Goal: Information Seeking & Learning: Check status

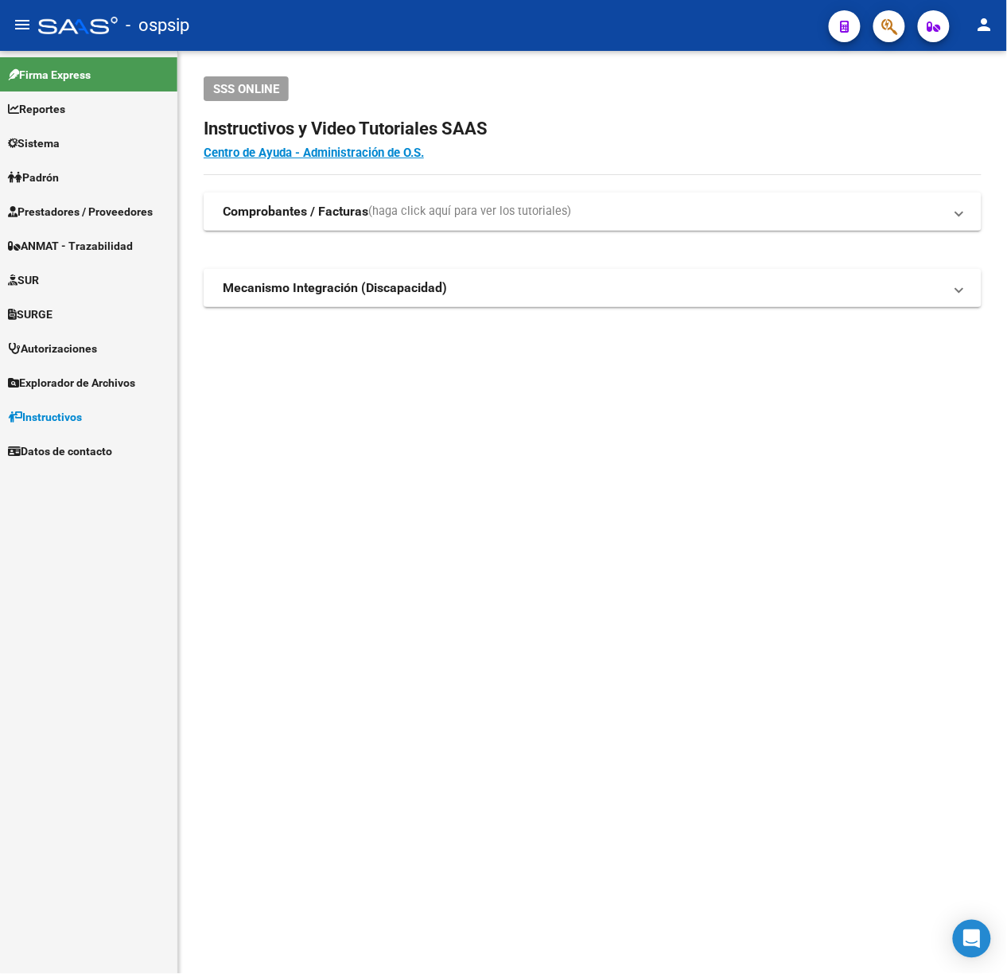
click at [443, 539] on mat-sidenav-content "SSS ONLINE Instructivos y Video Tutoriales SAAS Centro de Ayuda - Administració…" at bounding box center [592, 512] width 829 height 923
drag, startPoint x: 841, startPoint y: 610, endPoint x: 742, endPoint y: 587, distance: 101.2
click at [742, 587] on mat-sidenav-content "SSS ONLINE Instructivos y Video Tutoriales SAAS Centro de Ayuda - Administració…" at bounding box center [592, 512] width 829 height 923
click at [68, 213] on span "Prestadores / Proveedores" at bounding box center [80, 212] width 145 height 18
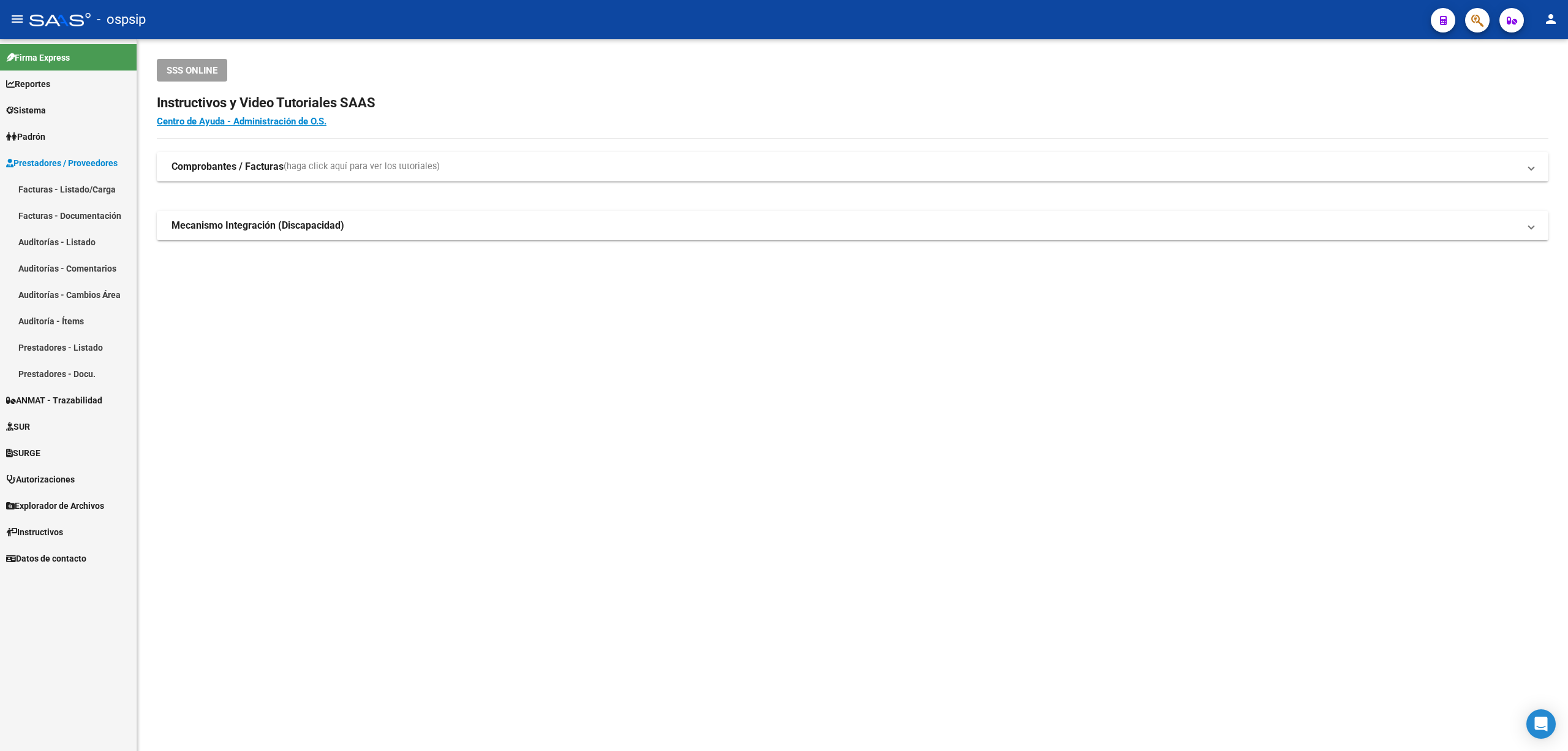
click at [62, 187] on link "Facturas - Listado/Carga" at bounding box center [68, 189] width 136 height 26
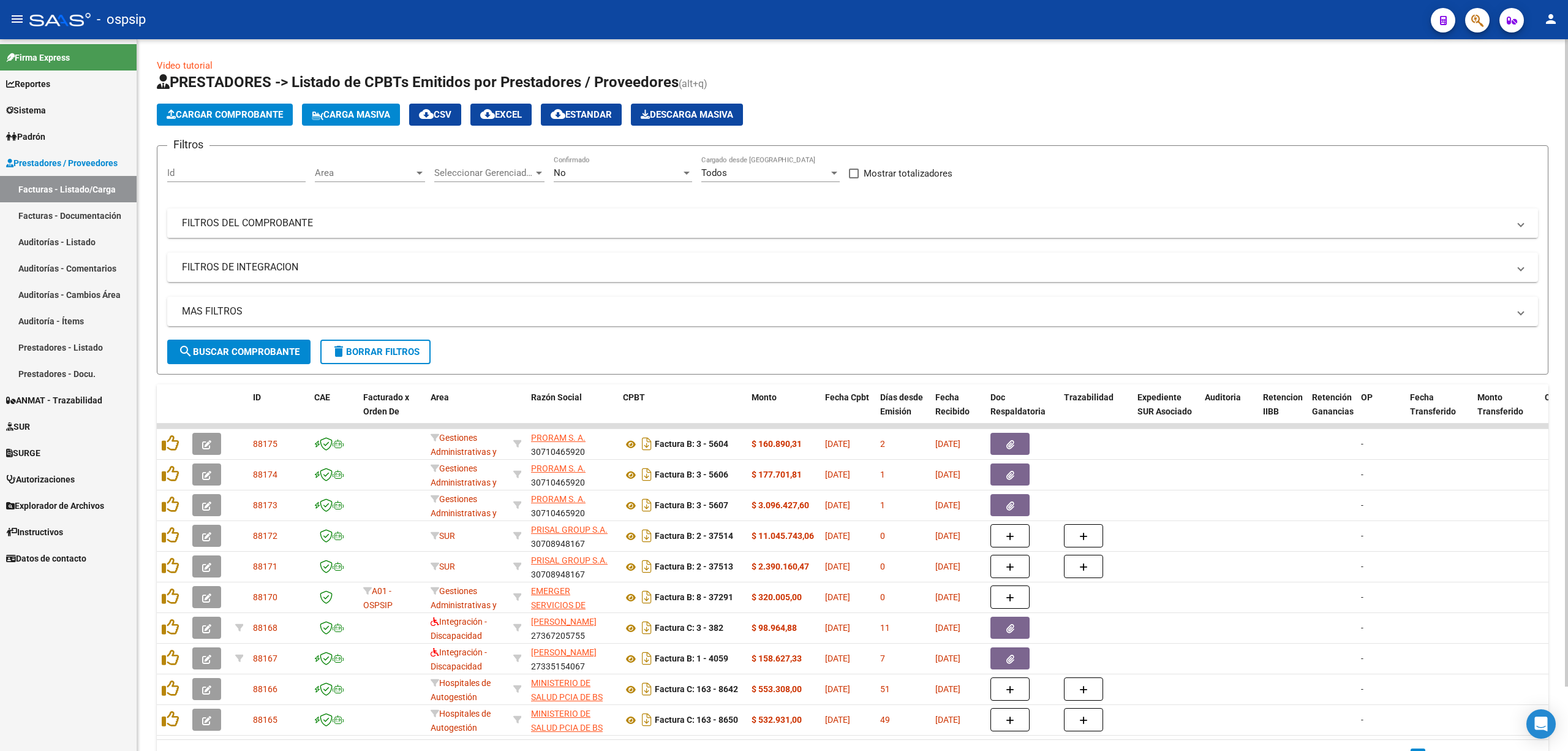
click at [329, 226] on mat-panel-title "FILTROS DEL COMPROBANTE" at bounding box center [844, 223] width 1326 height 14
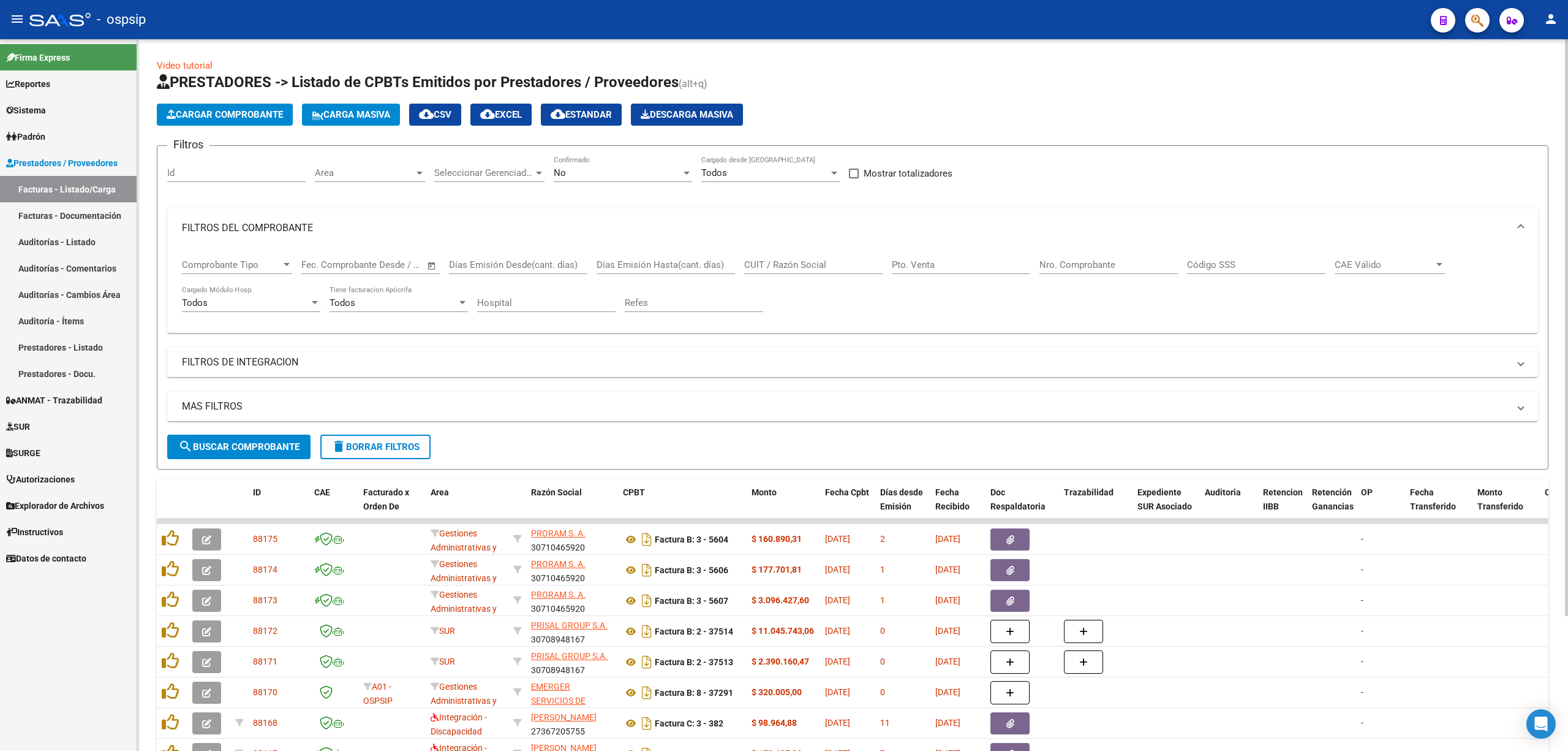
click at [775, 260] on input "Nro. Comprobante" at bounding box center [1108, 265] width 139 height 11
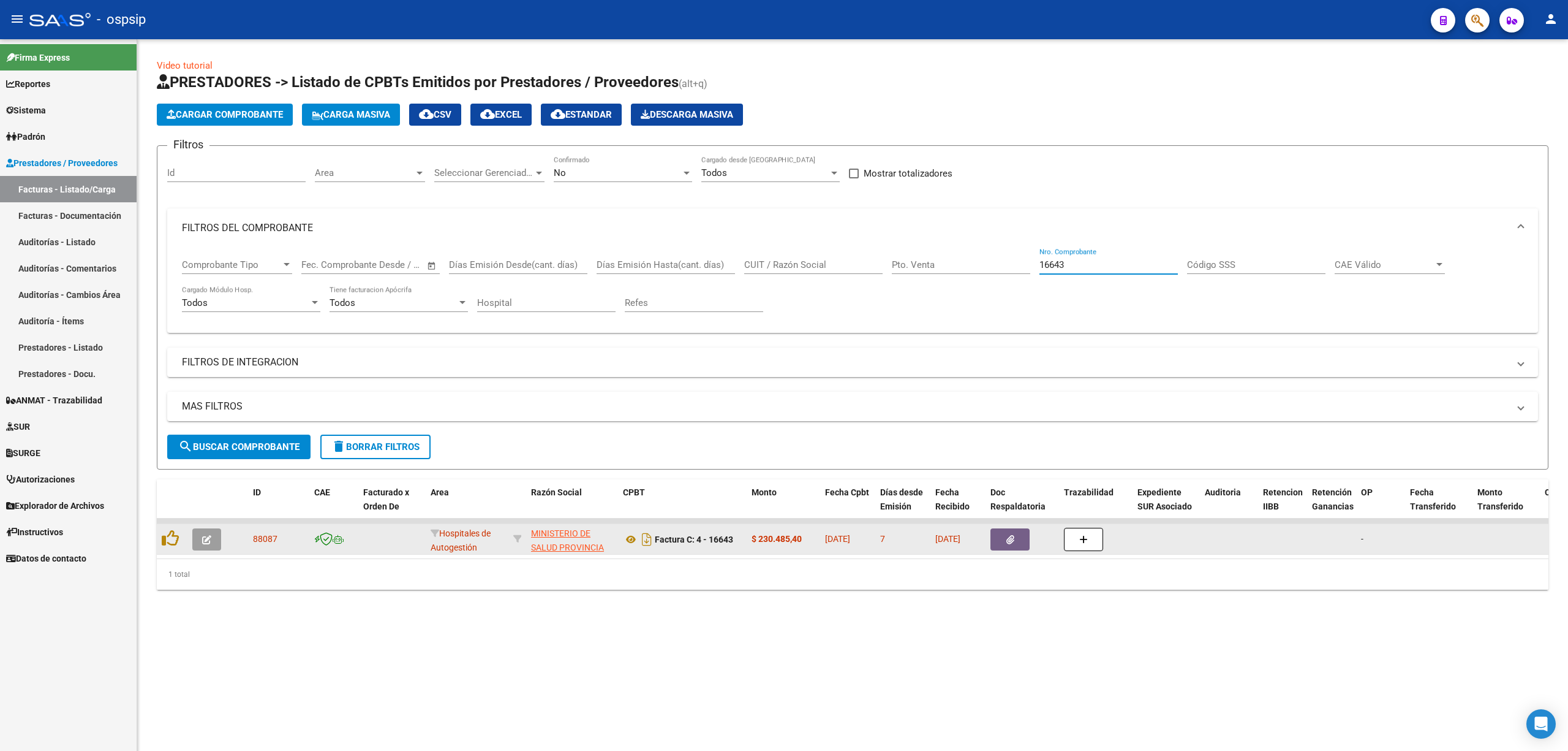
type input "16643"
click at [775, 543] on button "button" at bounding box center [1010, 539] width 39 height 22
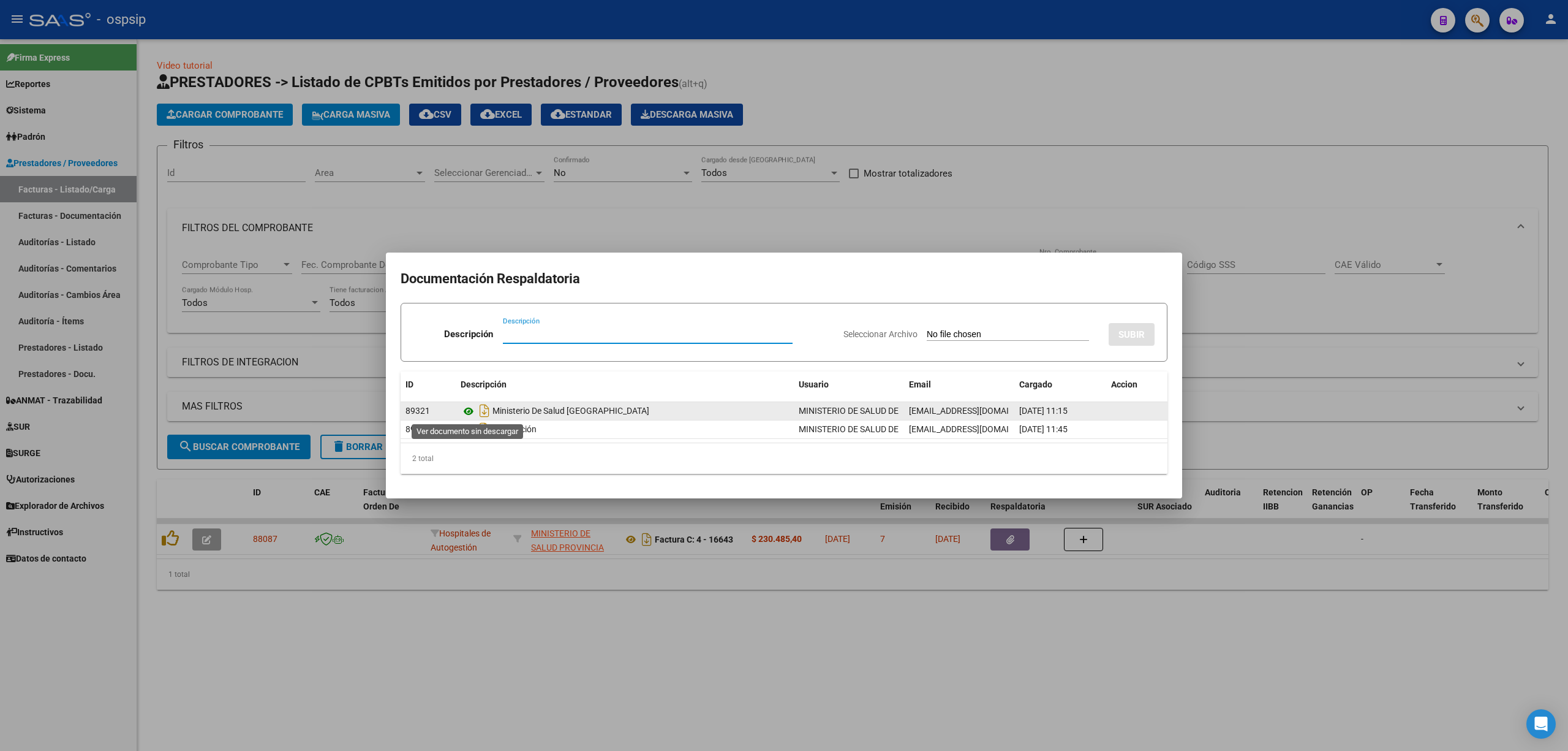
click at [464, 405] on icon at bounding box center [468, 411] width 16 height 15
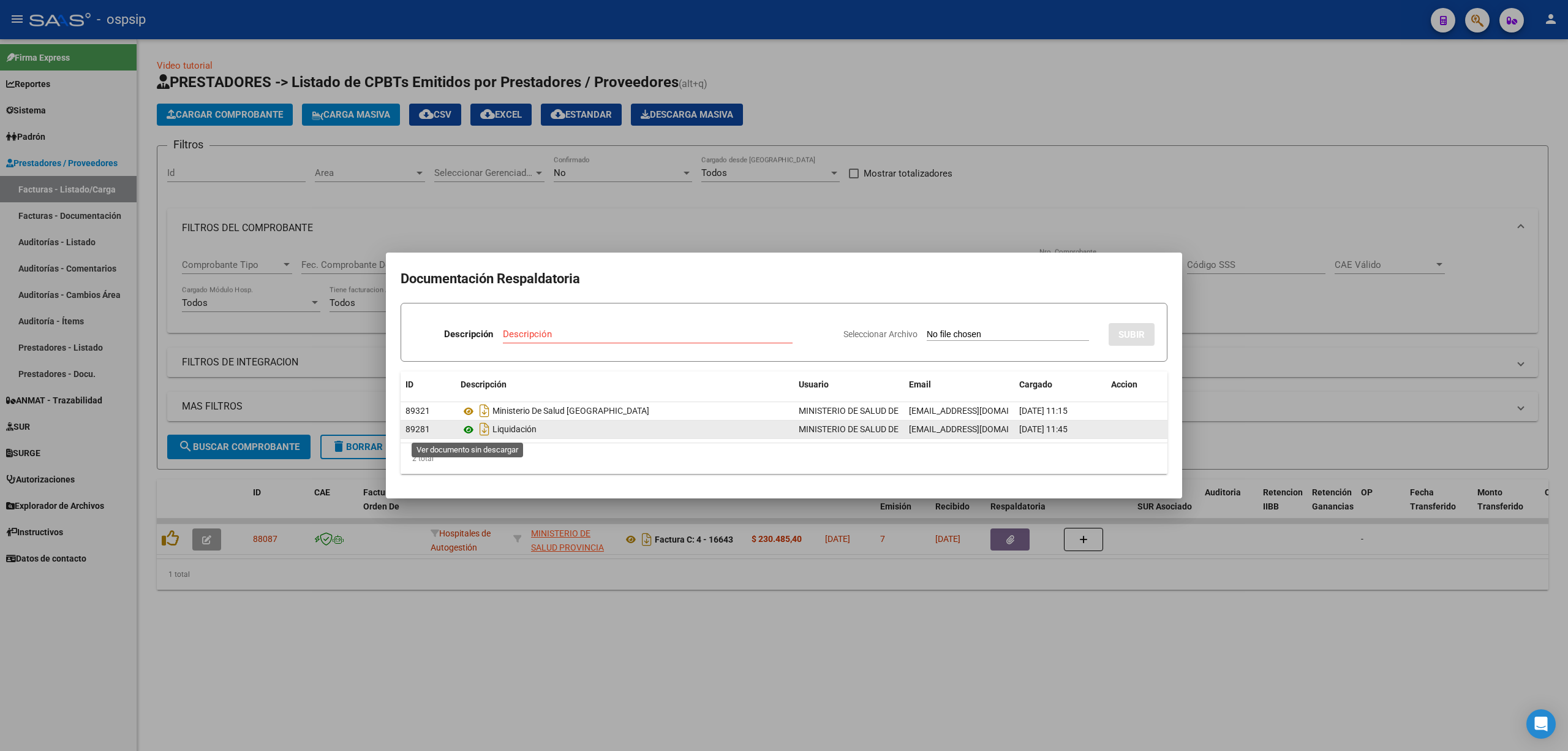
click at [466, 429] on icon at bounding box center [468, 429] width 16 height 15
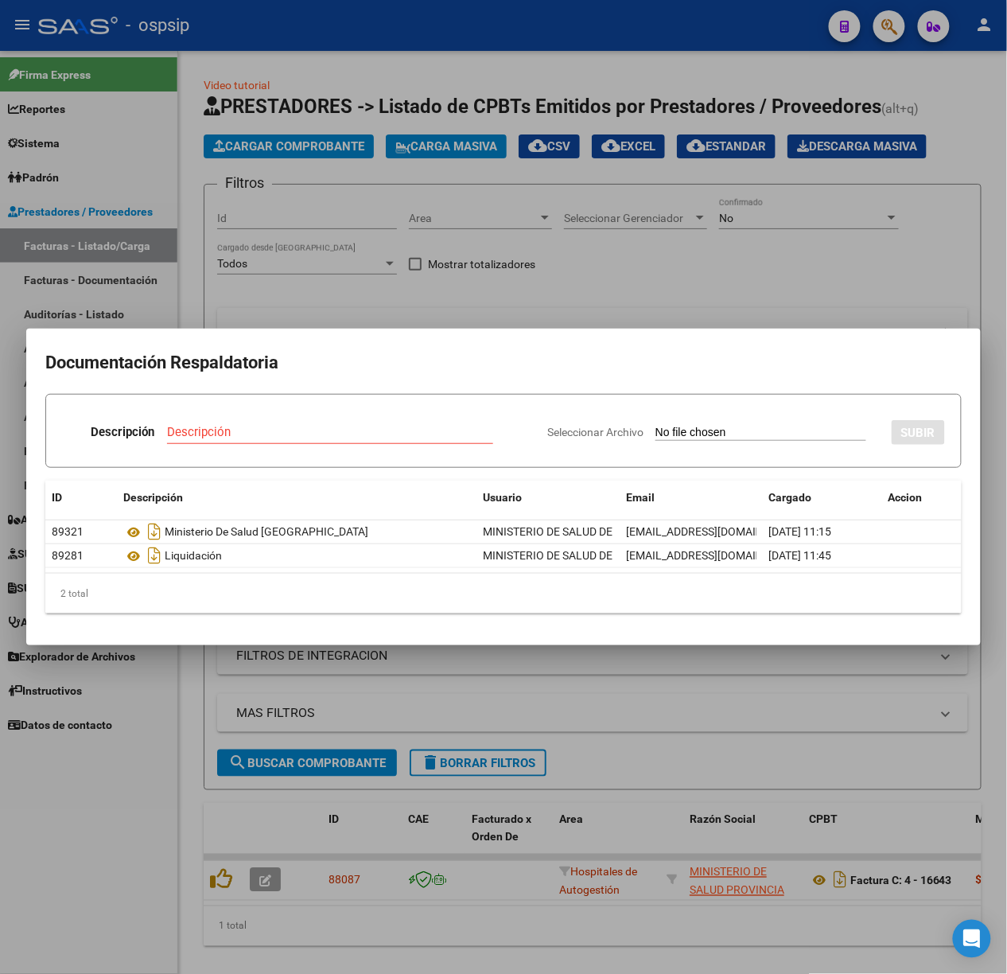
click at [595, 255] on div at bounding box center [503, 487] width 1007 height 974
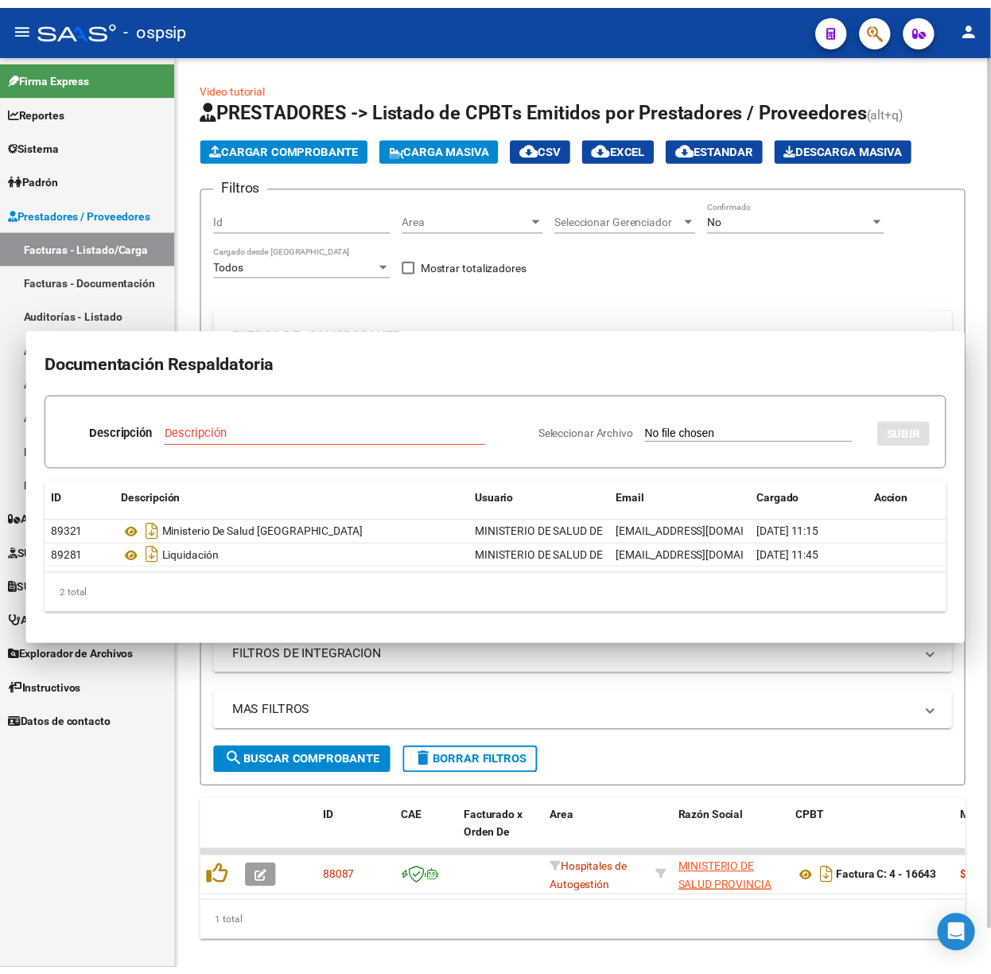
scroll to position [0, 719]
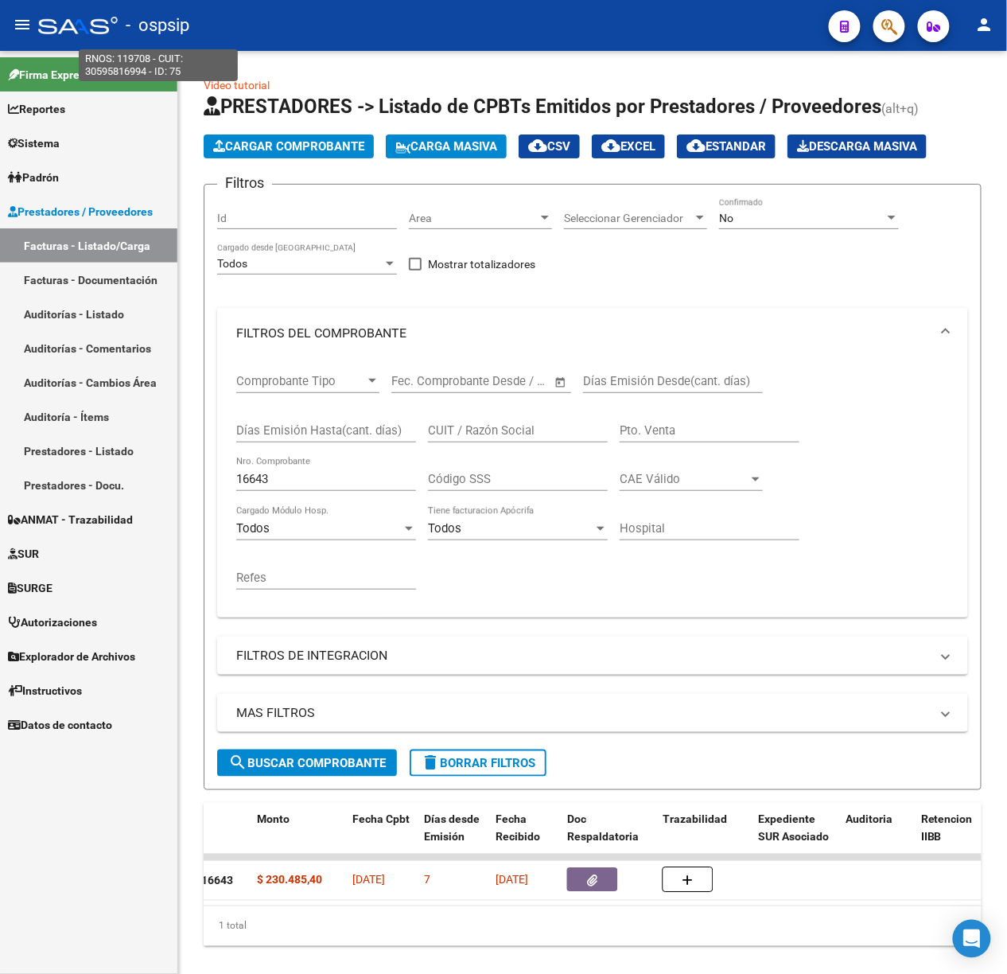
click at [158, 29] on span "- ospsip" at bounding box center [158, 25] width 64 height 35
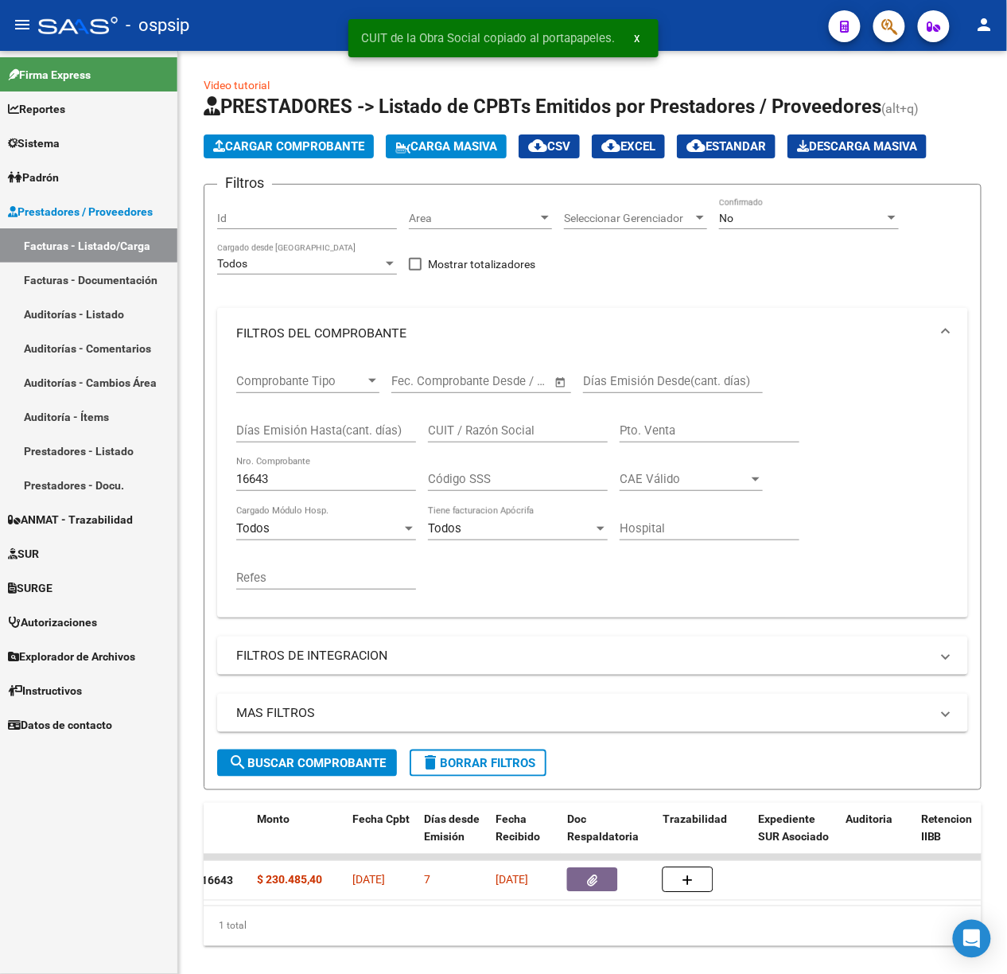
click at [59, 25] on div at bounding box center [78, 26] width 80 height 18
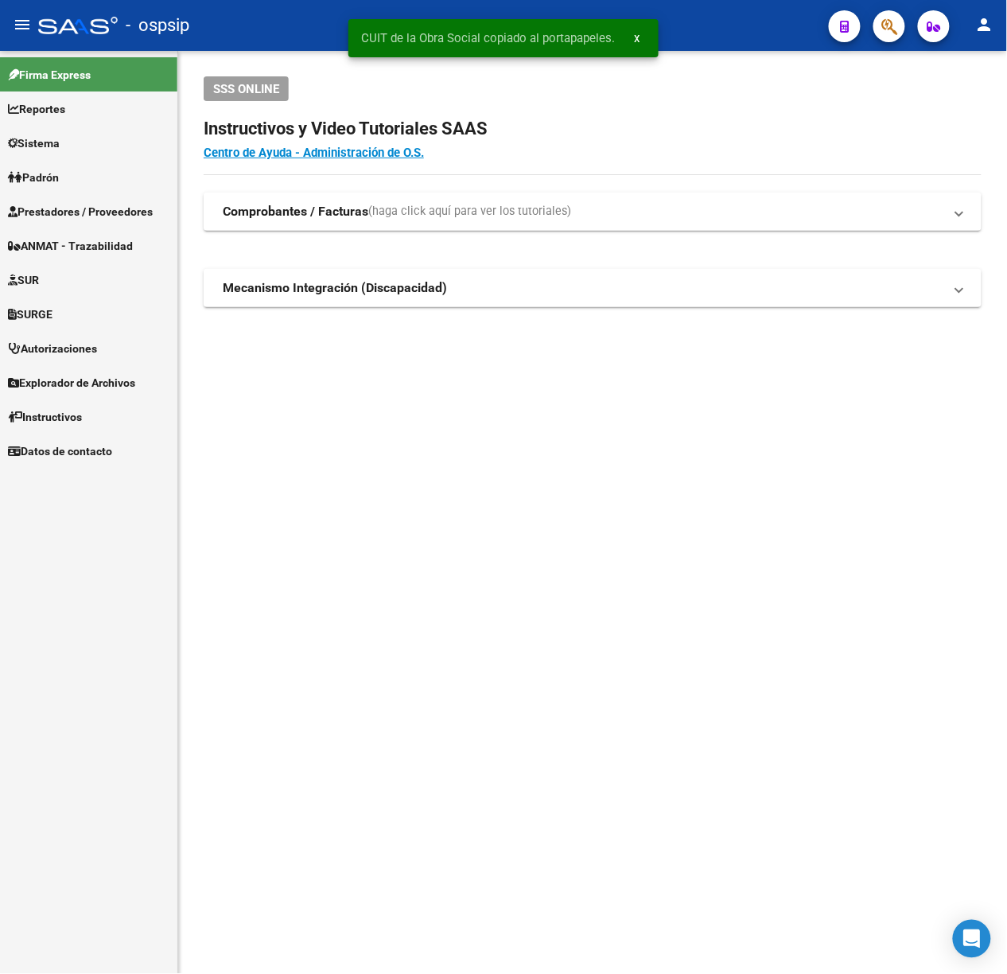
click at [910, 35] on mat-toolbar "menu - ospsip person" at bounding box center [503, 25] width 1007 height 51
click at [904, 37] on div at bounding box center [883, 26] width 45 height 33
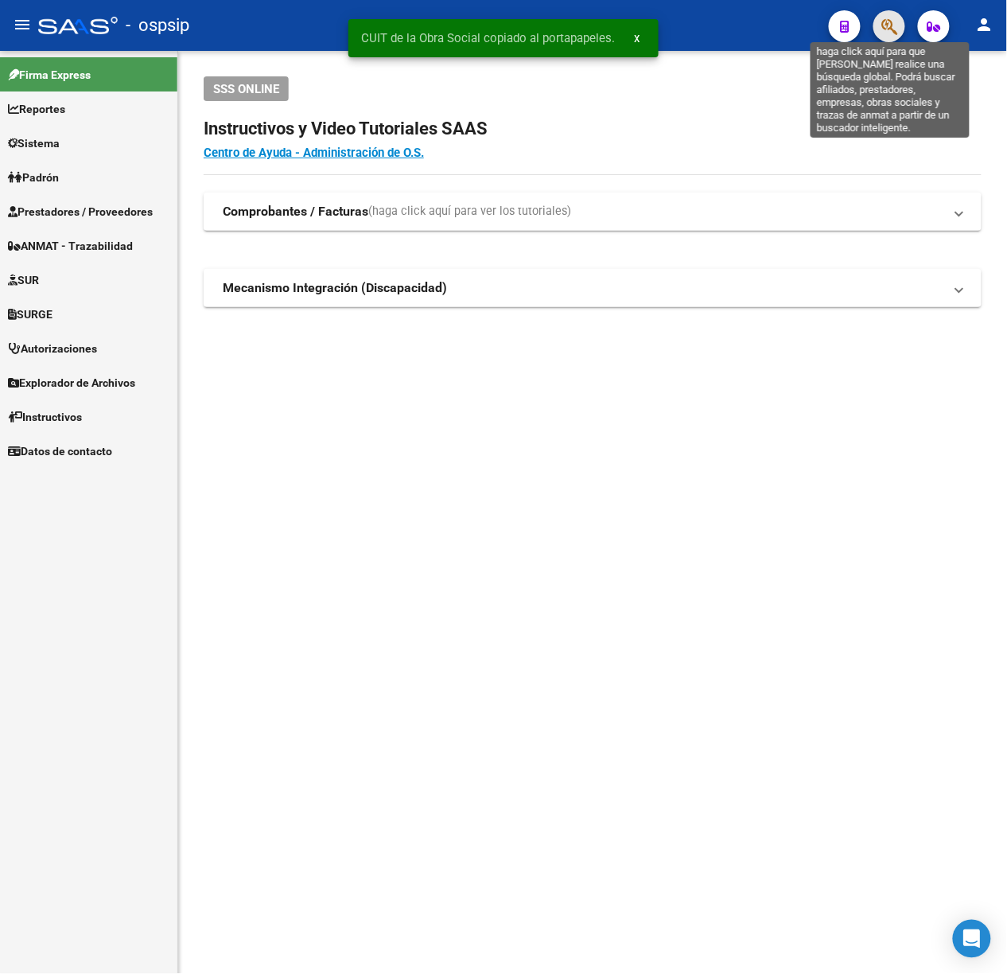
click at [898, 36] on icon "button" at bounding box center [890, 27] width 16 height 18
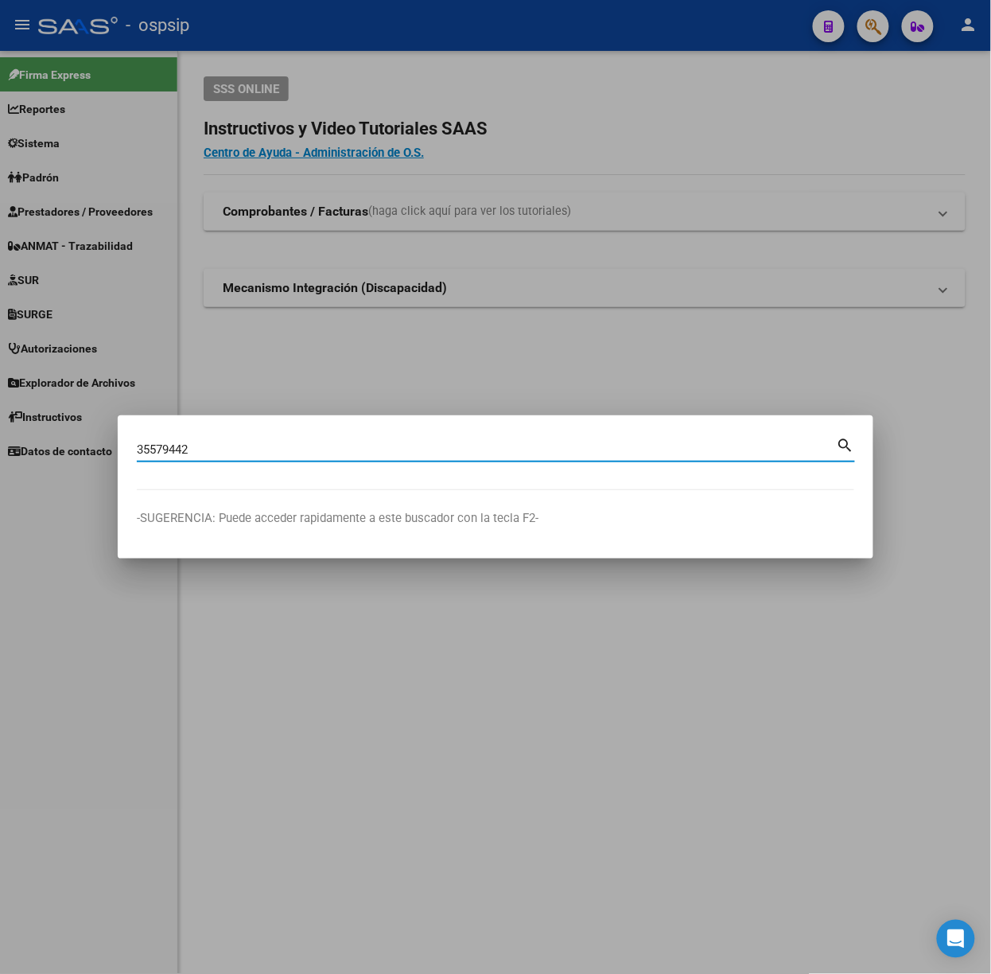
type input "35579442"
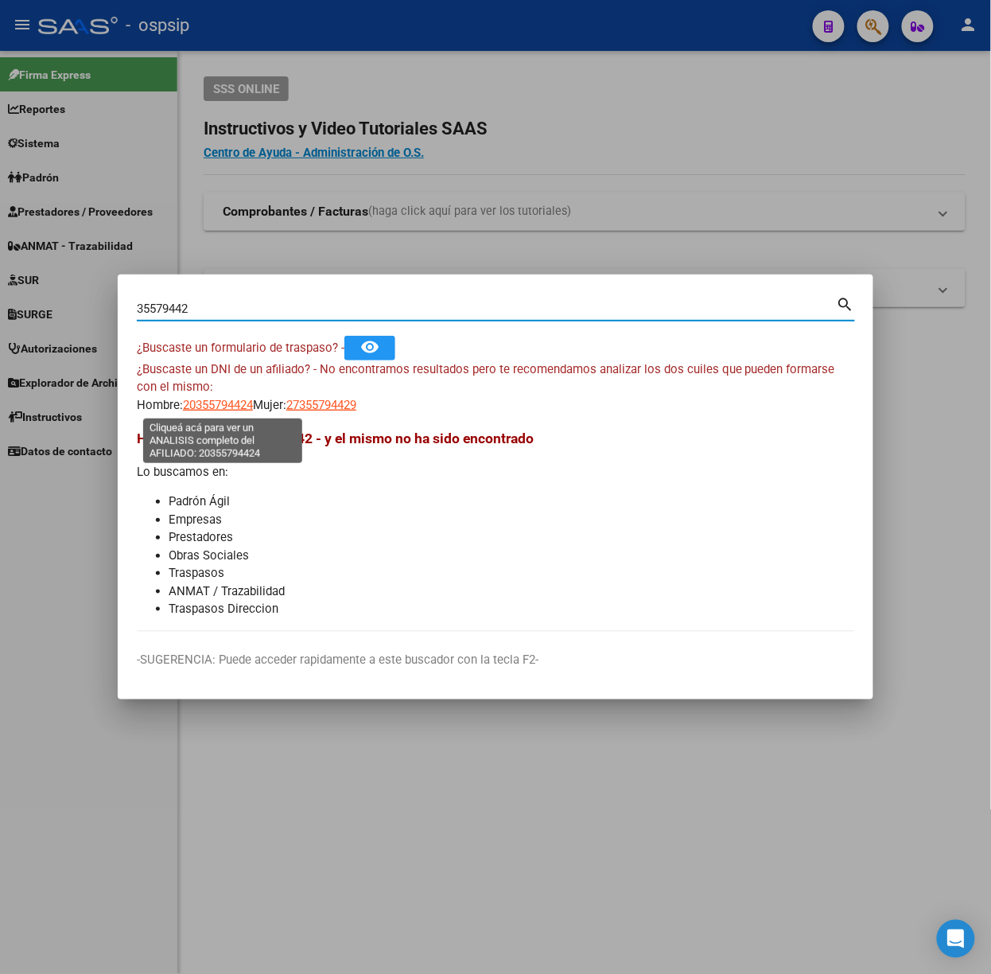
click at [210, 406] on span "20355794424" at bounding box center [218, 405] width 70 height 14
type textarea "20355794424"
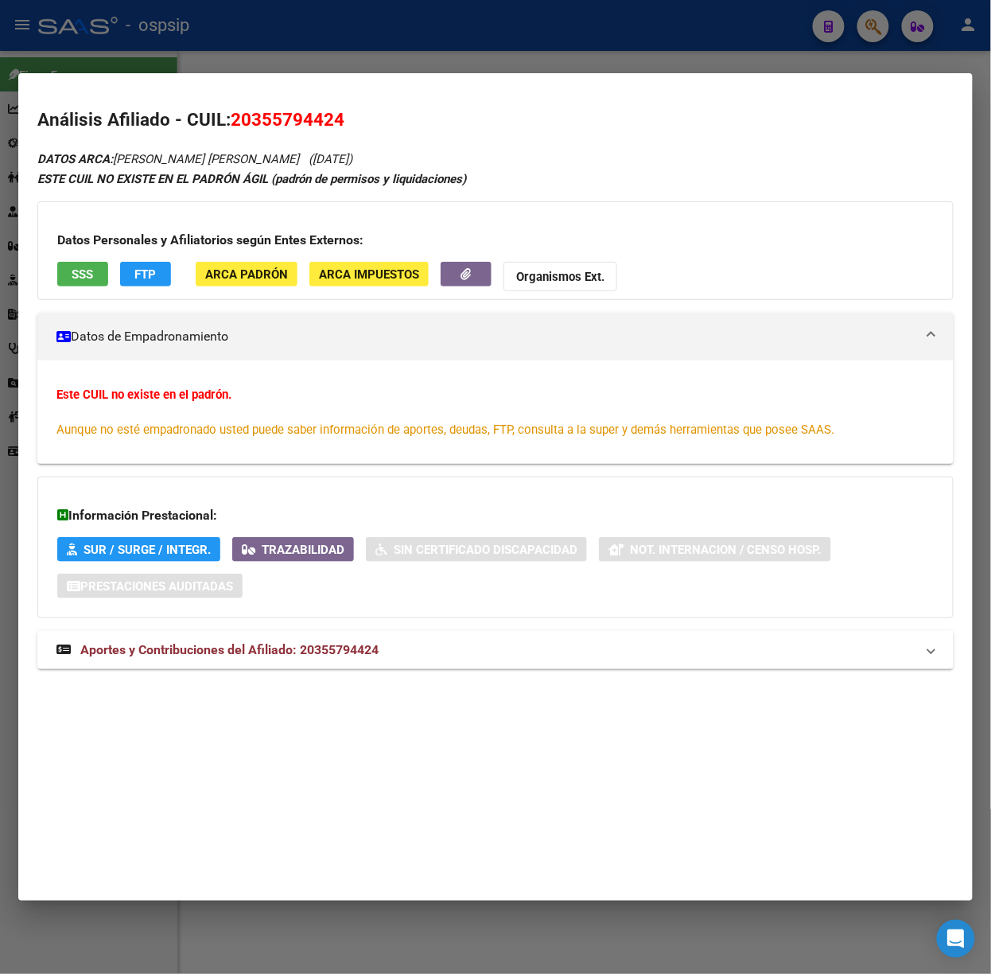
click at [307, 654] on span "Aportes y Contribuciones del Afiliado: 20355794424" at bounding box center [229, 649] width 298 height 15
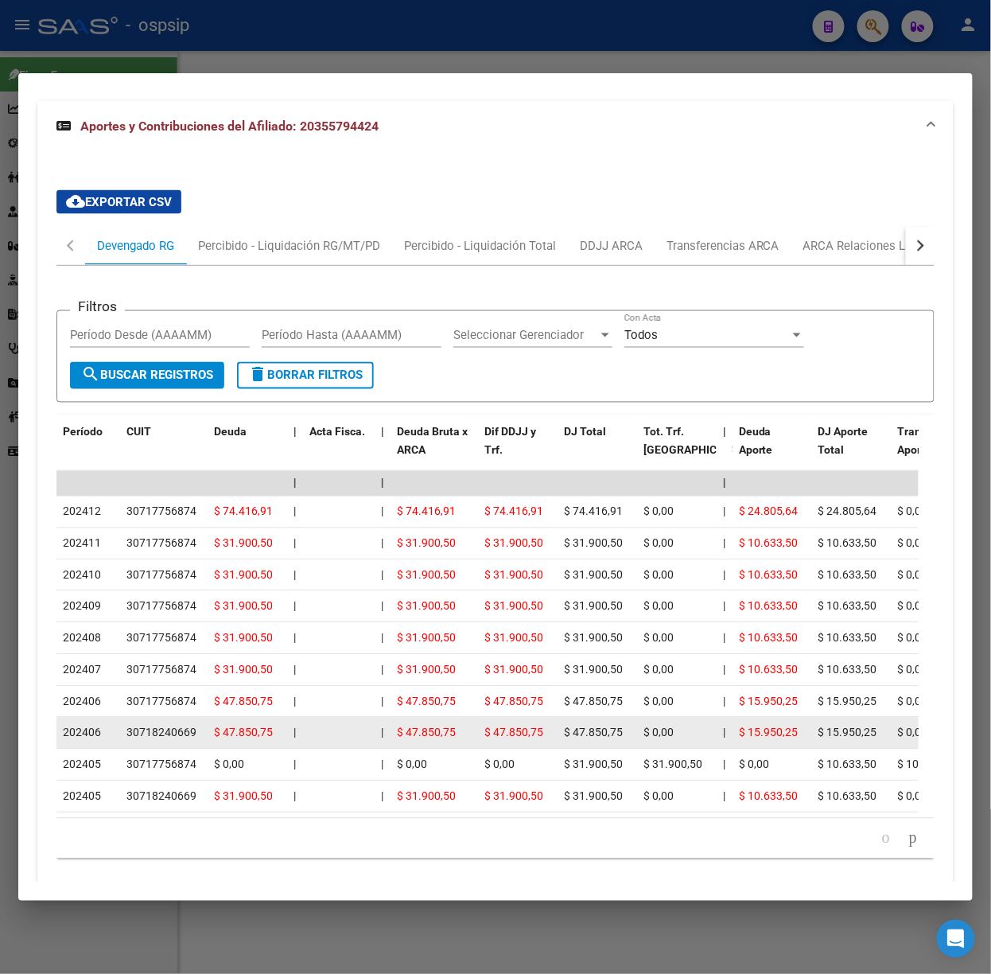
scroll to position [600, 0]
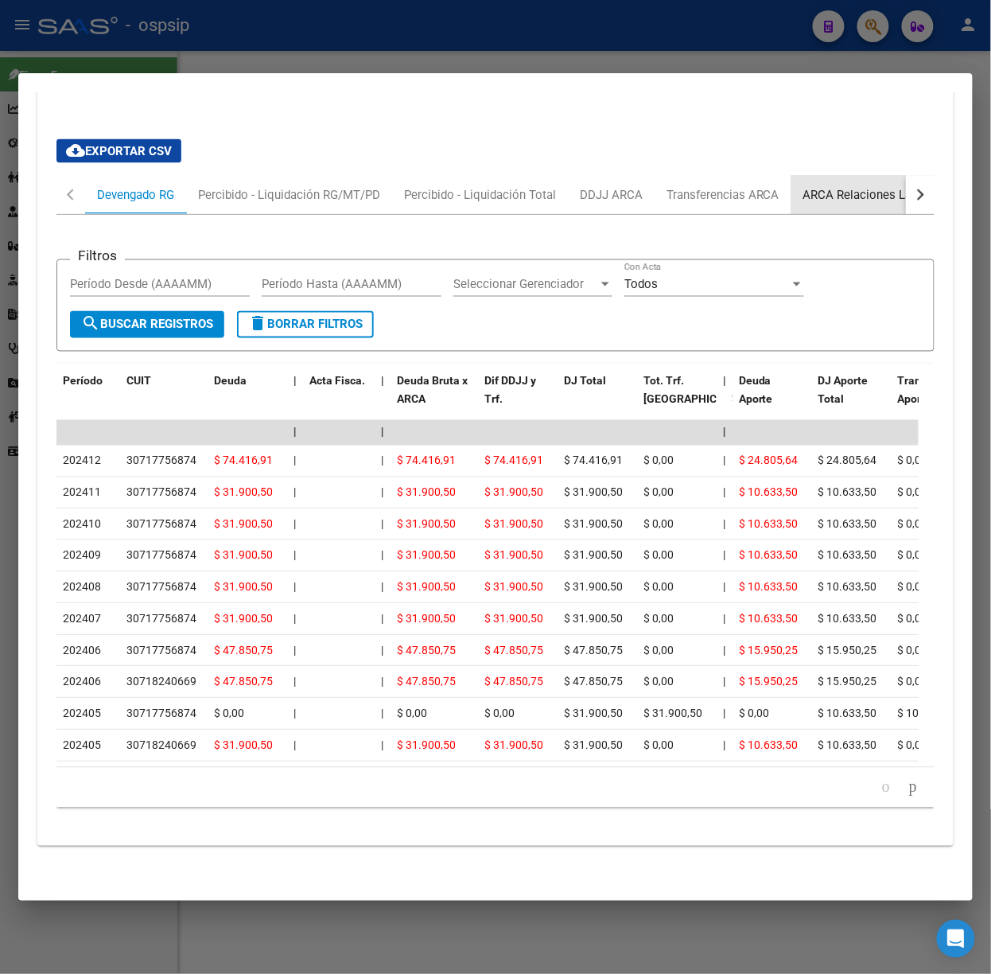
click at [813, 186] on div "ARCA Relaciones Laborales" at bounding box center [878, 195] width 173 height 38
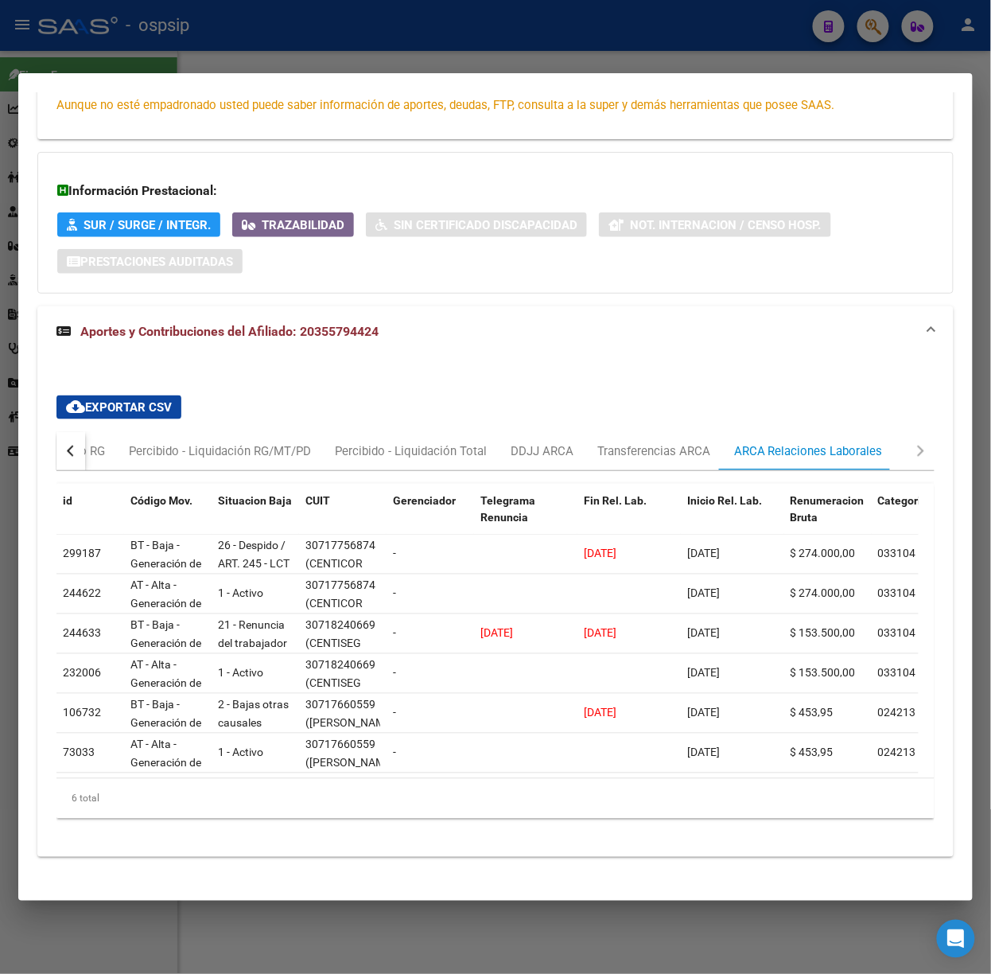
scroll to position [353, 0]
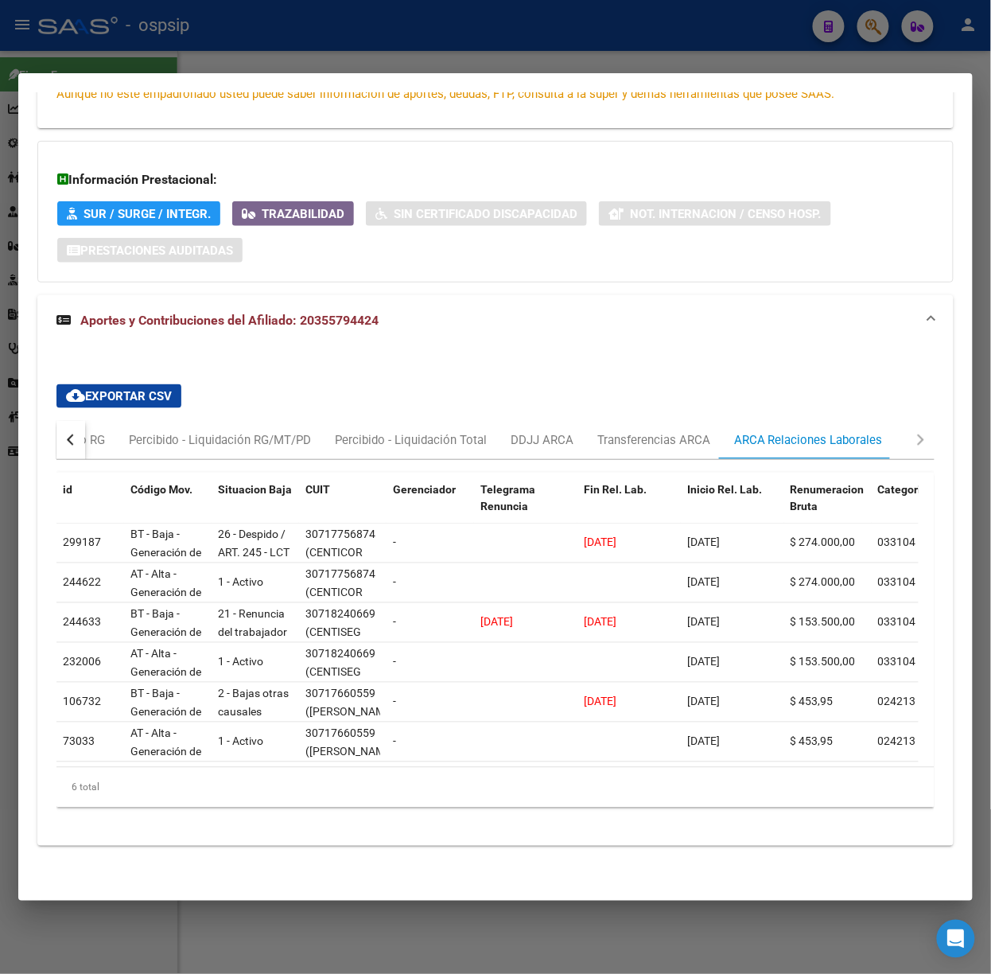
click at [337, 60] on div at bounding box center [495, 487] width 991 height 974
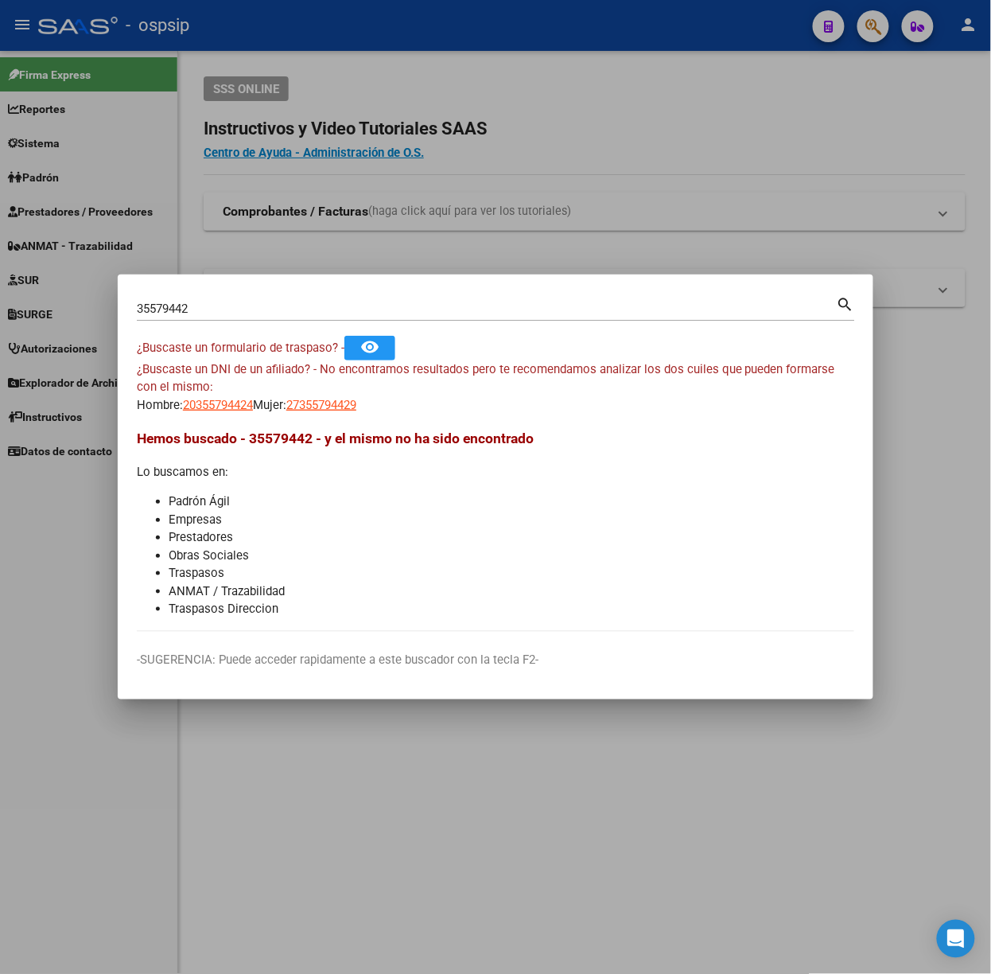
click at [290, 294] on div "35579442 Buscar (apellido, dni, [PERSON_NAME], nro traspaso, cuit, obra social)…" at bounding box center [496, 307] width 719 height 27
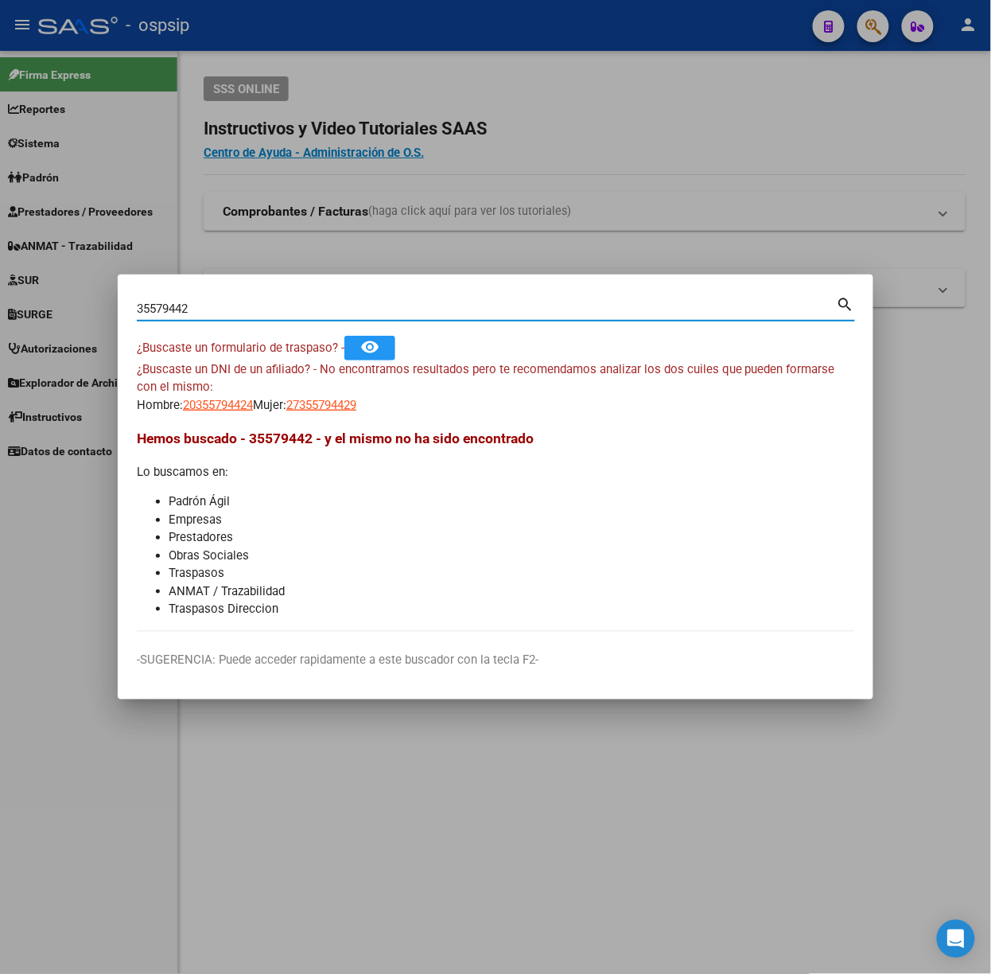
click at [290, 302] on input "35579442" at bounding box center [487, 309] width 700 height 14
type input "41160165"
click at [223, 404] on span "20411601650" at bounding box center [218, 405] width 70 height 14
type textarea "20411601650"
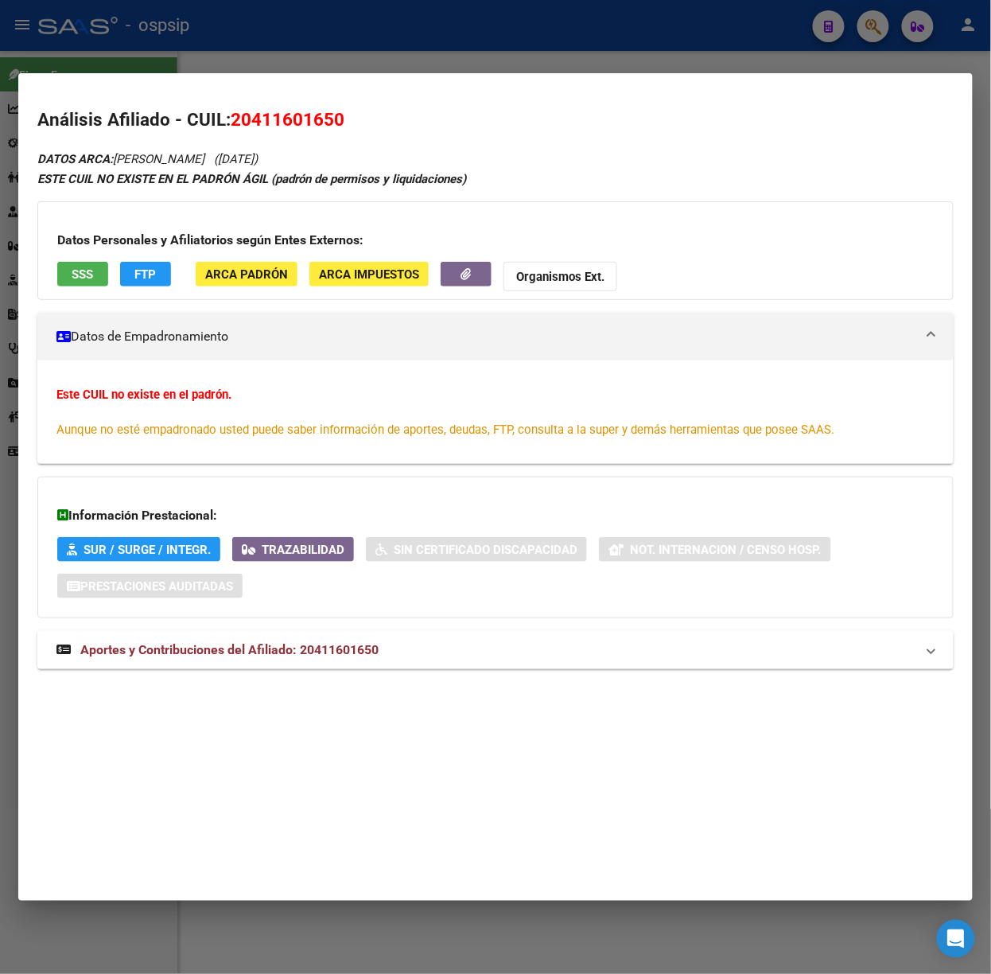
click at [300, 646] on span "Aportes y Contribuciones del Afiliado: 20411601650" at bounding box center [229, 649] width 298 height 15
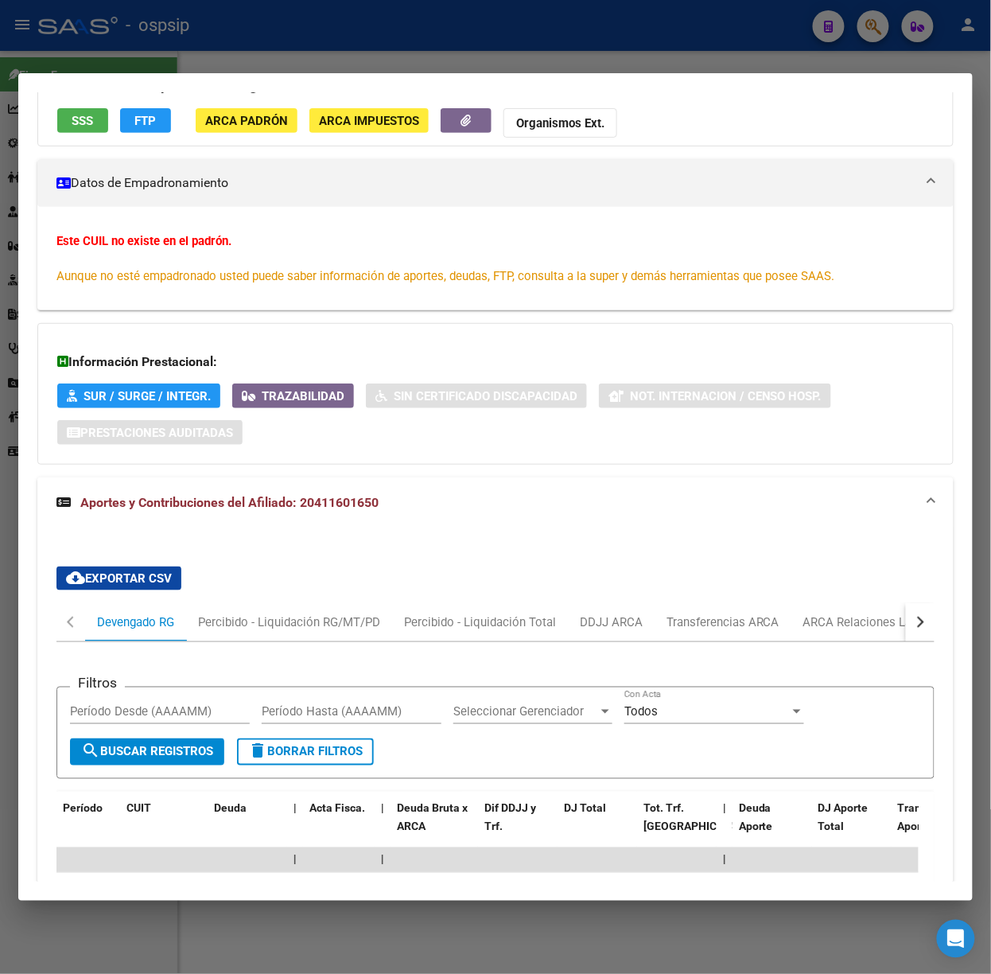
scroll to position [345, 0]
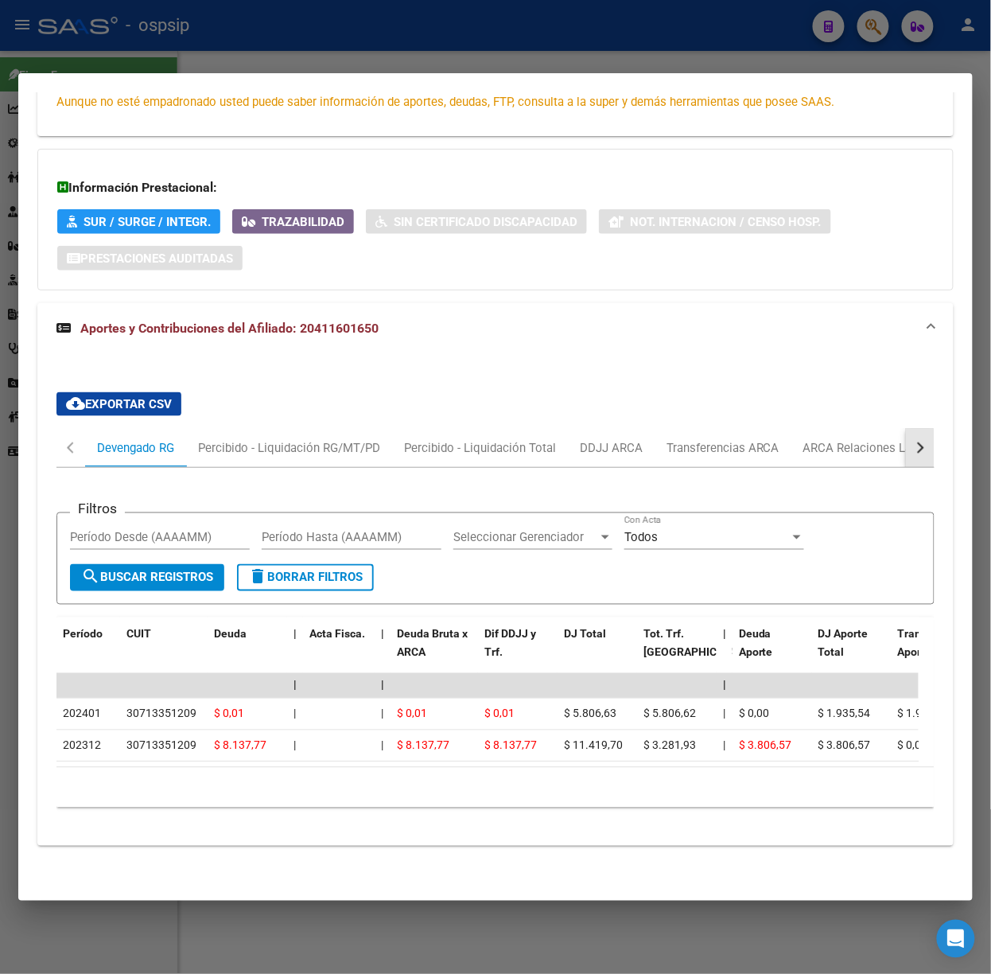
click at [913, 442] on div "button" at bounding box center [918, 447] width 11 height 11
click at [240, 439] on div "Percibido - Liquidación RG/MT/PD" at bounding box center [220, 448] width 182 height 18
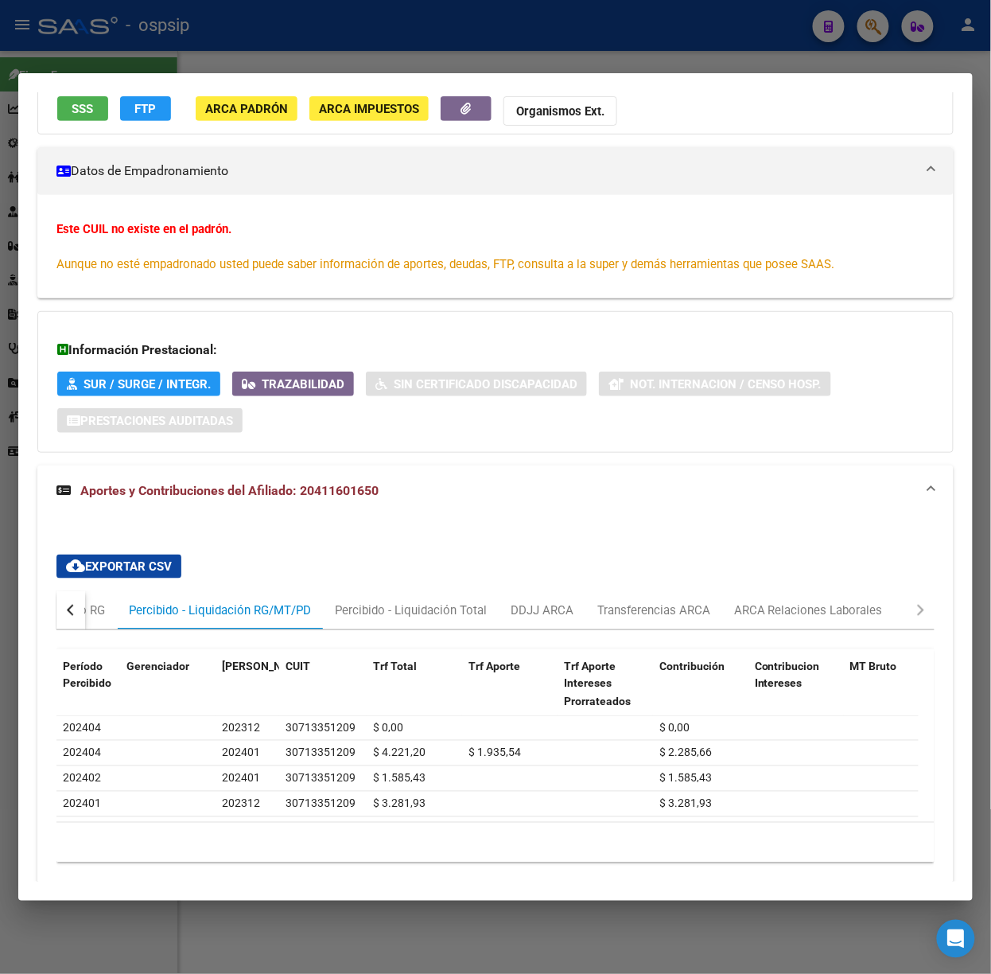
scroll to position [212, 0]
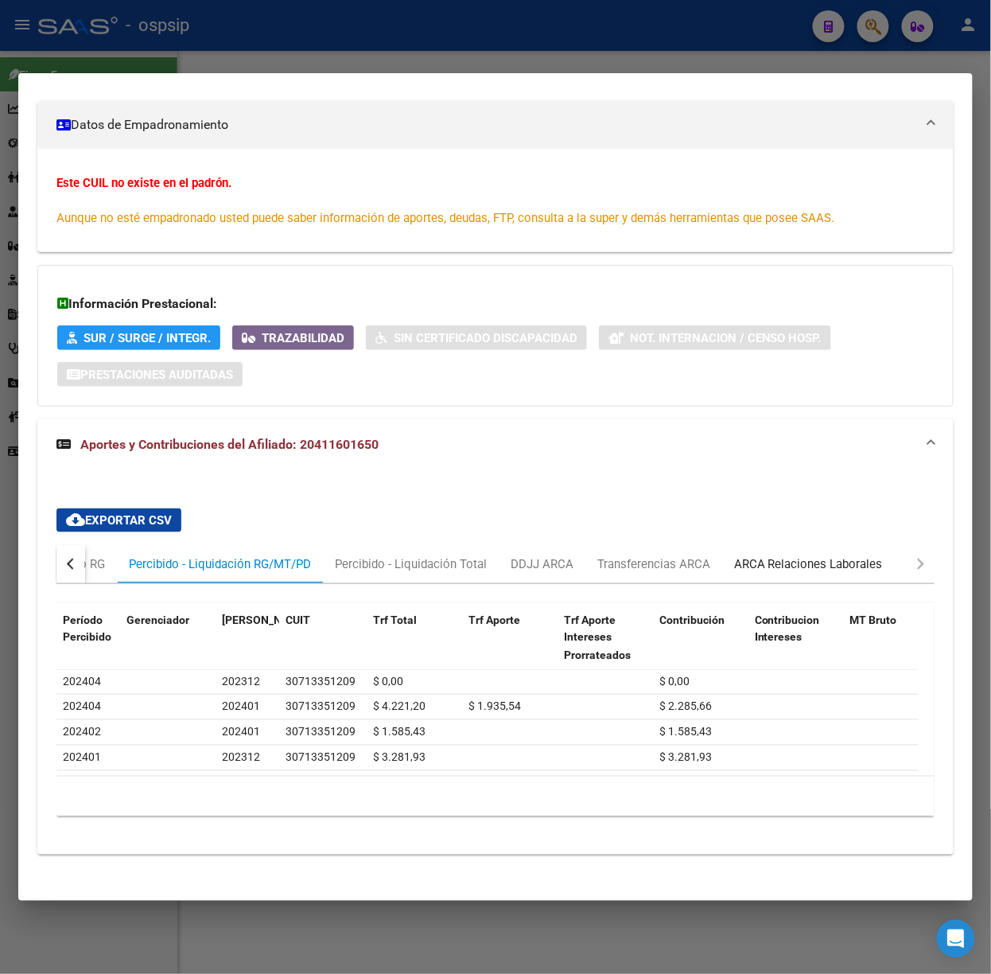
click at [790, 549] on div "ARCA Relaciones Laborales" at bounding box center [808, 564] width 173 height 38
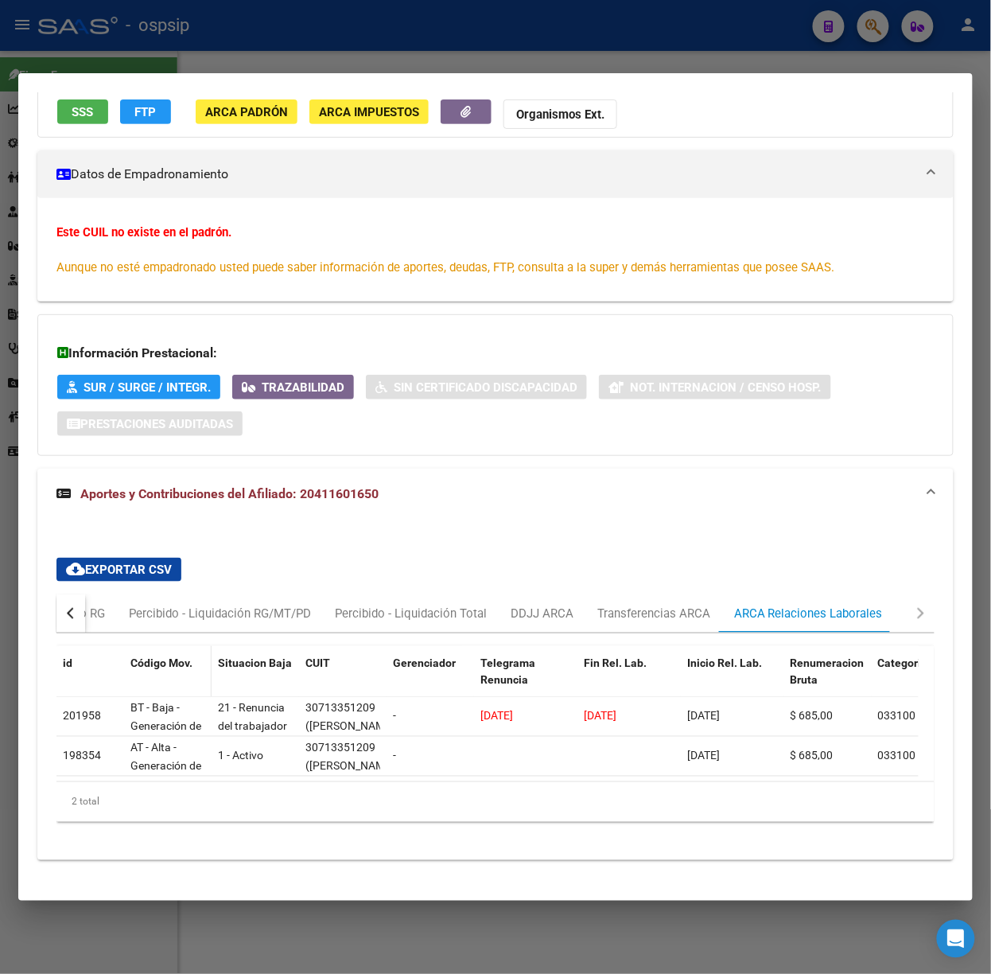
scroll to position [194, 0]
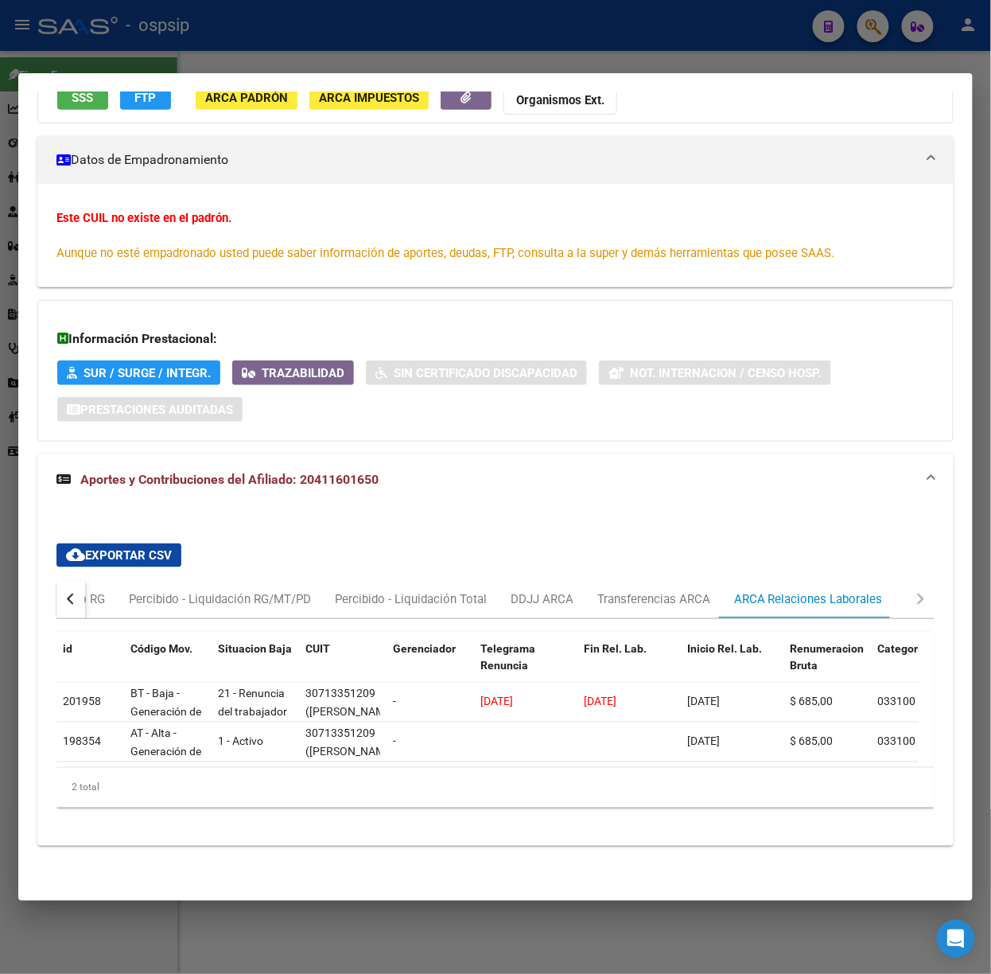
click at [251, 67] on div at bounding box center [495, 487] width 991 height 974
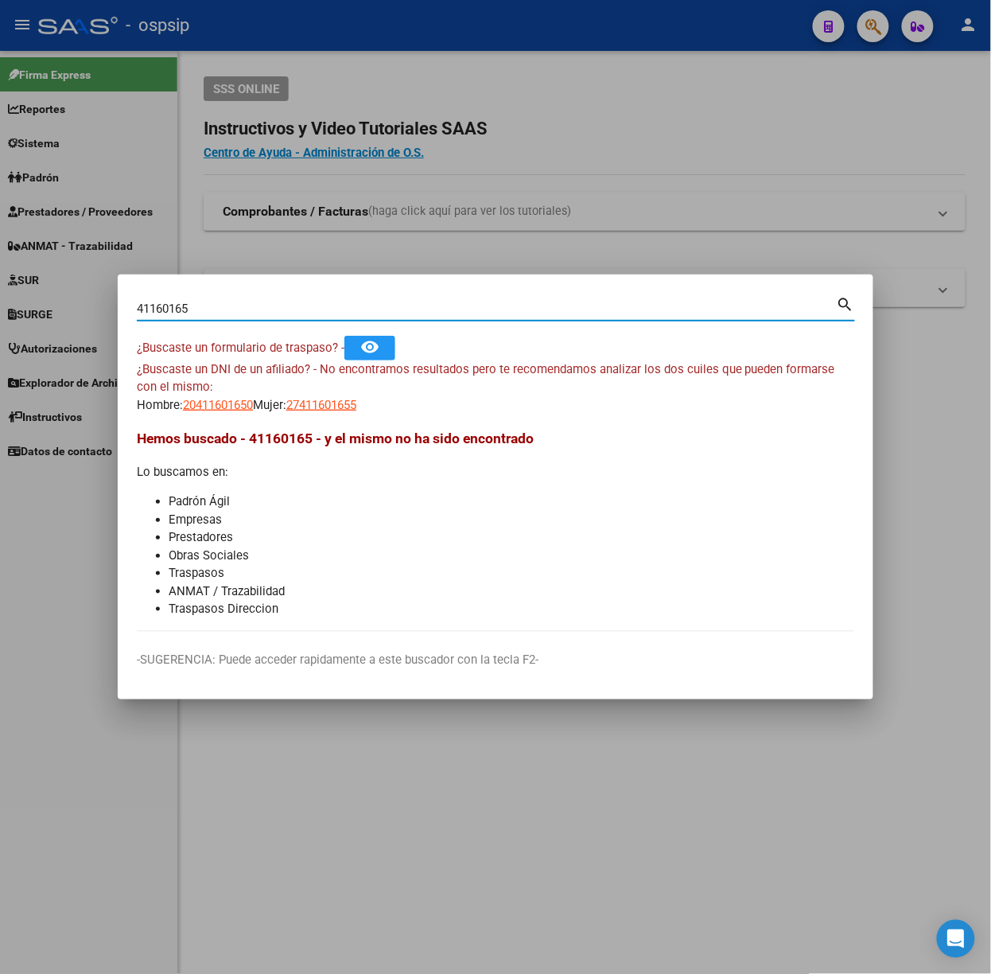
click at [248, 306] on input "41160165" at bounding box center [487, 309] width 700 height 14
type input "18341133"
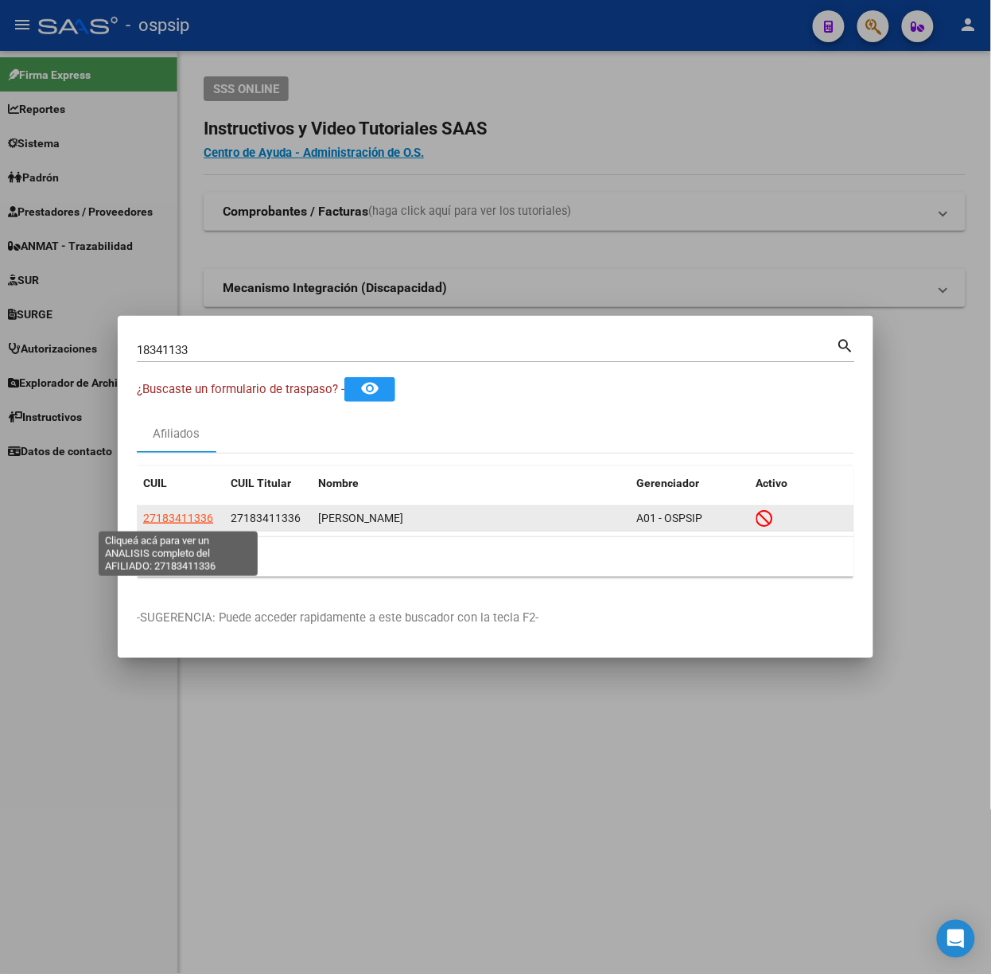
click at [175, 517] on span "27183411336" at bounding box center [178, 518] width 70 height 13
type textarea "27183411336"
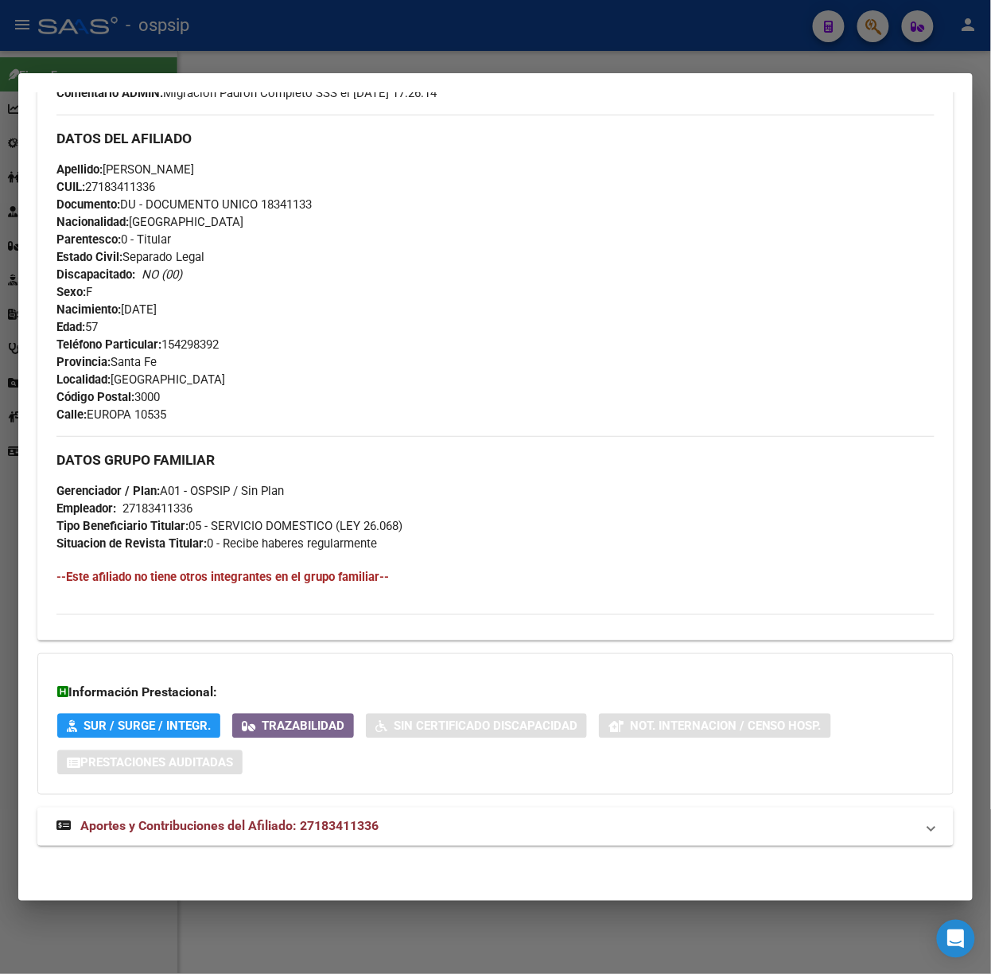
click at [333, 823] on span "Aportes y Contribuciones del Afiliado: 27183411336" at bounding box center [229, 826] width 298 height 15
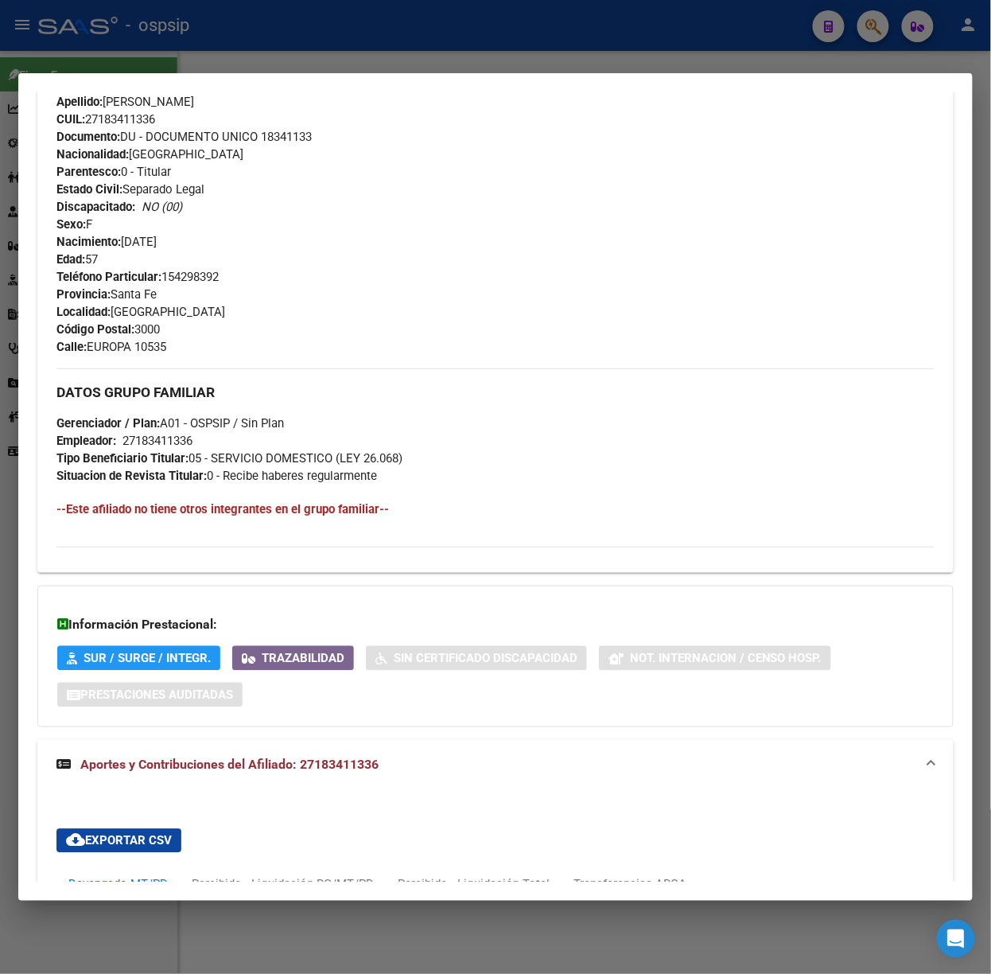
scroll to position [412, 0]
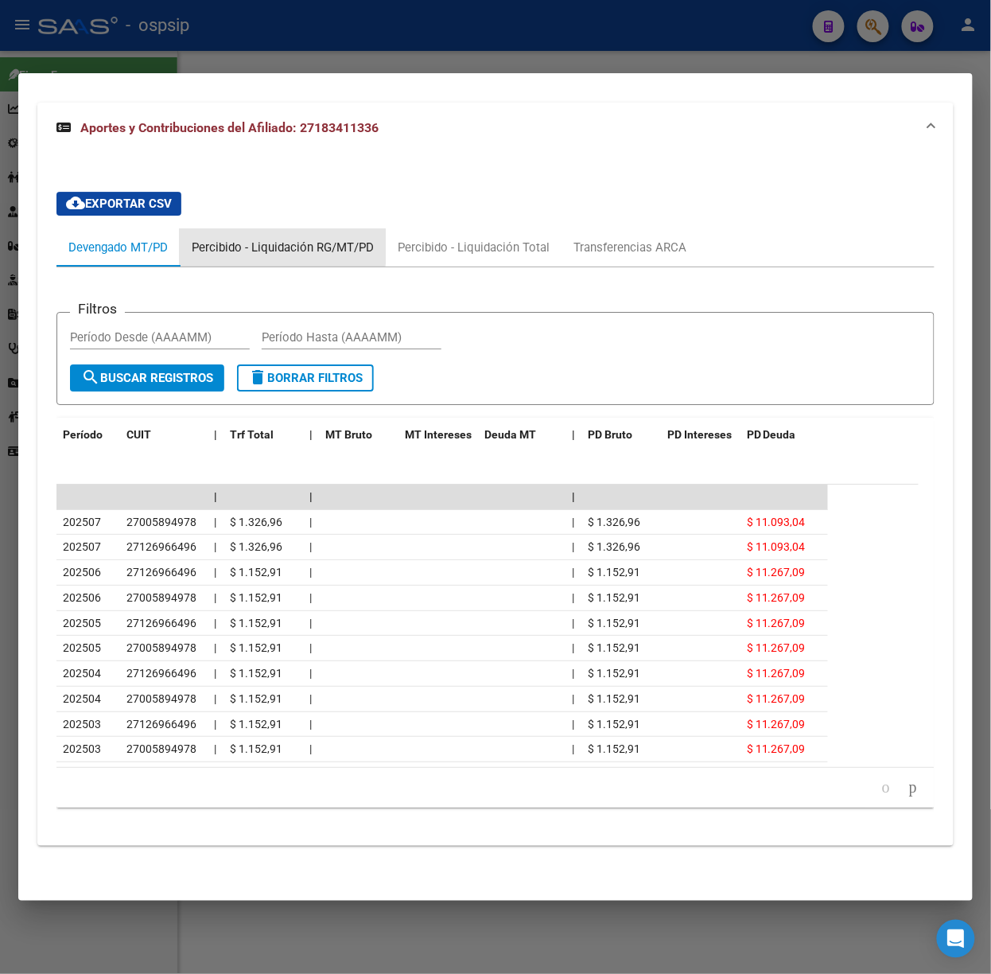
click at [258, 239] on div "Percibido - Liquidación RG/MT/PD" at bounding box center [283, 248] width 182 height 18
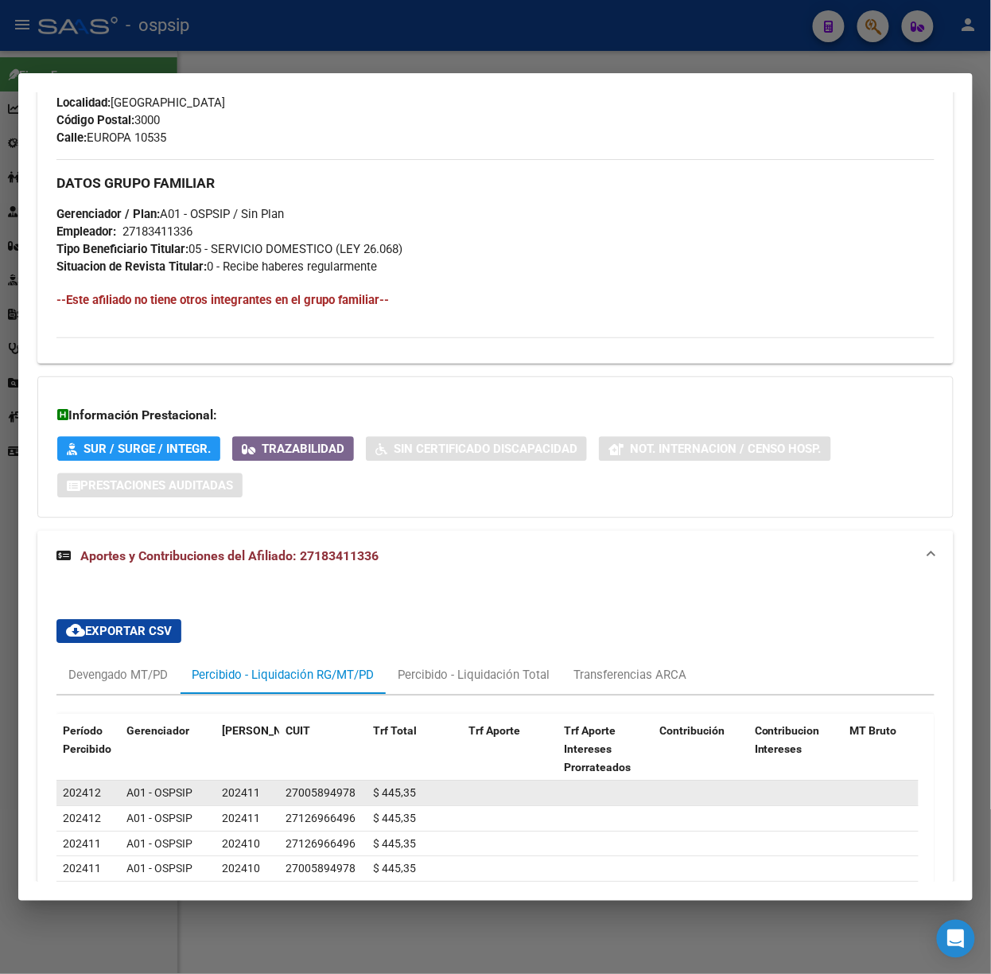
scroll to position [1105, 0]
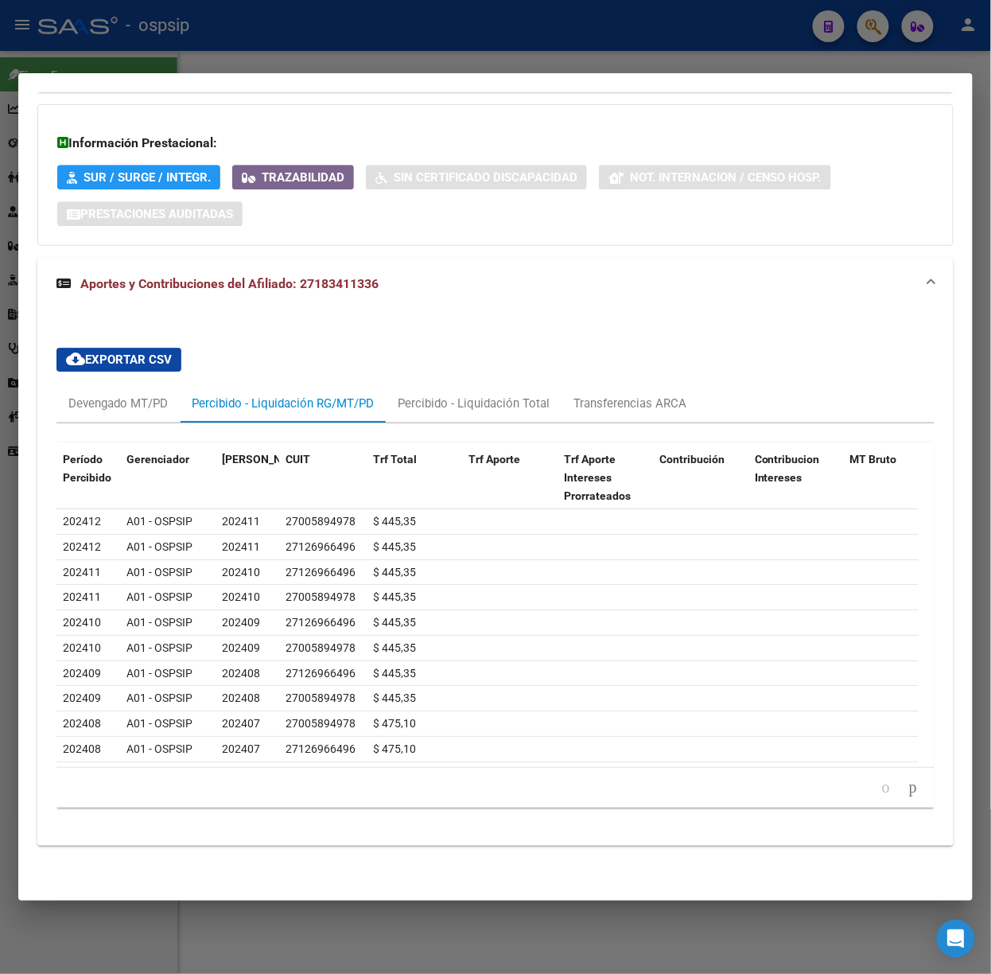
click at [635, 361] on div "cloud_download Exportar CSV Devengado MT/PD Percibido - Liquidación RG/MT/PD Pe…" at bounding box center [495, 577] width 878 height 485
click at [582, 395] on div "Transferencias ARCA" at bounding box center [630, 404] width 113 height 18
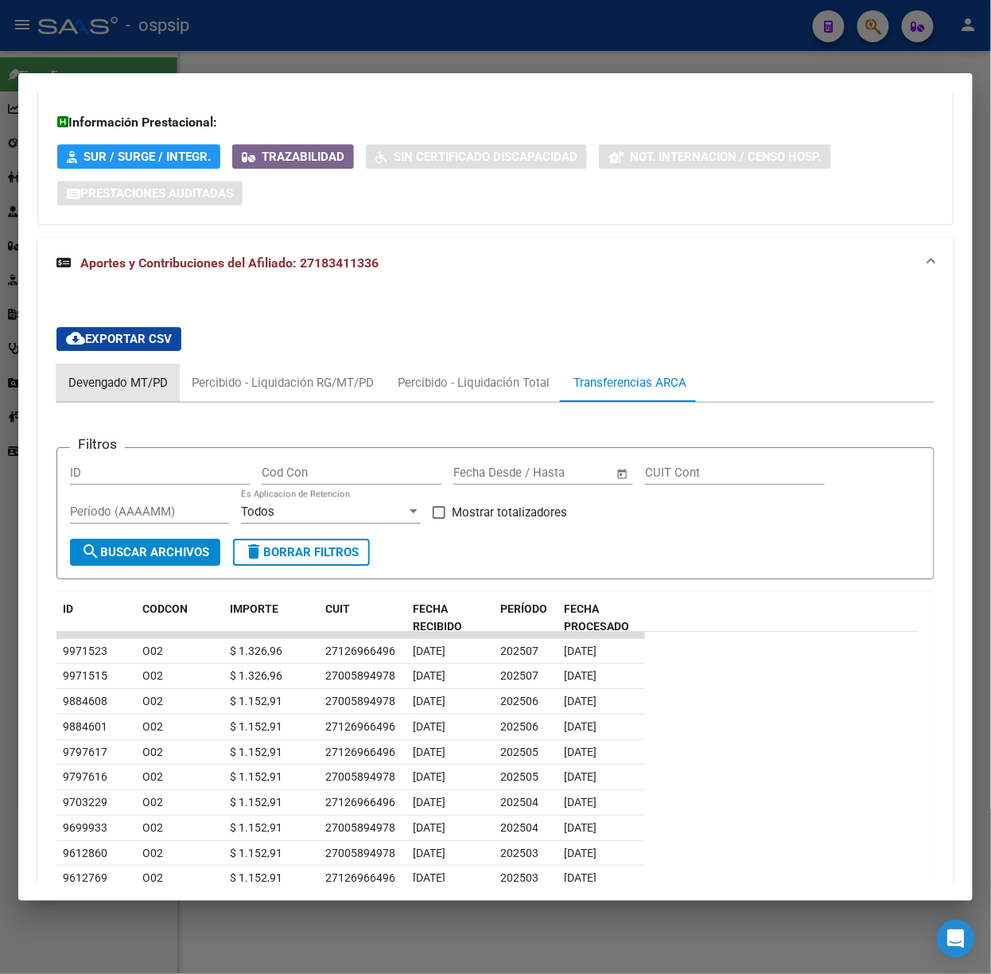
click at [118, 389] on div "Devengado MT/PD" at bounding box center [117, 383] width 99 height 18
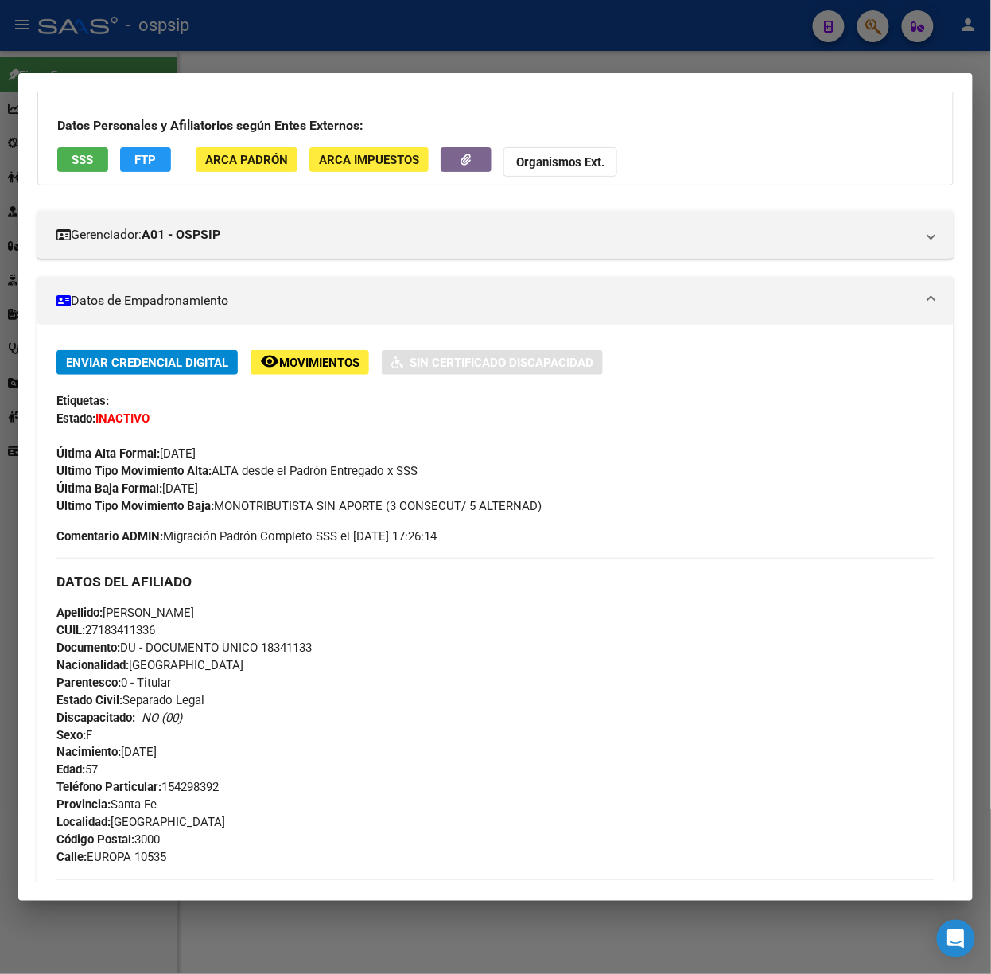
scroll to position [0, 0]
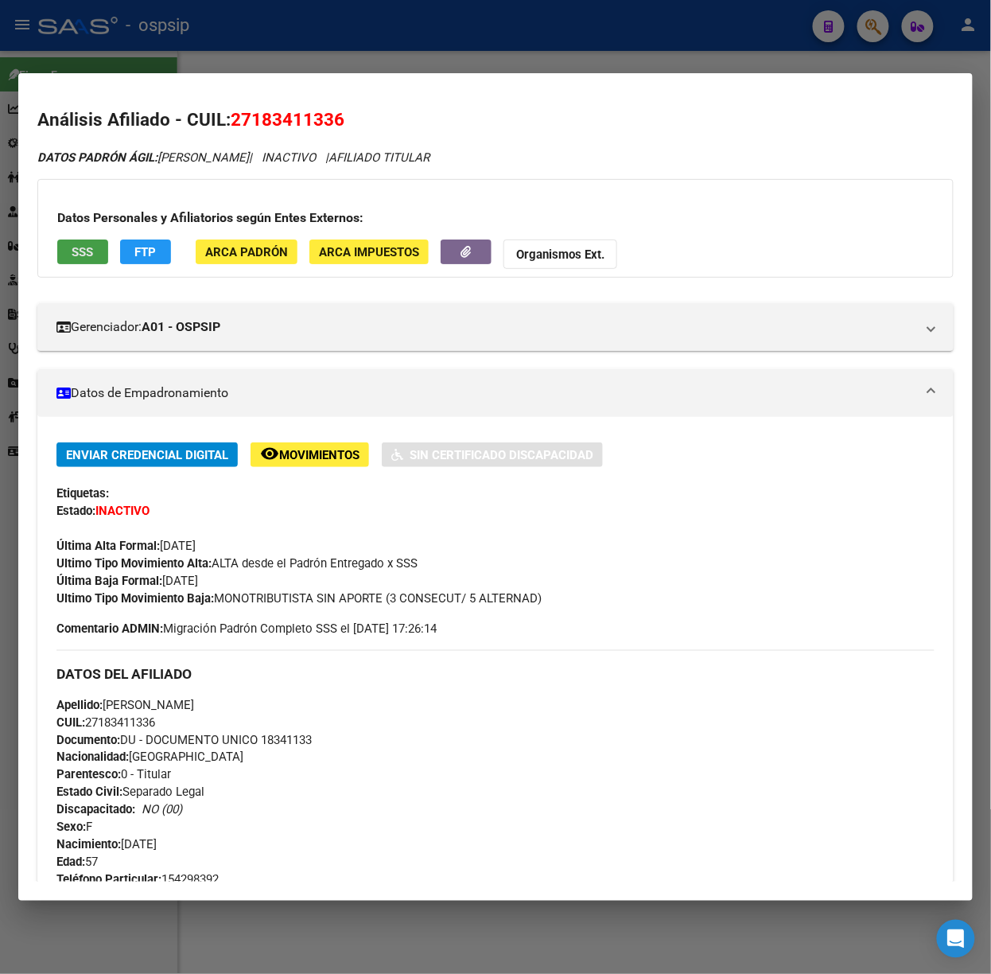
click at [87, 245] on span "SSS" at bounding box center [82, 252] width 21 height 14
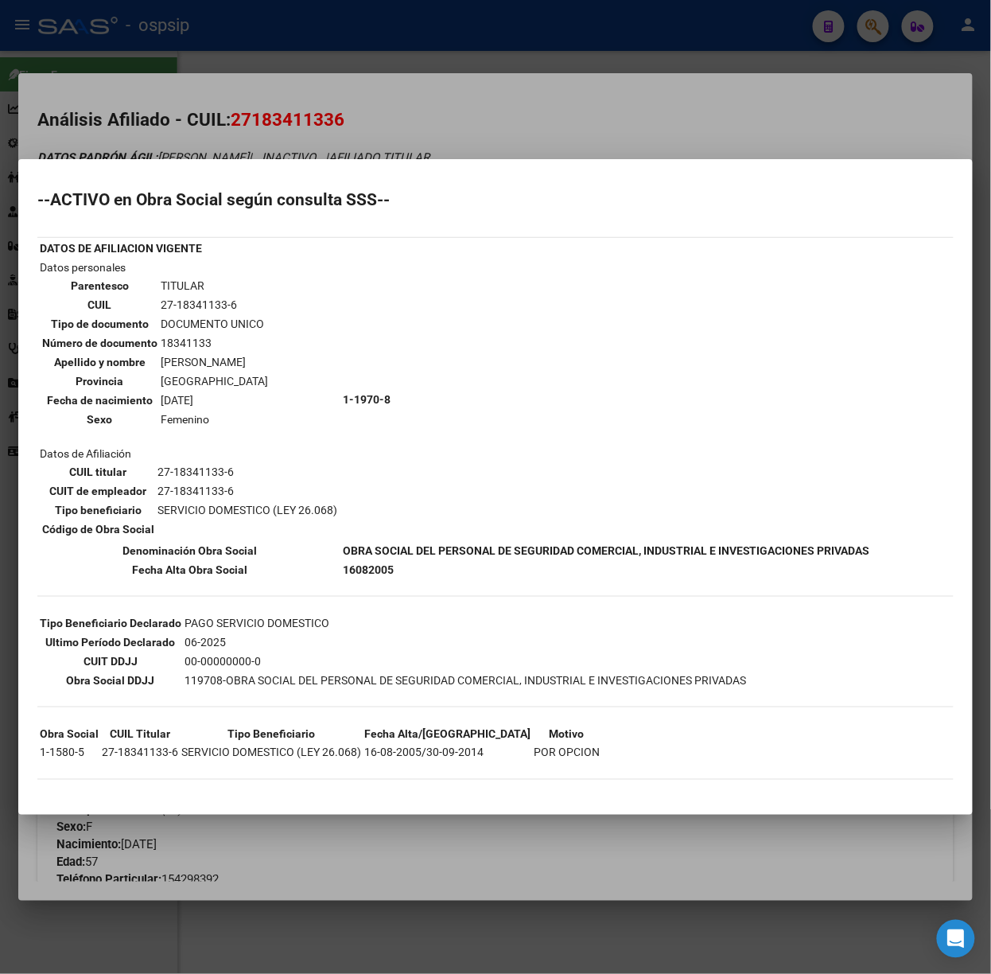
click at [322, 150] on div at bounding box center [495, 487] width 991 height 974
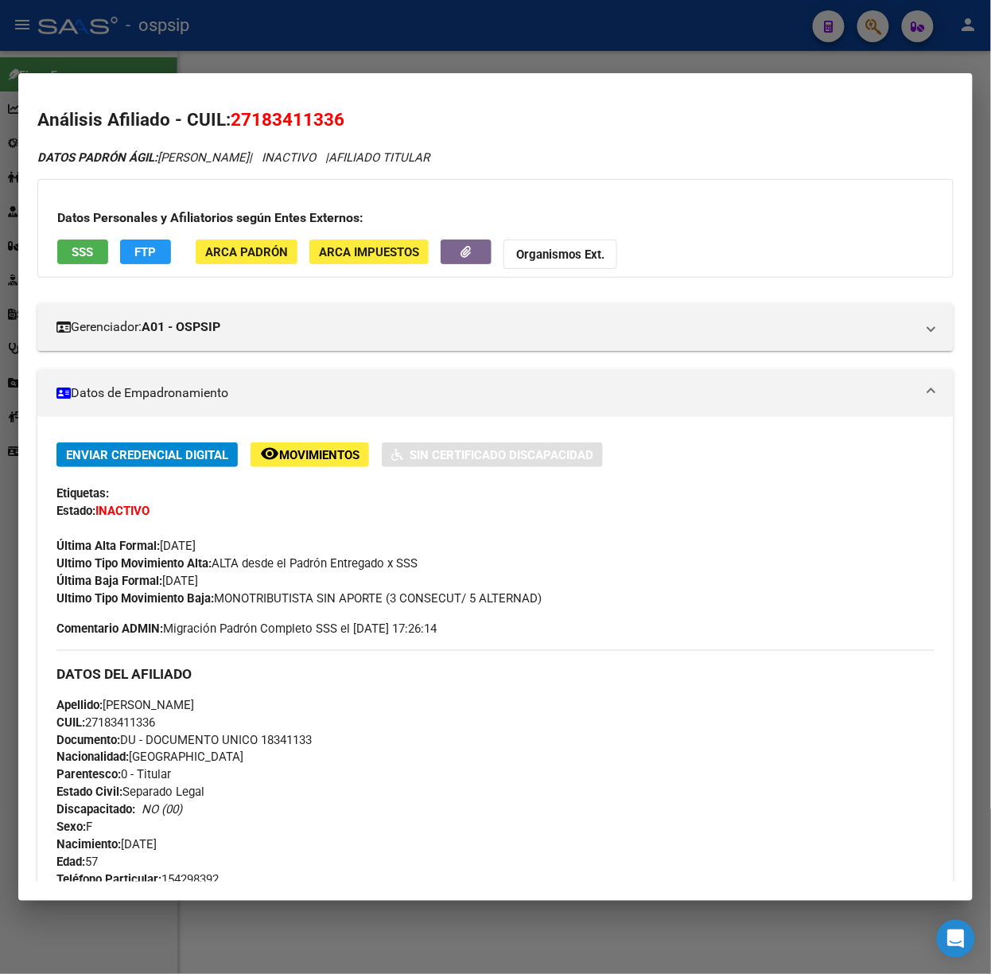
click at [81, 259] on span "SSS" at bounding box center [82, 252] width 21 height 14
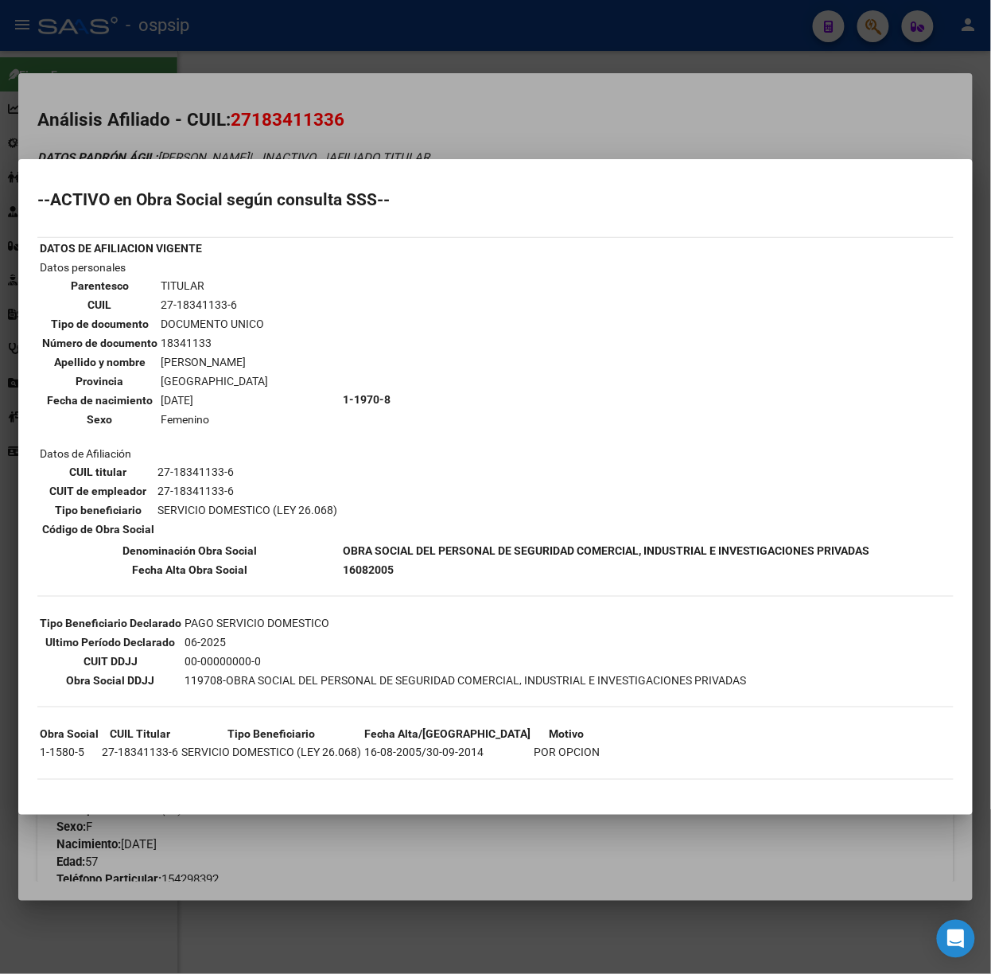
click at [360, 130] on div at bounding box center [495, 487] width 991 height 974
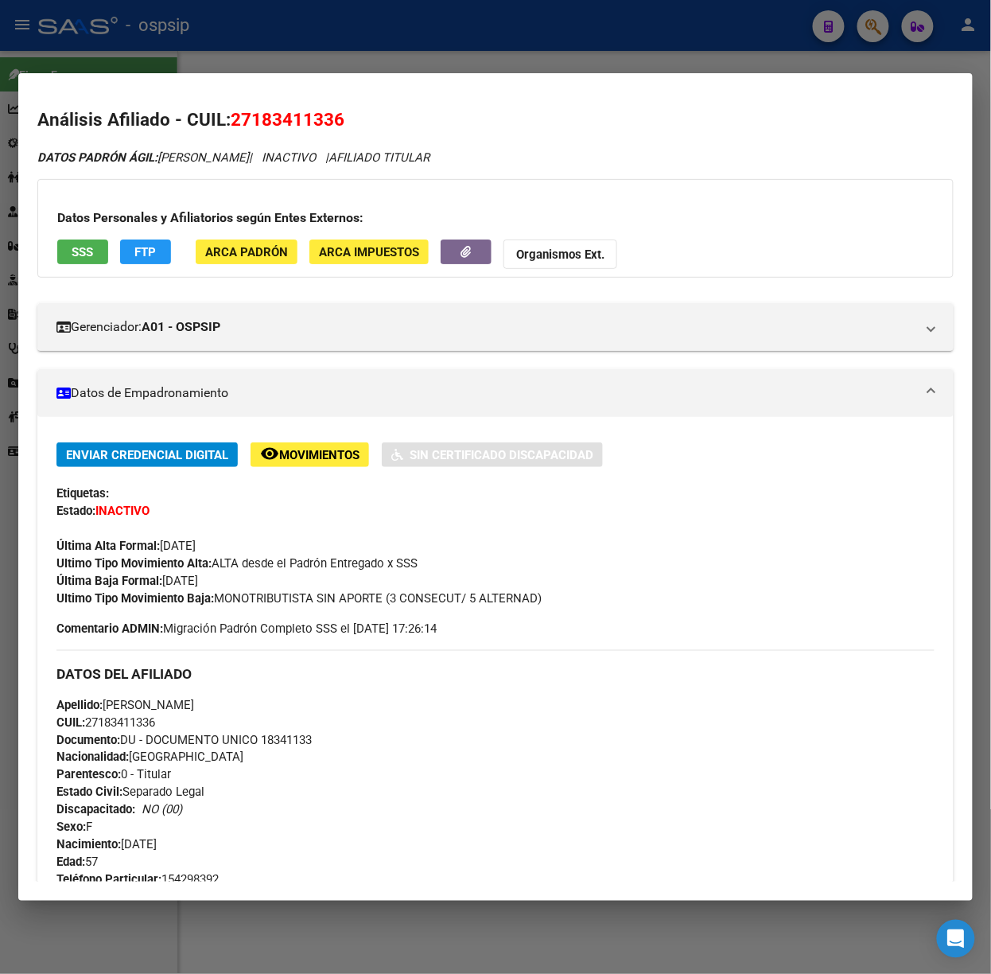
click at [288, 32] on div at bounding box center [495, 487] width 991 height 974
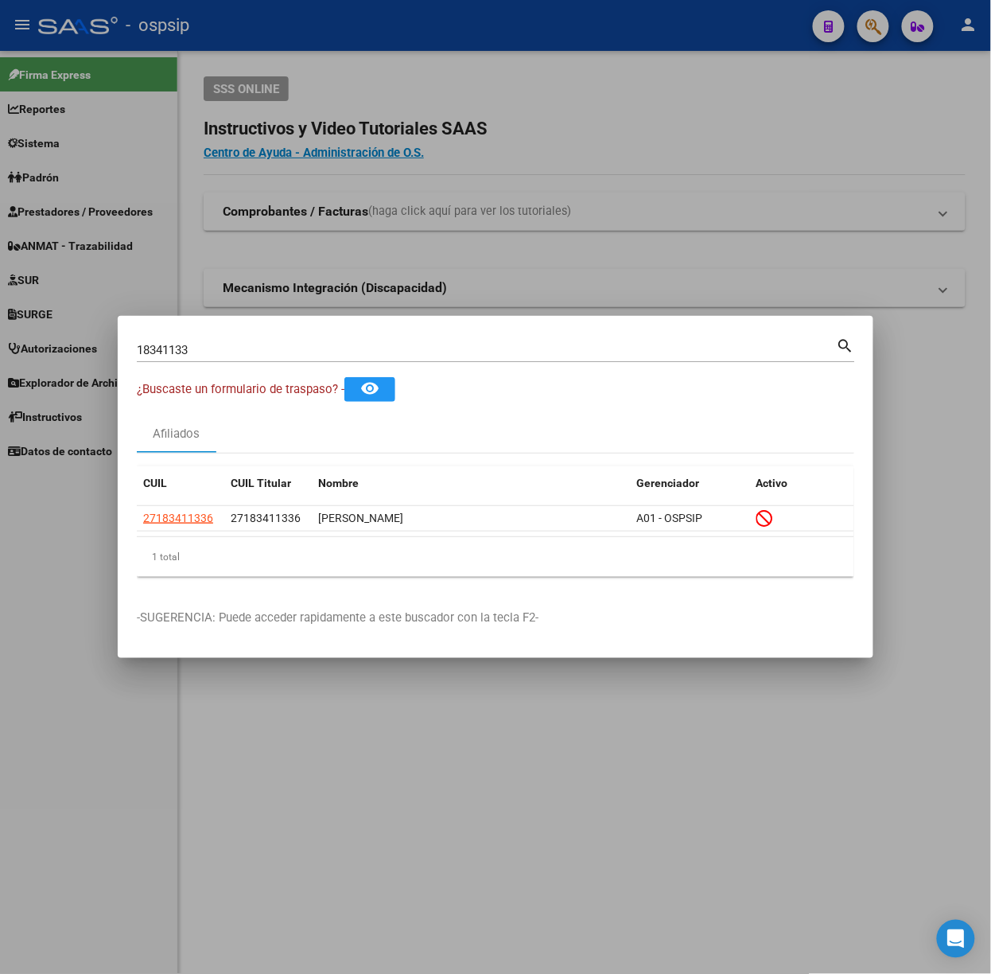
click at [196, 354] on input "18341133" at bounding box center [487, 350] width 700 height 14
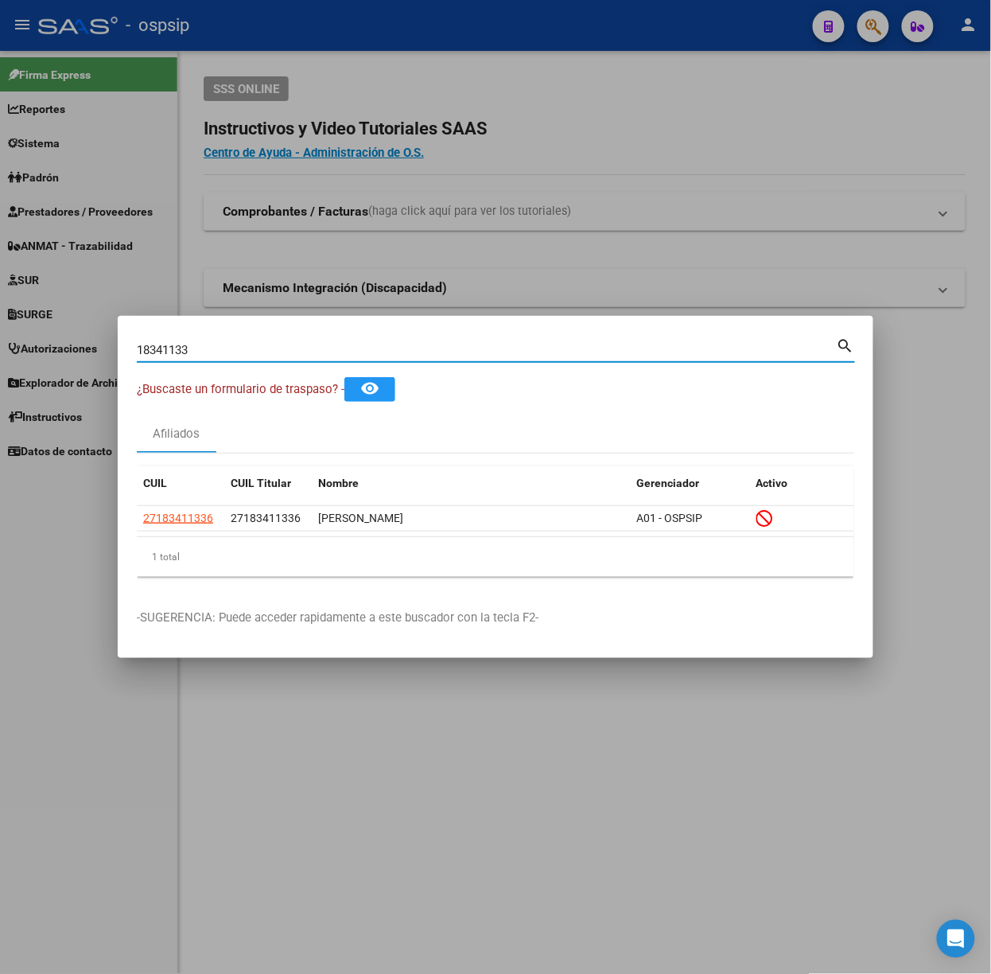
click at [193, 358] on div "18341133 Buscar (apellido, dni, cuil, nro traspaso, cuit, obra social)" at bounding box center [487, 350] width 700 height 24
type input "1"
type input "29765064"
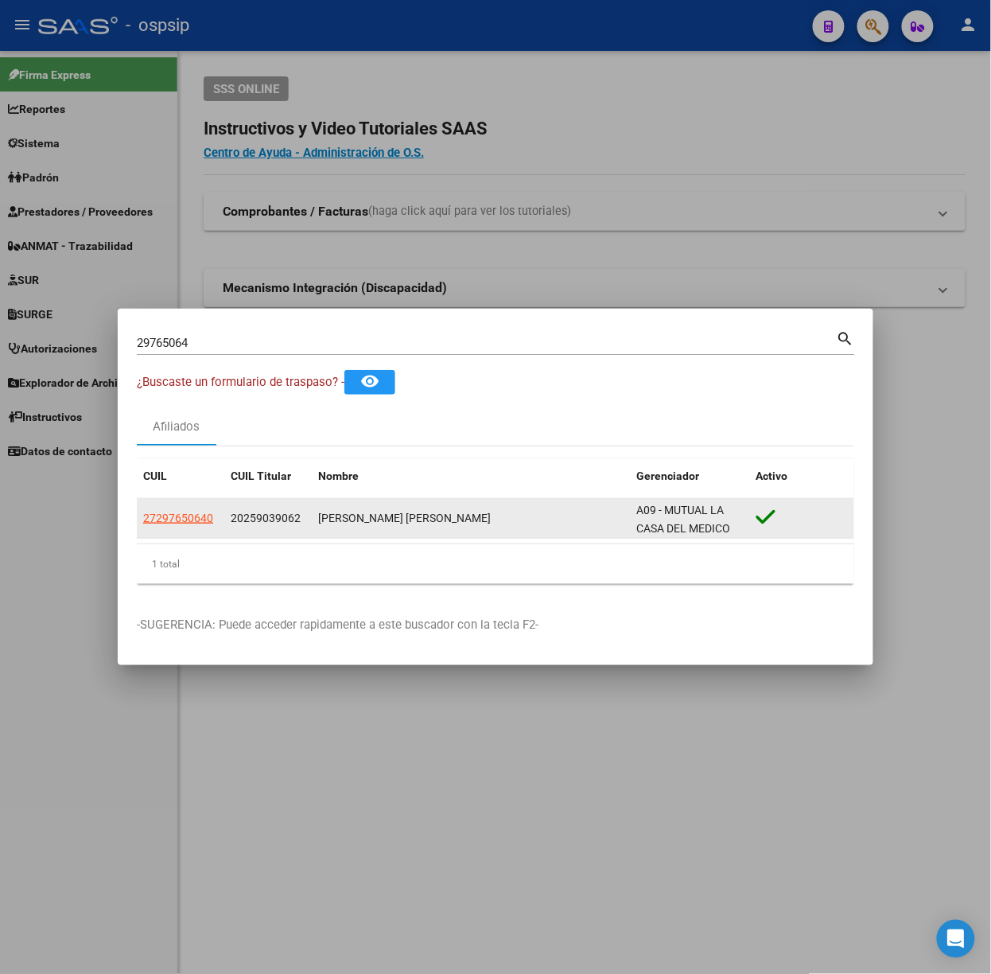
click at [186, 526] on app-link-go-to "27297650640" at bounding box center [178, 518] width 70 height 18
click at [183, 519] on span "27297650640" at bounding box center [178, 518] width 70 height 13
type textarea "27297650640"
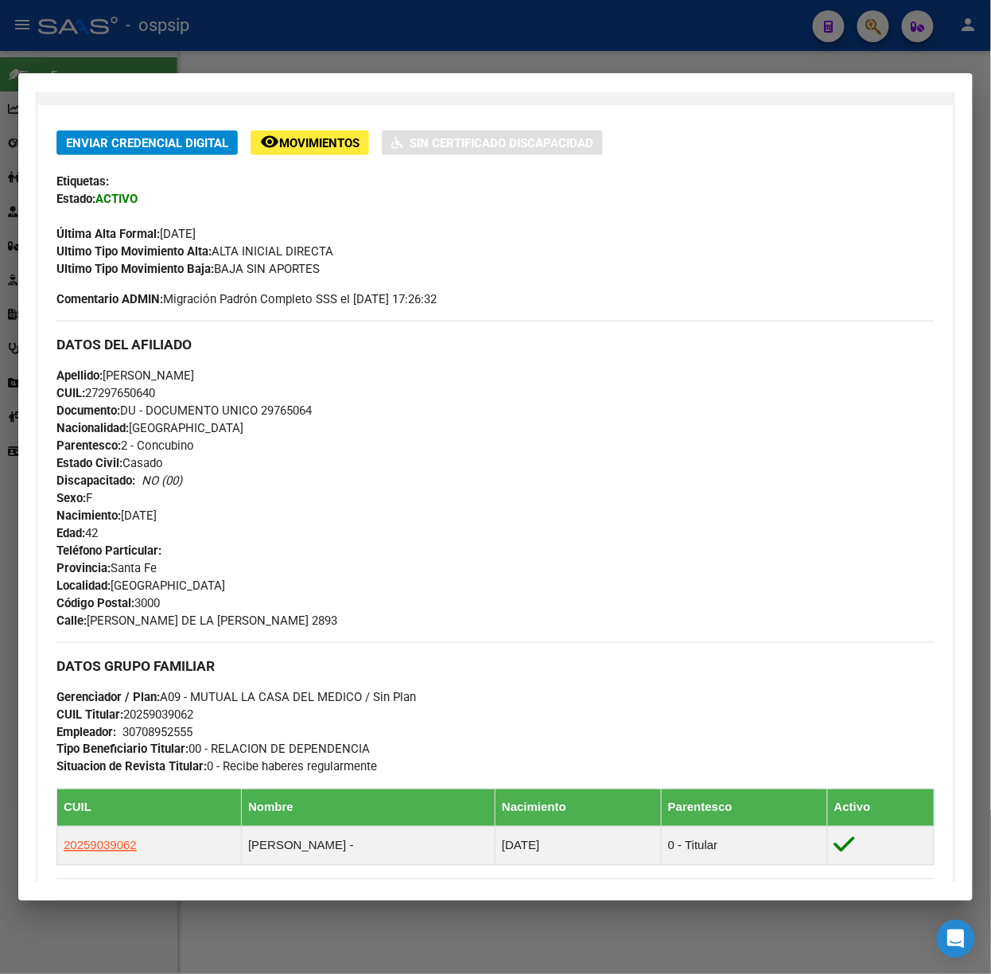
scroll to position [616, 0]
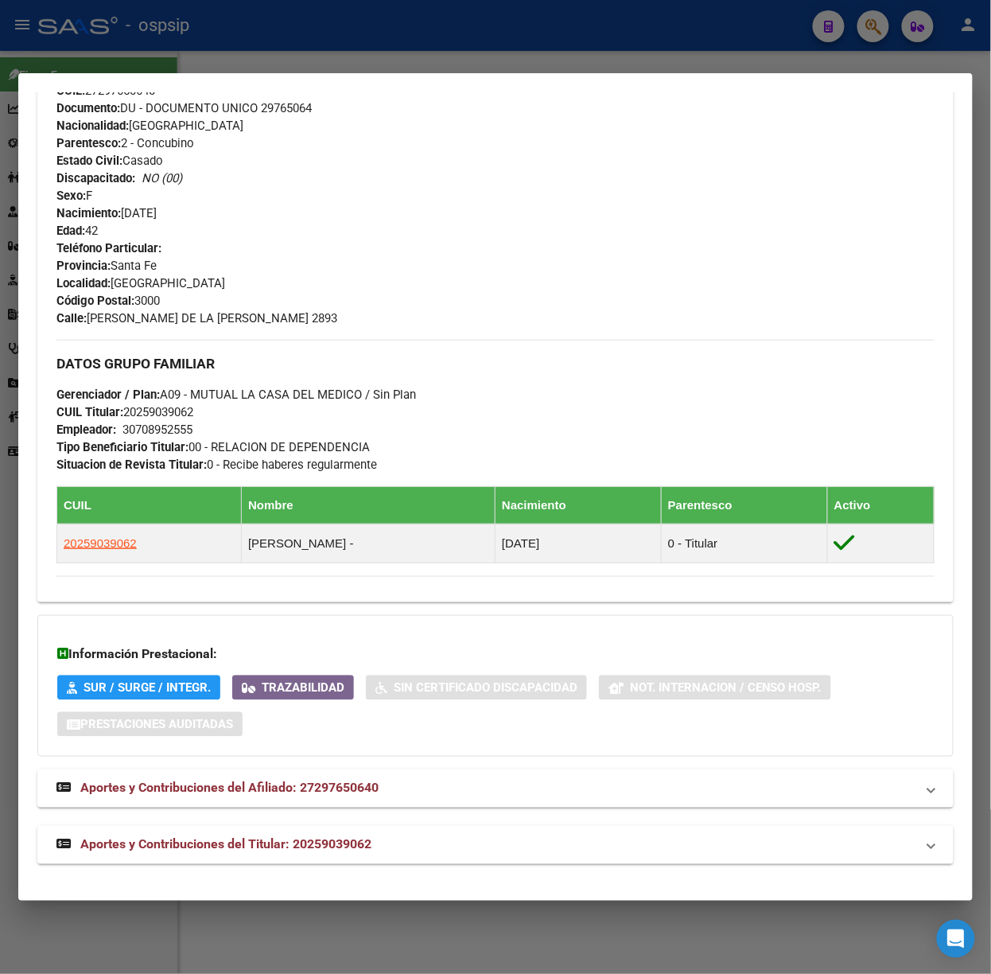
click at [288, 824] on div "DATOS PADRÓN ÁGIL: [PERSON_NAME] [PERSON_NAME] | ACTIVO | FAMILIAR DE: 20259039…" at bounding box center [495, 200] width 917 height 1330
click at [290, 837] on span "Aportes y Contribuciones del Titular: 20259039062" at bounding box center [225, 844] width 291 height 15
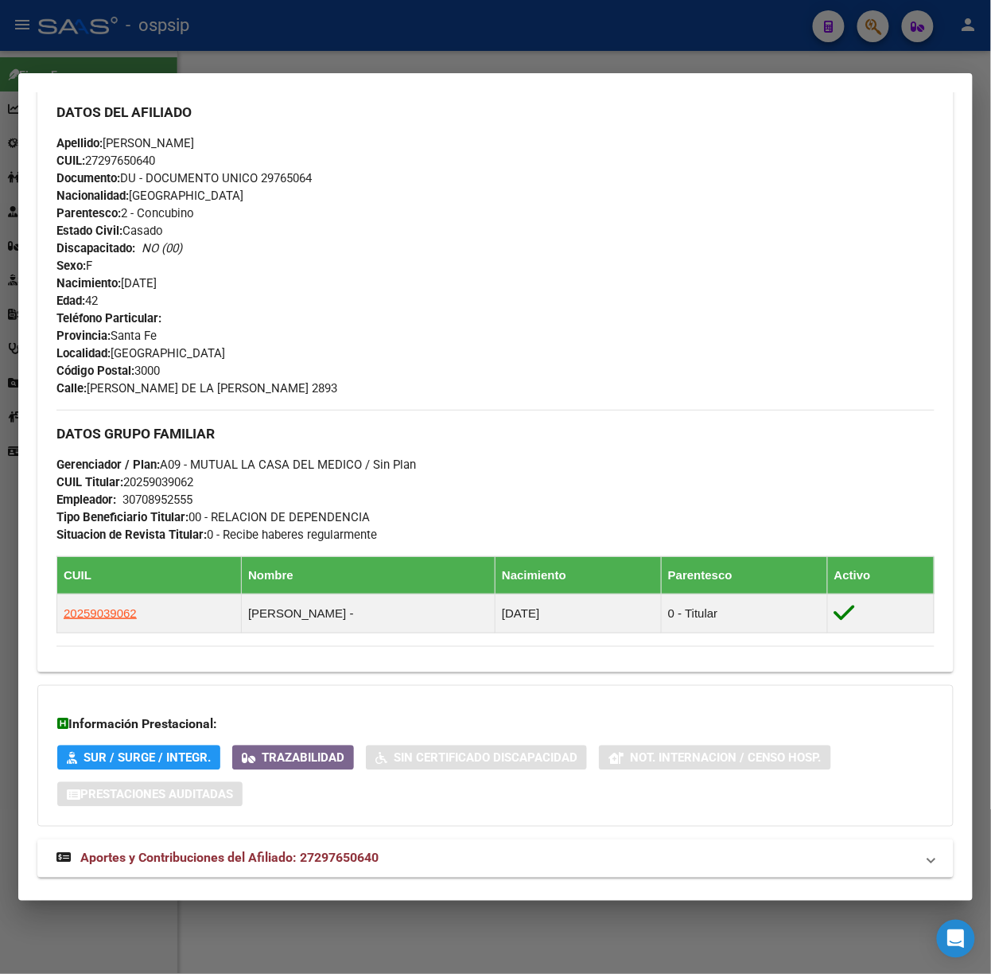
scroll to position [332, 0]
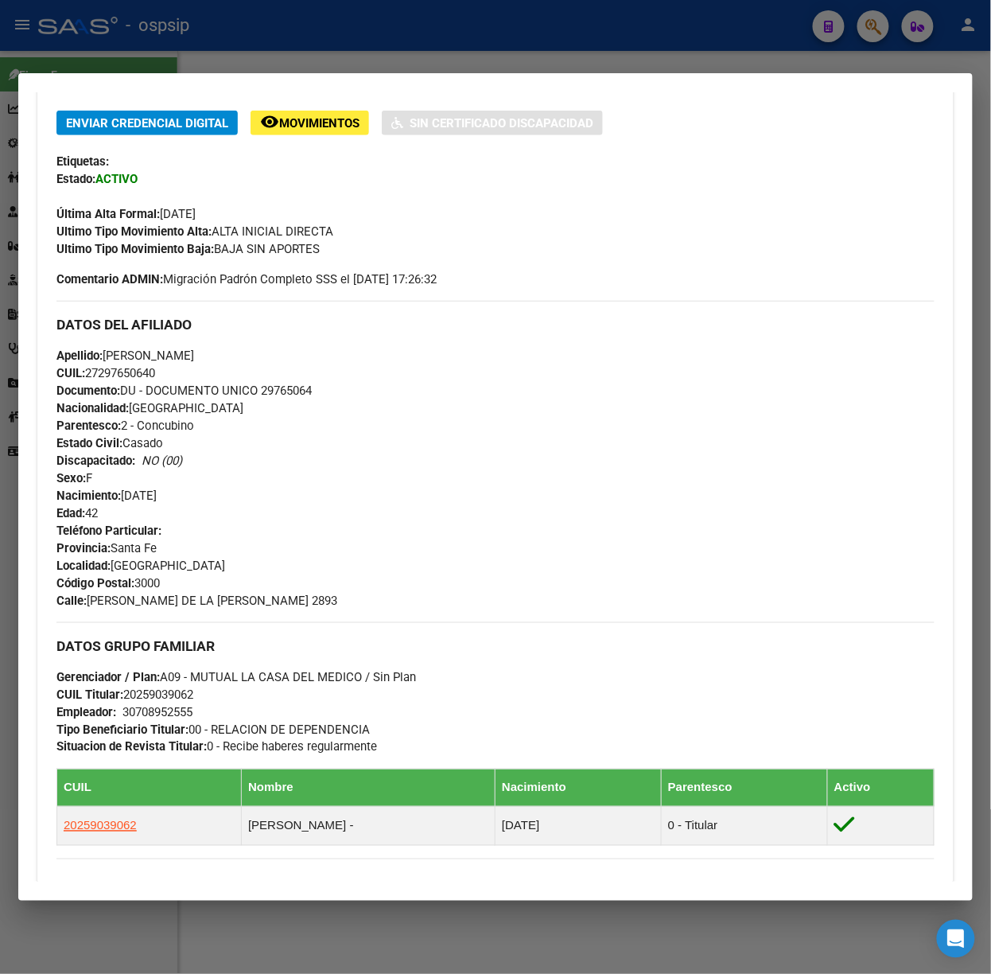
click at [441, 55] on div at bounding box center [495, 487] width 991 height 974
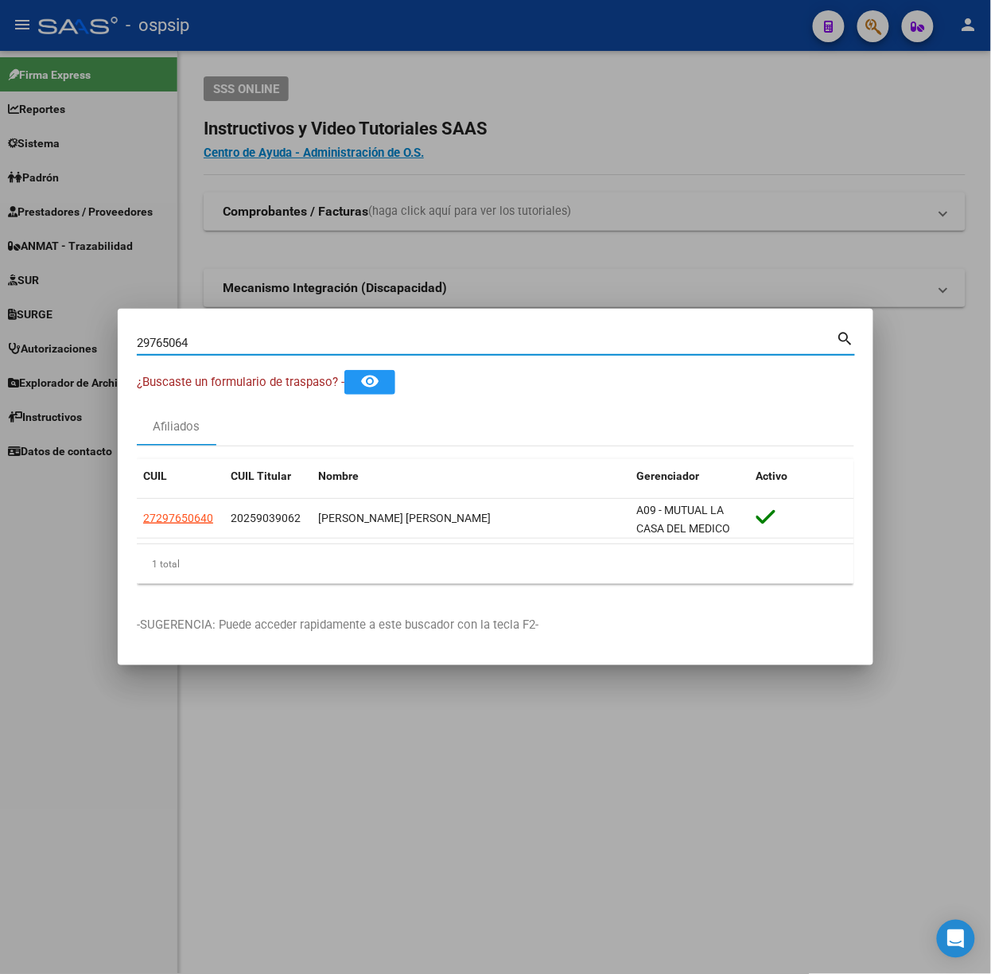
click at [252, 342] on input "29765064" at bounding box center [487, 343] width 700 height 14
type input "42032477"
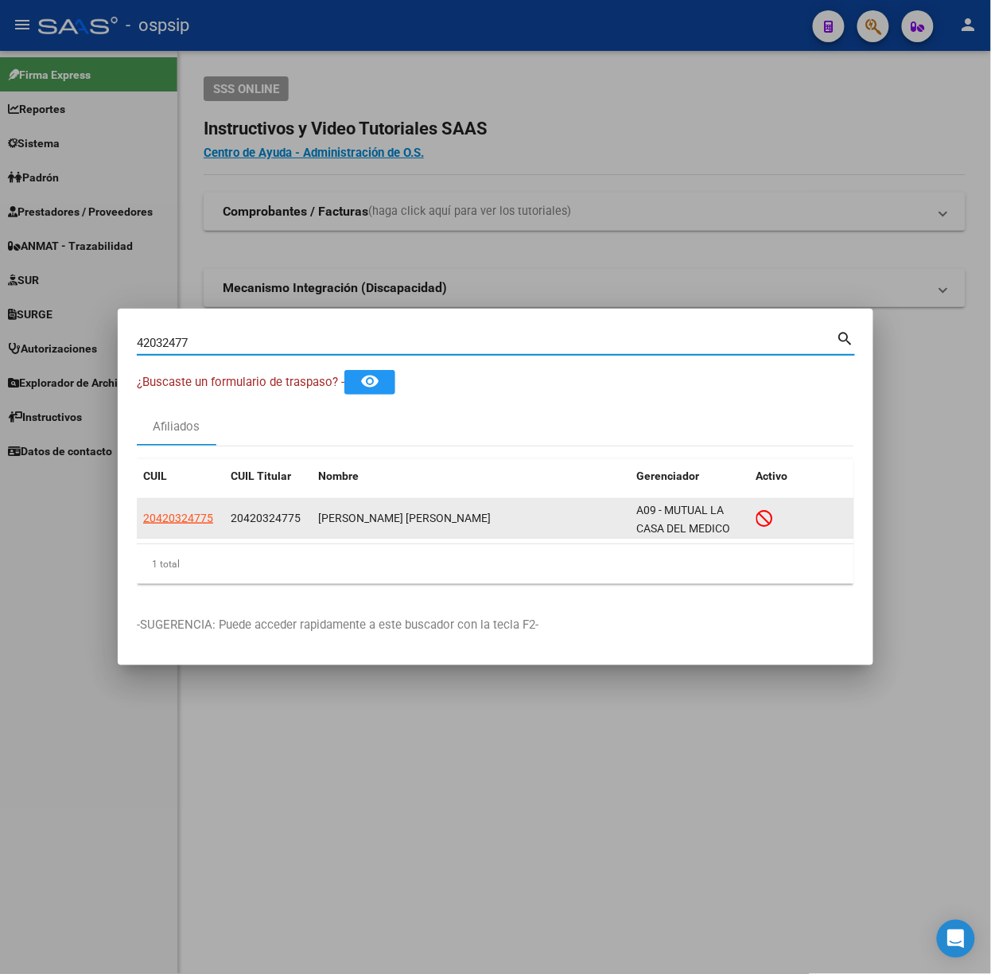
click at [167, 527] on app-link-go-to "20420324775" at bounding box center [178, 518] width 70 height 18
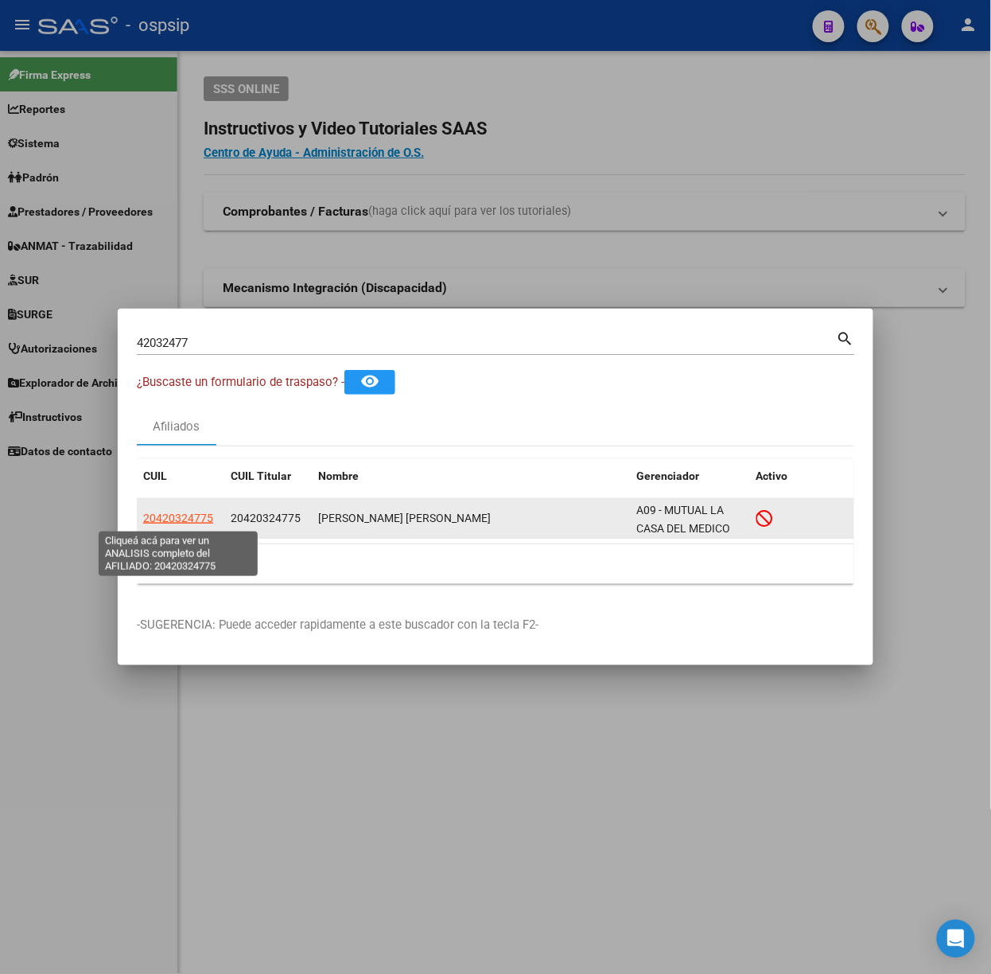
click at [167, 522] on span "20420324775" at bounding box center [178, 518] width 70 height 13
type textarea "20420324775"
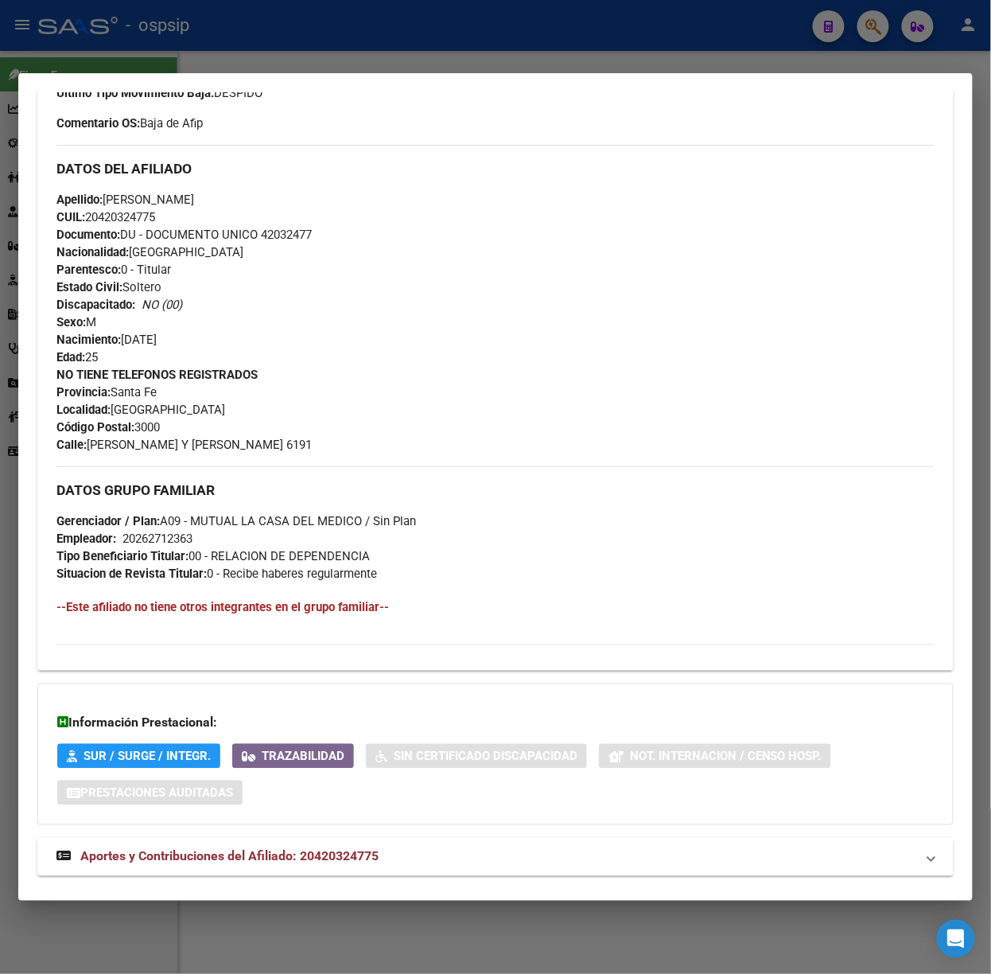
scroll to position [520, 0]
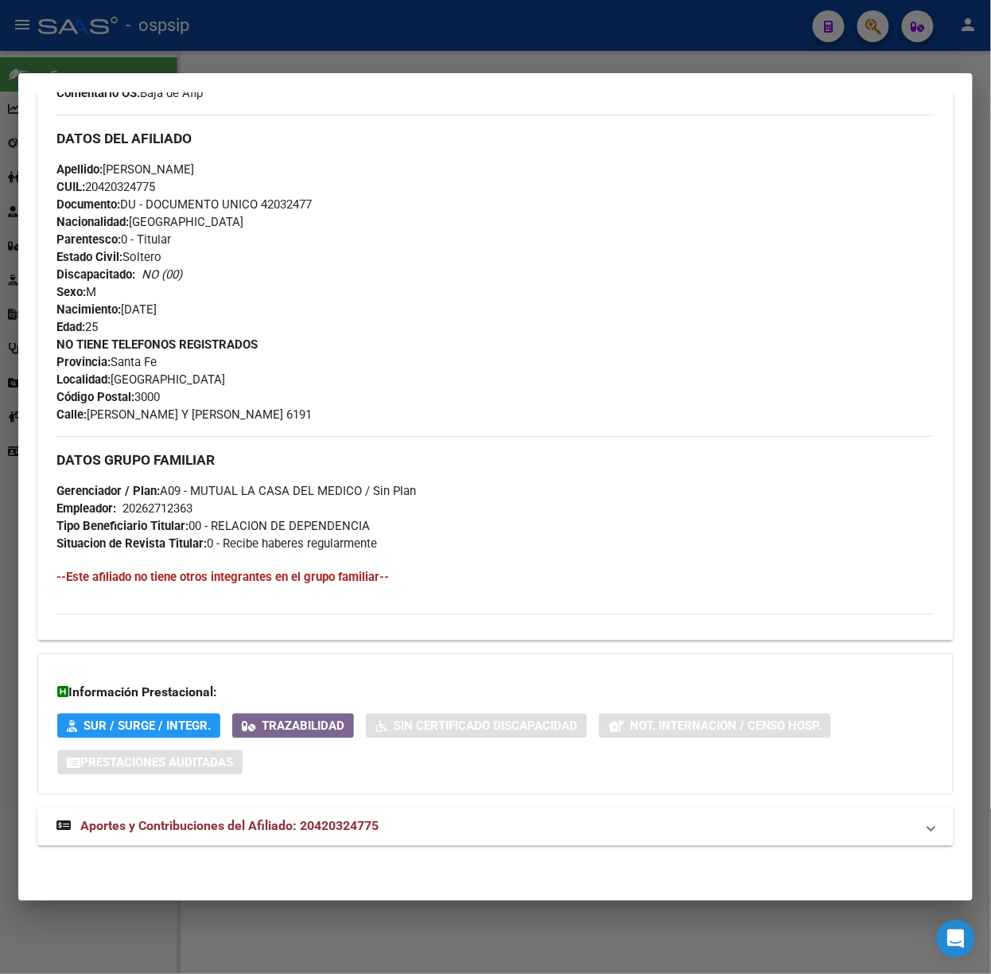
click at [262, 821] on span "Aportes y Contribuciones del Afiliado: 20420324775" at bounding box center [229, 826] width 298 height 15
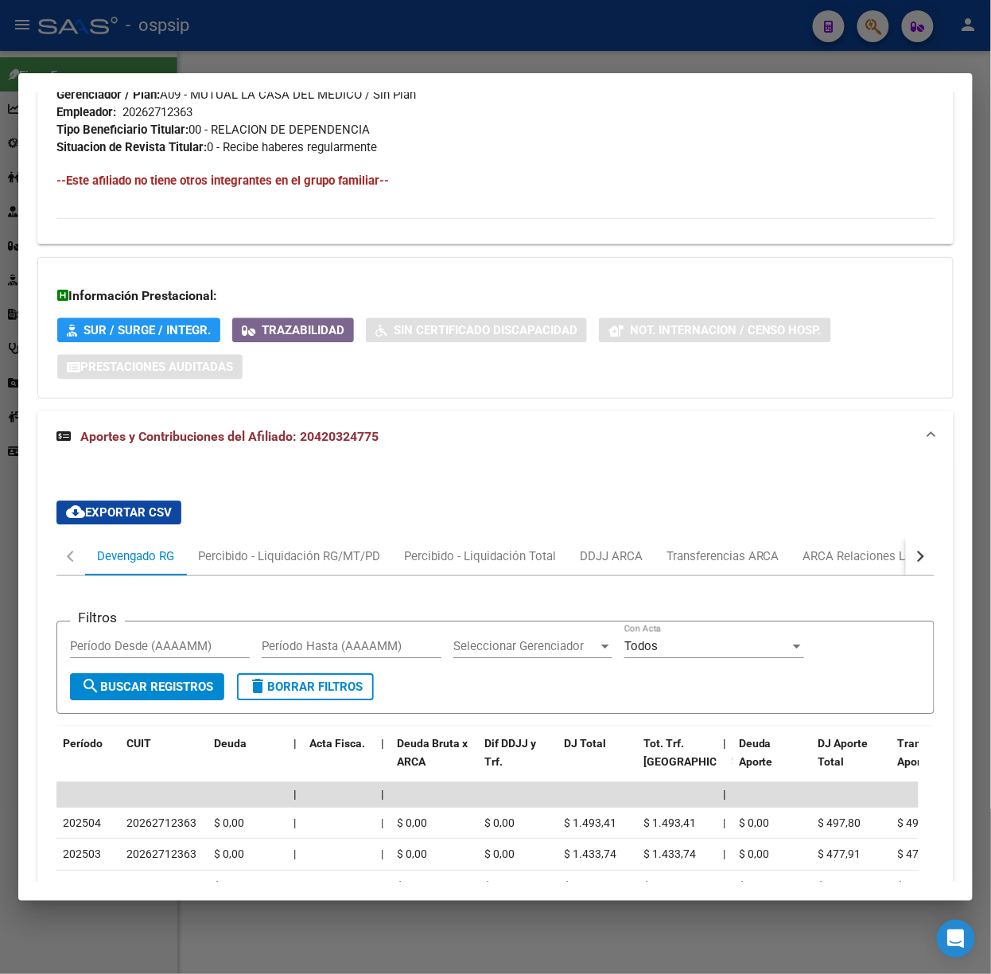
scroll to position [1233, 0]
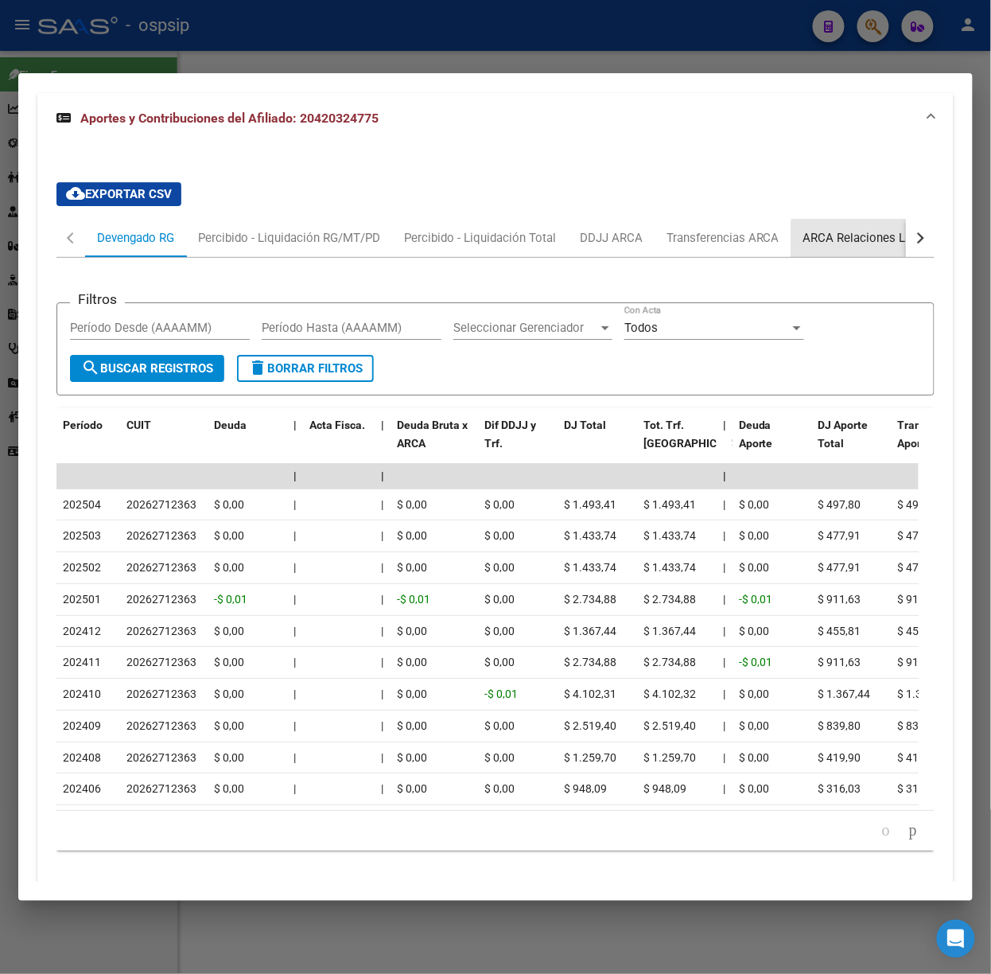
click at [878, 247] on div "ARCA Relaciones Laborales" at bounding box center [878, 238] width 149 height 18
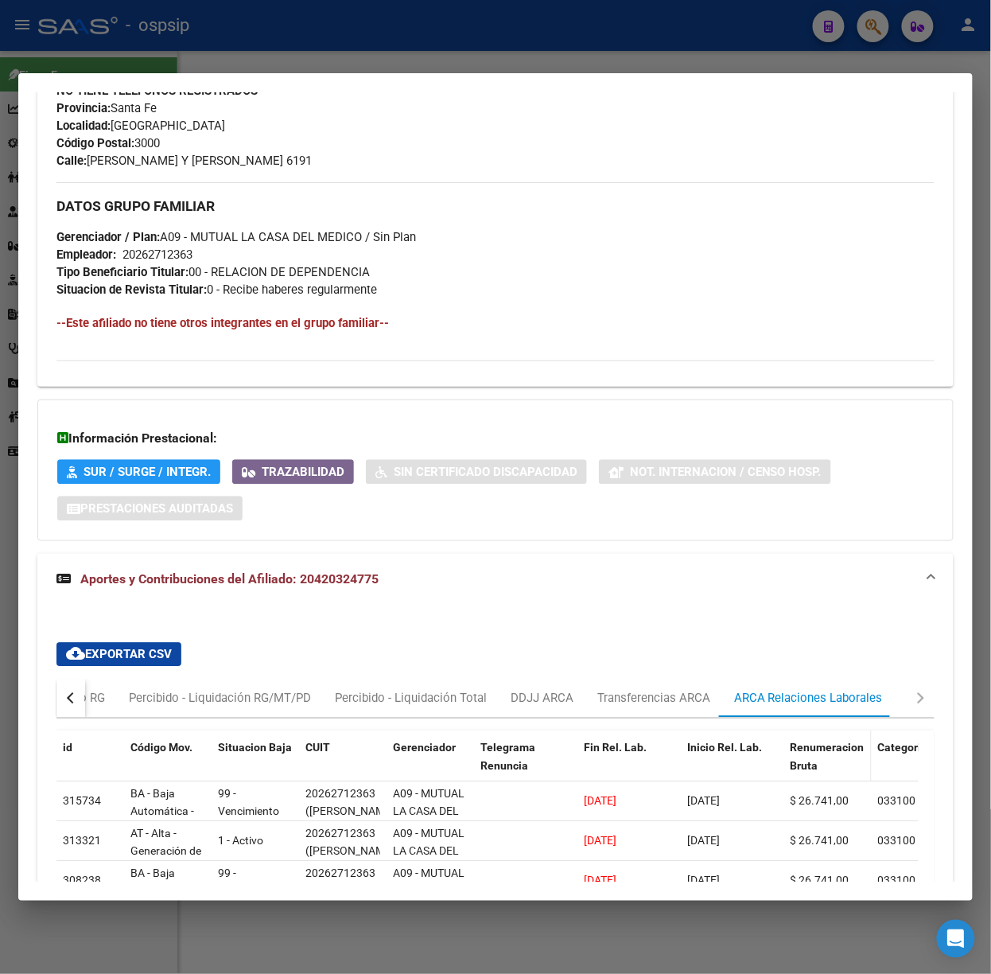
scroll to position [1208, 0]
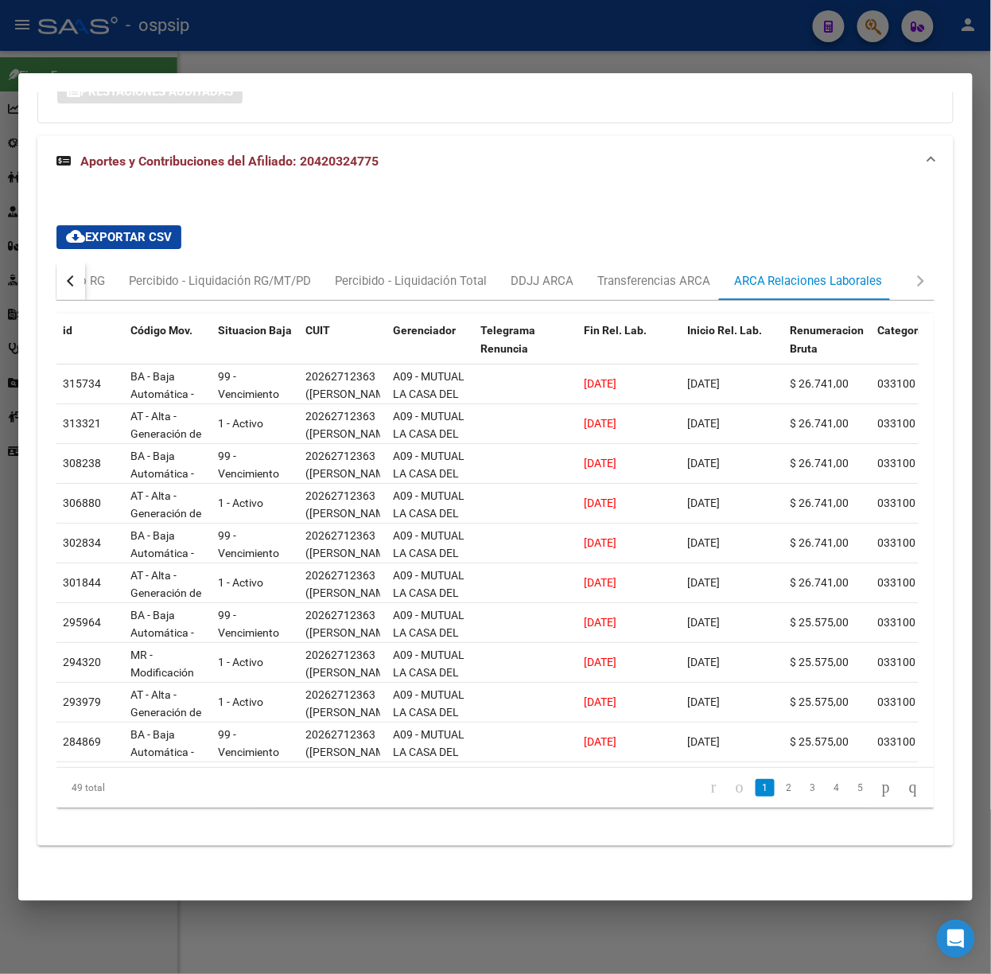
click at [282, 29] on div at bounding box center [495, 487] width 991 height 974
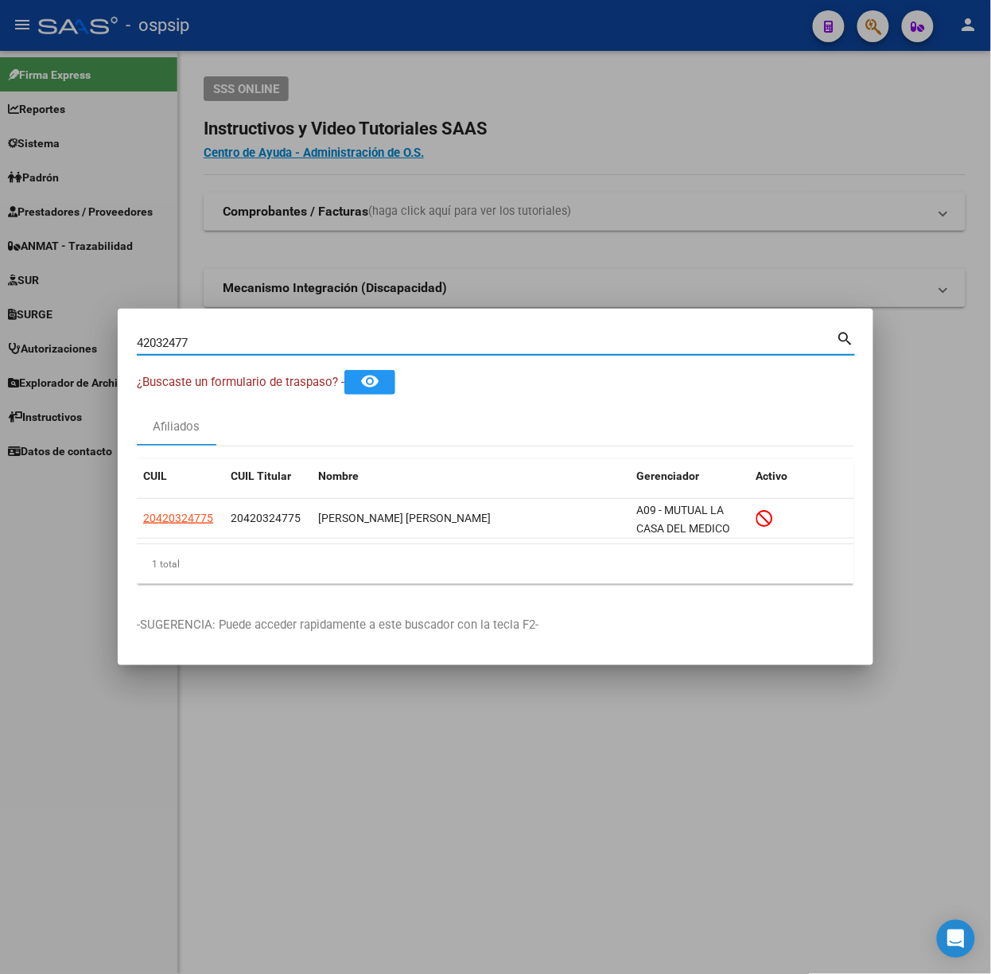
click at [223, 341] on input "42032477" at bounding box center [487, 343] width 700 height 14
type input "41111229"
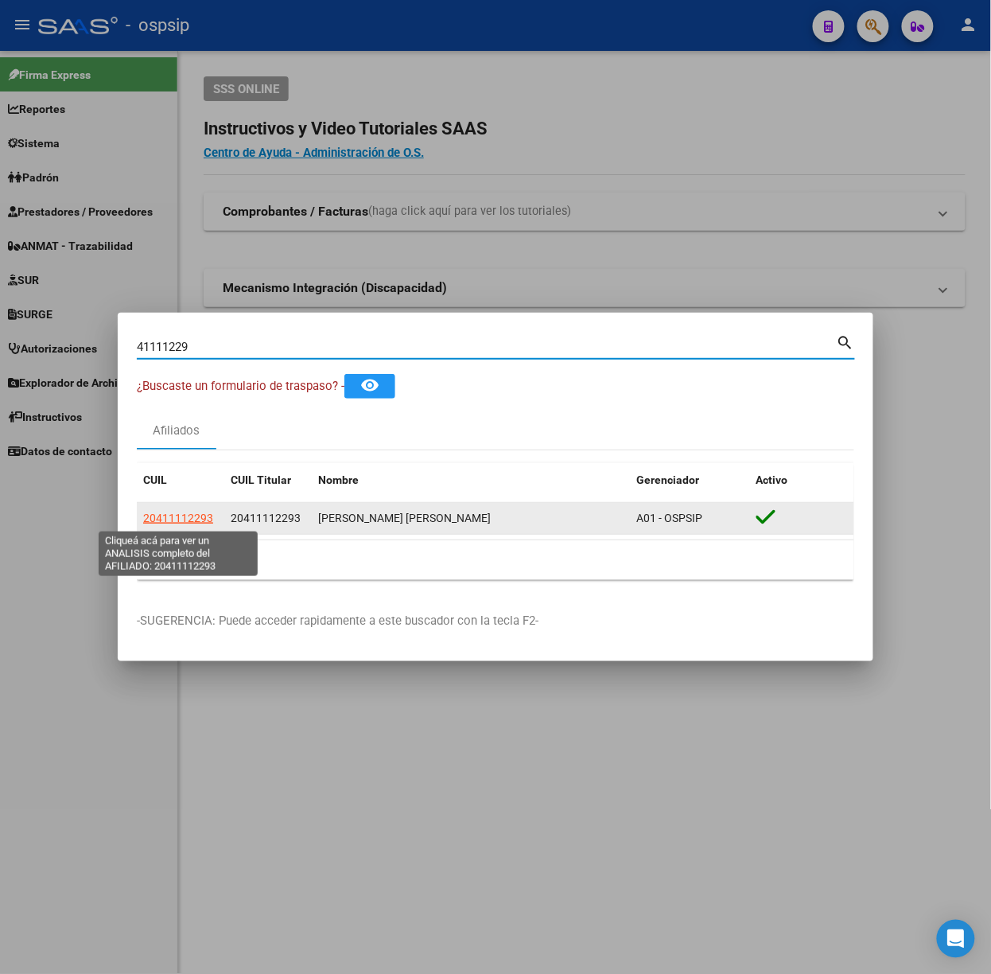
click at [195, 513] on span "20411112293" at bounding box center [178, 518] width 70 height 13
type textarea "20411112293"
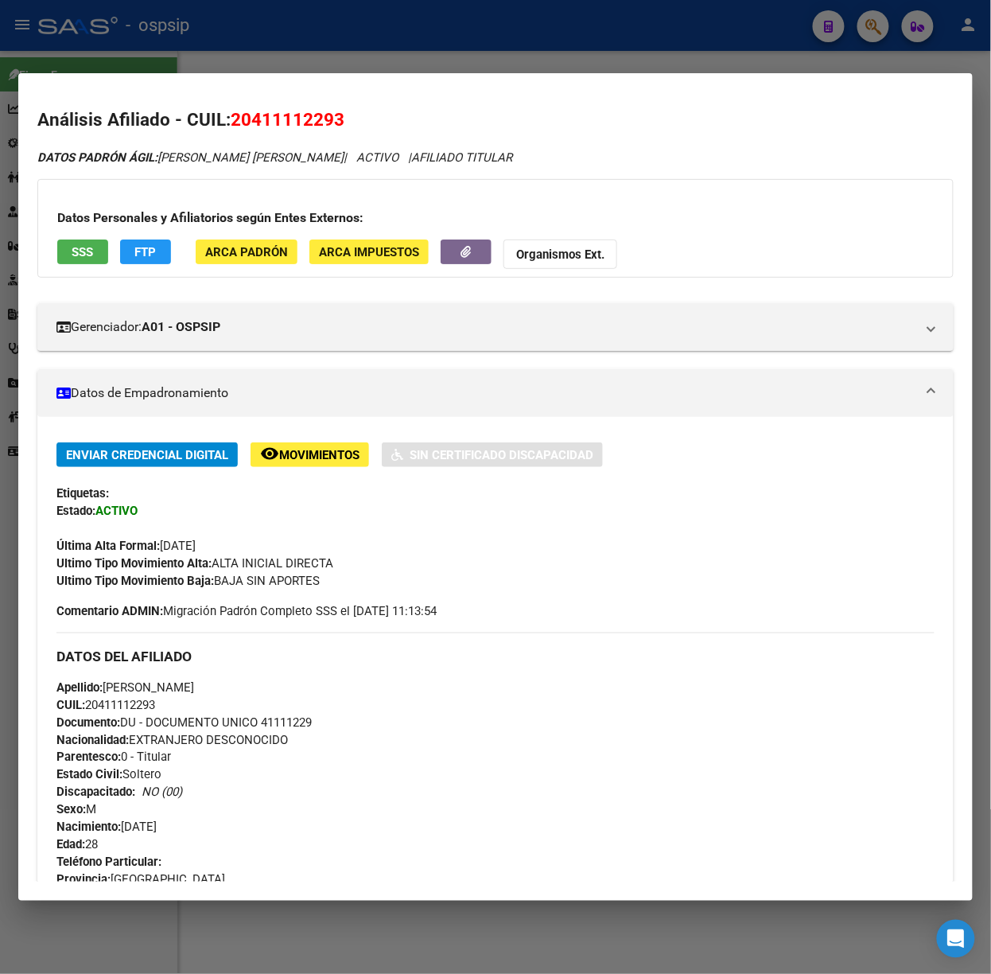
scroll to position [555, 0]
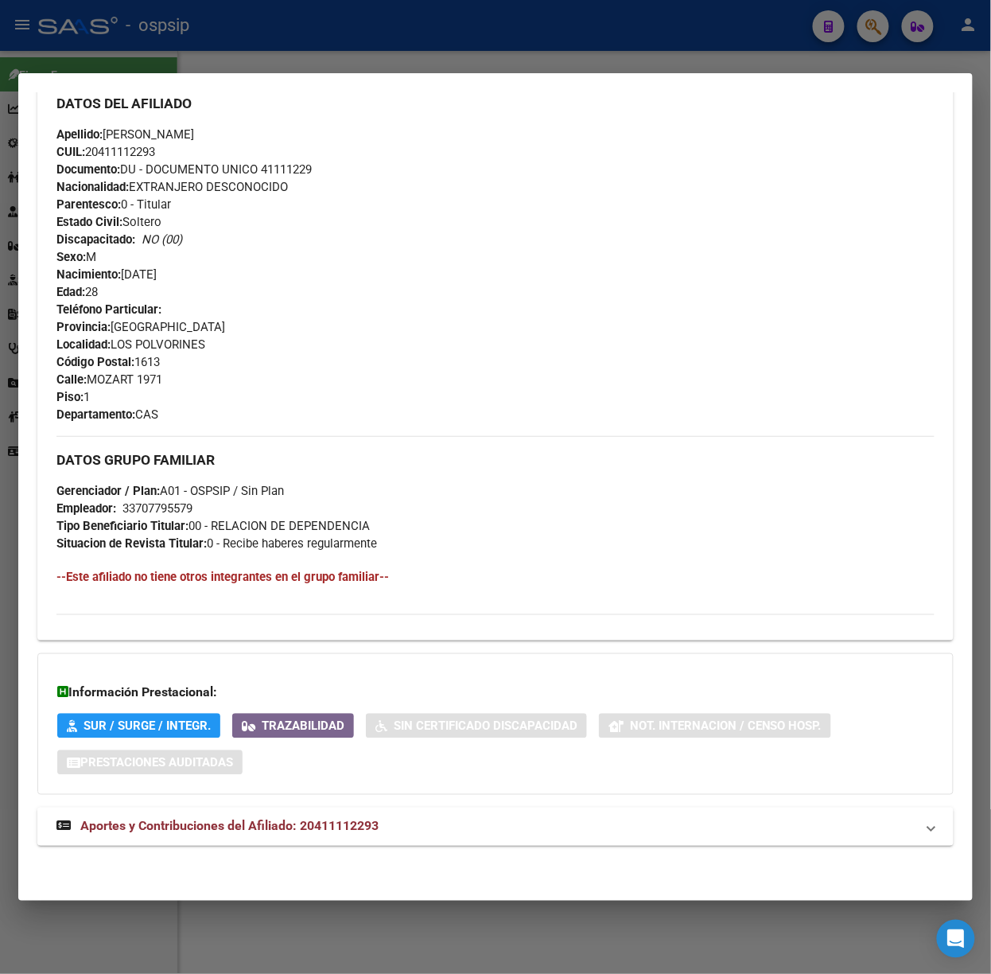
click at [383, 823] on mat-panel-title "Aportes y Contribuciones del Afiliado: 20411112293" at bounding box center [485, 826] width 859 height 19
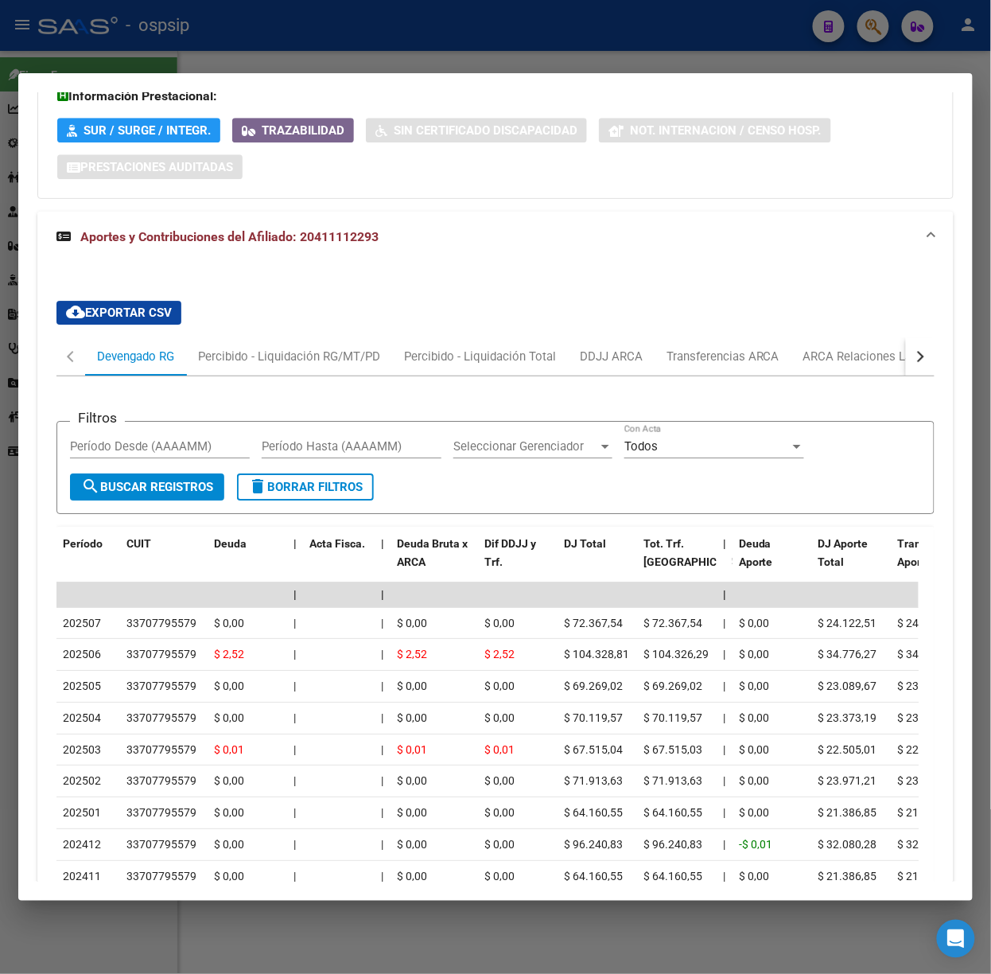
scroll to position [1331, 0]
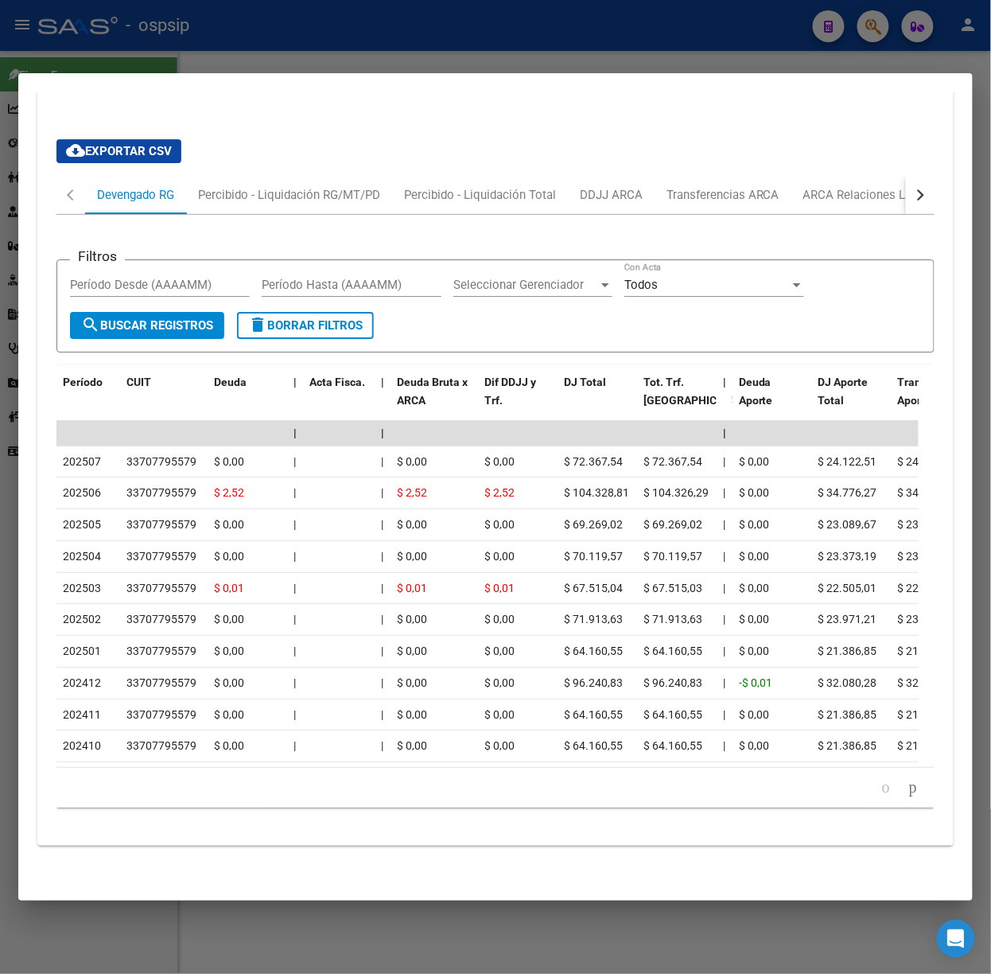
click at [475, 30] on div at bounding box center [495, 487] width 991 height 974
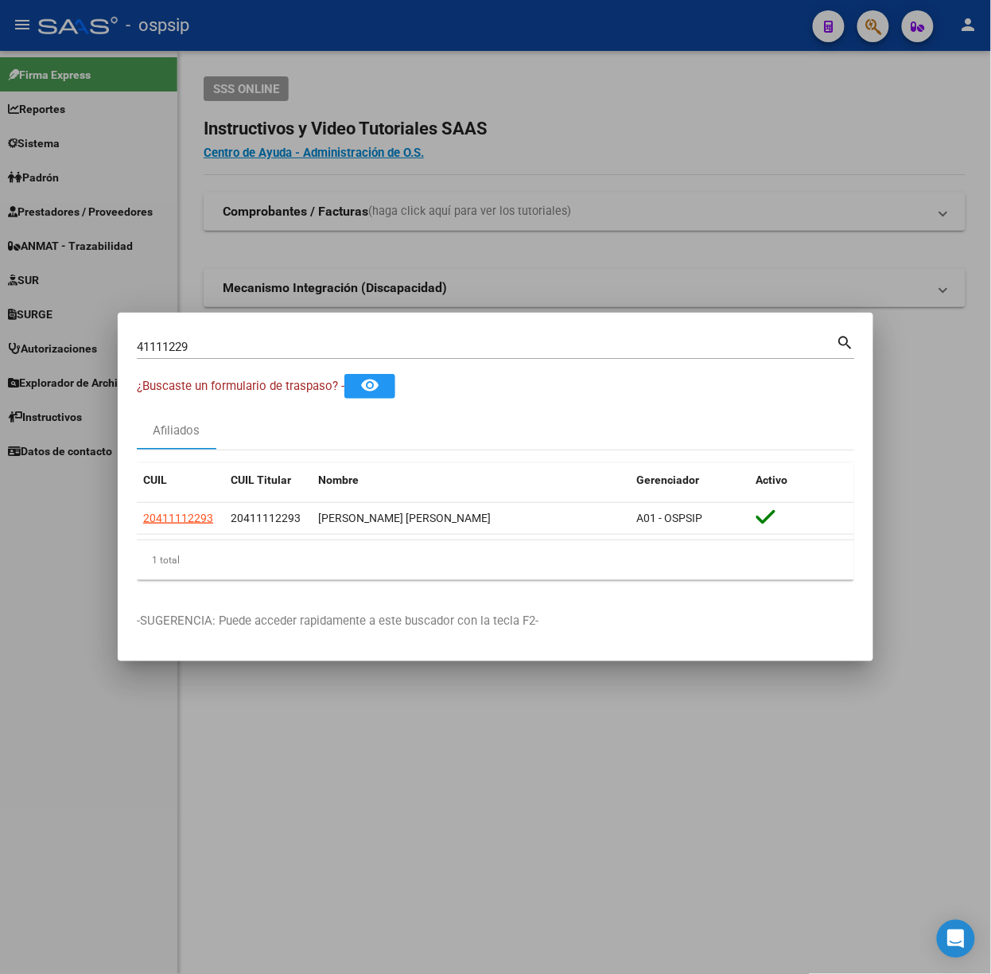
click at [331, 341] on input "41111229" at bounding box center [487, 347] width 700 height 14
type input "93689061"
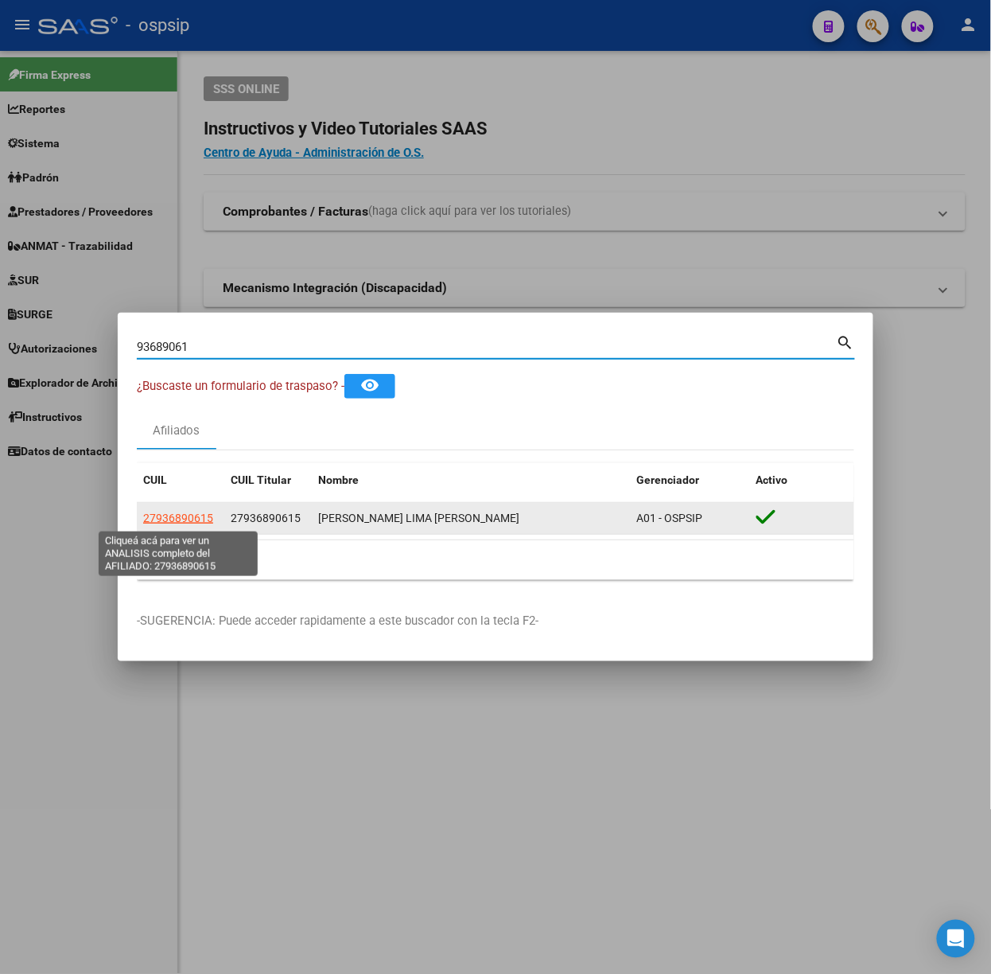
click at [199, 524] on span "27936890615" at bounding box center [178, 518] width 70 height 13
type textarea "27936890615"
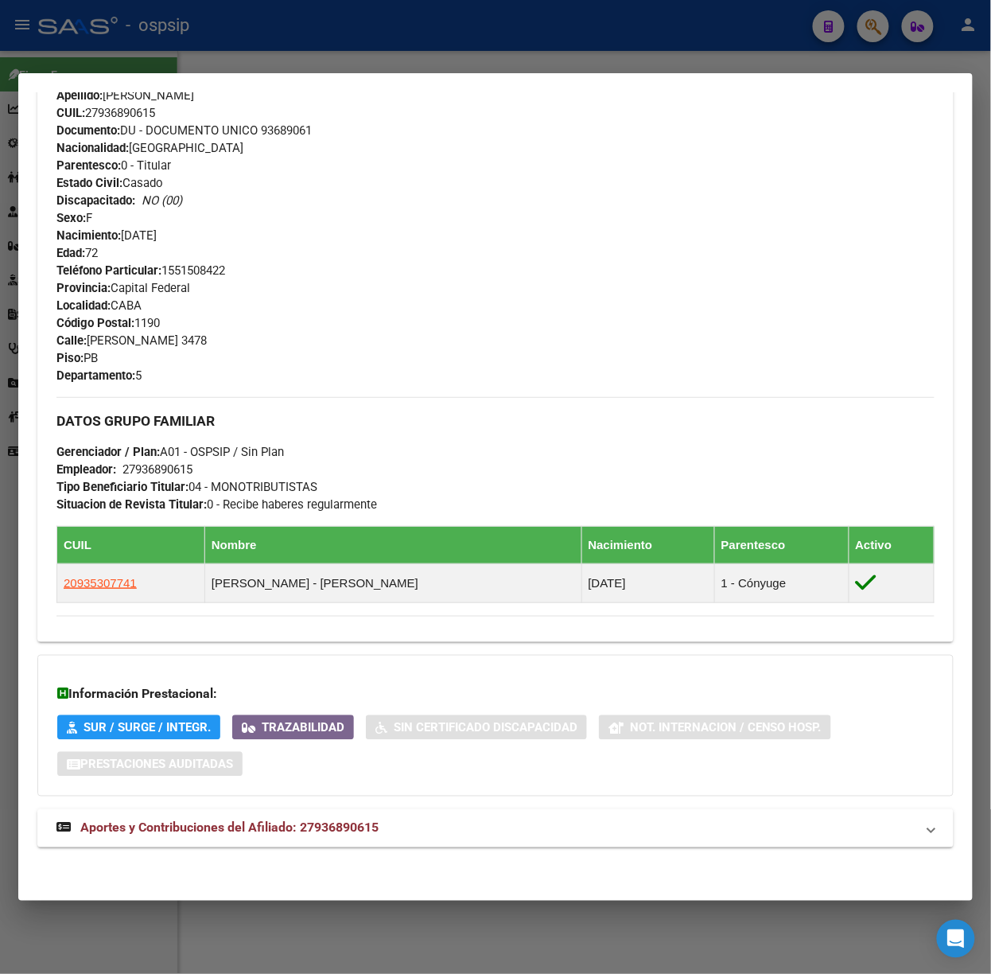
scroll to position [530, 0]
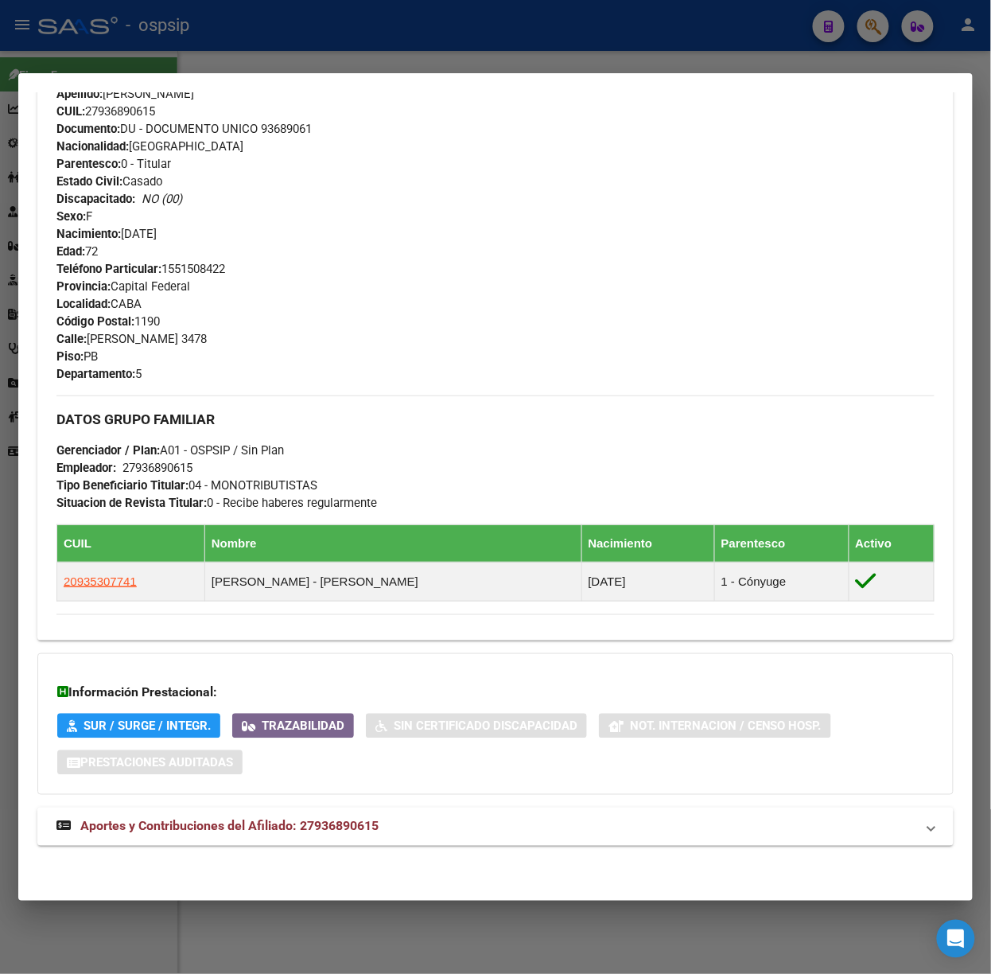
click at [353, 800] on div "DATOS PADRÓN ÁGIL: [PERSON_NAME] LIMA [PERSON_NAME] | ACTIVO | AFILIADO TITULAR…" at bounding box center [495, 242] width 917 height 1244
click at [439, 808] on mat-expansion-panel-header "Aportes y Contribuciones del Afiliado: 27936890615" at bounding box center [495, 827] width 917 height 38
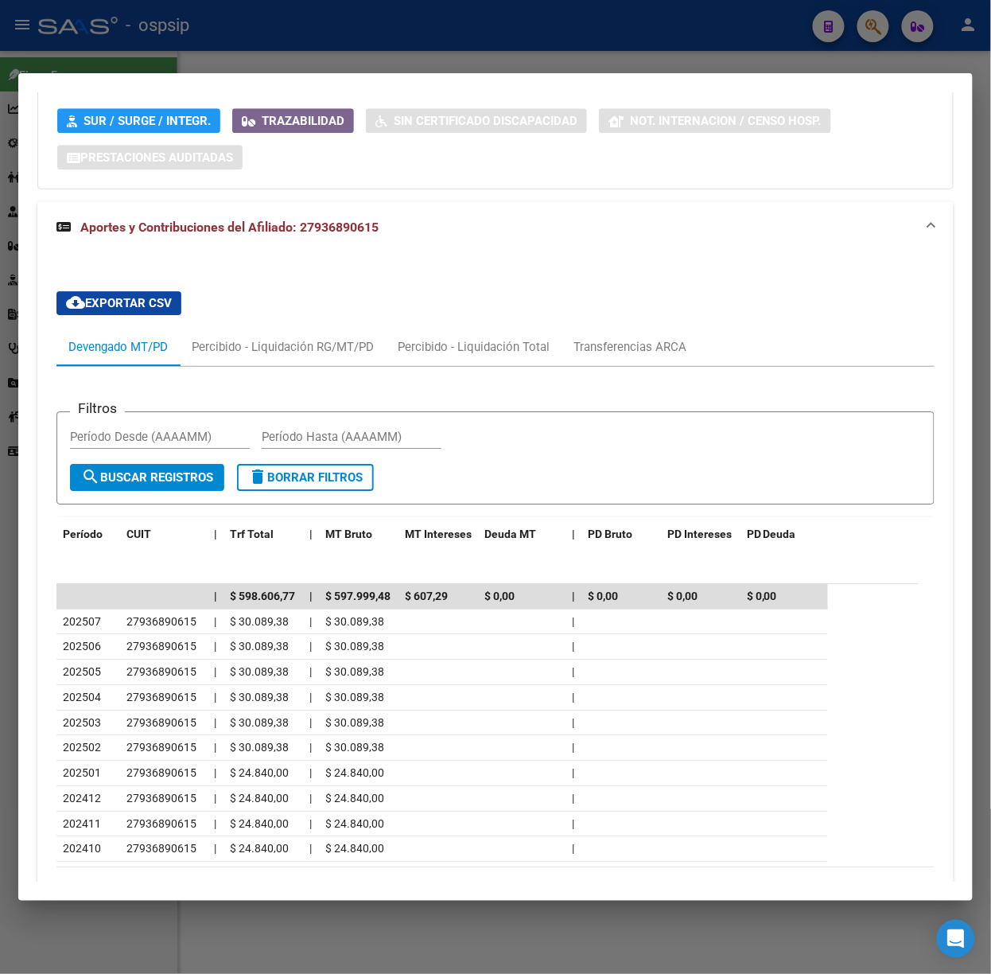
scroll to position [1238, 0]
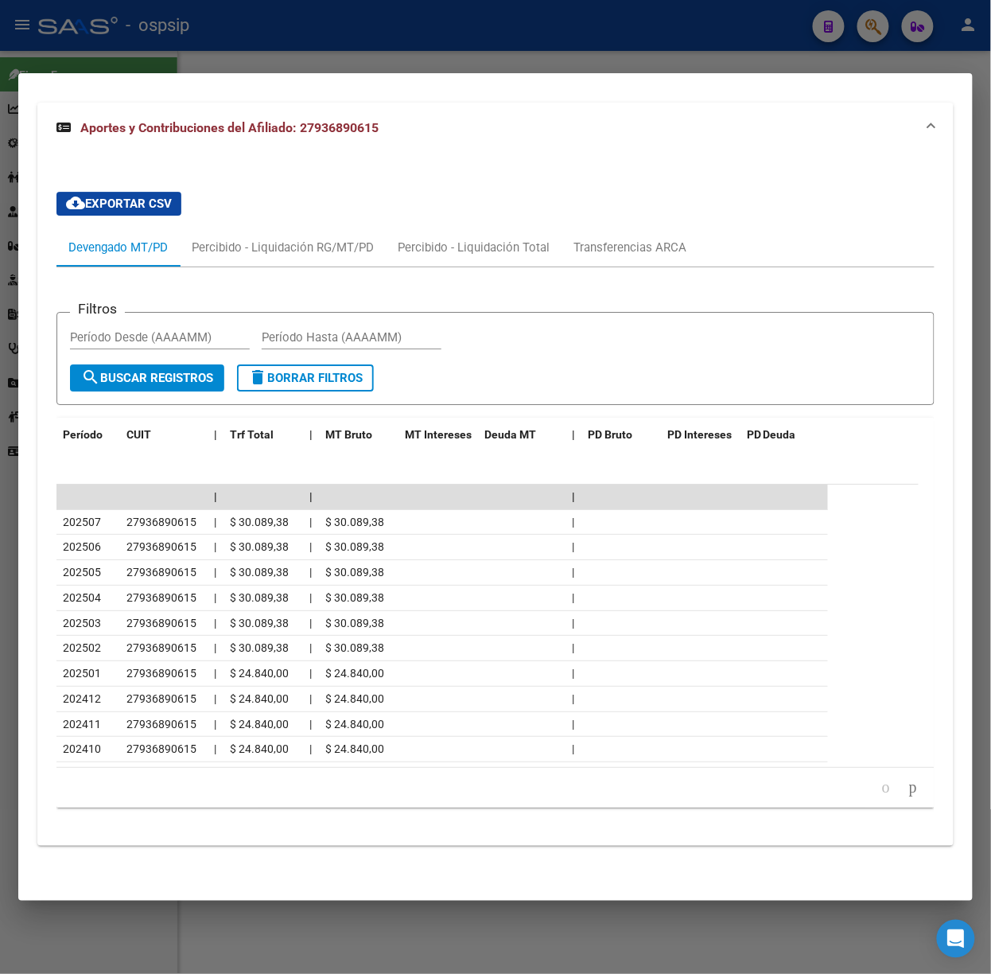
click at [290, 32] on div at bounding box center [495, 487] width 991 height 974
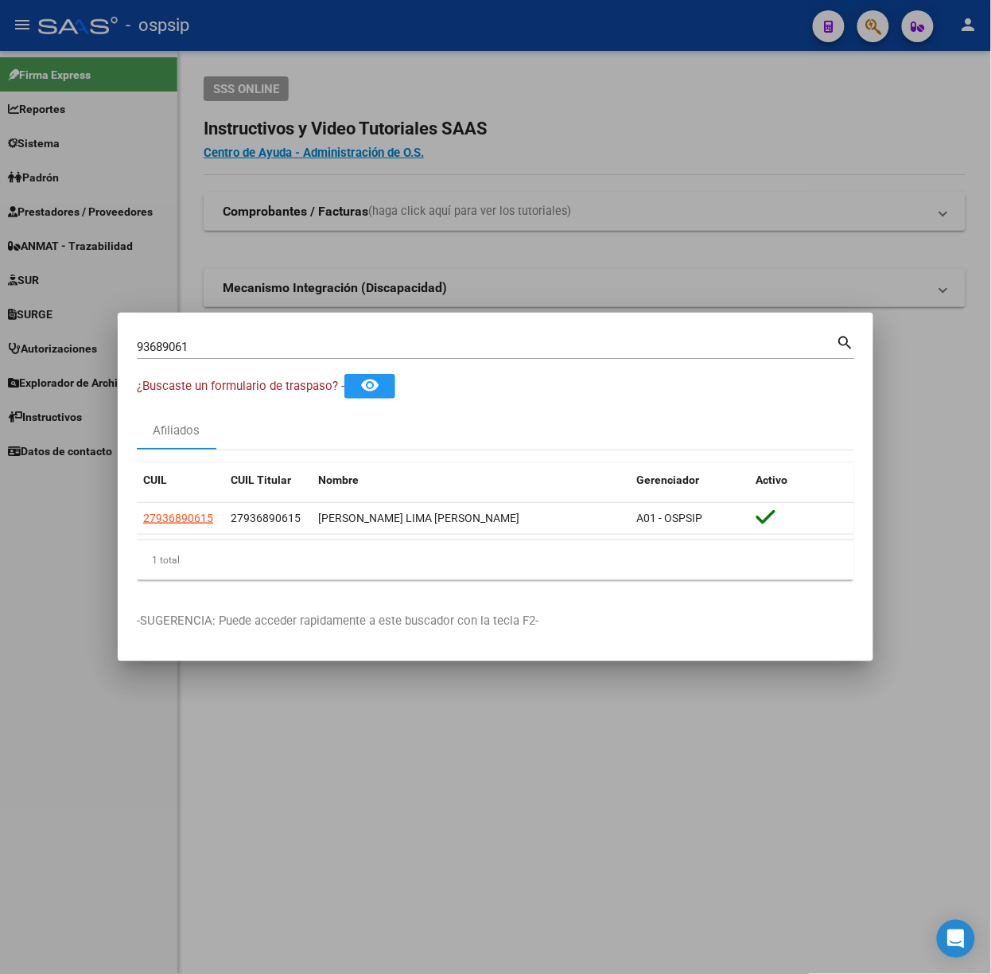
click at [231, 351] on input "93689061" at bounding box center [487, 347] width 700 height 14
type input "45519439"
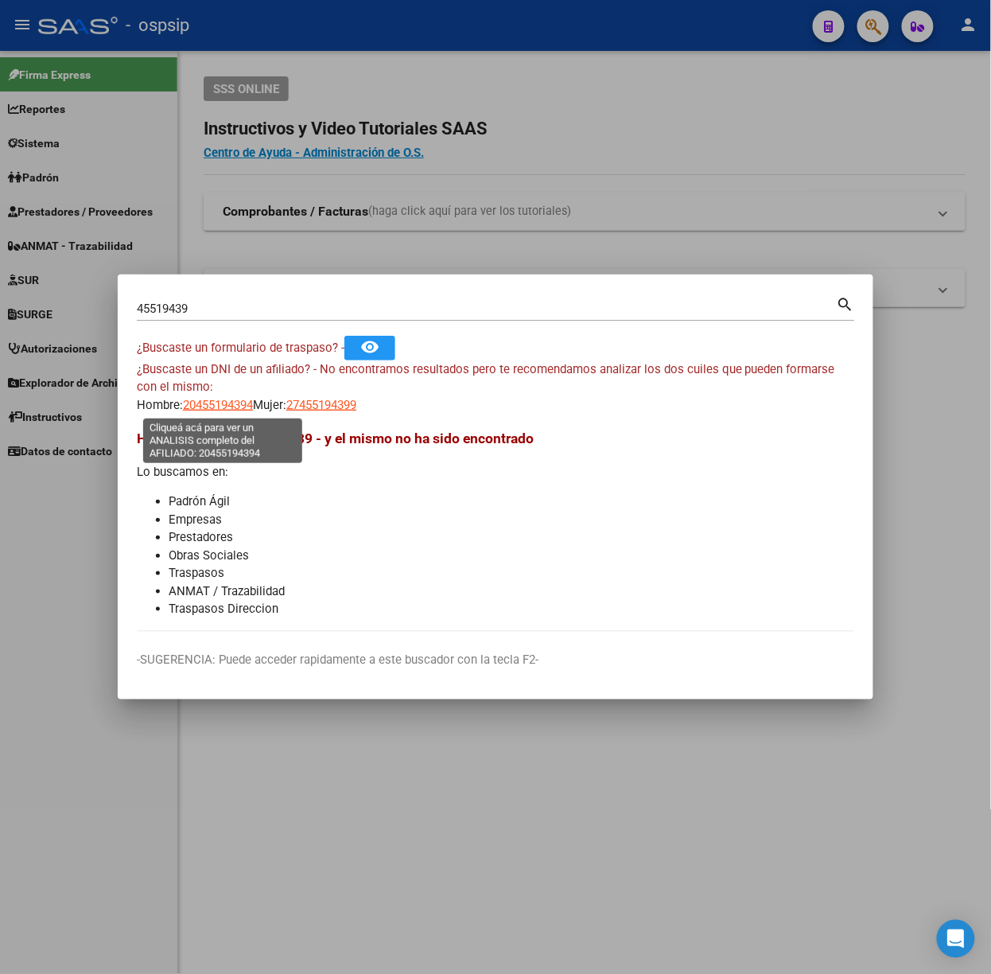
click at [207, 406] on span "20455194394" at bounding box center [218, 405] width 70 height 14
type textarea "20455194394"
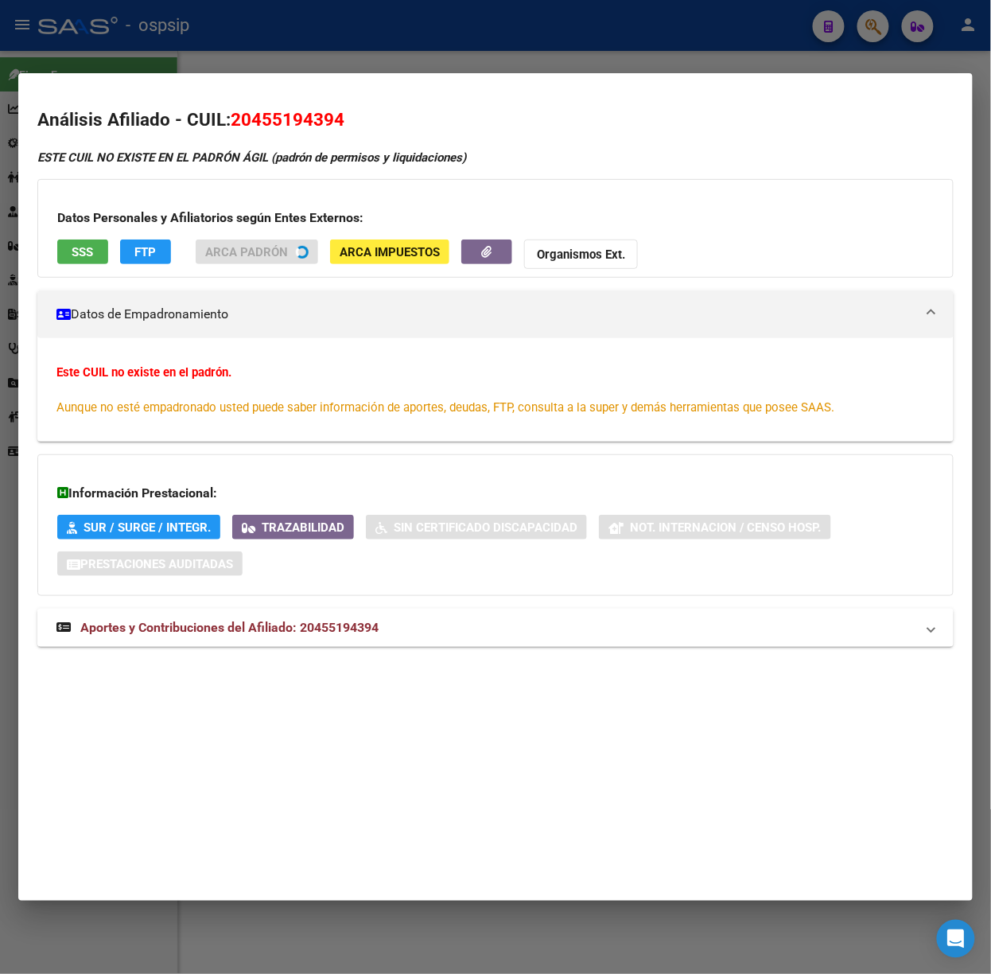
click at [263, 633] on mat-expansion-panel-header "Aportes y Contribuciones del Afiliado: 20455194394" at bounding box center [495, 628] width 917 height 38
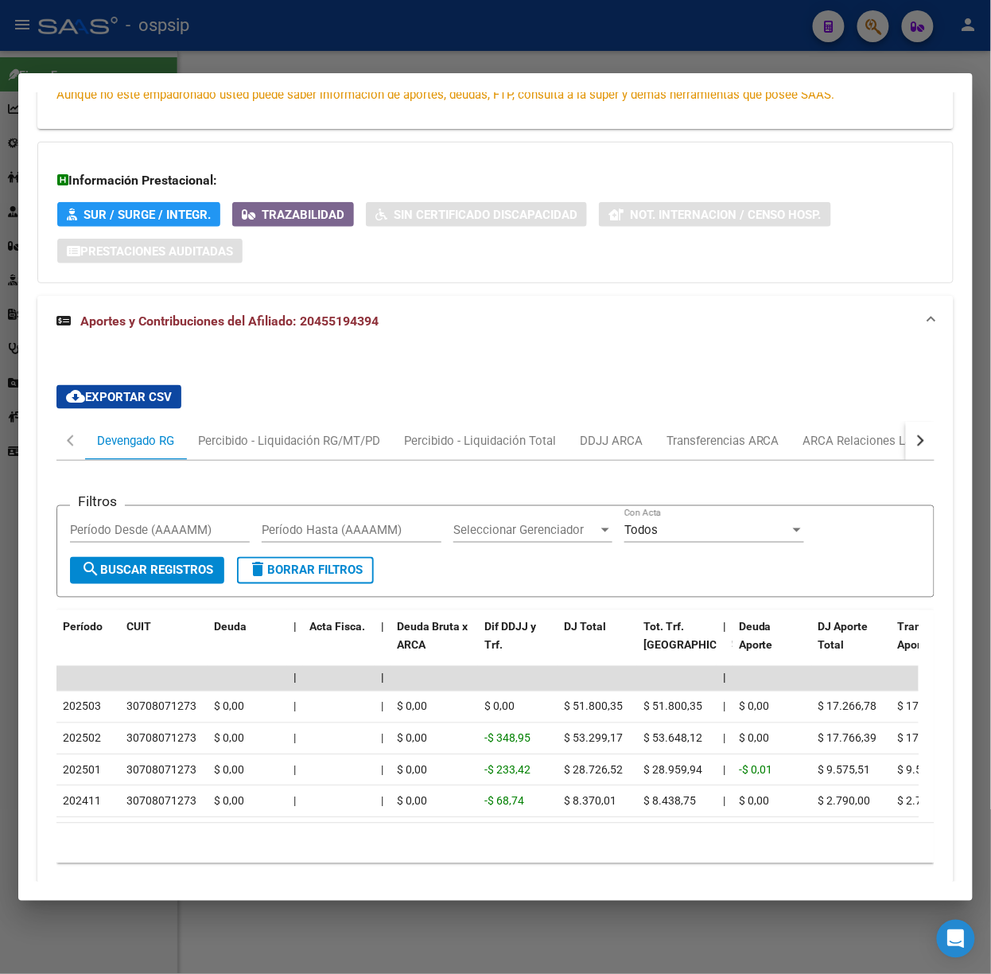
scroll to position [409, 0]
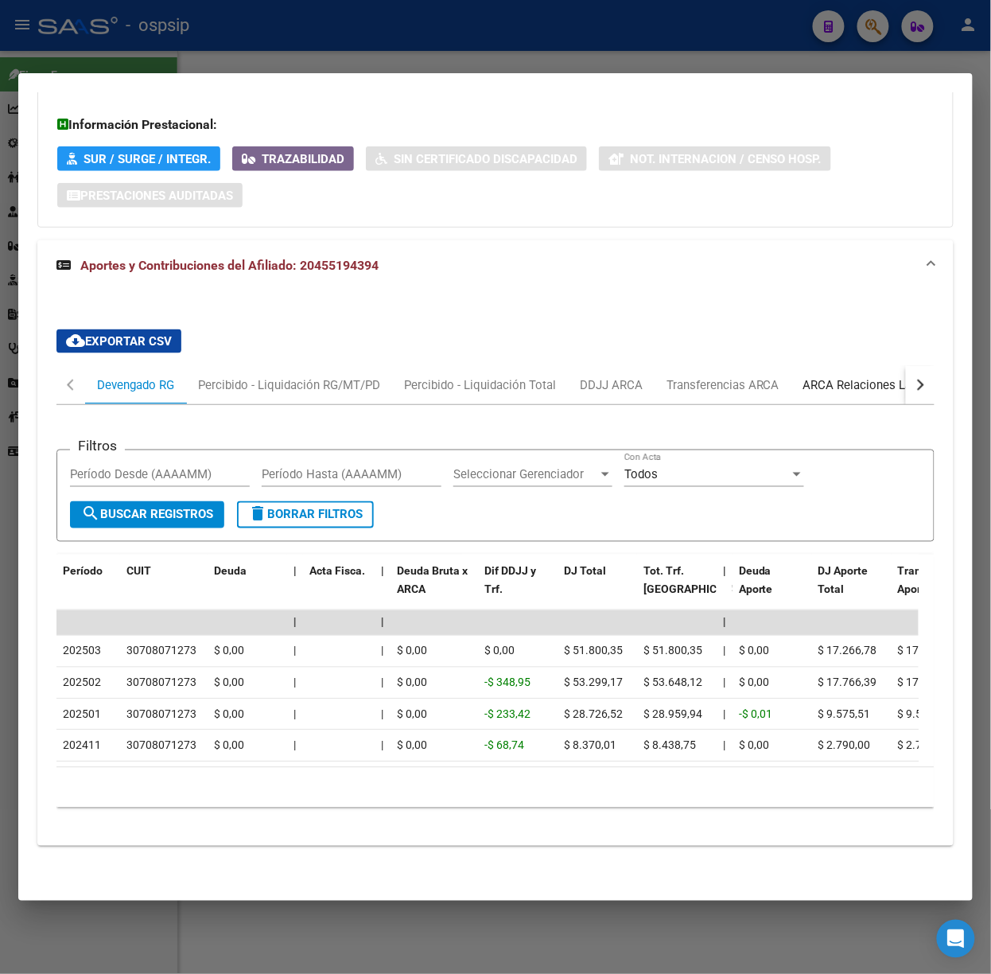
click at [834, 376] on div "ARCA Relaciones Laborales" at bounding box center [878, 385] width 173 height 38
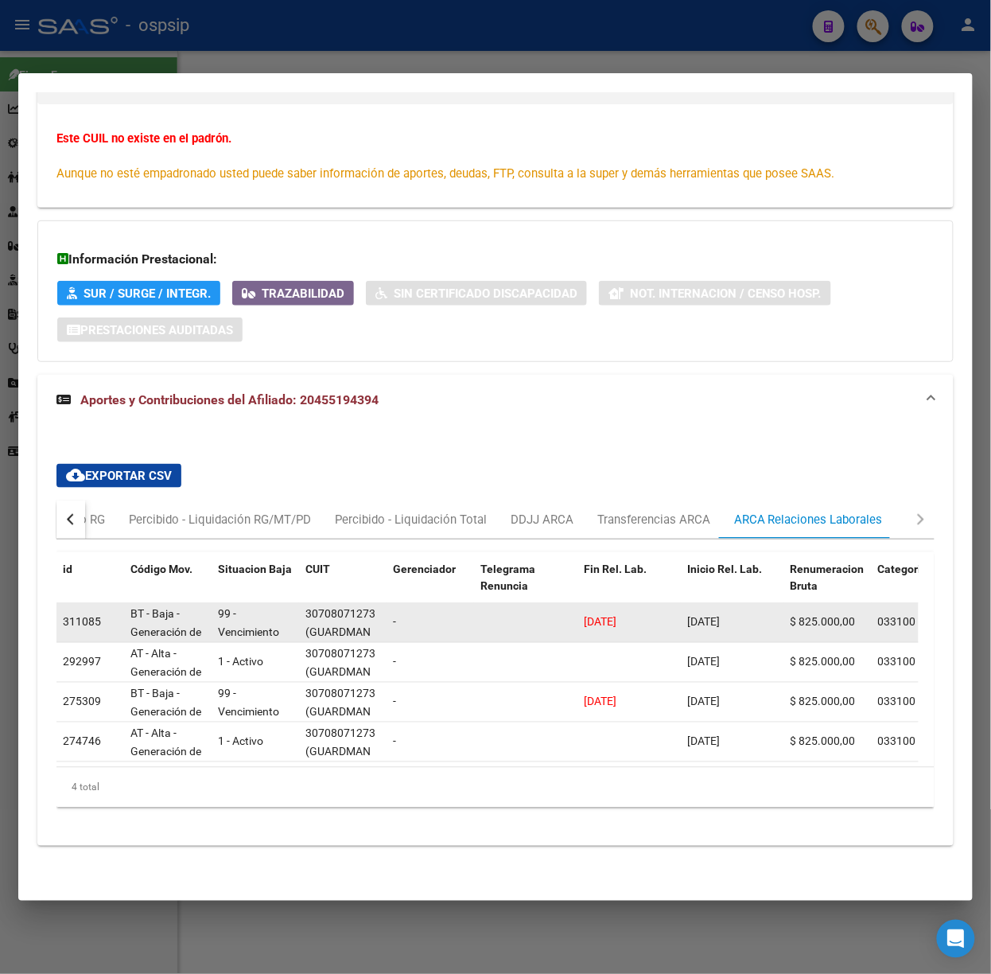
scroll to position [274, 0]
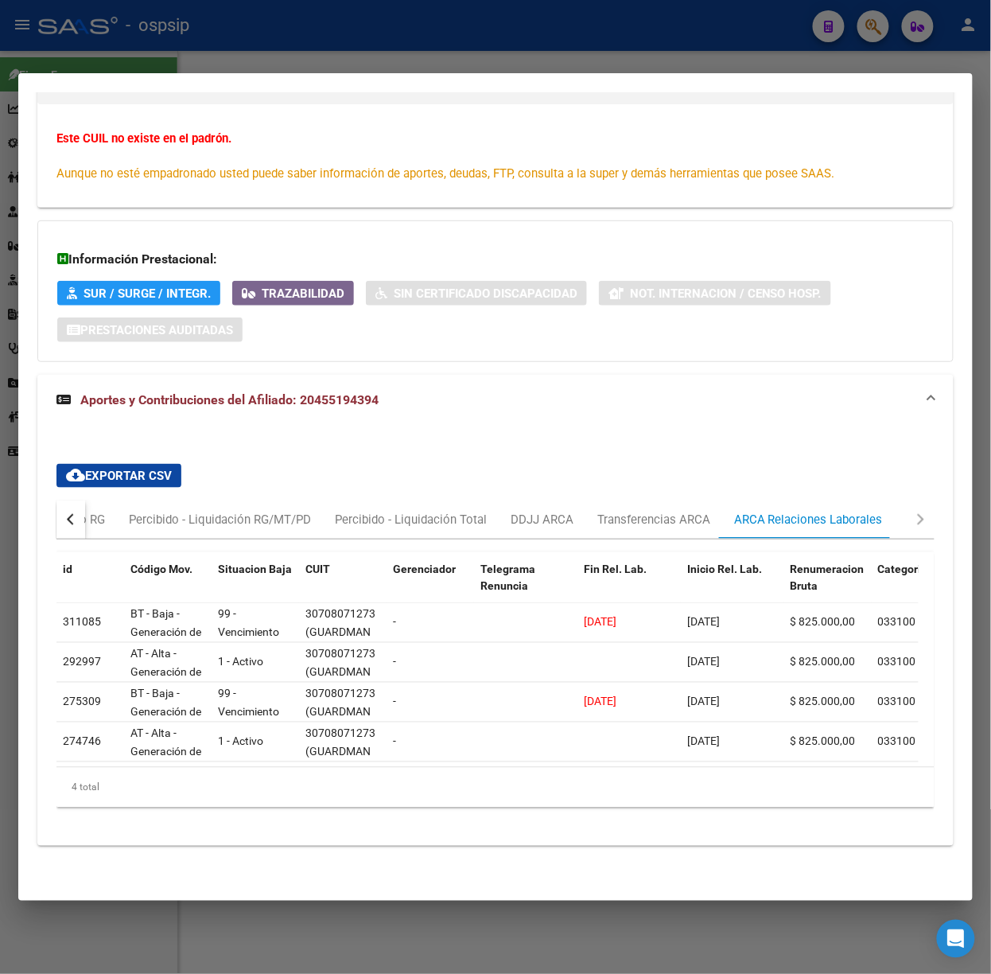
click at [189, 19] on div at bounding box center [495, 487] width 991 height 974
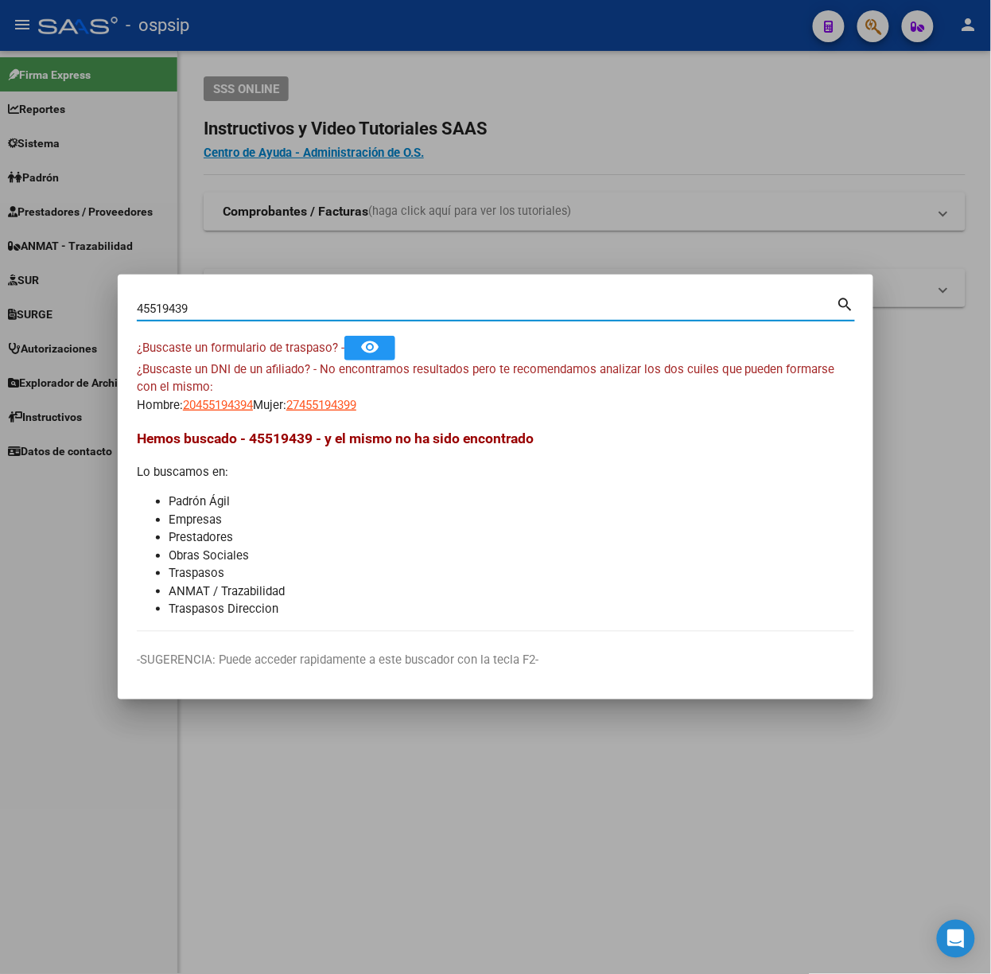
click at [202, 306] on input "45519439" at bounding box center [487, 309] width 700 height 14
type input "43392742"
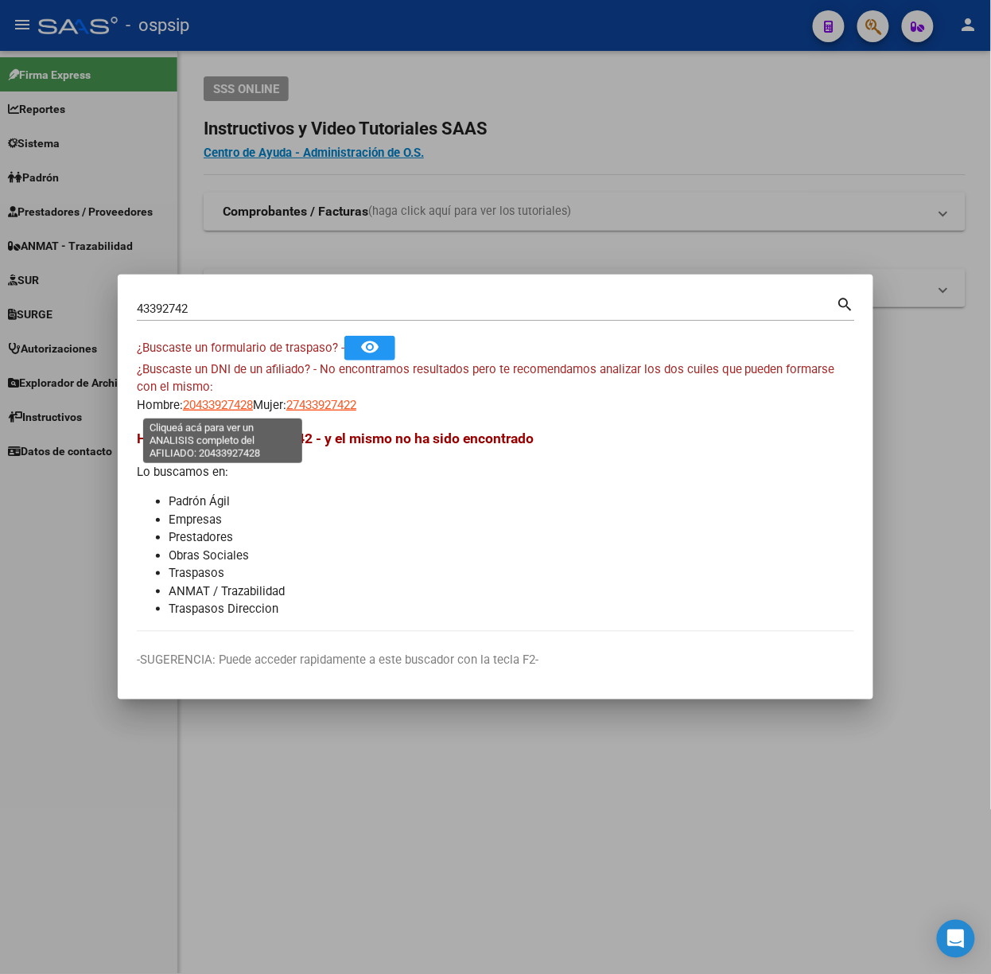
click at [212, 404] on span "20433927428" at bounding box center [218, 405] width 70 height 14
type textarea "20433927428"
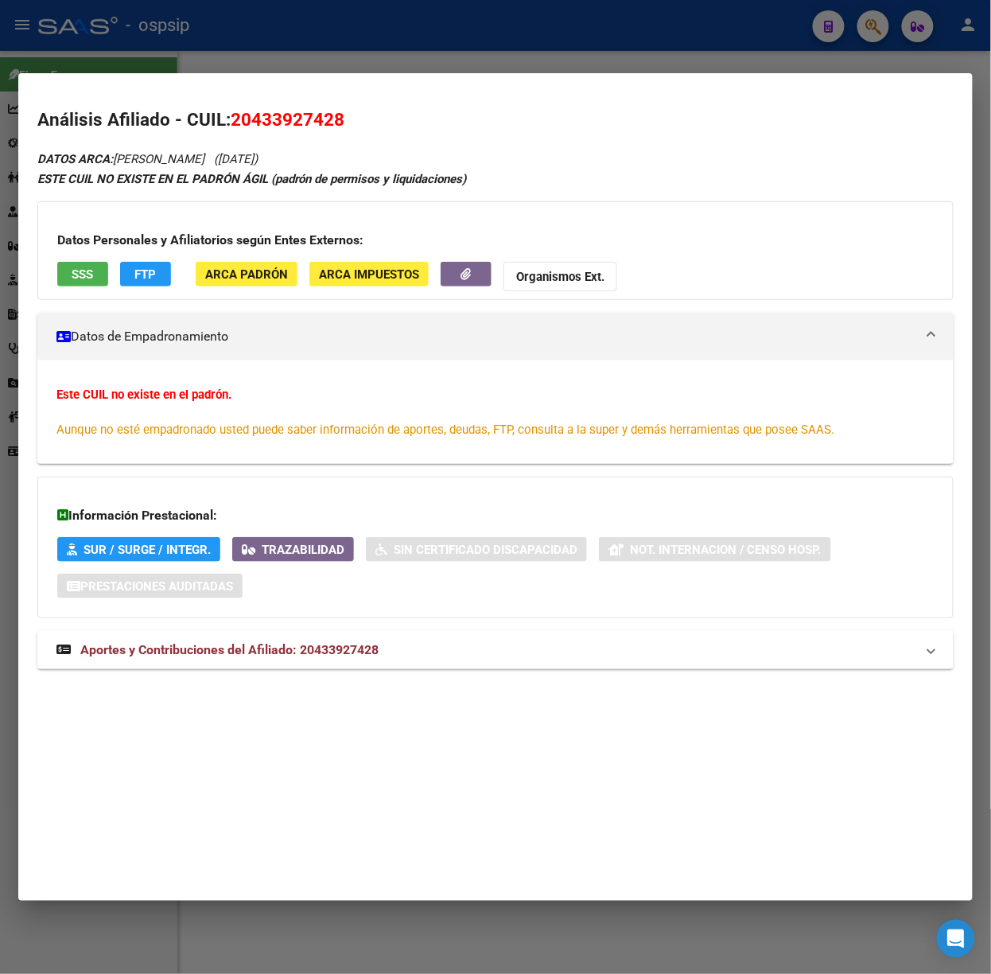
click at [317, 660] on strong "Aportes y Contribuciones del Afiliado: 20433927428" at bounding box center [217, 650] width 322 height 19
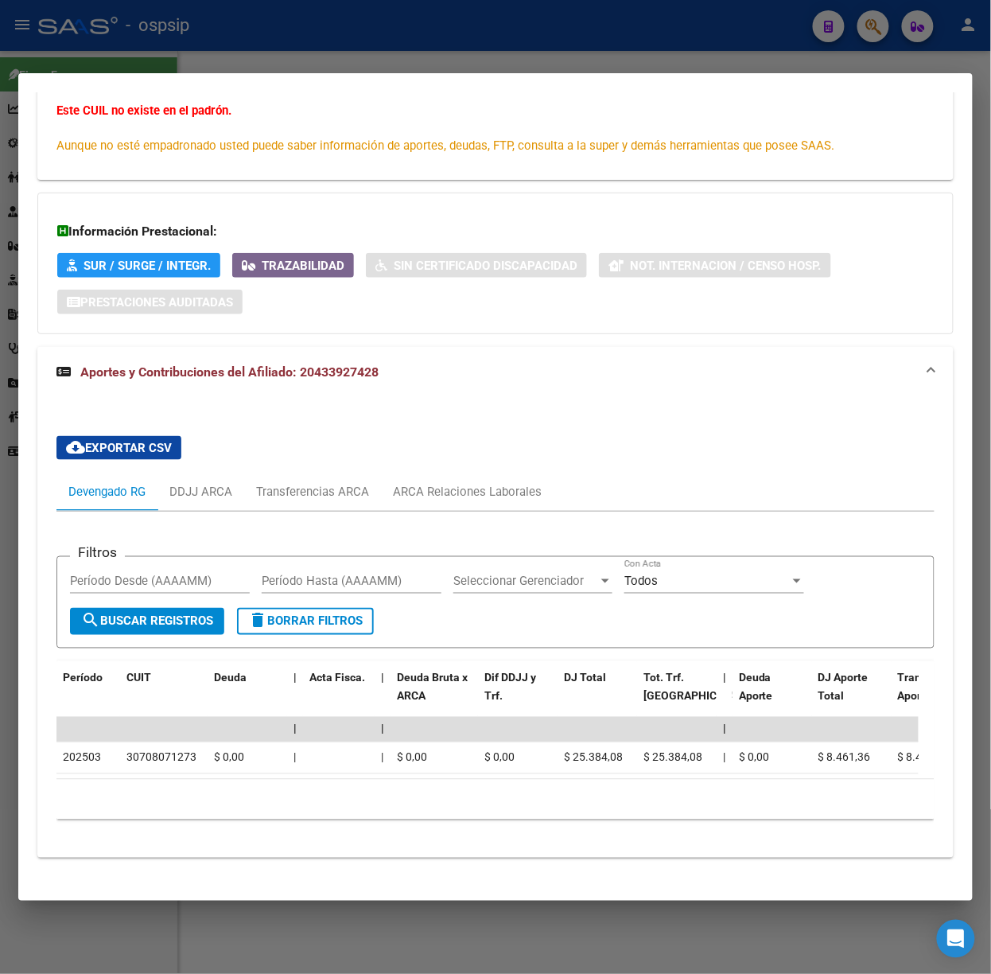
scroll to position [313, 0]
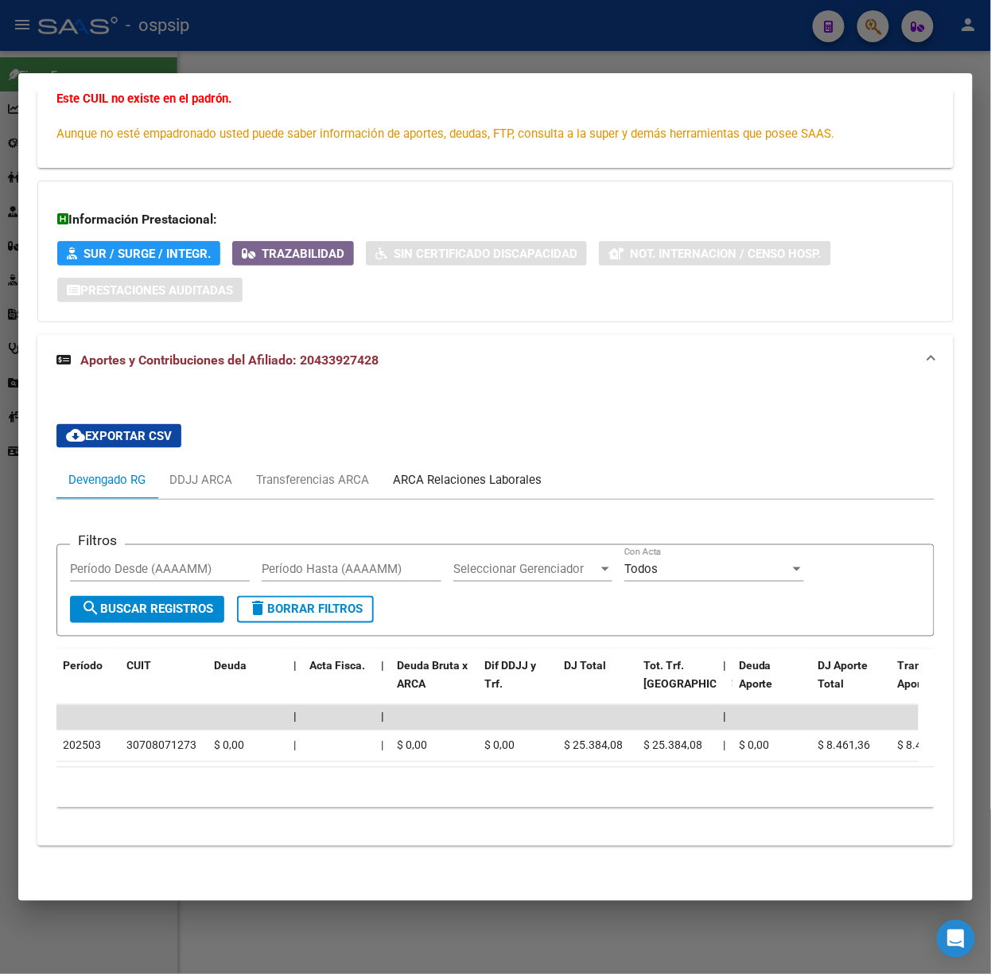
click at [494, 471] on div "ARCA Relaciones Laborales" at bounding box center [467, 480] width 149 height 18
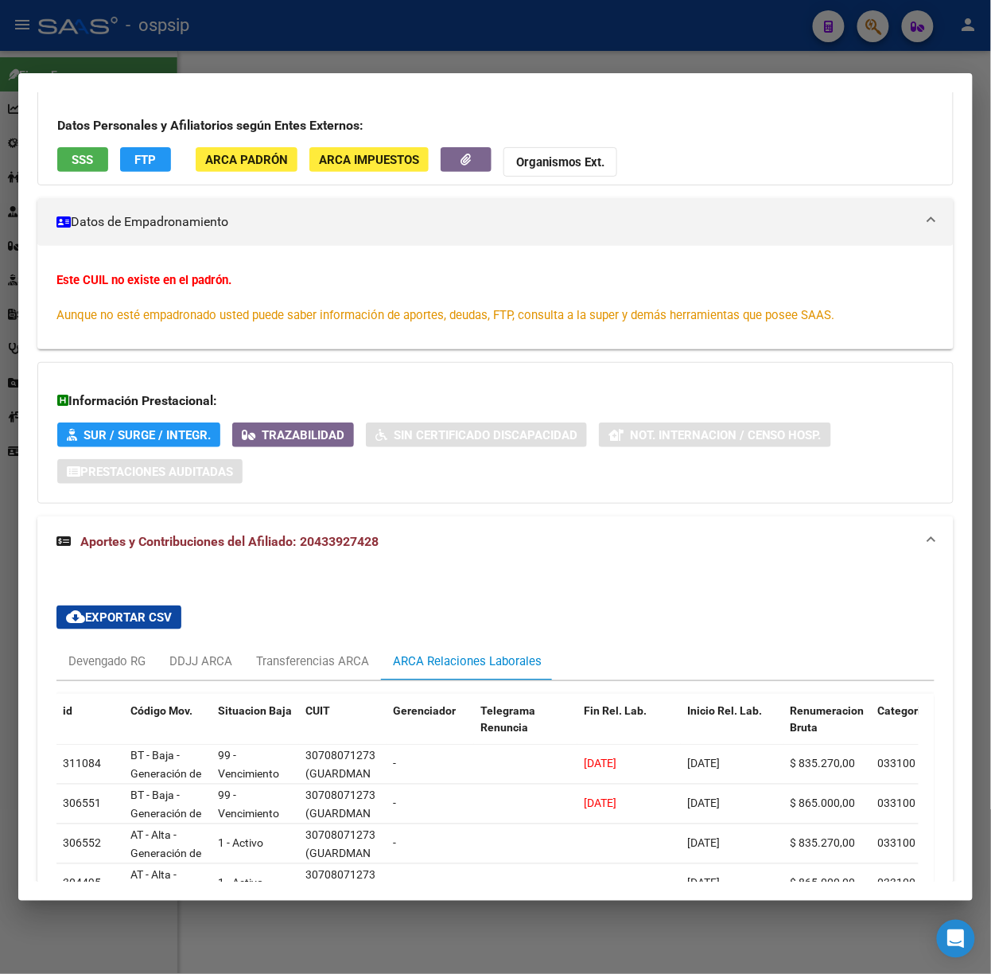
scroll to position [274, 0]
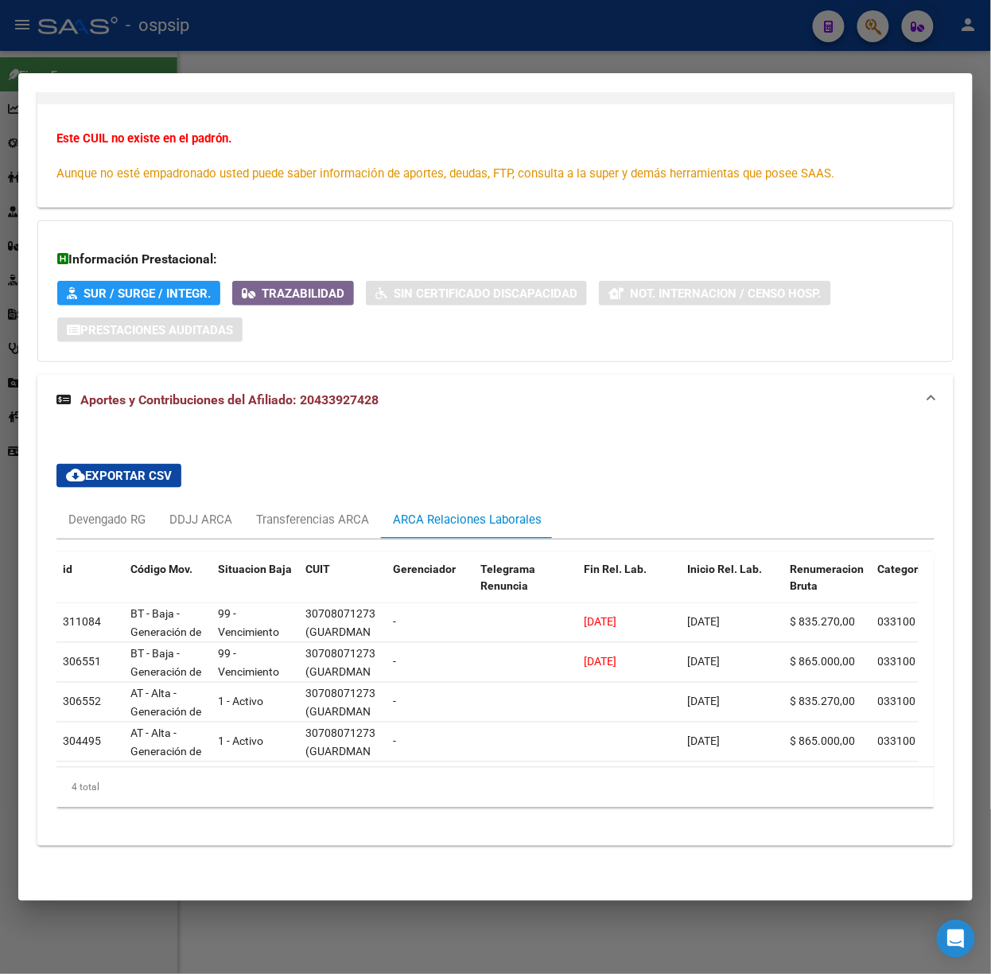
click at [54, 19] on div at bounding box center [495, 487] width 991 height 974
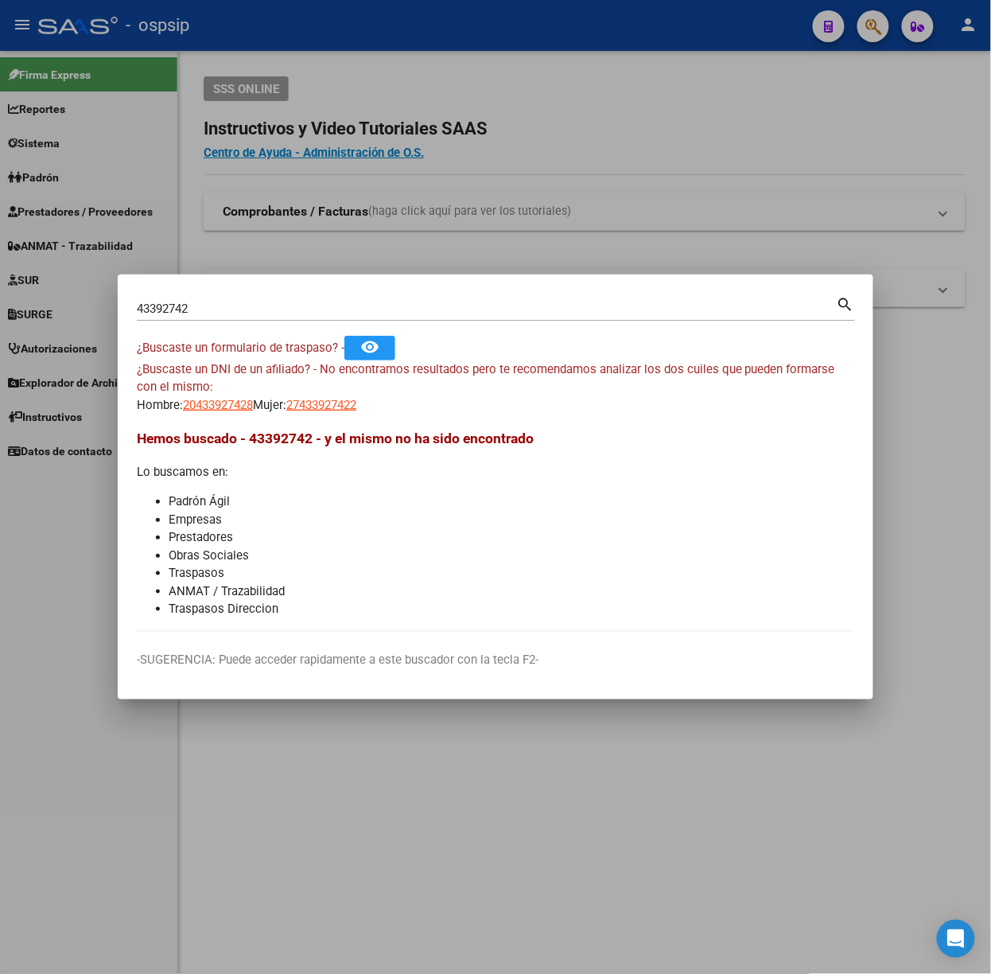
click at [236, 299] on div "43392742 Buscar (apellido, dni, [PERSON_NAME], [PERSON_NAME], cuit, obra social)" at bounding box center [487, 309] width 700 height 24
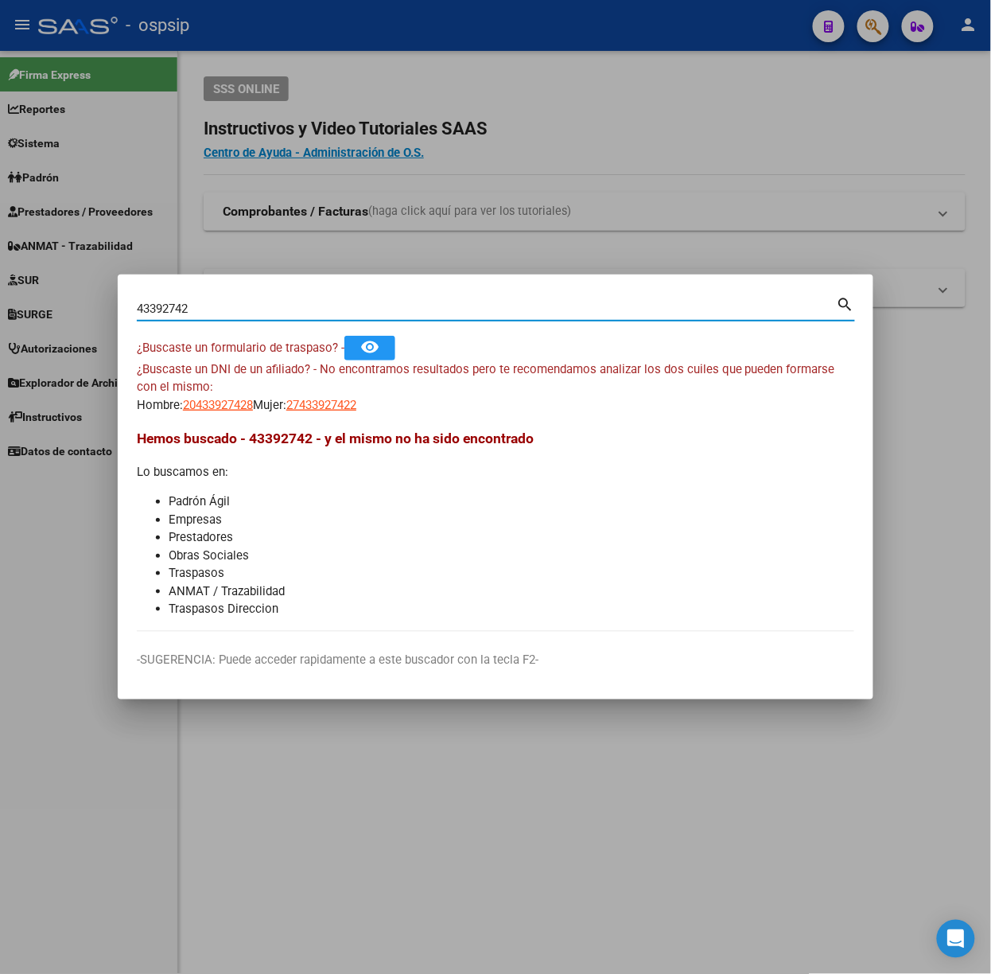
click at [236, 302] on input "43392742" at bounding box center [487, 309] width 700 height 14
type input "28471153"
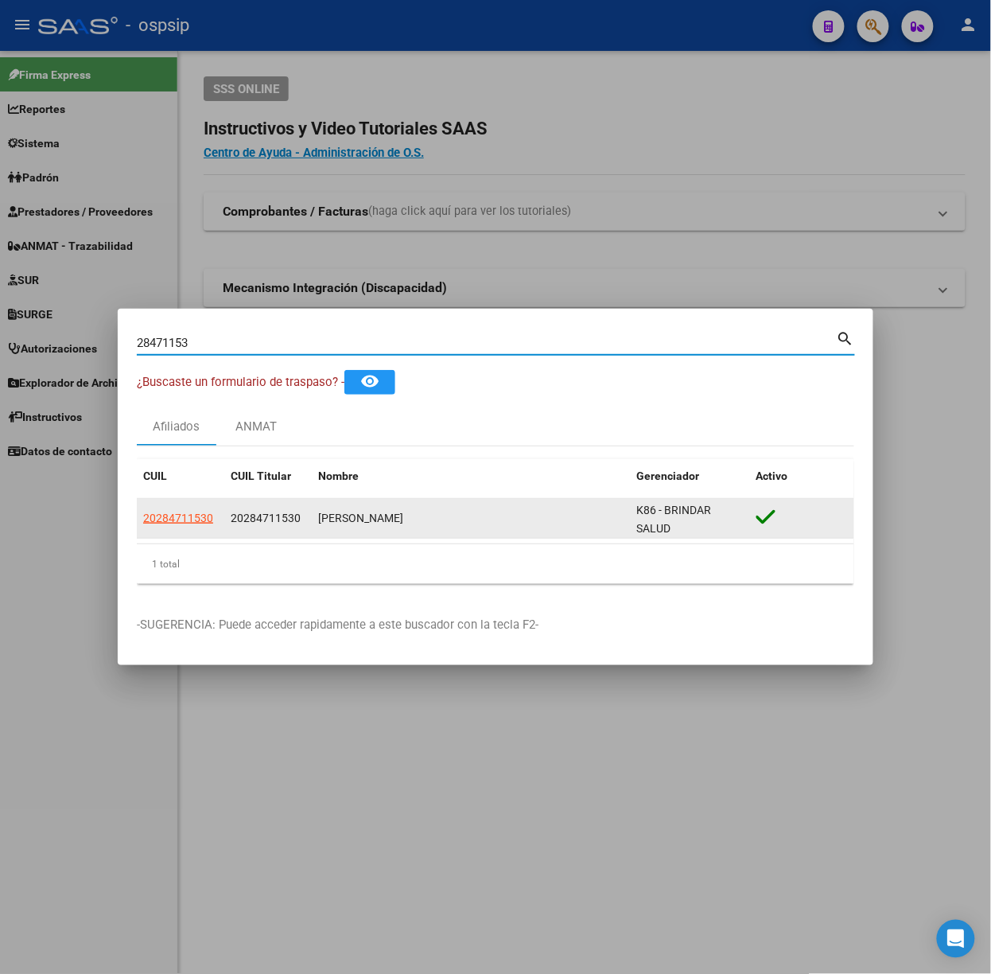
click at [178, 524] on span "20284711530" at bounding box center [178, 518] width 70 height 13
type textarea "20284711530"
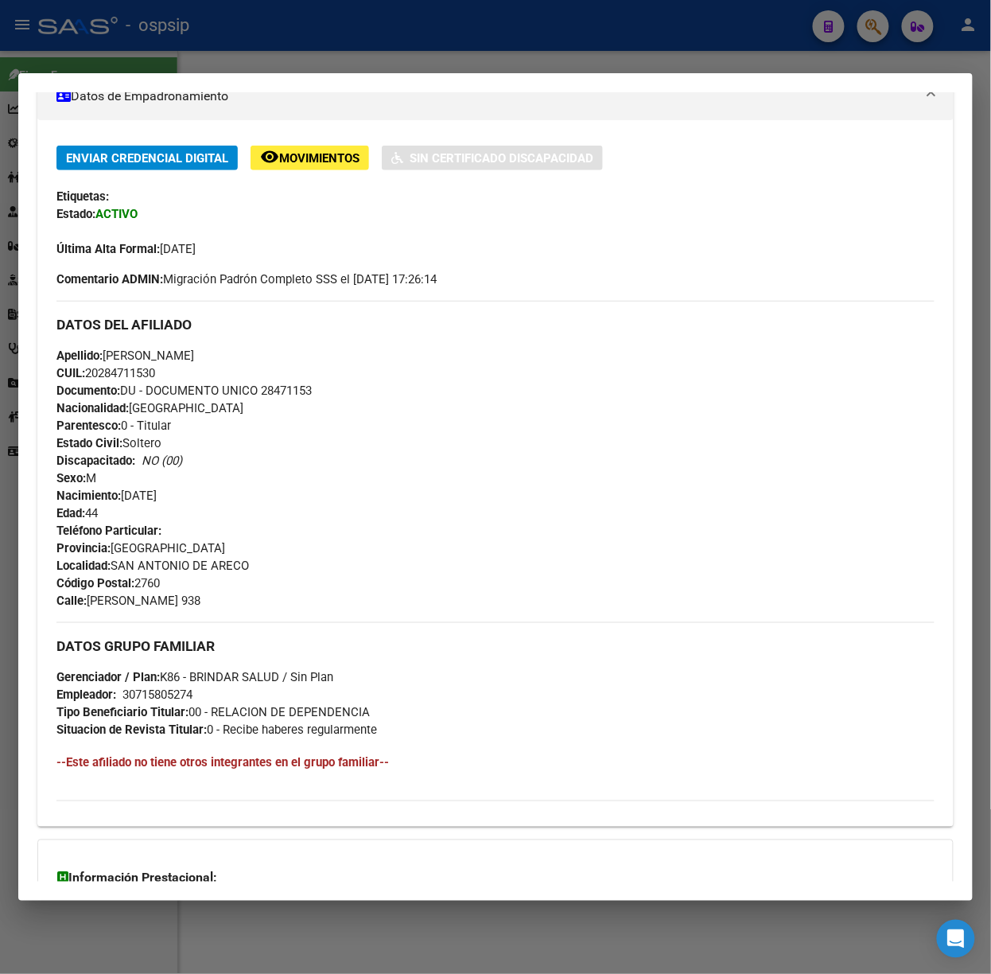
scroll to position [485, 0]
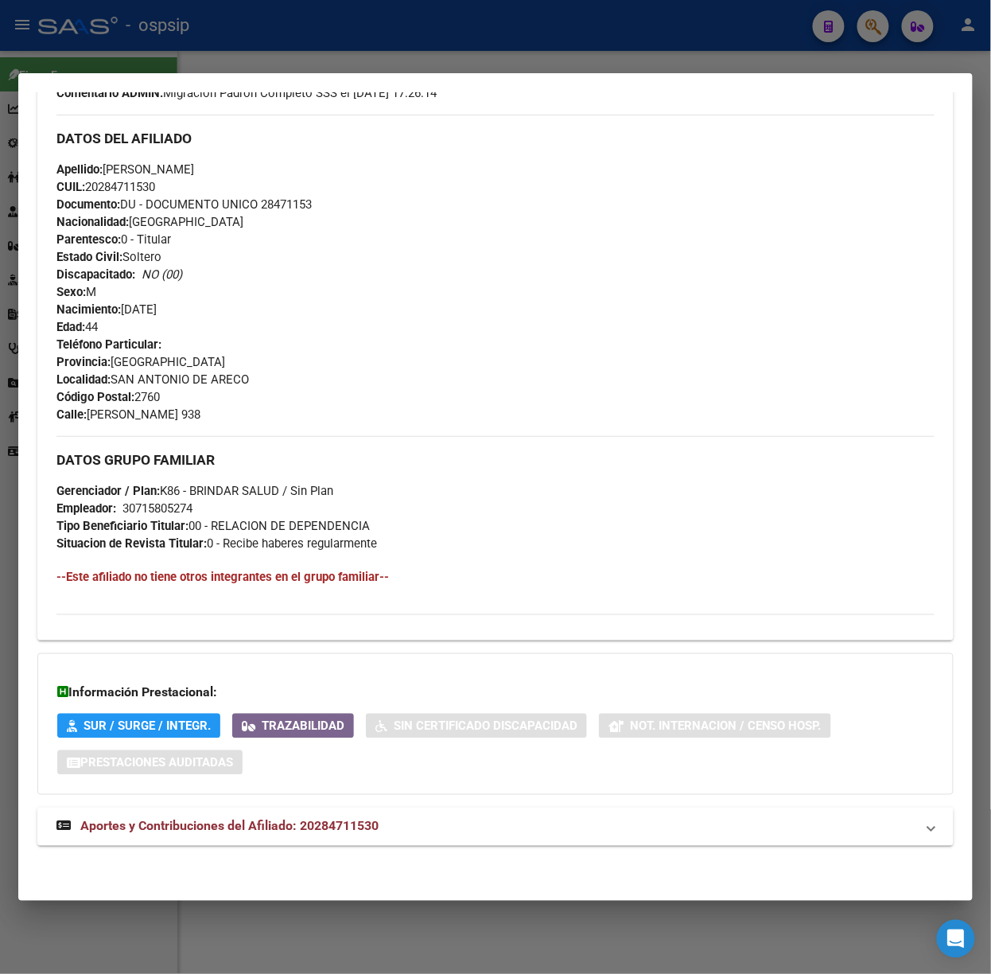
click at [337, 847] on div "DATOS PADRÓN ÁGIL: [PERSON_NAME] | ACTIVO | AFILIADO TITULAR Datos Personales y…" at bounding box center [495, 265] width 917 height 1198
click at [334, 838] on mat-expansion-panel-header "Aportes y Contribuciones del Afiliado: 20284711530" at bounding box center [495, 827] width 917 height 38
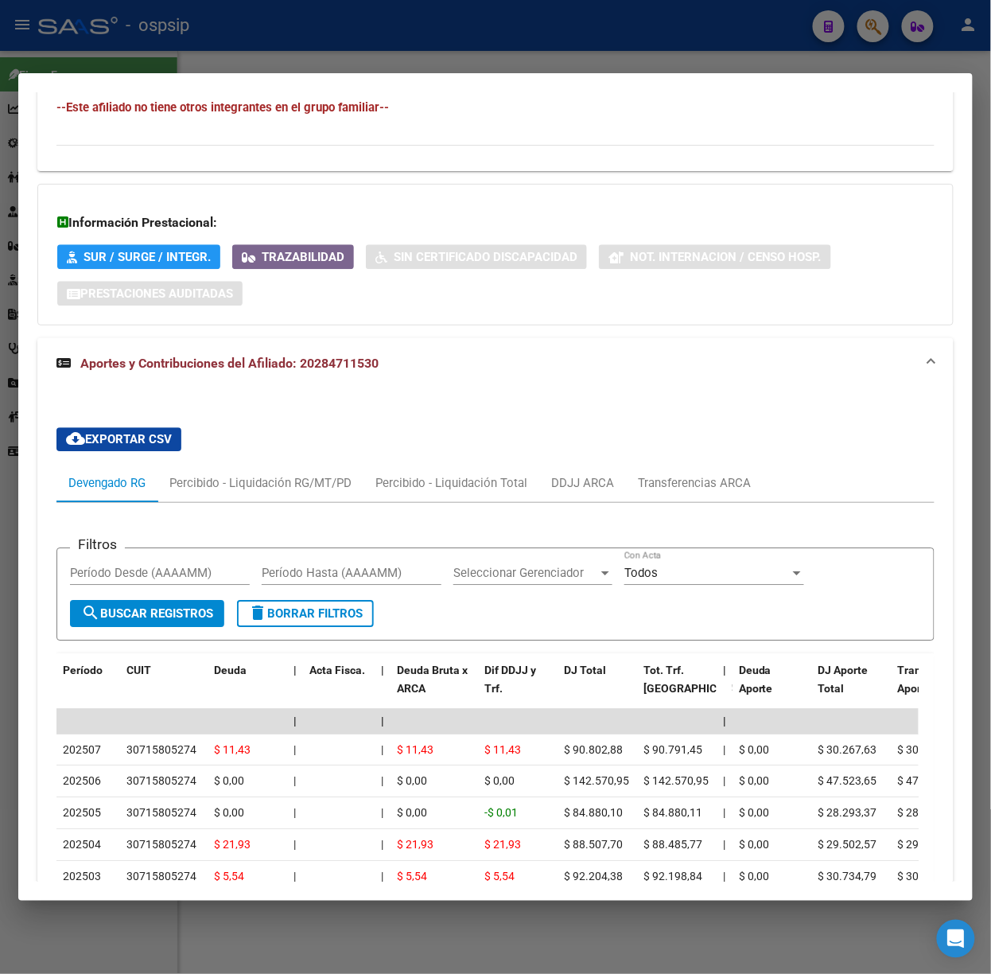
scroll to position [985, 0]
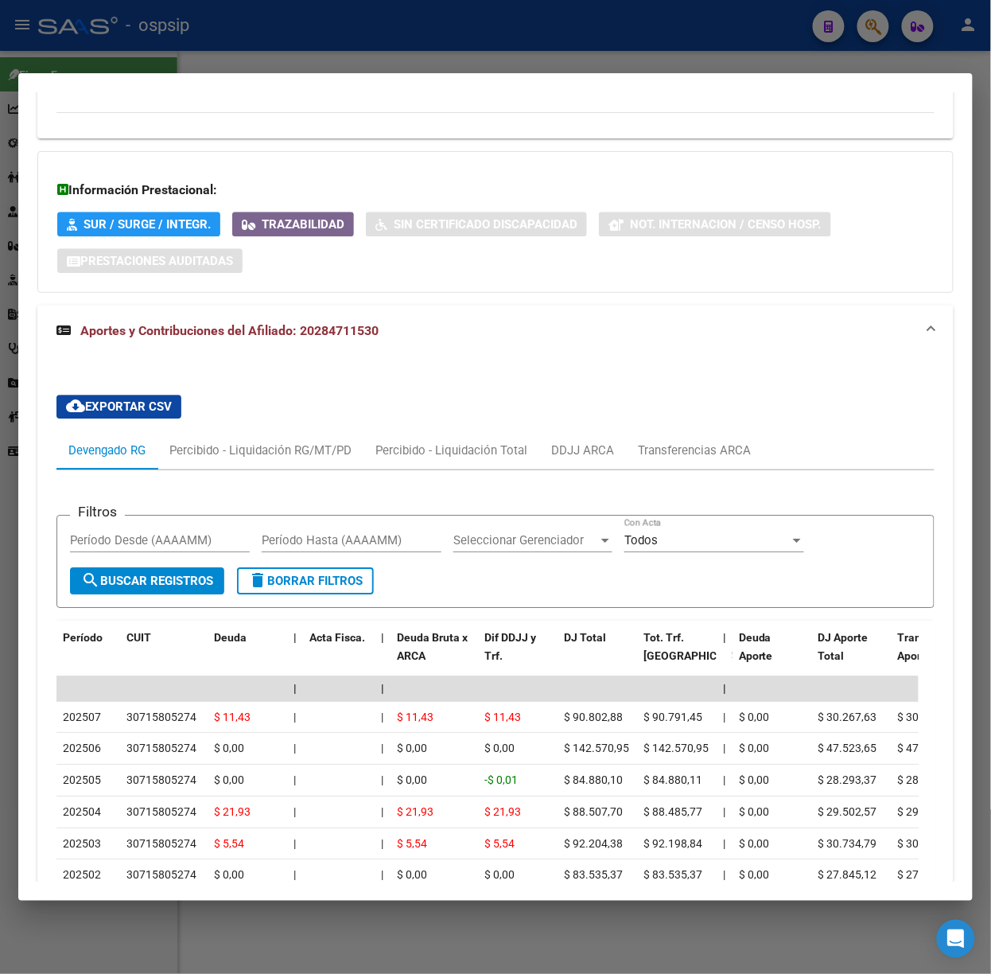
click at [233, 48] on div at bounding box center [495, 487] width 991 height 974
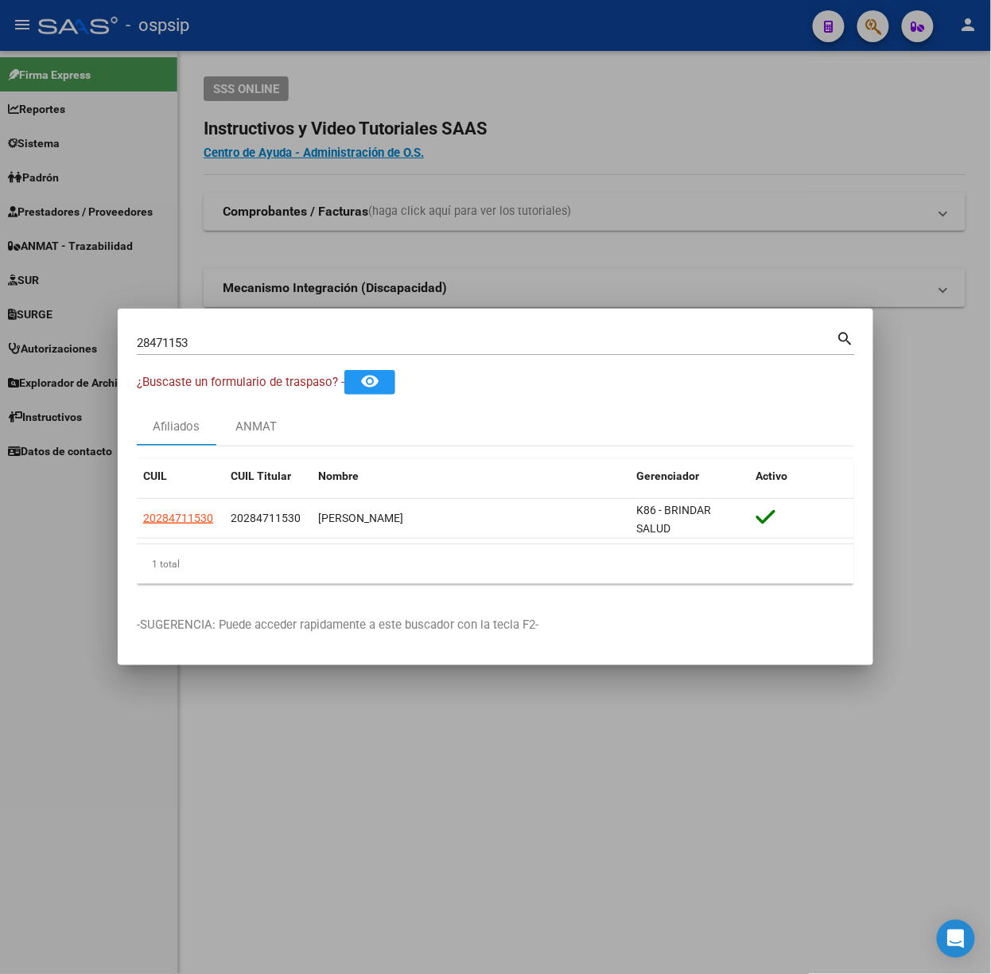
click at [220, 345] on input "28471153" at bounding box center [487, 343] width 700 height 14
type input "22683836"
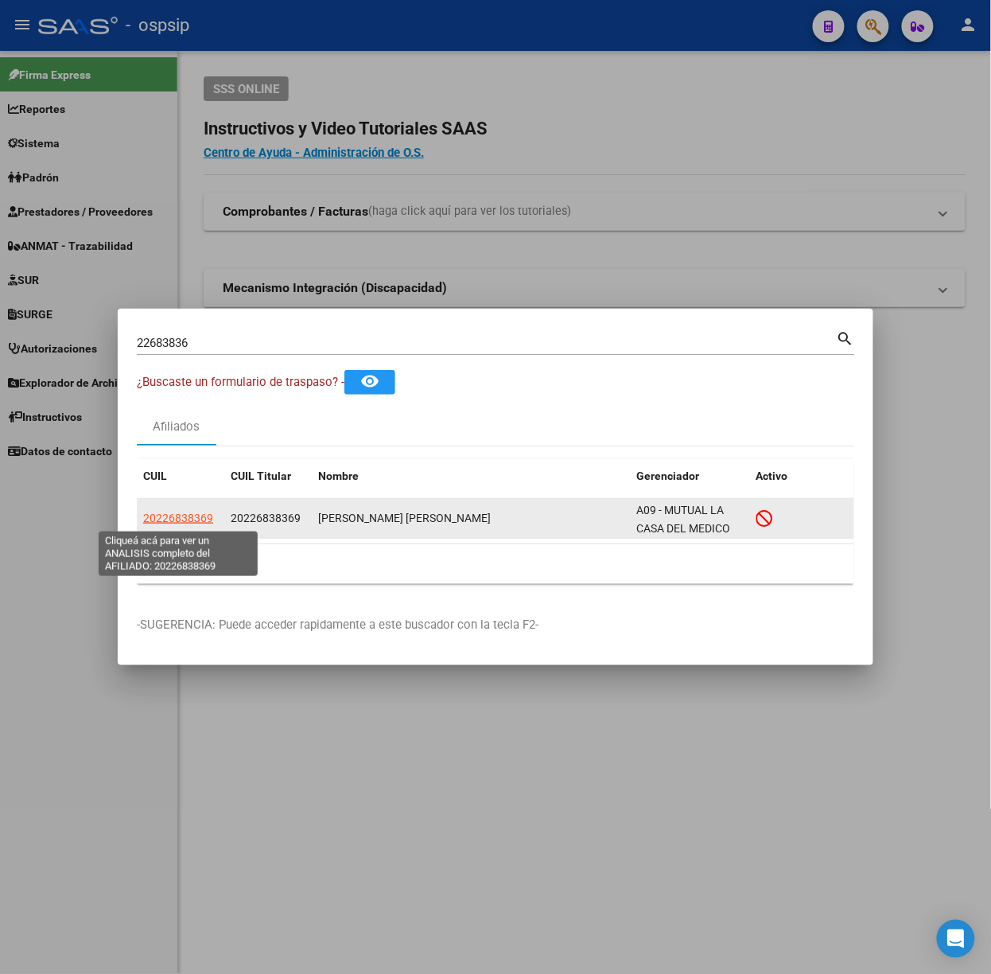
click at [180, 512] on span "20226838369" at bounding box center [178, 518] width 70 height 13
type textarea "20226838369"
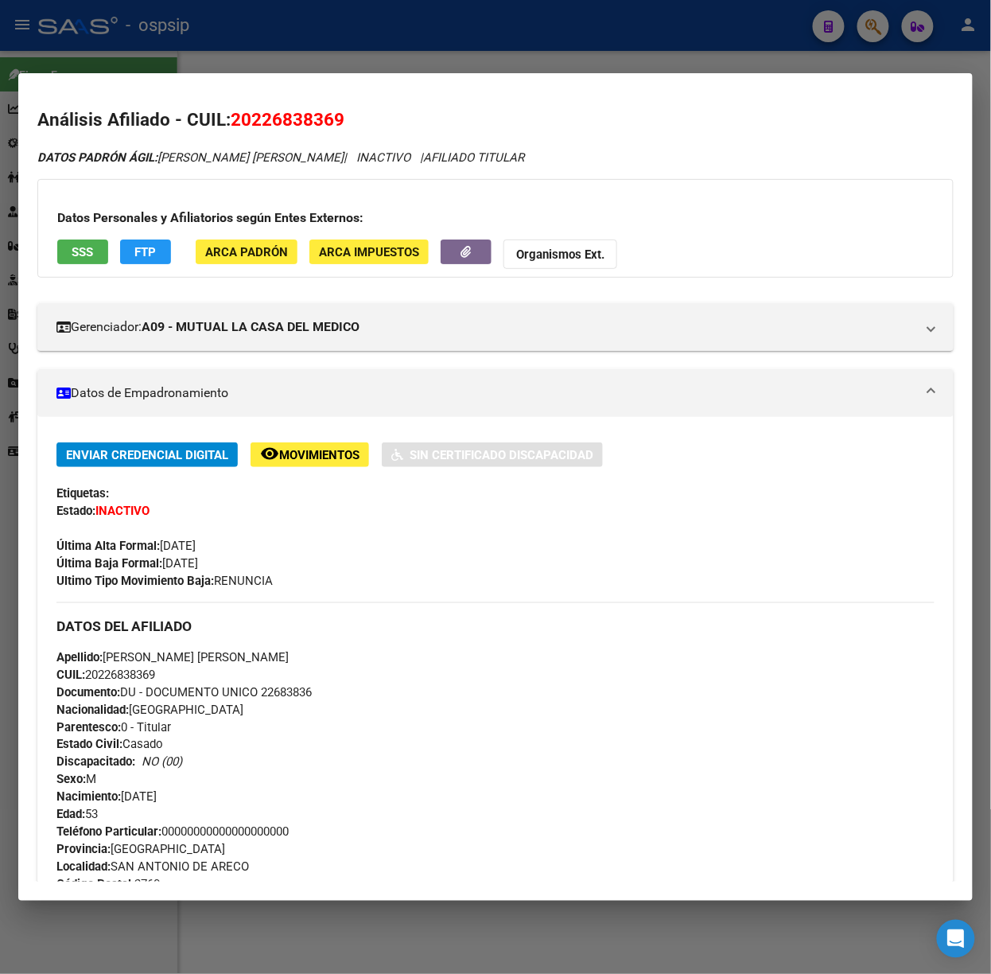
scroll to position [525, 0]
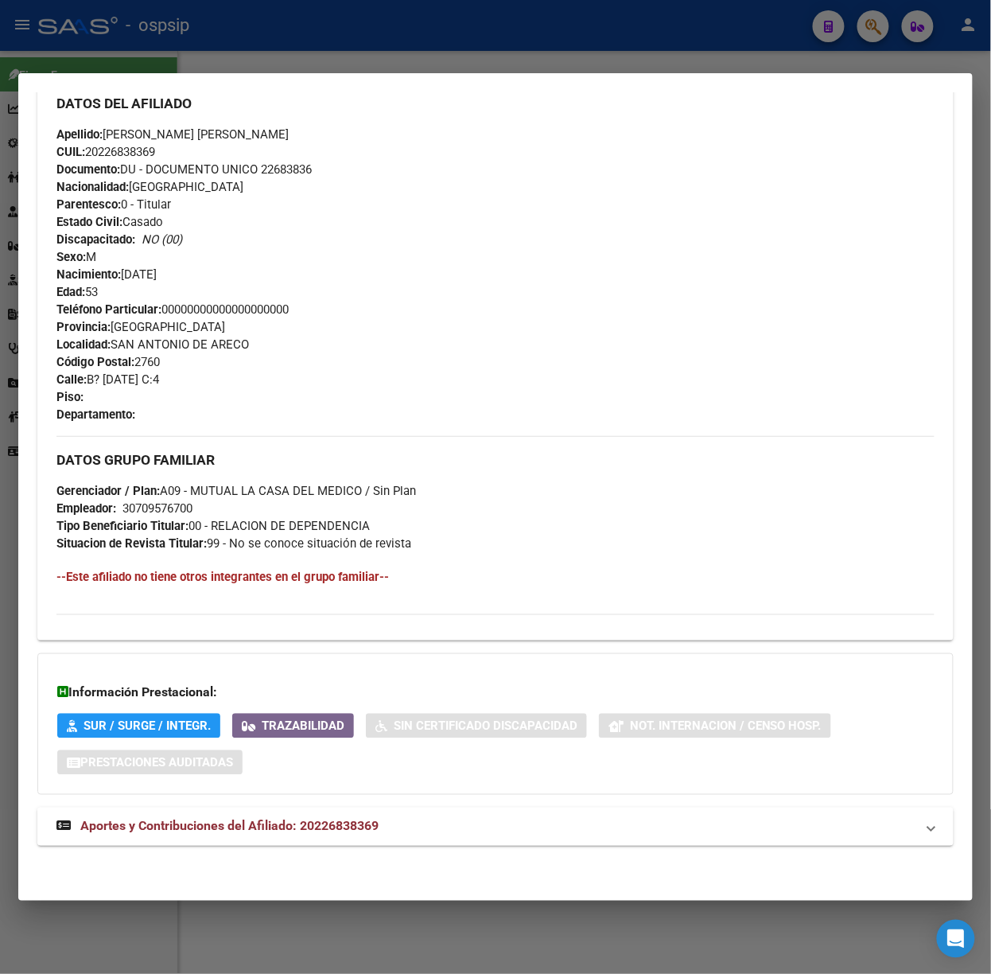
click at [367, 842] on mat-expansion-panel-header "Aportes y Contribuciones del Afiliado: 20226838369" at bounding box center [495, 827] width 917 height 38
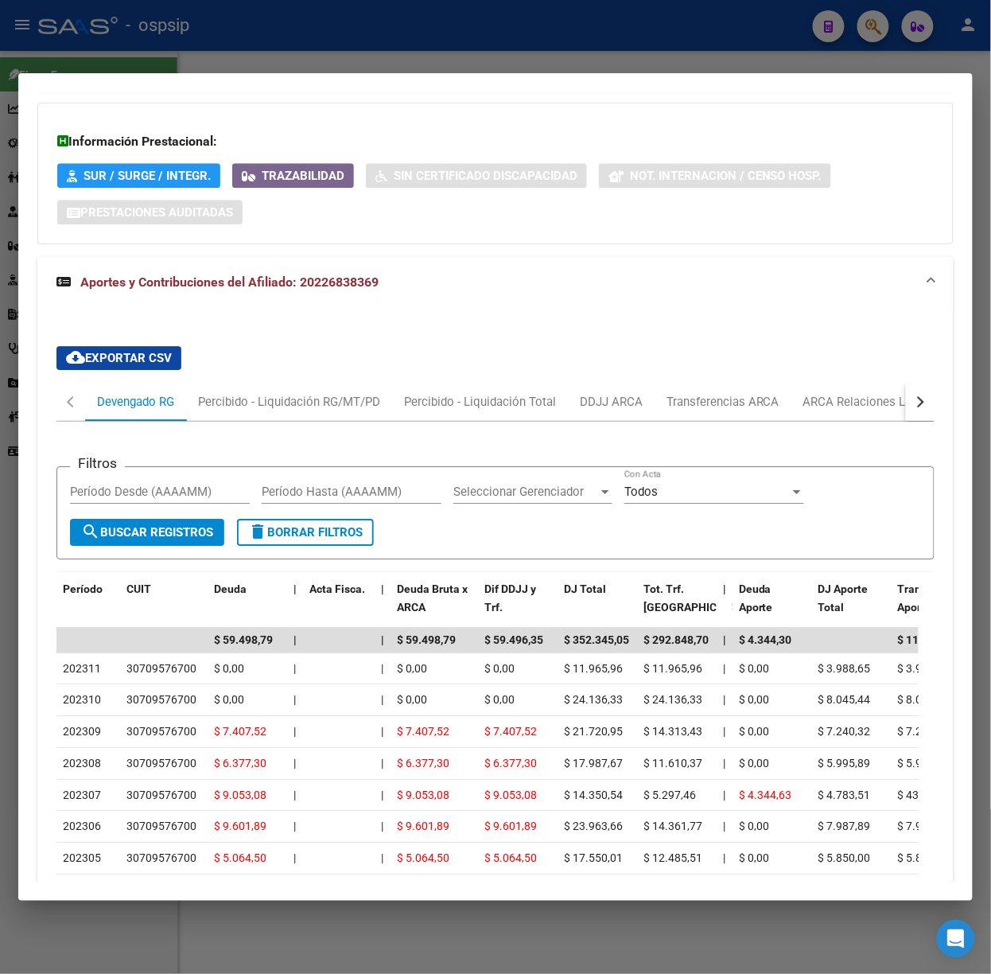
scroll to position [1237, 0]
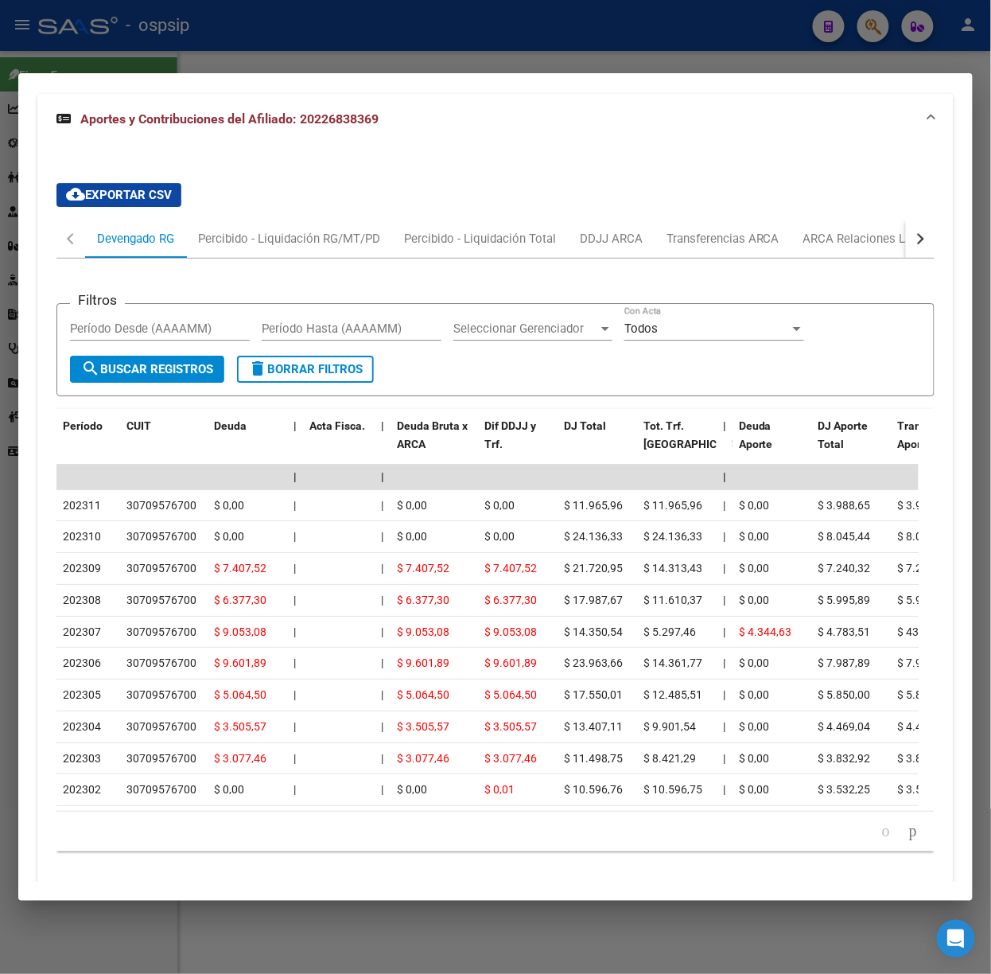
click at [306, 281] on app-list-header "Filtros Período Desde (AAAAMM) Período Hasta (AAAAMM) Seleccionar Gerenciador S…" at bounding box center [495, 337] width 878 height 119
click at [306, 263] on div "Filtros Período Desde (AAAAMM) Período Hasta (AAAAMM) Seleccionar Gerenciador S…" at bounding box center [495, 562] width 878 height 606
drag, startPoint x: 301, startPoint y: 251, endPoint x: 294, endPoint y: 285, distance: 34.2
click at [299, 255] on div "Percibido - Liquidación RG/MT/PD" at bounding box center [289, 239] width 206 height 38
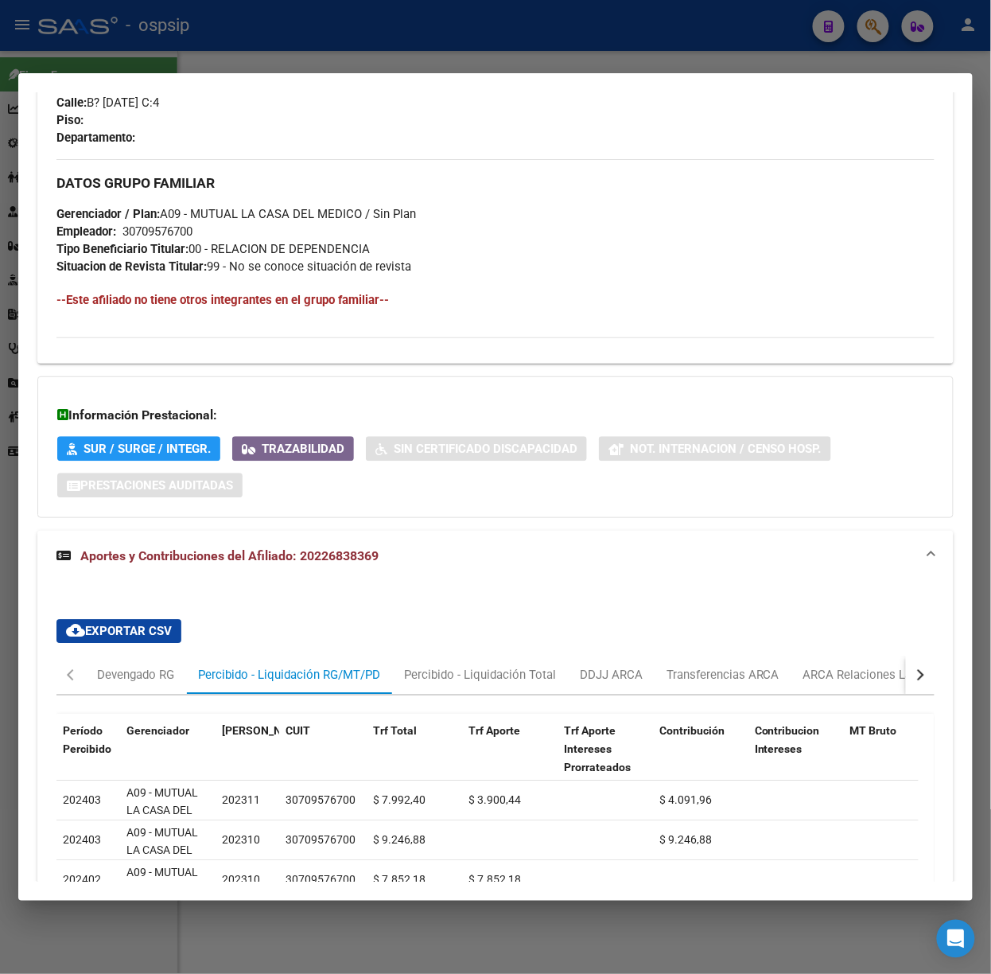
scroll to position [1235, 0]
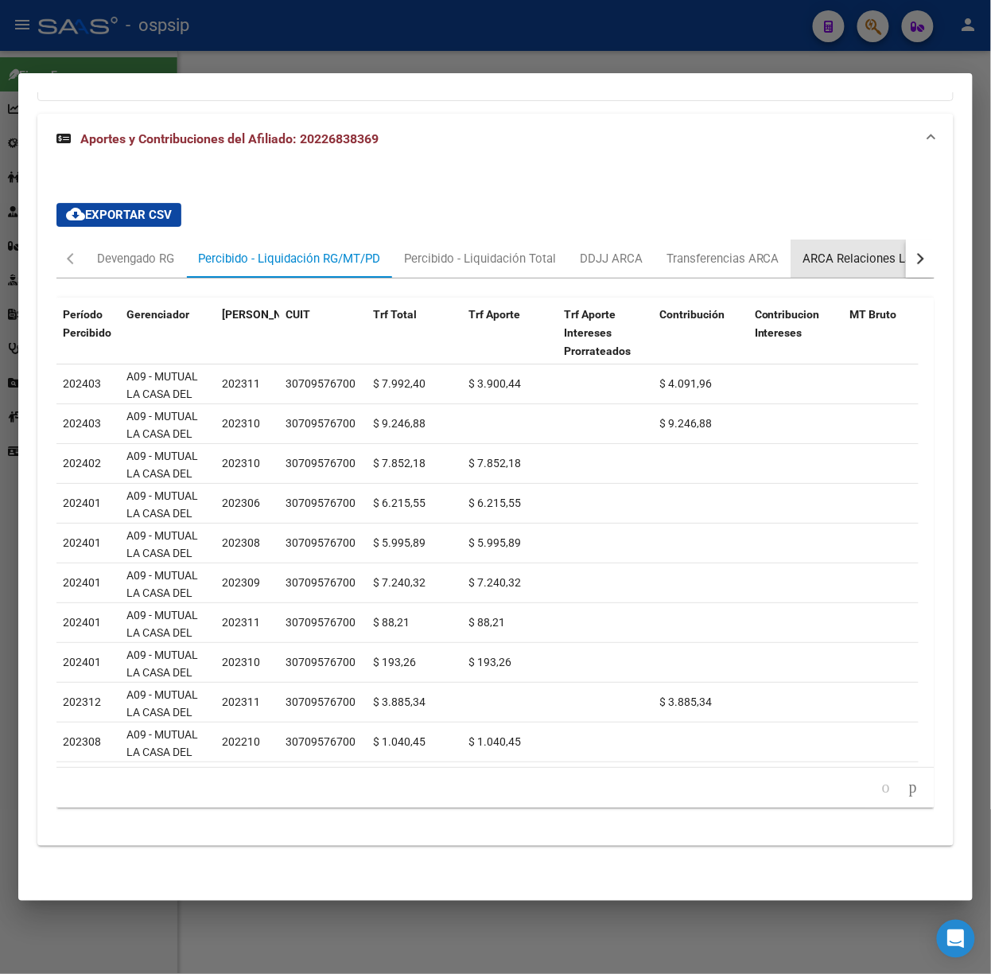
click at [812, 250] on div "ARCA Relaciones Laborales" at bounding box center [878, 259] width 149 height 18
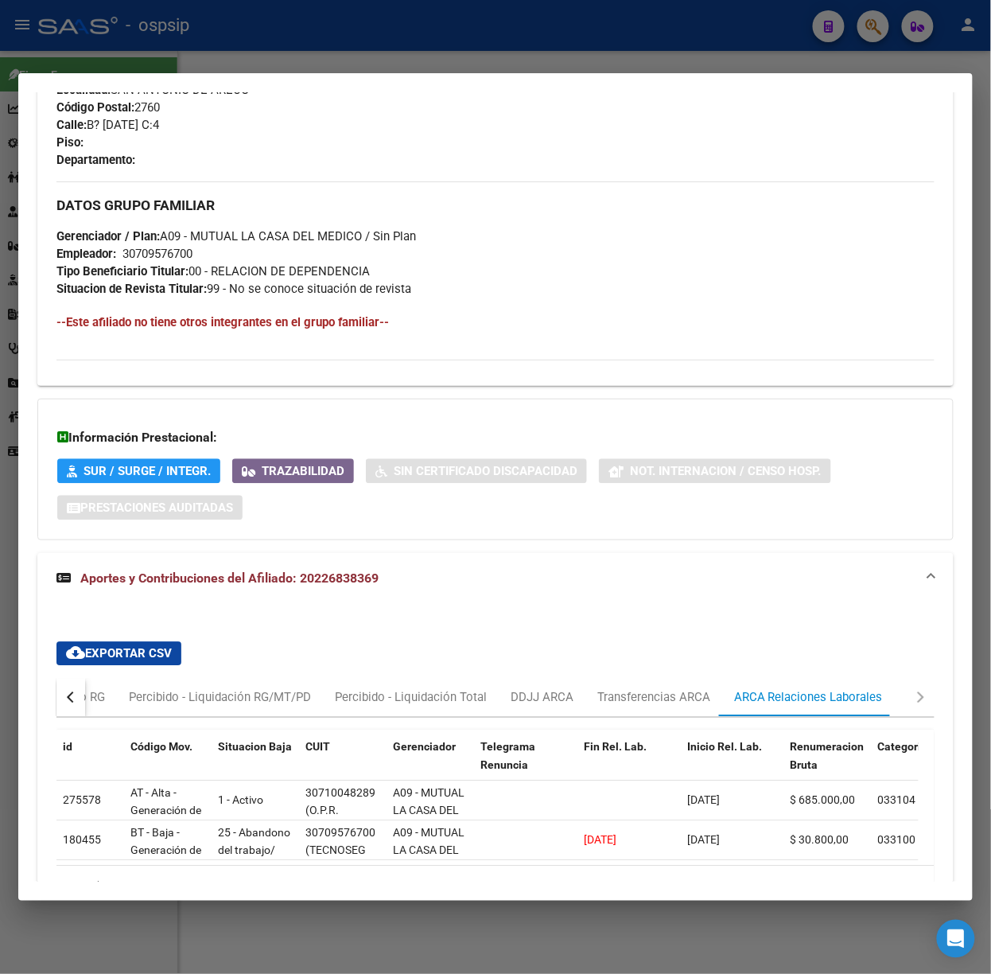
scroll to position [894, 0]
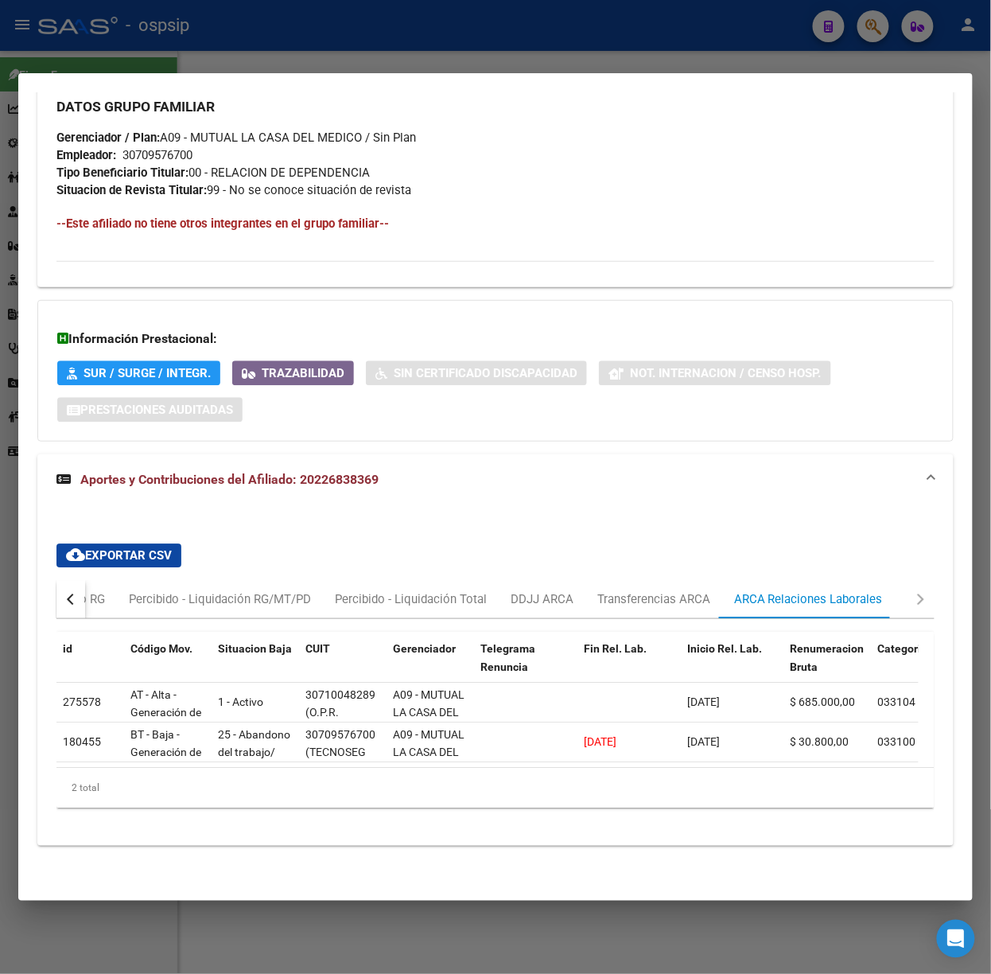
click at [345, 48] on div at bounding box center [495, 487] width 991 height 974
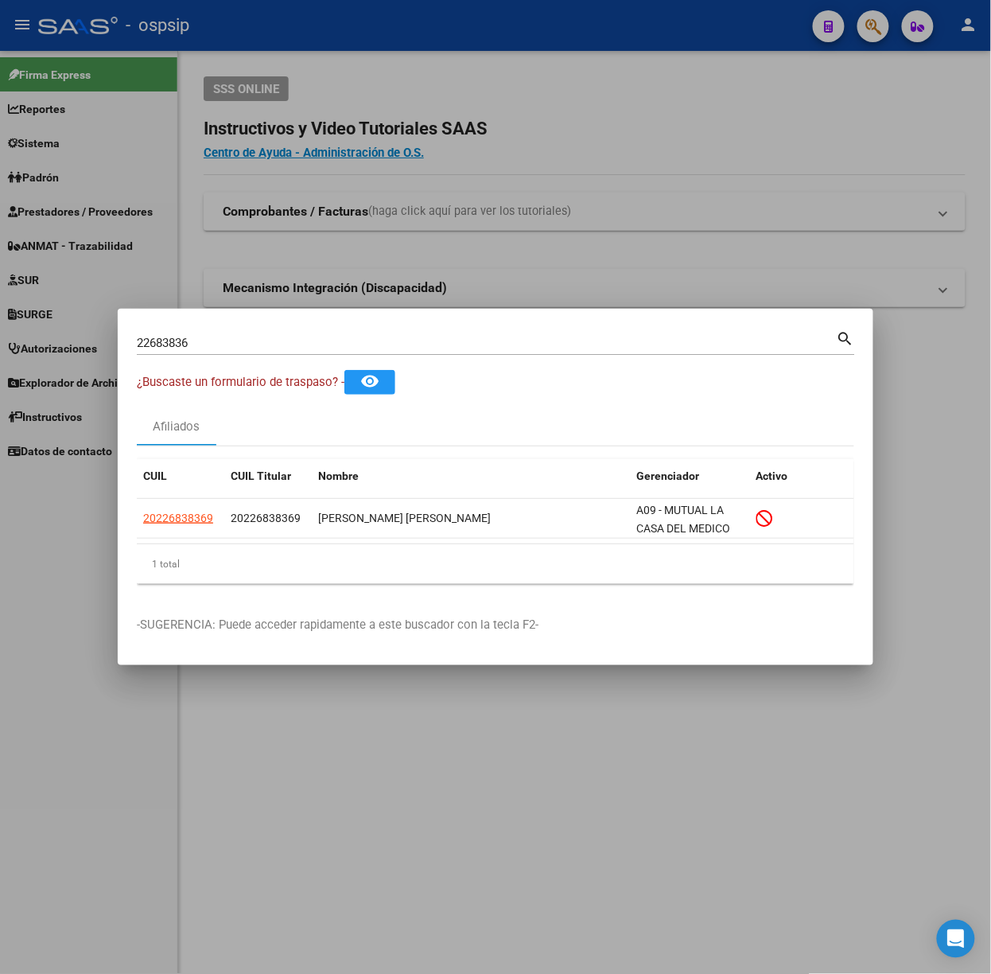
click at [239, 329] on div "22683836 Buscar (apellido, dni, [PERSON_NAME], nro traspaso, cuit, obra social)…" at bounding box center [496, 341] width 719 height 27
click at [236, 336] on input "22683836" at bounding box center [487, 343] width 700 height 14
type input "36386841"
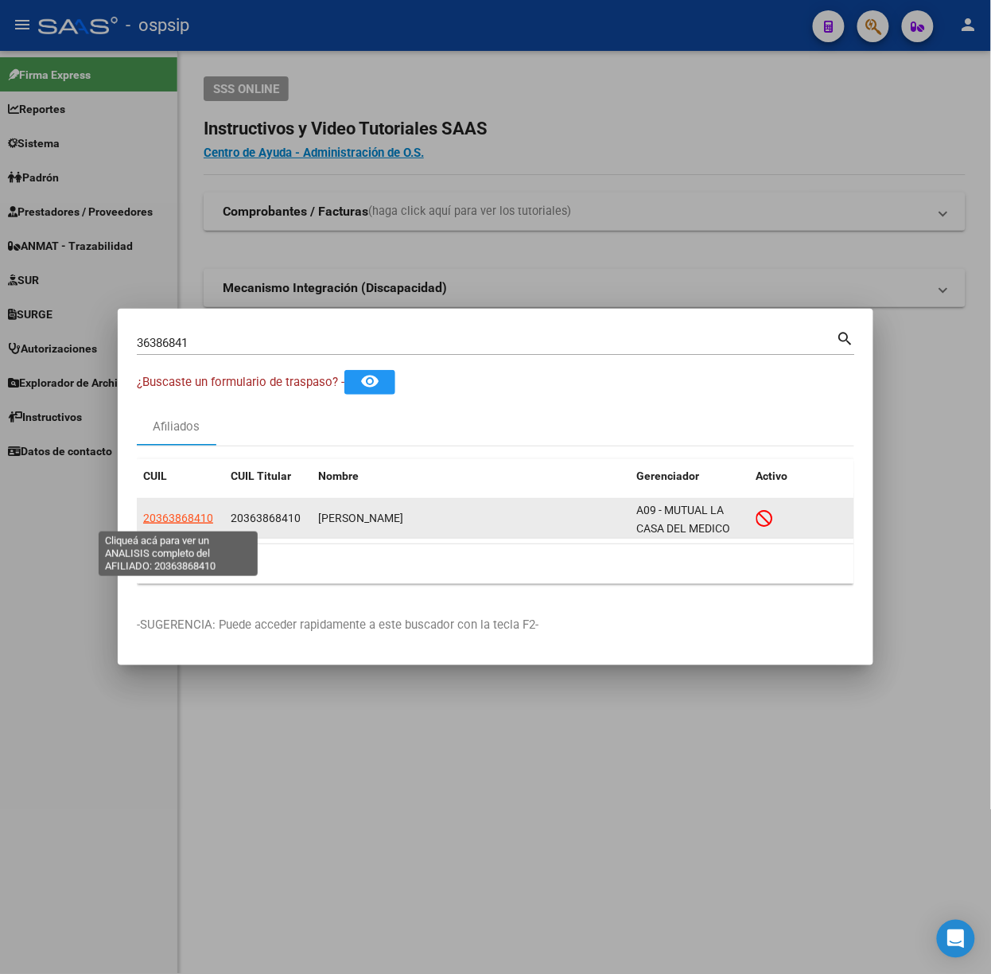
click at [204, 516] on span "20363868410" at bounding box center [178, 518] width 70 height 13
type textarea "20363868410"
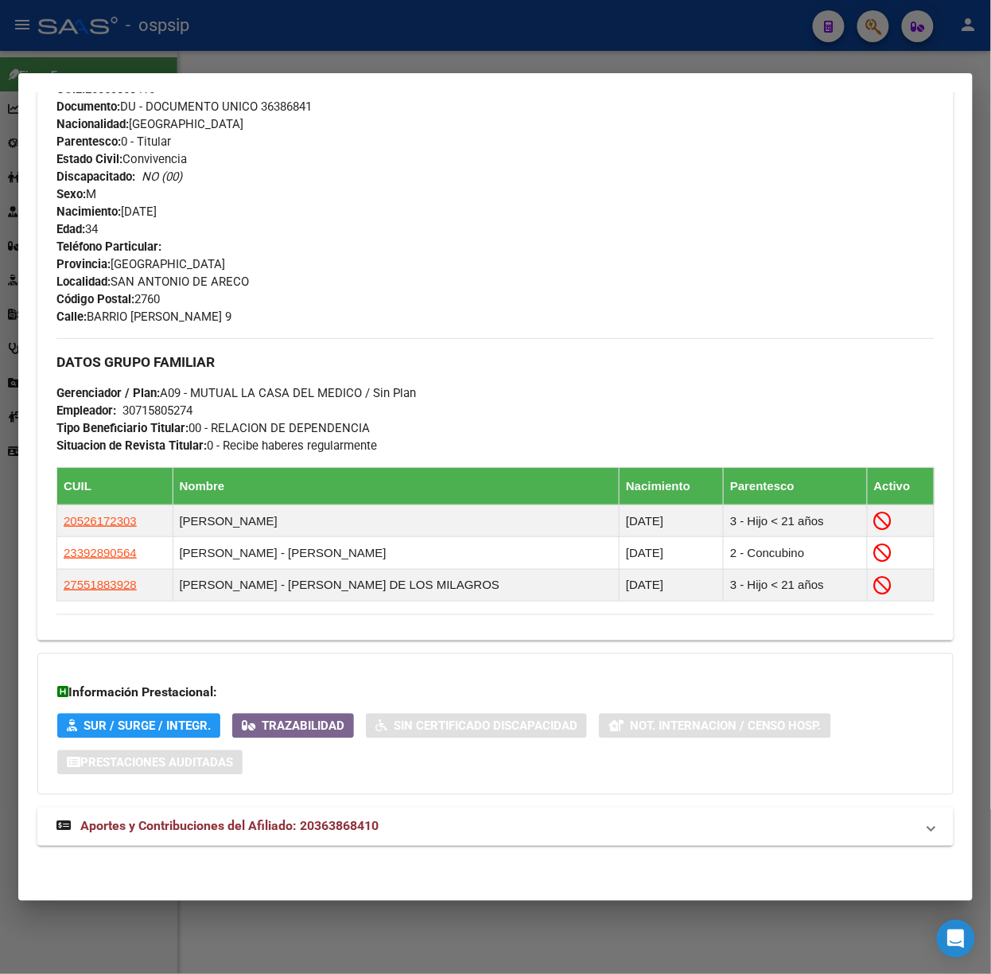
click at [407, 813] on mat-expansion-panel-header "Aportes y Contribuciones del Afiliado: 20363868410" at bounding box center [495, 827] width 917 height 38
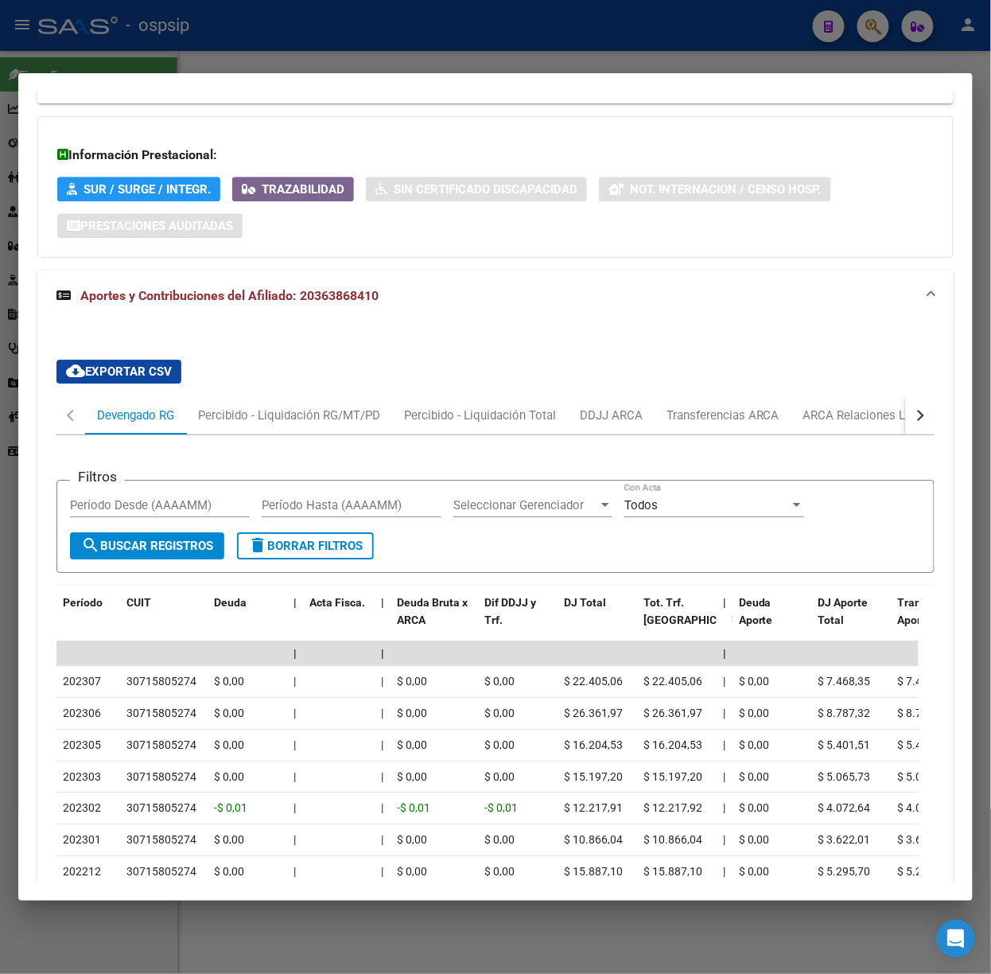
scroll to position [1178, 0]
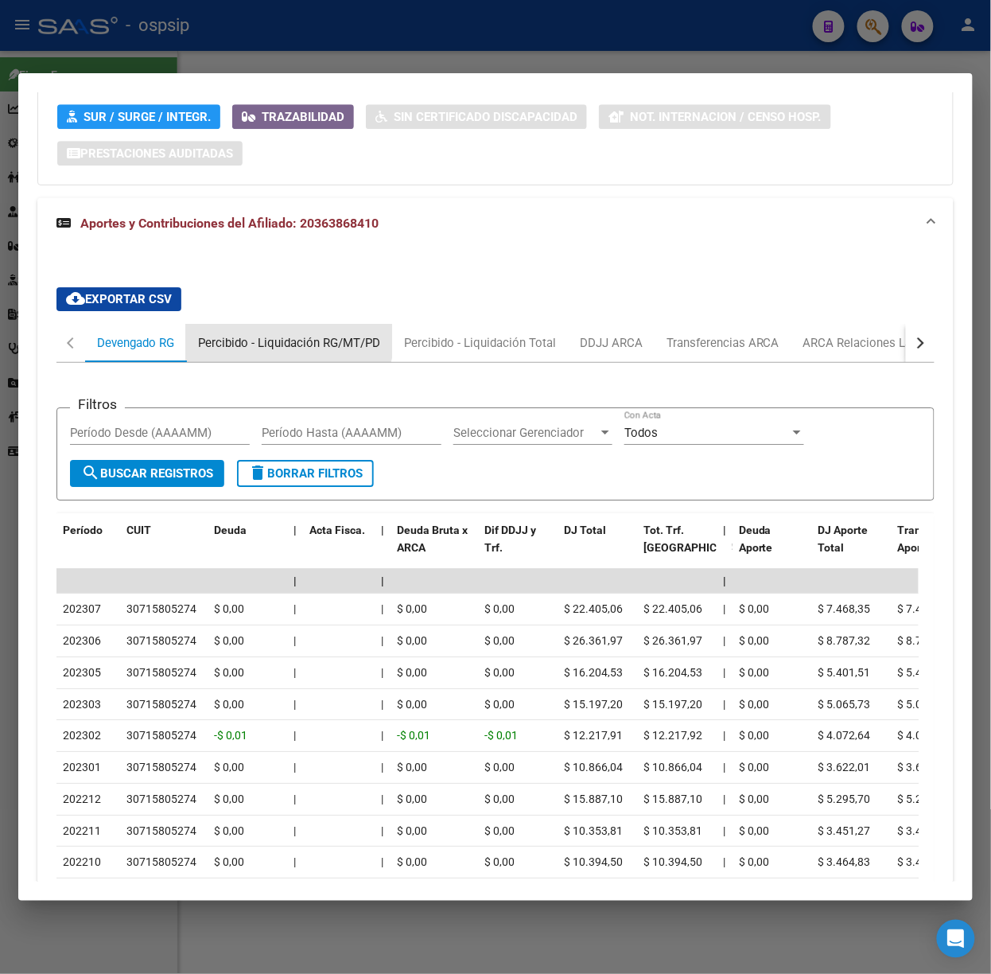
click at [287, 339] on div "Percibido - Liquidación RG/MT/PD" at bounding box center [289, 343] width 182 height 18
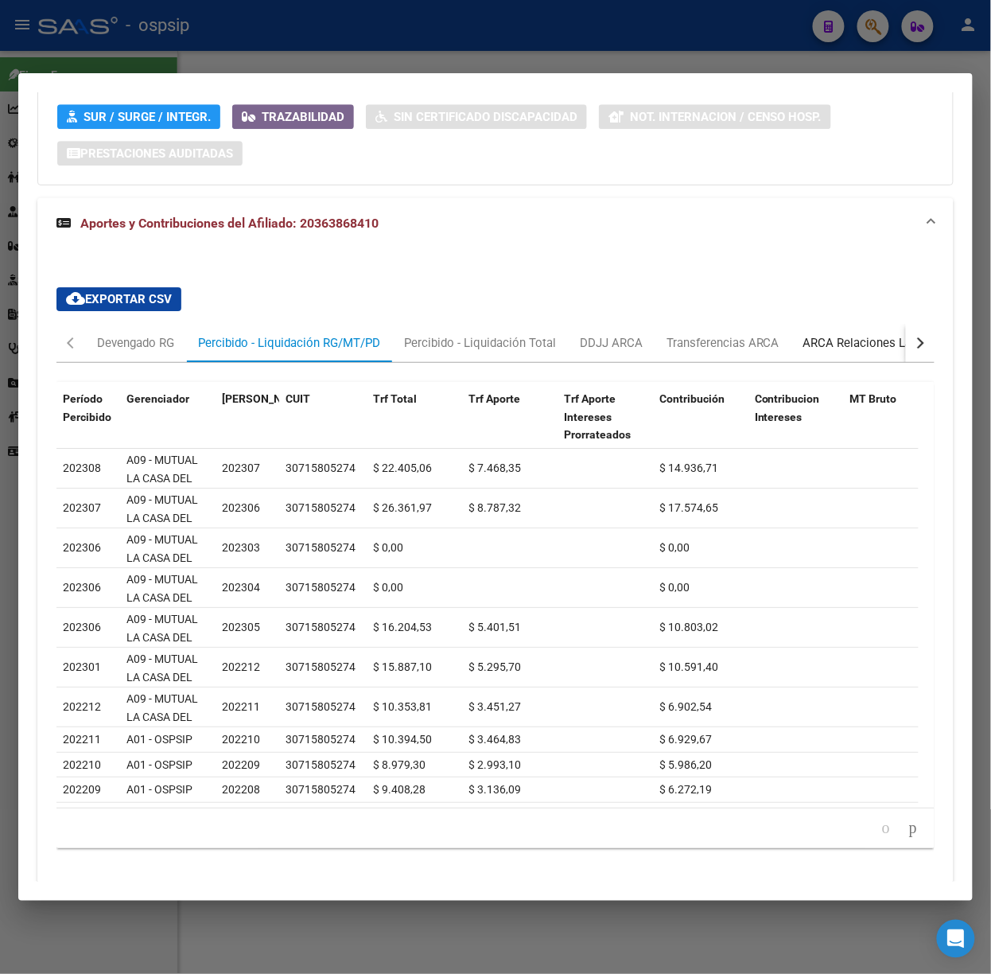
click at [875, 344] on div "ARCA Relaciones Laborales" at bounding box center [878, 343] width 149 height 18
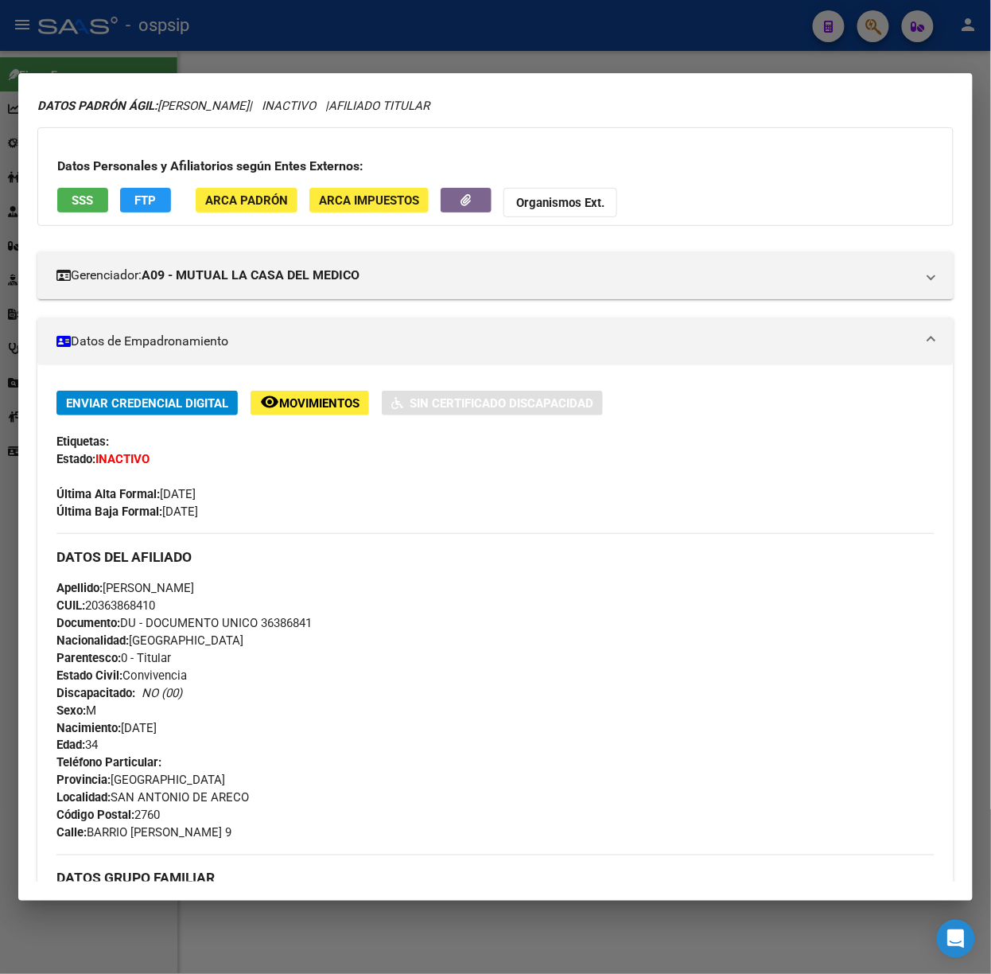
scroll to position [0, 0]
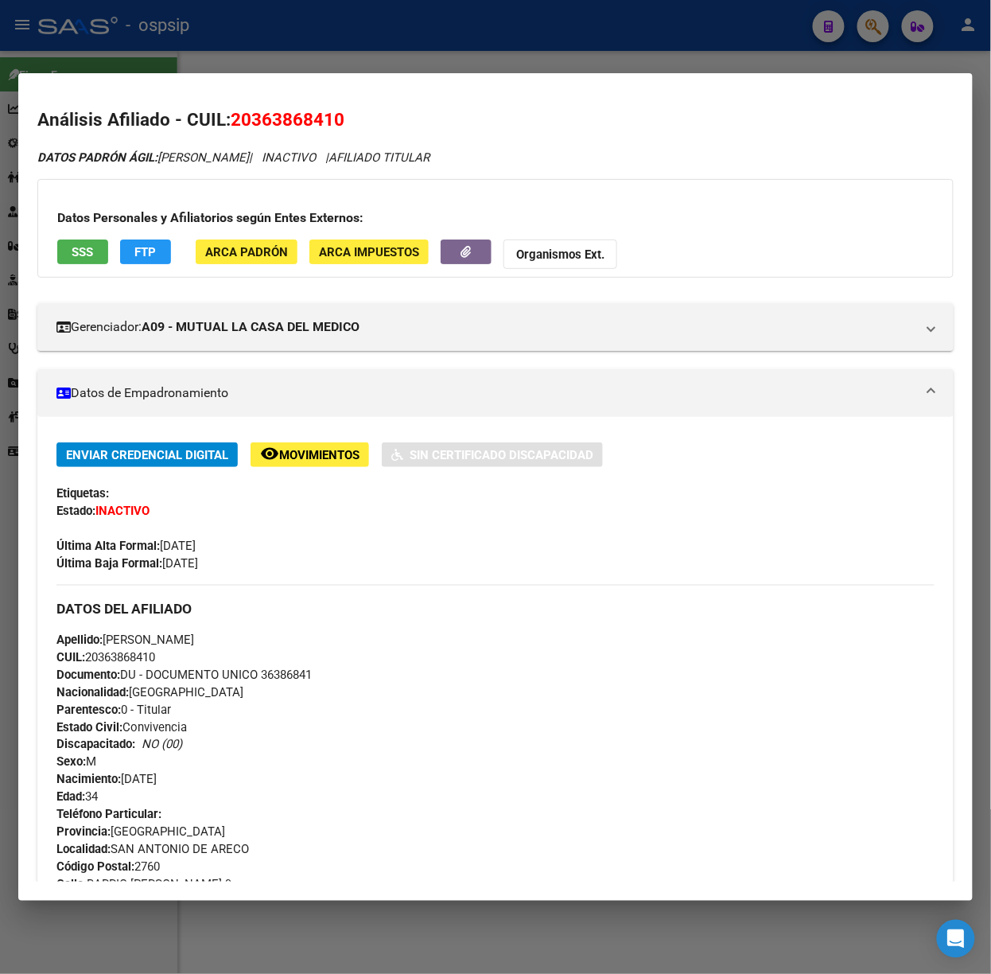
click at [355, 38] on div at bounding box center [495, 487] width 991 height 974
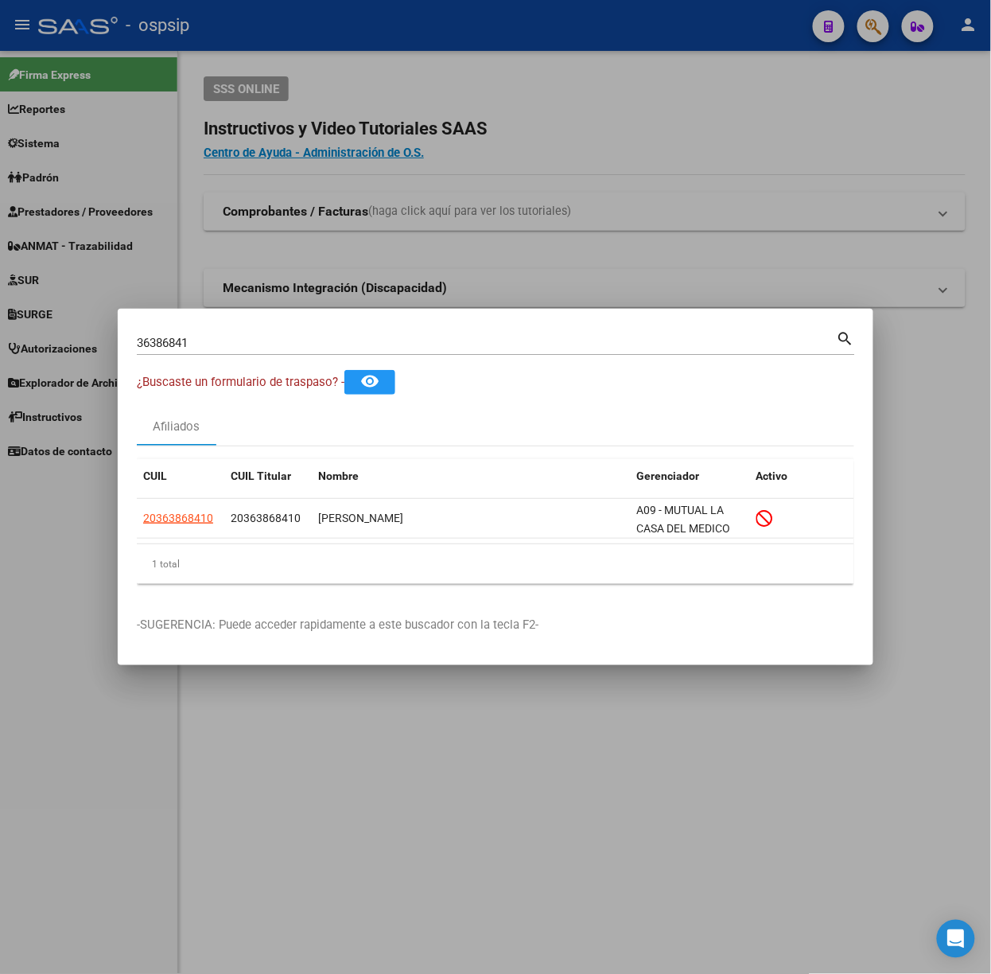
click at [286, 350] on input "36386841" at bounding box center [487, 343] width 700 height 14
type input "41142451"
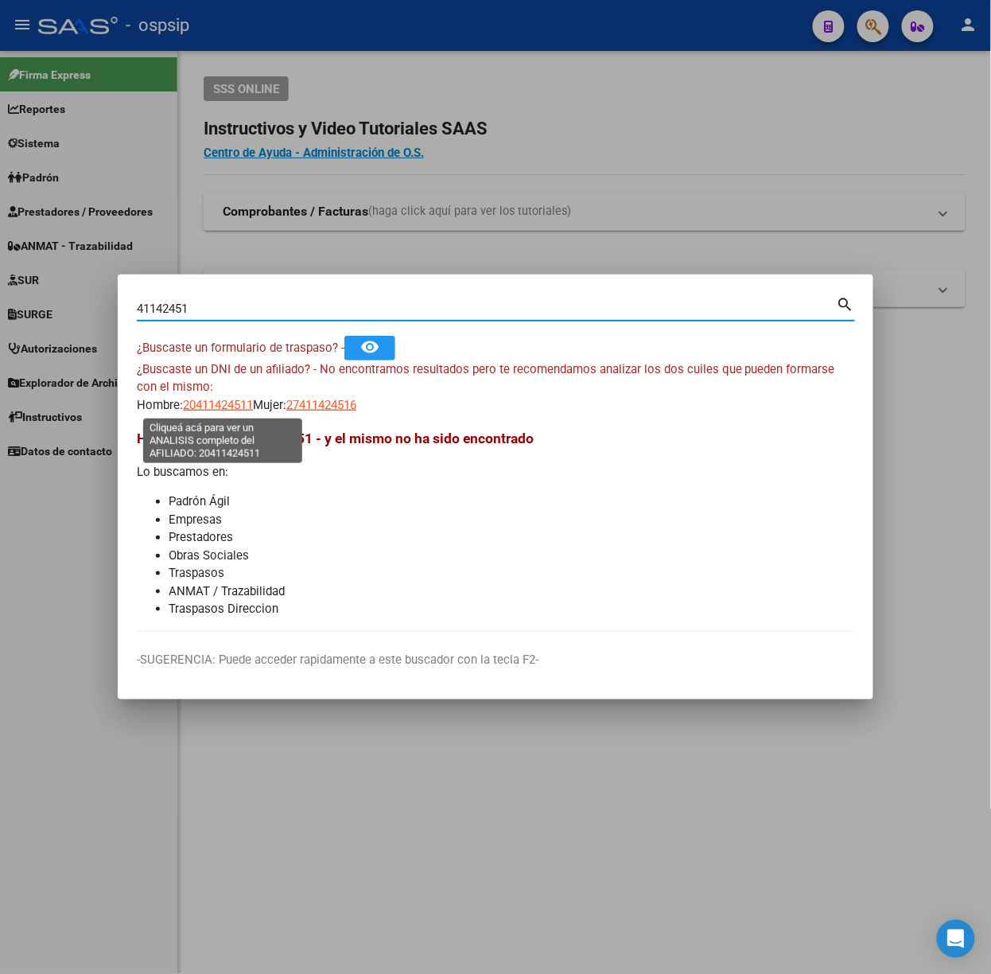
click at [210, 411] on span "20411424511" at bounding box center [218, 405] width 70 height 14
type textarea "20411424511"
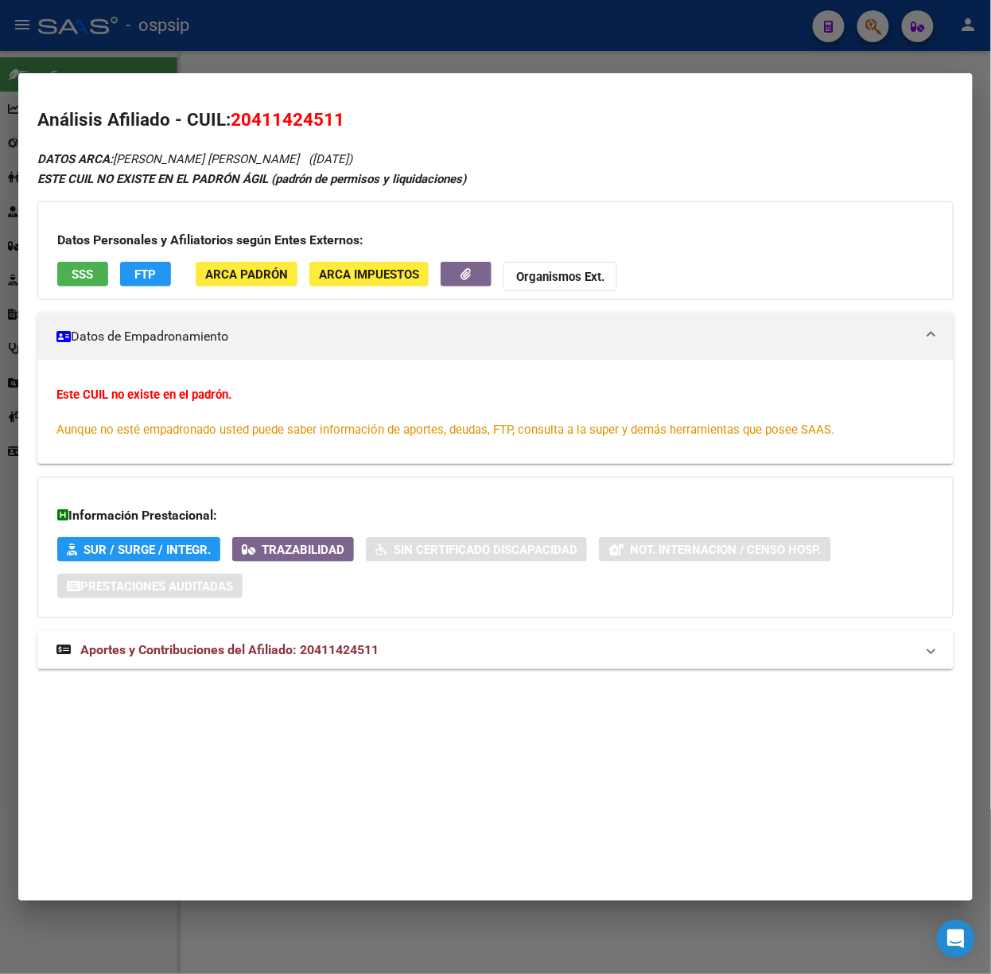
click at [322, 641] on strong "Aportes y Contribuciones del Afiliado: 20411424511" at bounding box center [217, 650] width 322 height 19
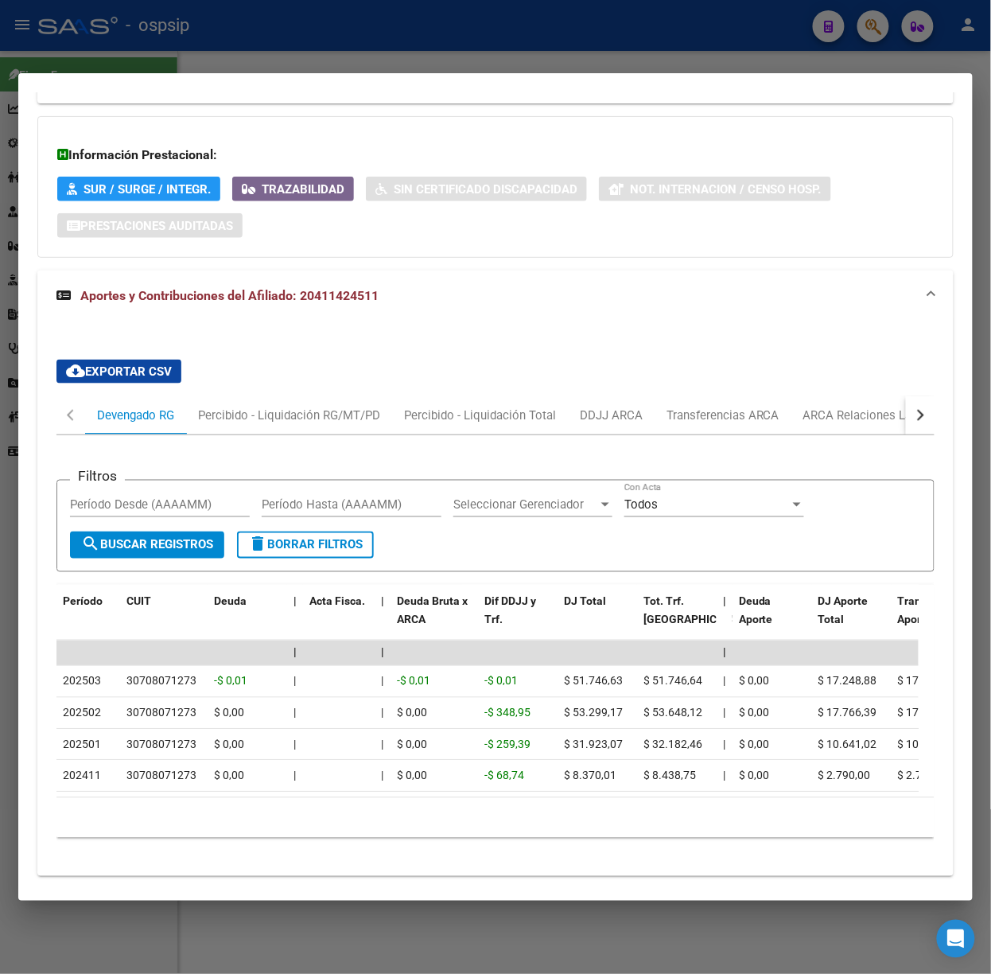
scroll to position [409, 0]
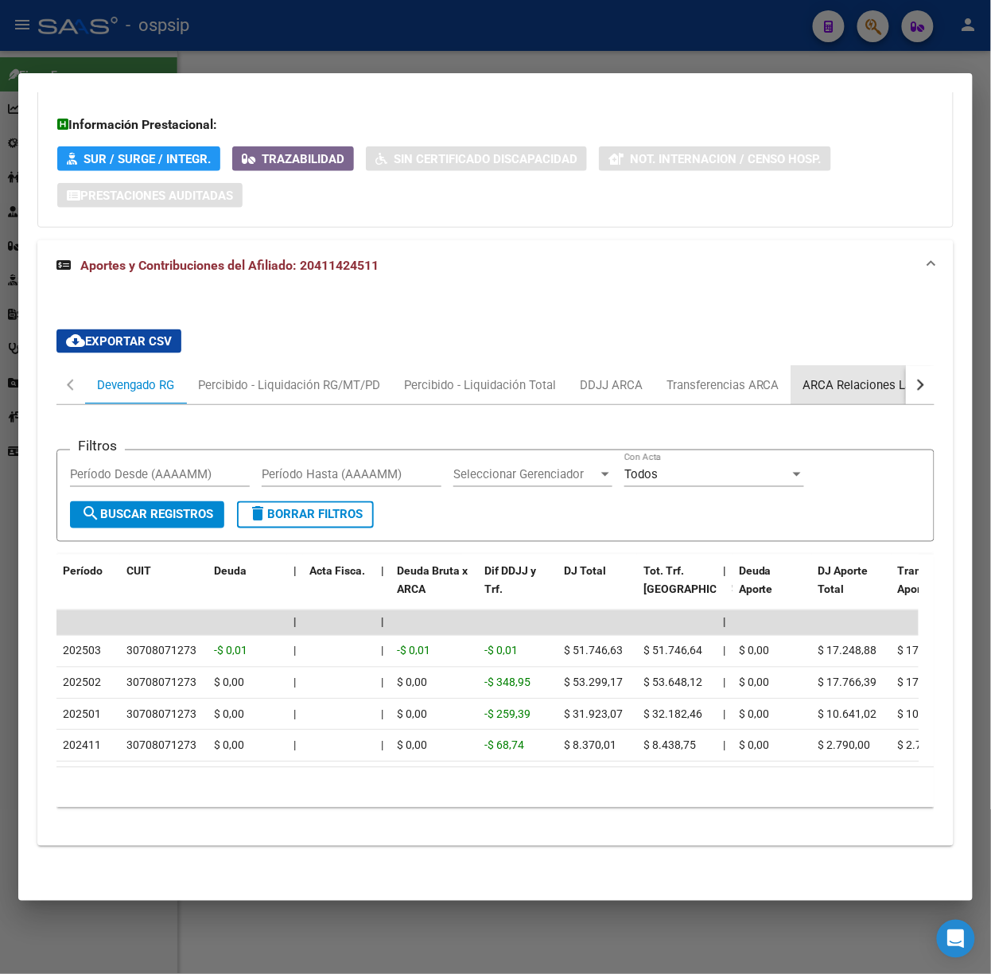
click at [858, 376] on div "ARCA Relaciones Laborales" at bounding box center [878, 385] width 149 height 18
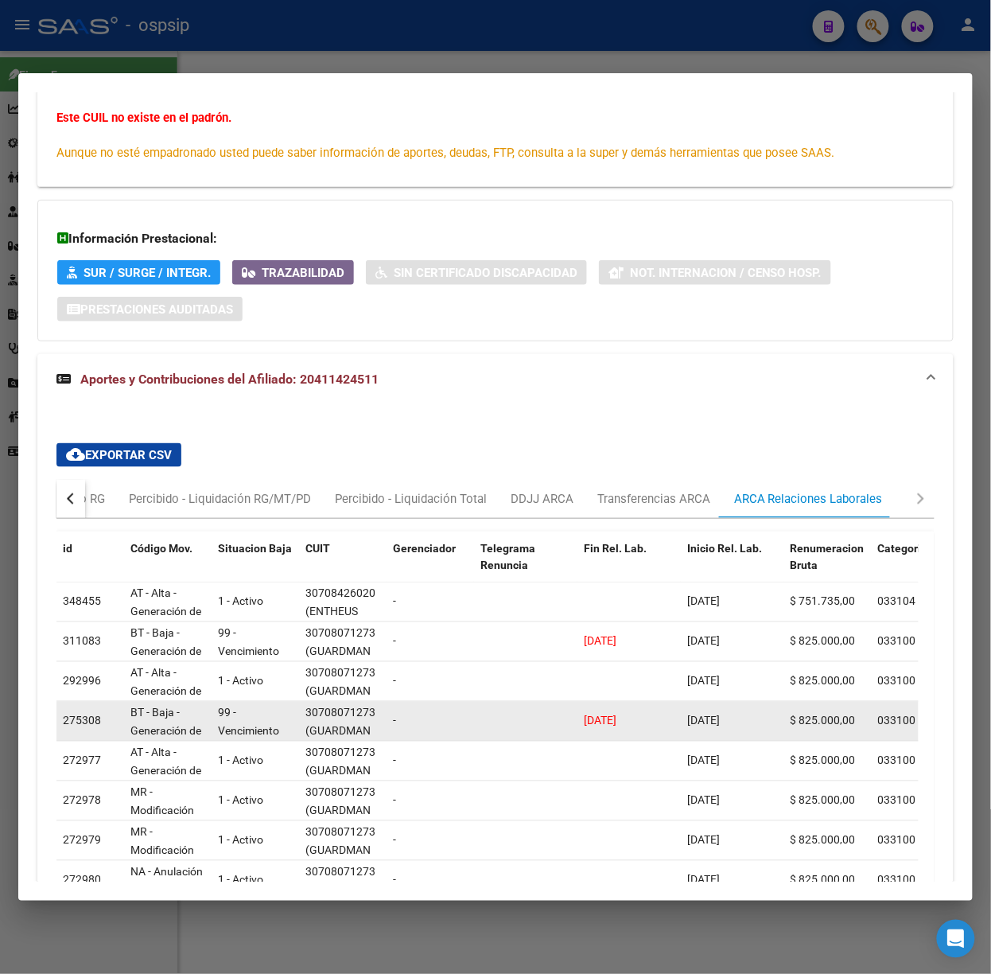
scroll to position [472, 0]
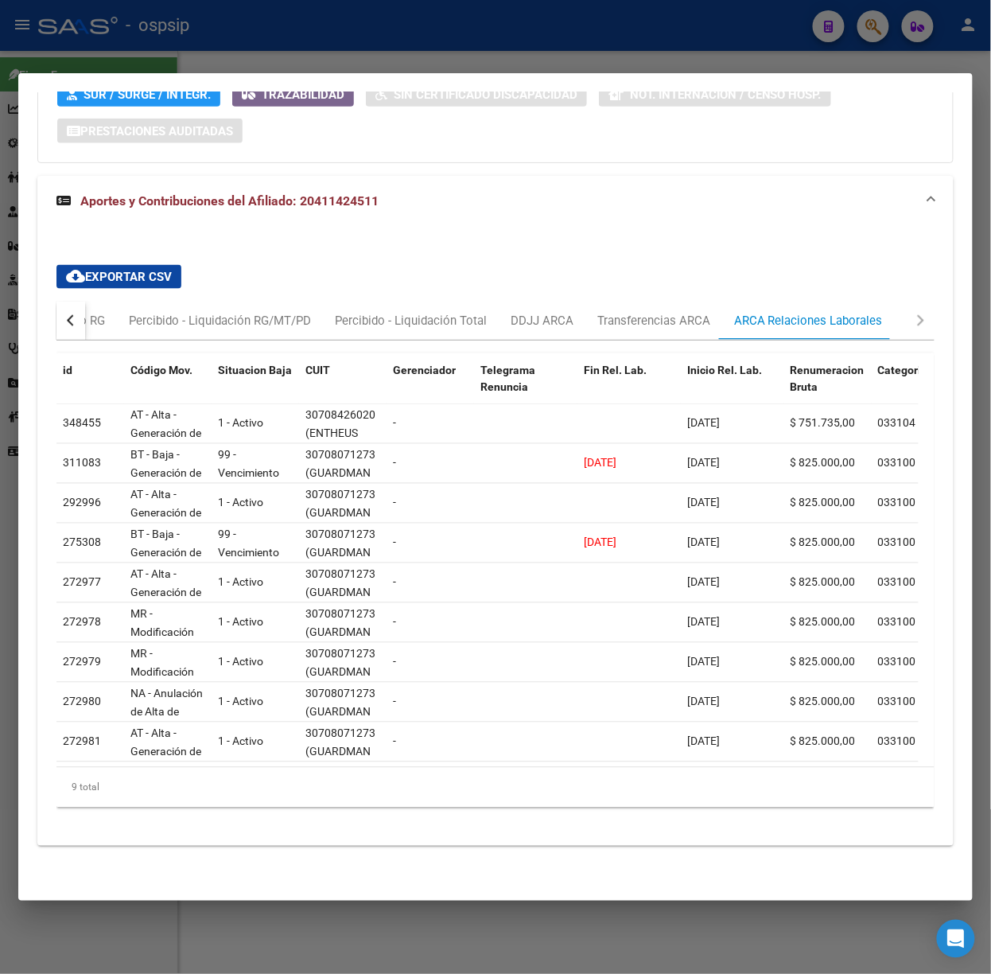
click at [369, 64] on div at bounding box center [495, 487] width 991 height 974
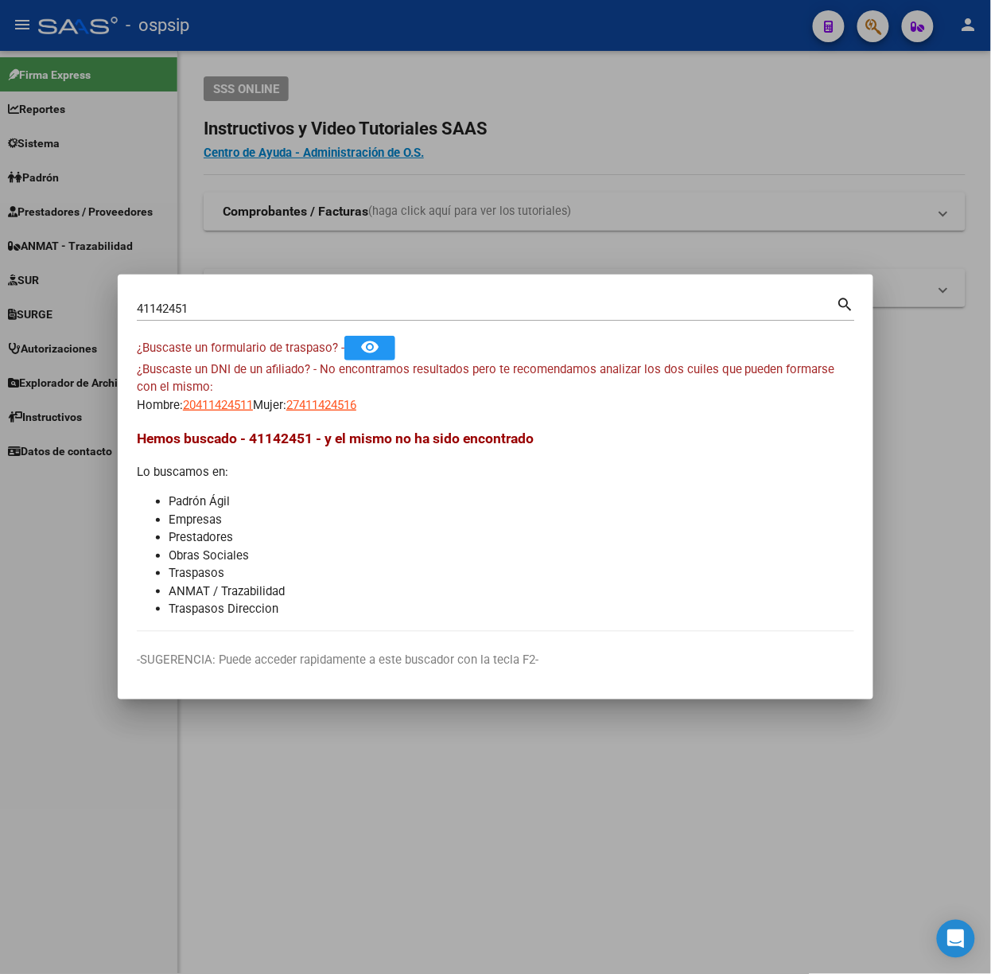
click at [364, 307] on input "41142451" at bounding box center [487, 309] width 700 height 14
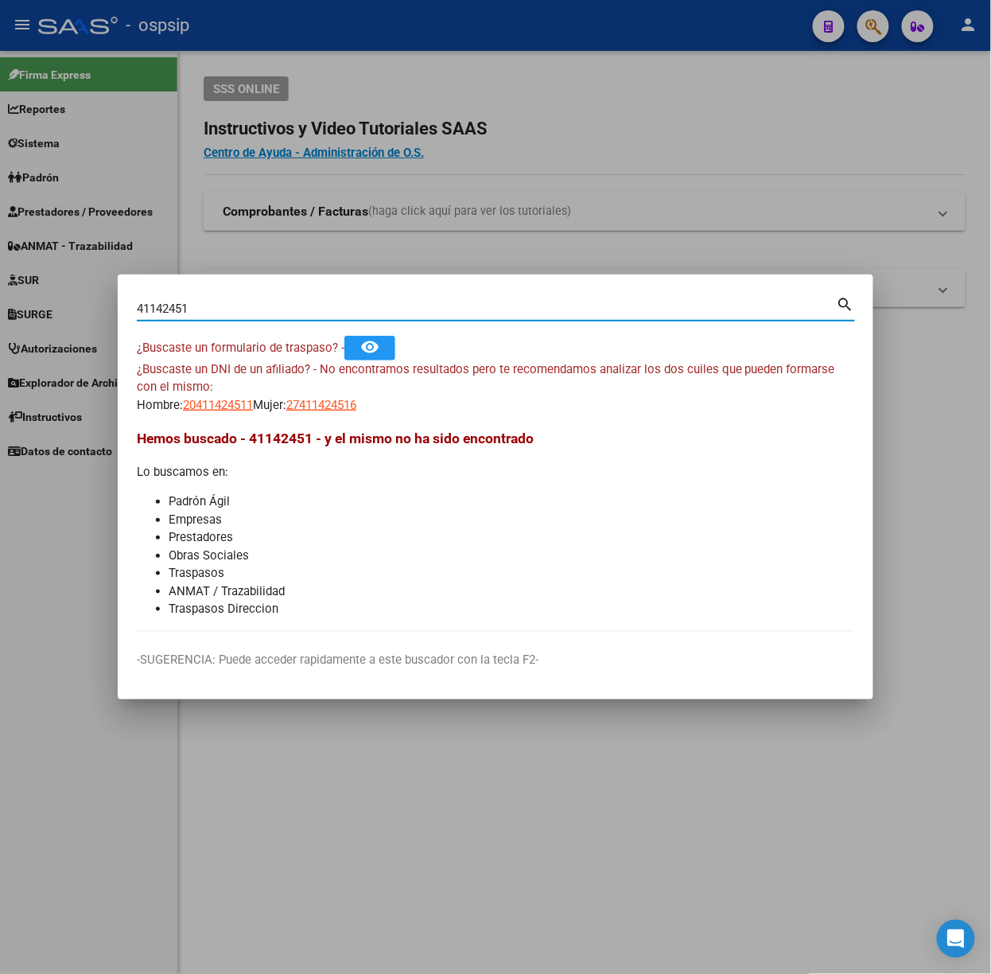
click at [364, 307] on input "41142451" at bounding box center [487, 309] width 700 height 14
type input "33858310"
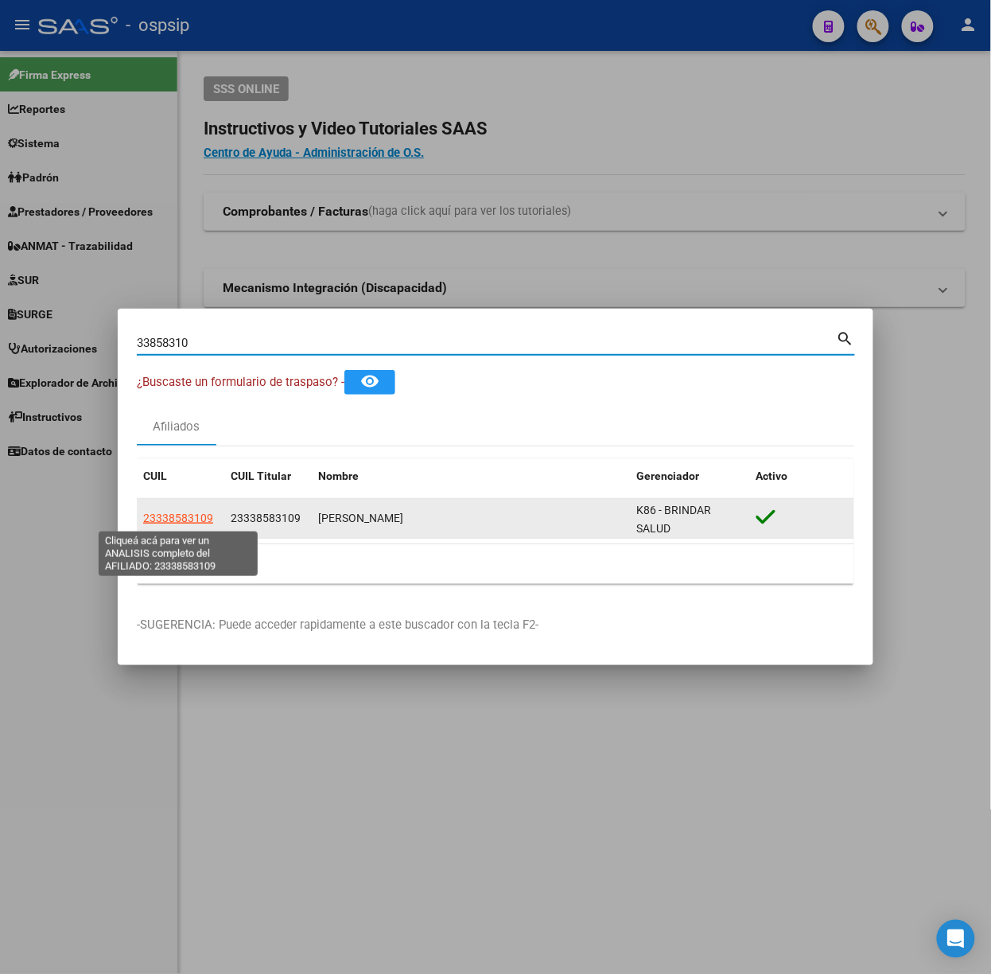
click at [189, 520] on span "23338583109" at bounding box center [178, 518] width 70 height 13
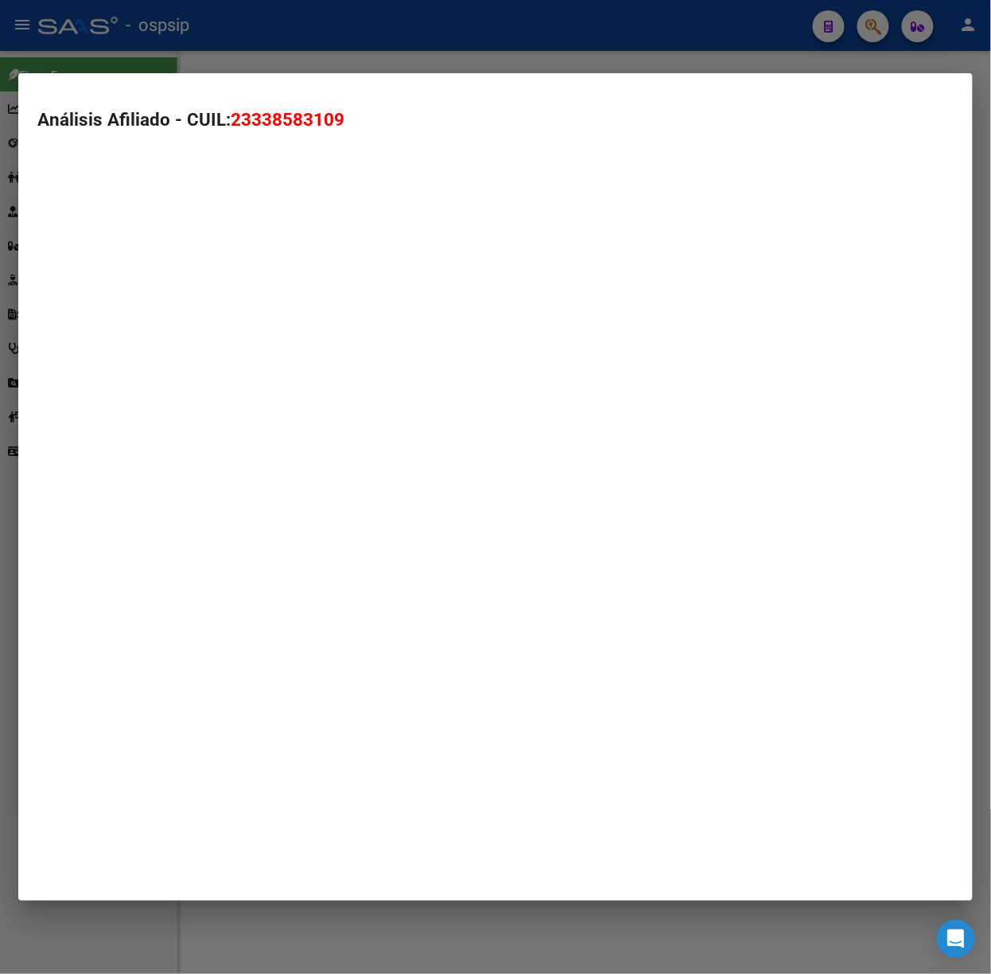
type textarea "23338583109"
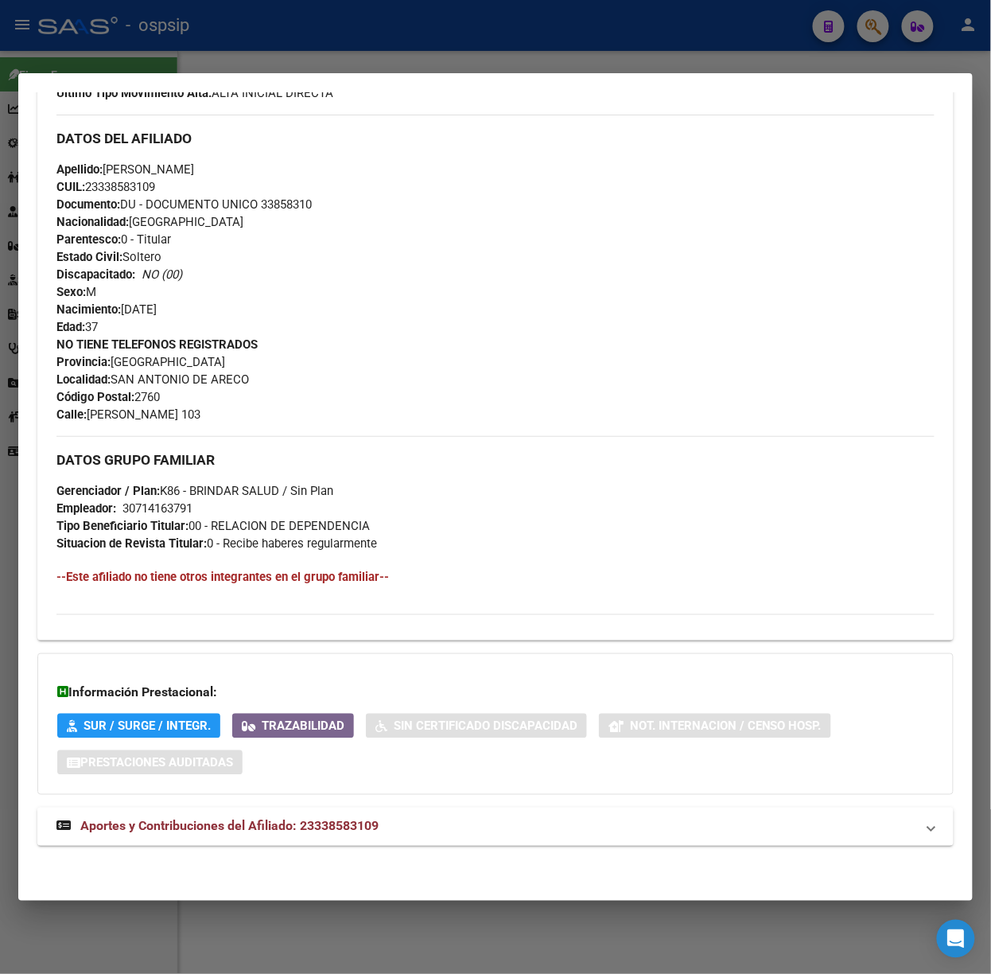
click at [332, 809] on mat-expansion-panel-header "Aportes y Contribuciones del Afiliado: 23338583109" at bounding box center [495, 827] width 917 height 38
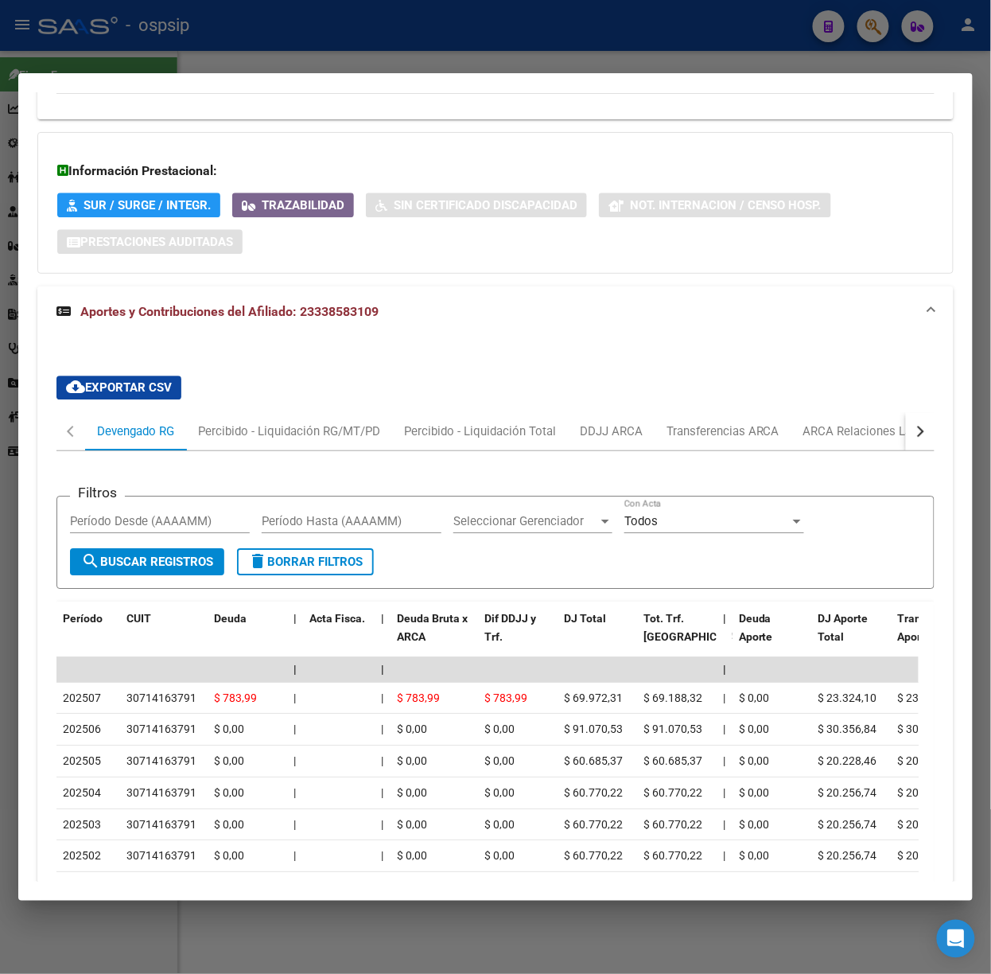
scroll to position [1185, 0]
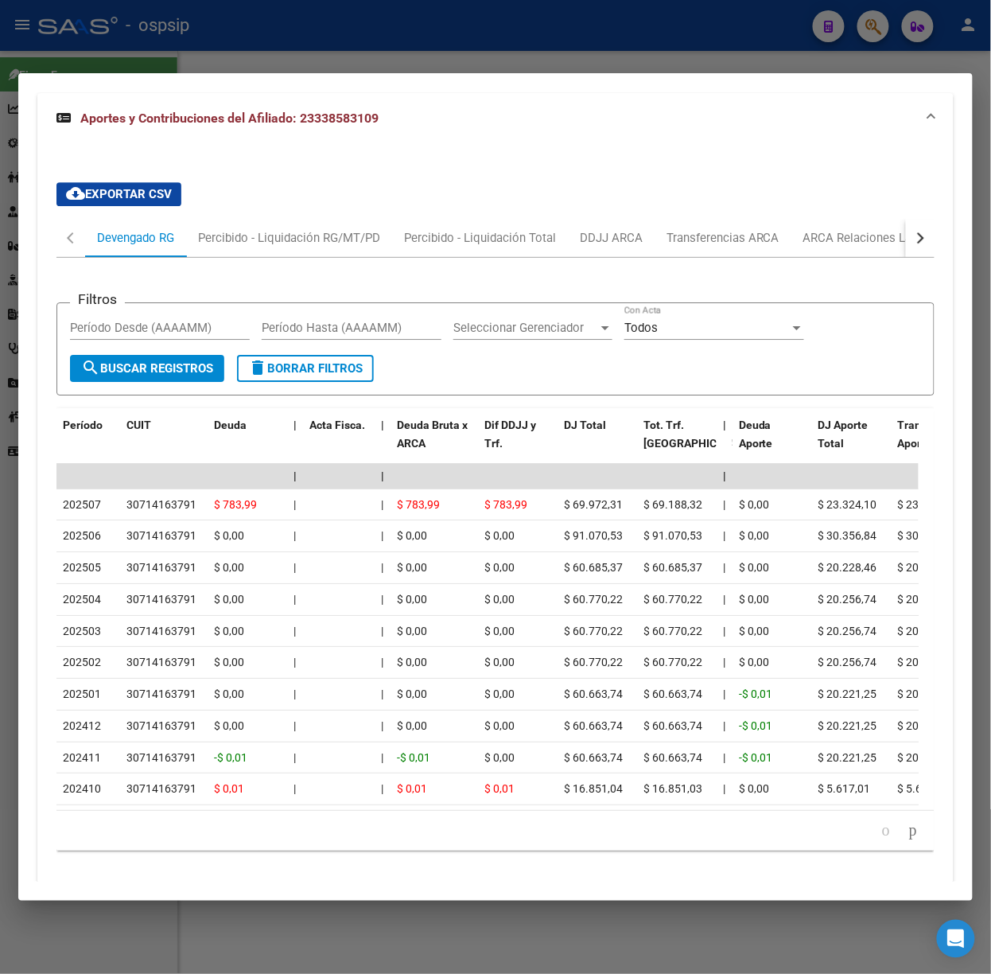
click at [329, 71] on div at bounding box center [495, 487] width 991 height 974
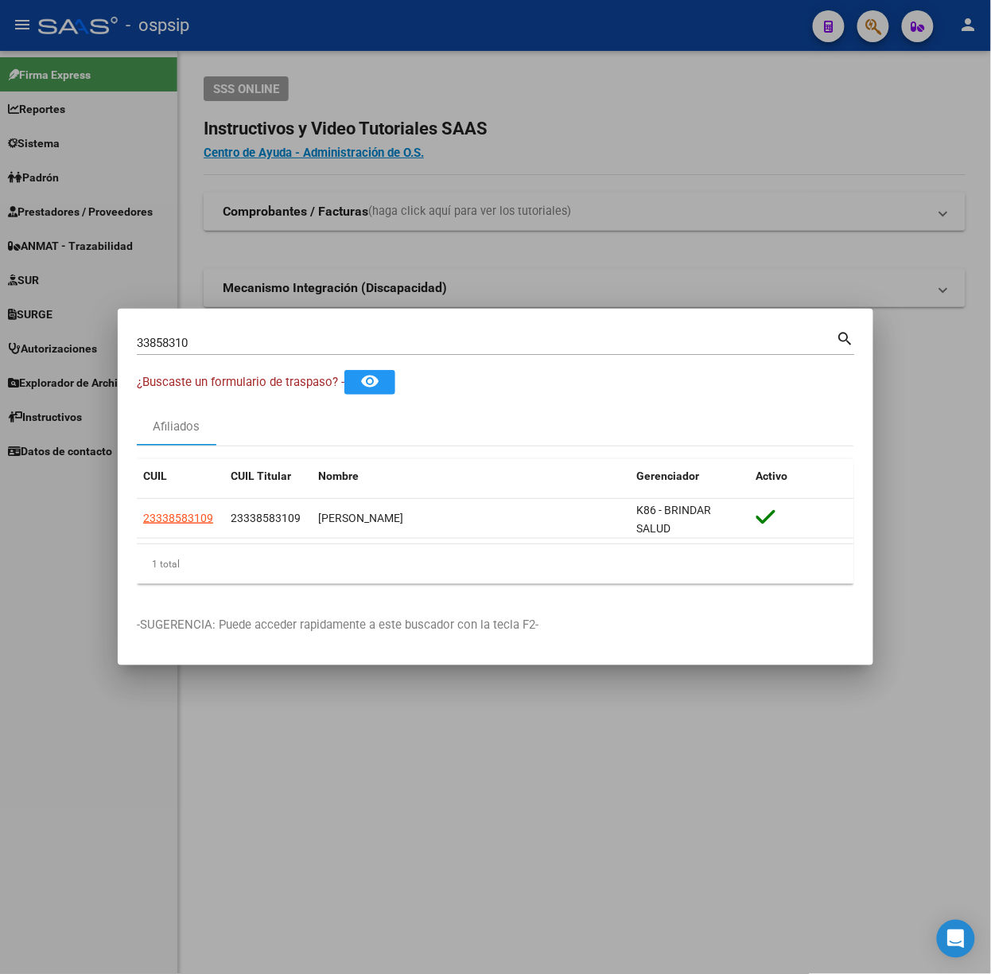
click at [246, 352] on div "33858310 Buscar (apellido, dni, [PERSON_NAME], nro traspaso, cuit, obra social)" at bounding box center [487, 343] width 700 height 24
click at [250, 344] on input "33858310" at bounding box center [487, 343] width 700 height 14
type input "58914651"
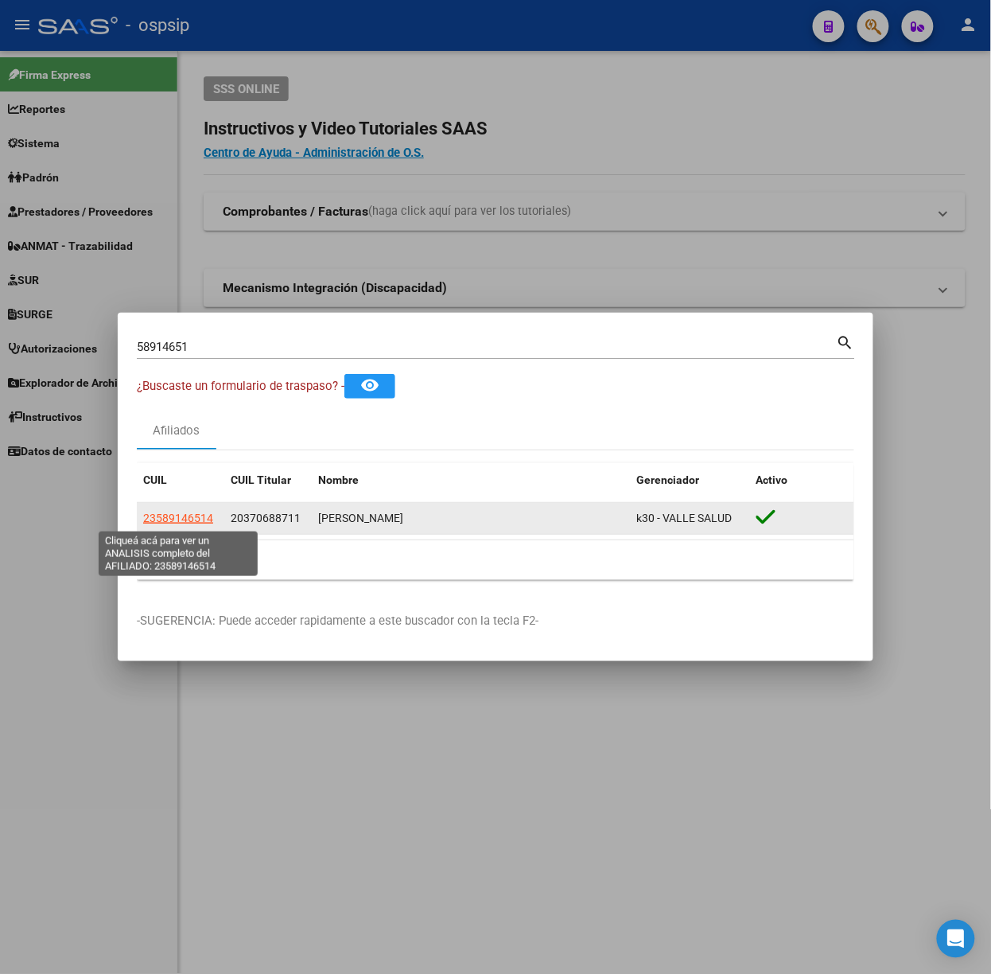
click at [186, 520] on span "23589146514" at bounding box center [178, 518] width 70 height 13
type textarea "23589146514"
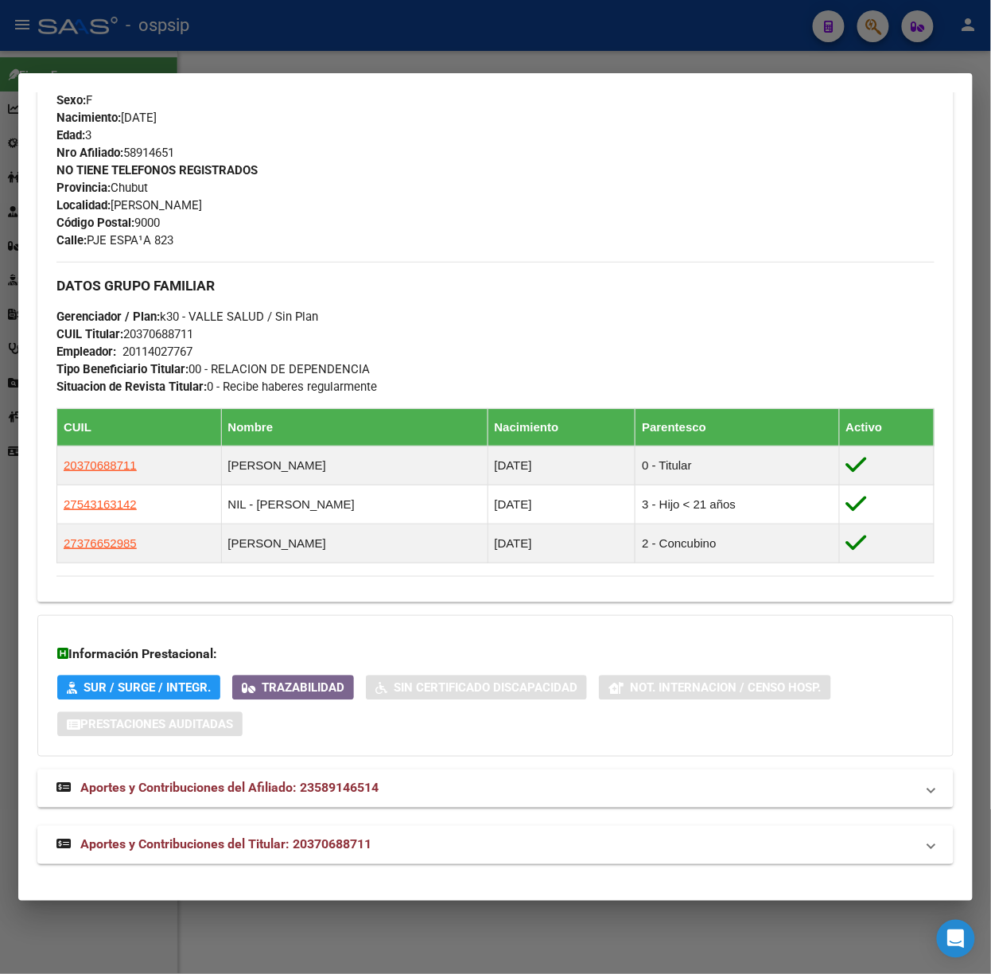
click at [407, 859] on mat-expansion-panel-header "Aportes y Contribuciones del Titular: 20370688711" at bounding box center [495, 845] width 917 height 38
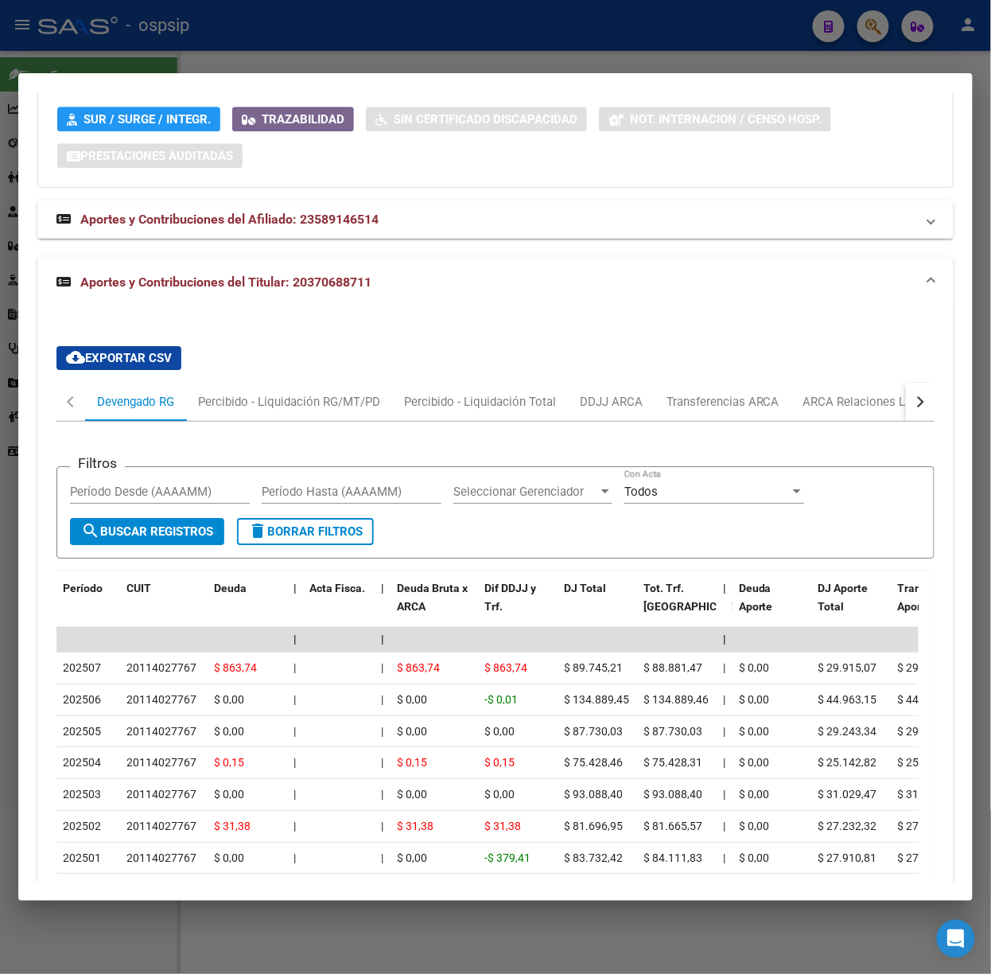
scroll to position [1359, 0]
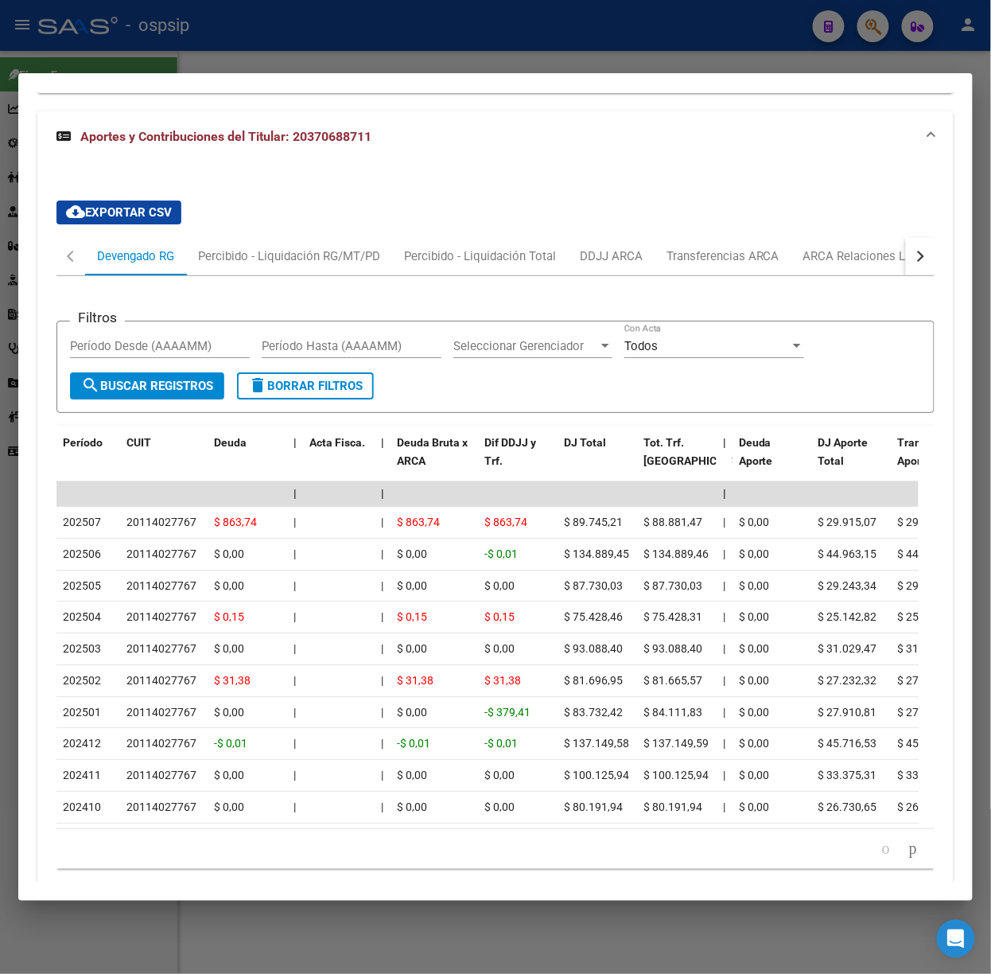
click at [140, 45] on div at bounding box center [495, 487] width 991 height 974
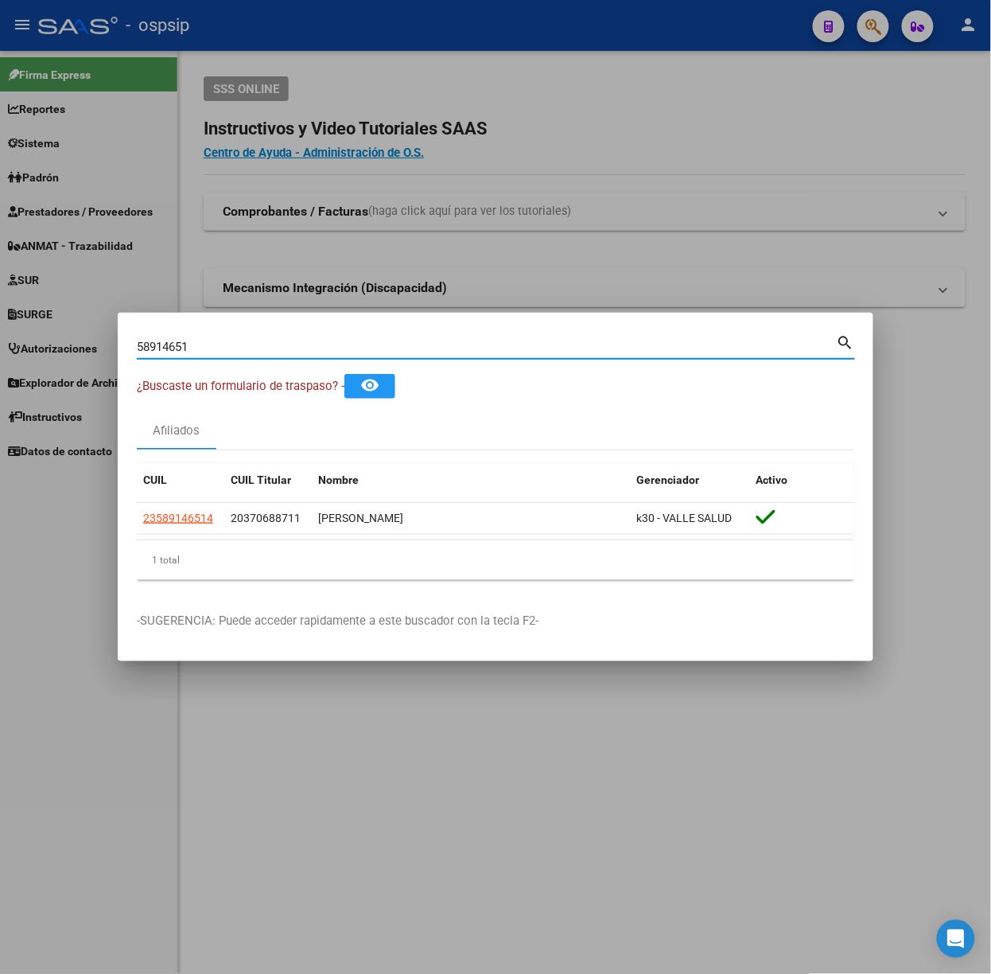
click at [220, 353] on input "58914651" at bounding box center [487, 347] width 700 height 14
type input "27358294"
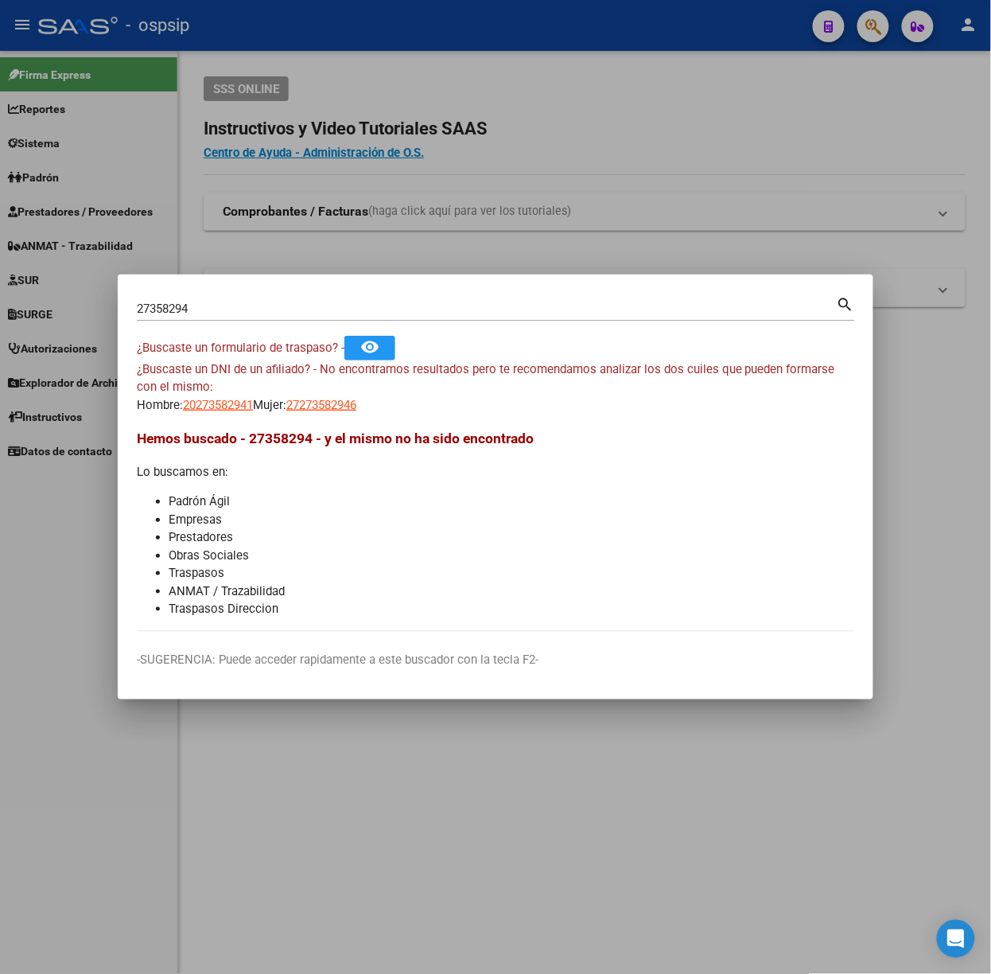
click at [204, 389] on div "¿Buscaste un DNI de un afiliado? - No encontramos resultados pero te recomendam…" at bounding box center [496, 387] width 718 height 54
click at [230, 405] on span "20273582941" at bounding box center [218, 405] width 70 height 14
type textarea "20273582941"
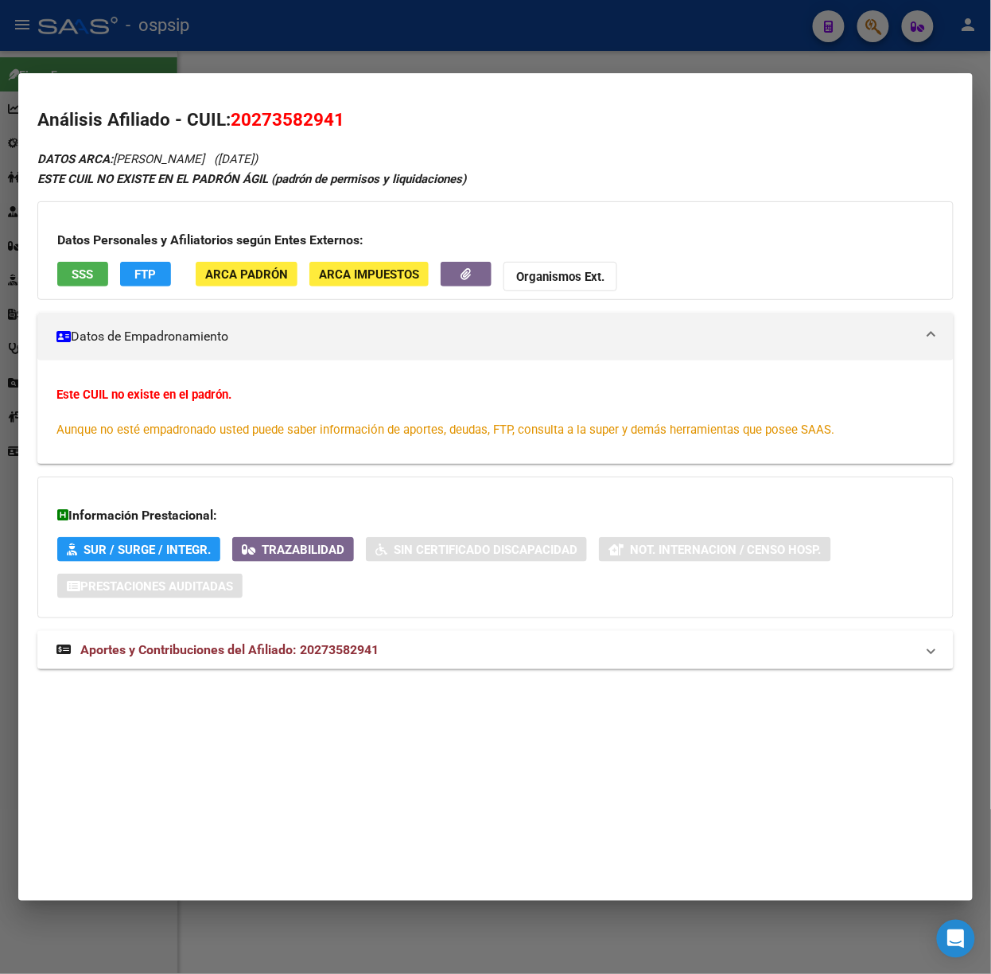
click at [345, 647] on span "Aportes y Contribuciones del Afiliado: 20273582941" at bounding box center [229, 649] width 298 height 15
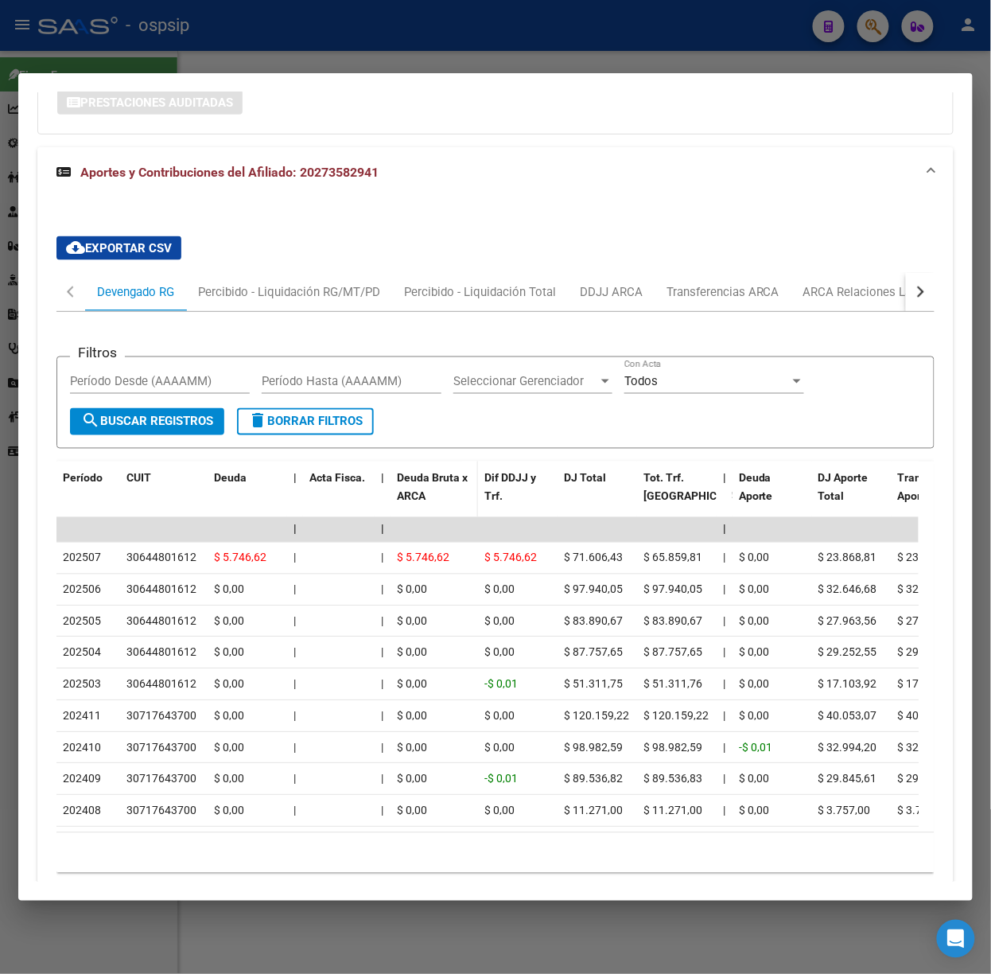
scroll to position [568, 0]
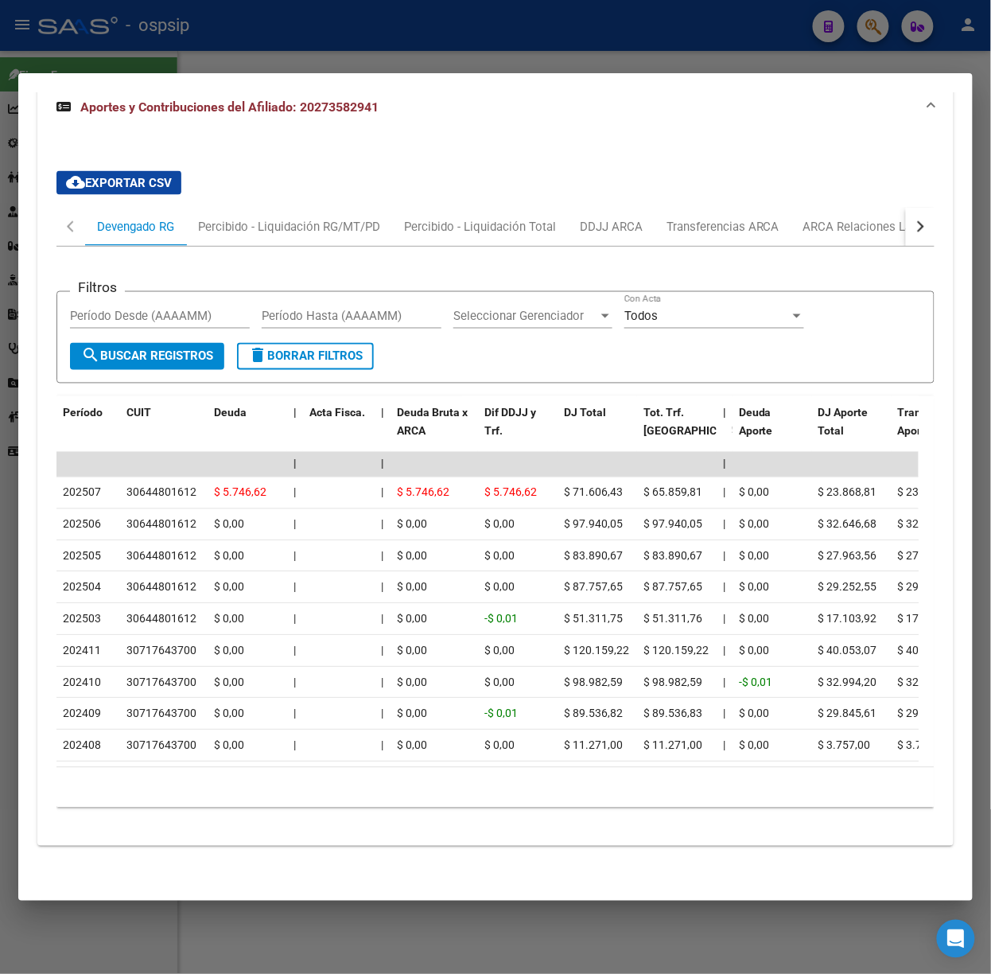
click at [291, 80] on mat-dialog-container "Análisis Afiliado - CUIL: 20273582941 DATOS ARCA: [PERSON_NAME] ([DATE]) ESTE C…" at bounding box center [495, 487] width 955 height 828
click at [283, 46] on div at bounding box center [495, 487] width 991 height 974
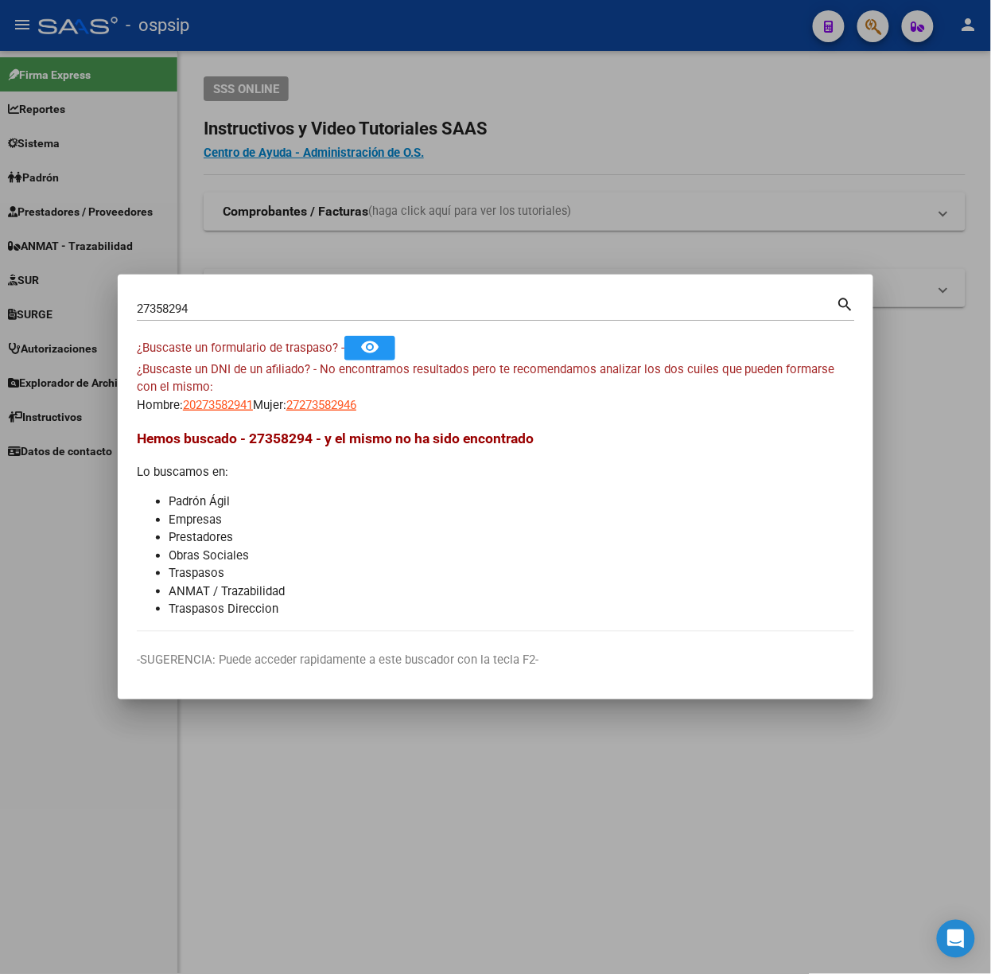
click at [293, 317] on div "27358294 Buscar (apellido, dni, [PERSON_NAME], [PERSON_NAME], cuit, obra social)" at bounding box center [487, 309] width 700 height 24
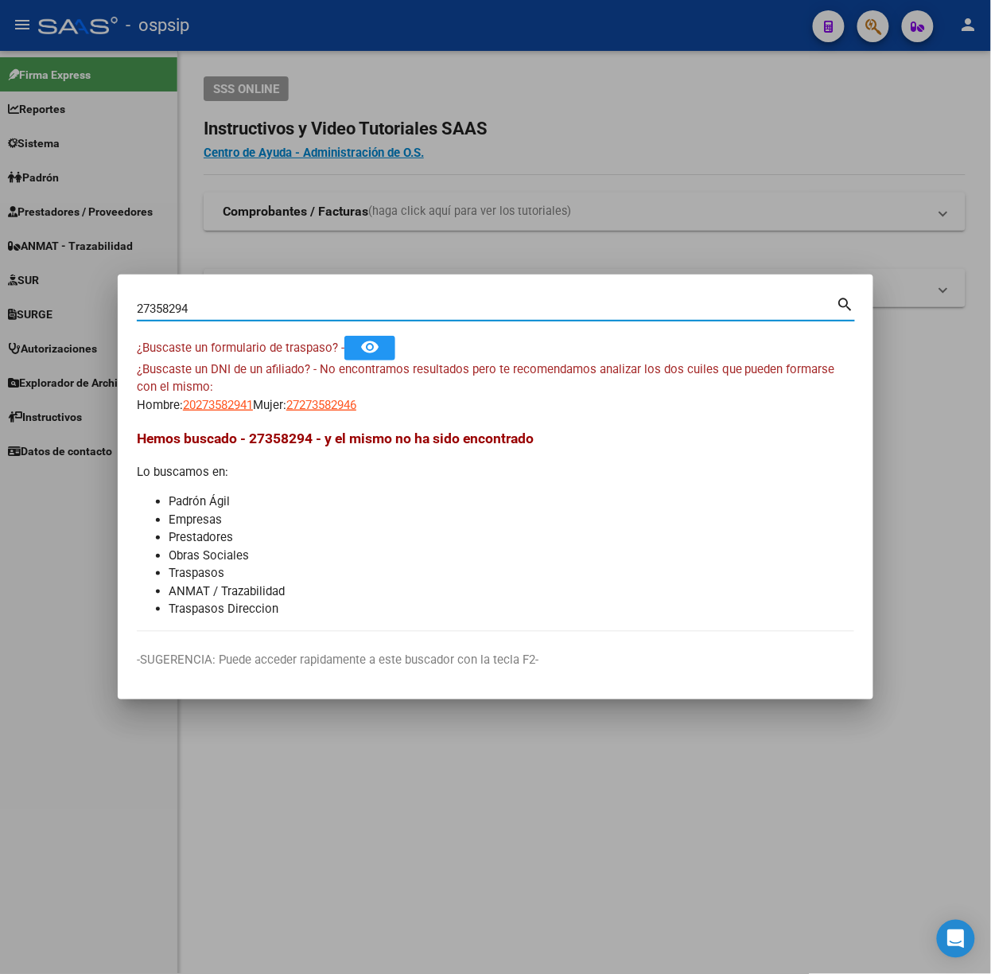
click at [290, 306] on input "27358294" at bounding box center [487, 309] width 700 height 14
type input "43934866"
click at [215, 399] on span "20439348667" at bounding box center [218, 405] width 70 height 14
type textarea "20439348667"
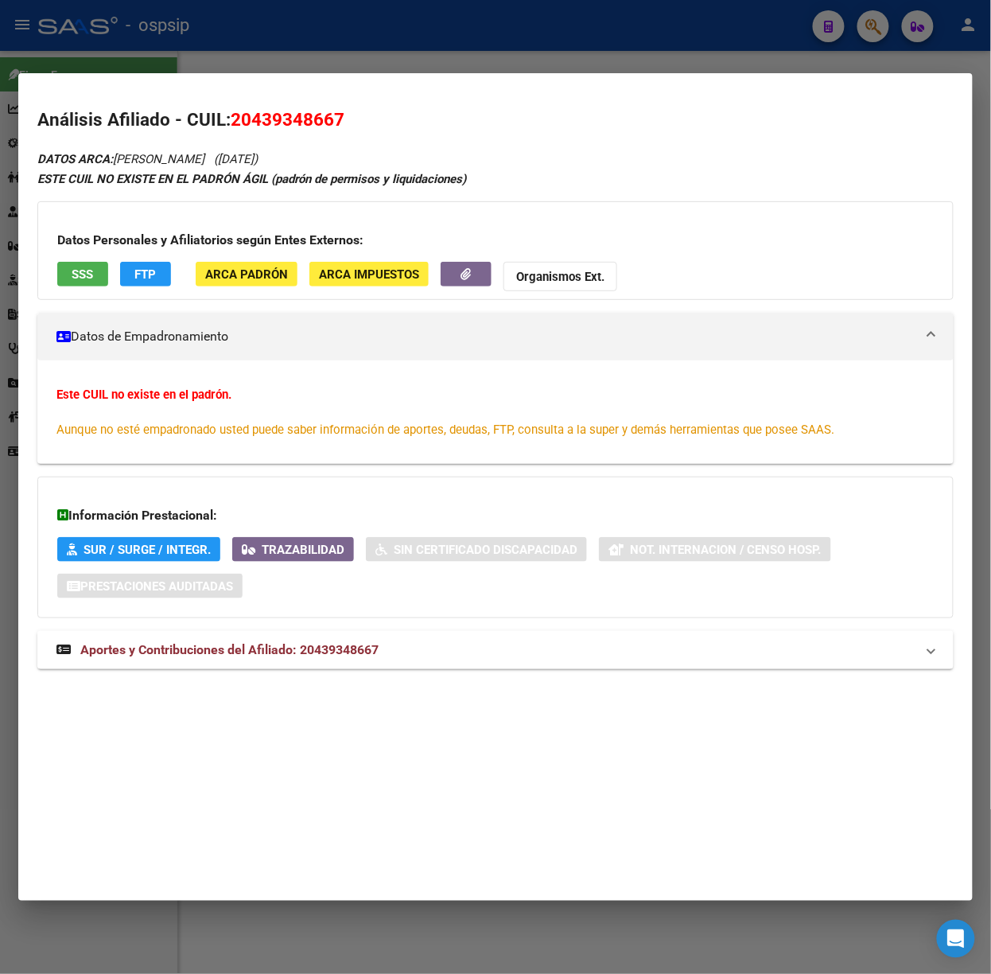
click at [280, 656] on span "Aportes y Contribuciones del Afiliado: 20439348667" at bounding box center [229, 649] width 298 height 15
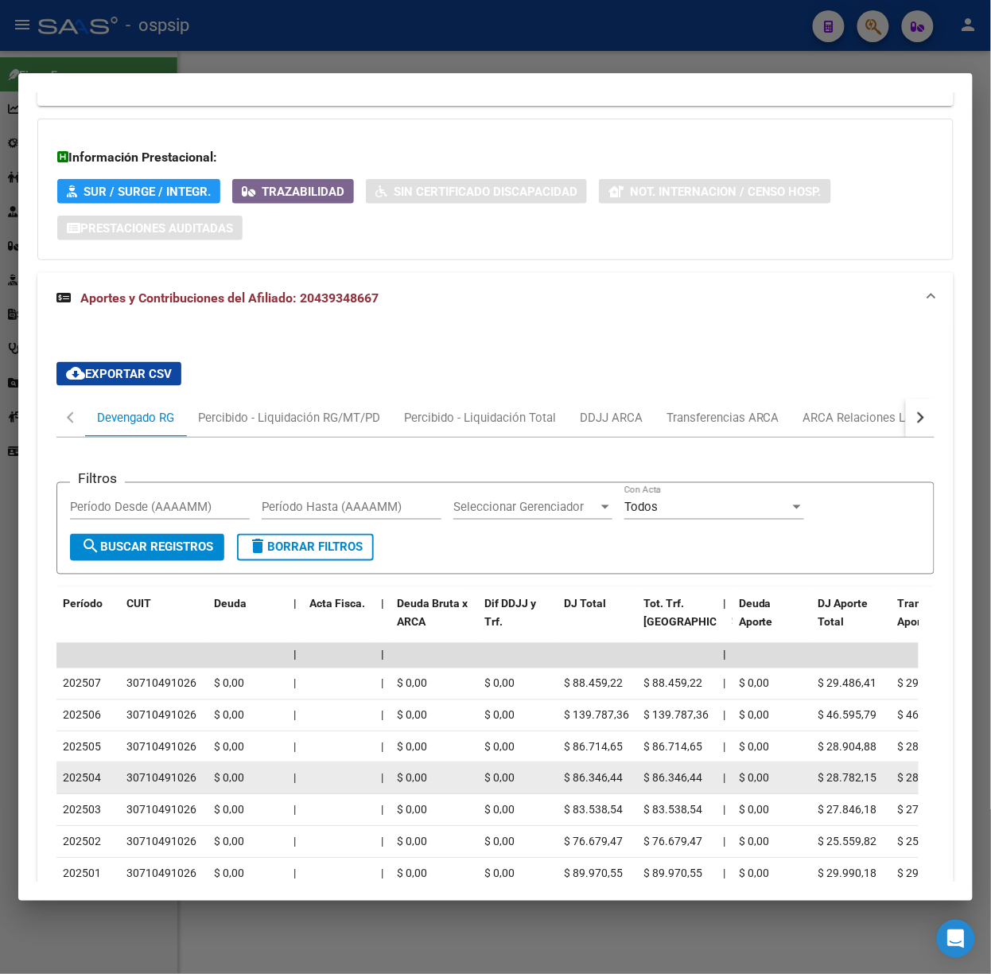
scroll to position [600, 0]
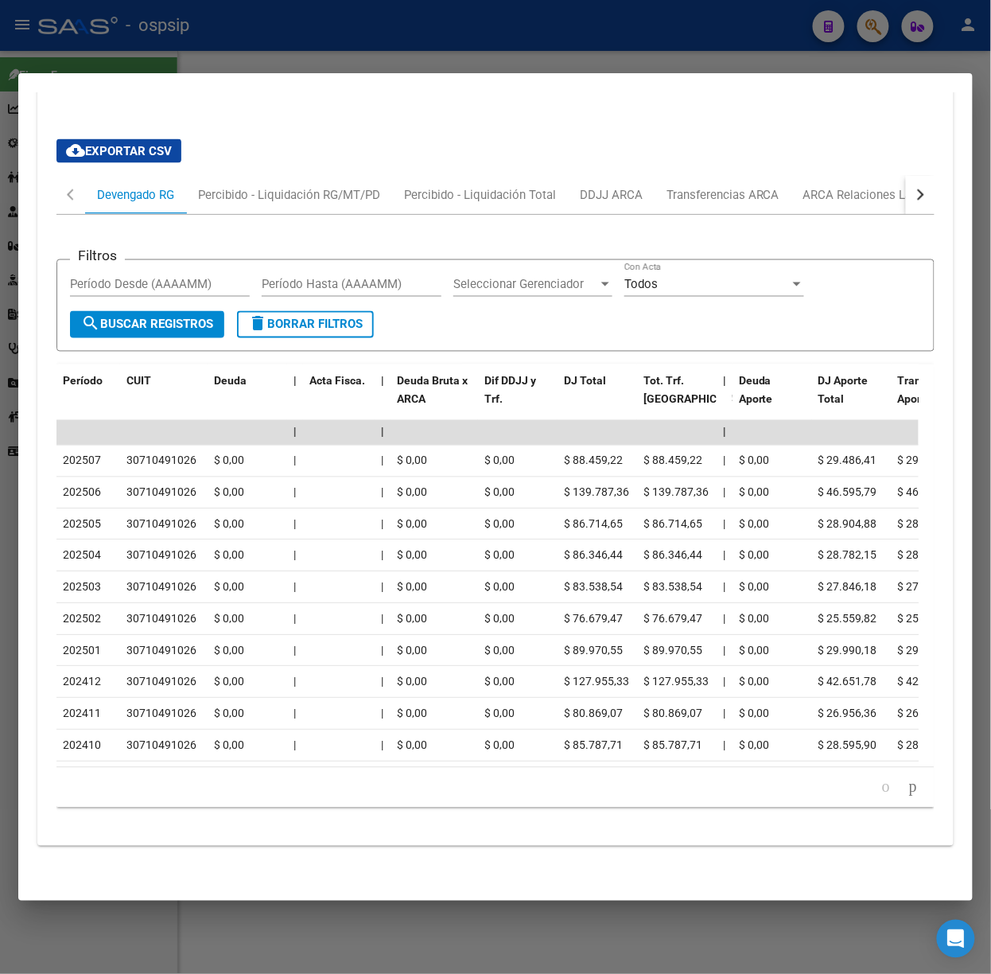
click at [162, 29] on div at bounding box center [495, 487] width 991 height 974
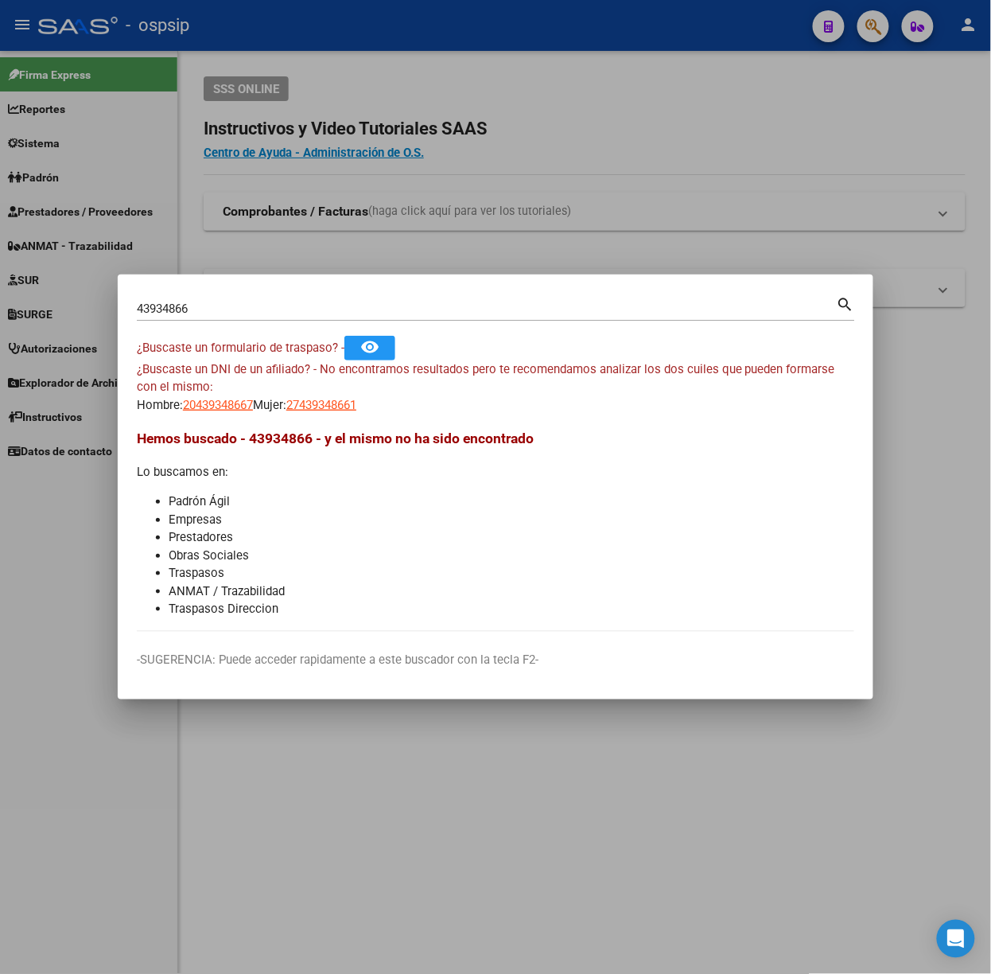
click at [201, 321] on div "43934866 Buscar (apellido, dni, [PERSON_NAME], nro traspaso, cuit, obra social)…" at bounding box center [496, 315] width 719 height 42
click at [207, 315] on input "43934866" at bounding box center [487, 309] width 700 height 14
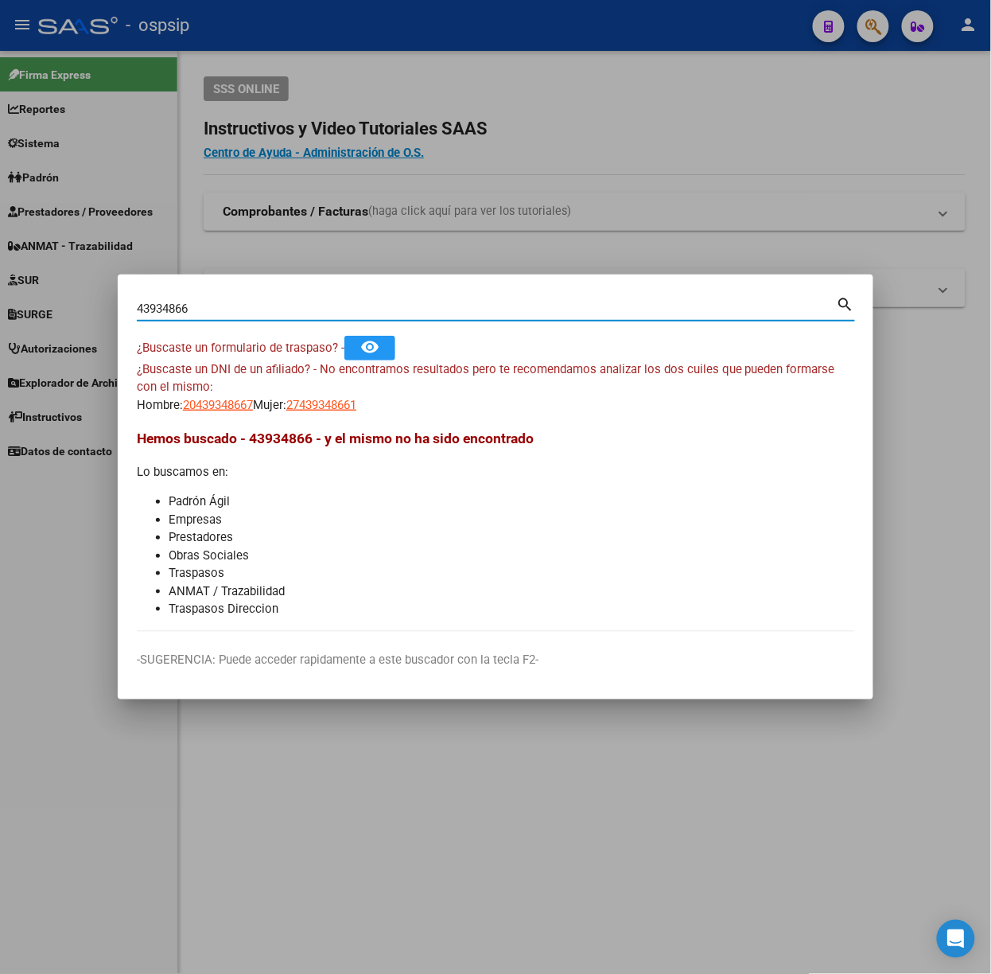
click at [207, 315] on input "43934866" at bounding box center [487, 309] width 700 height 14
type input "55232006"
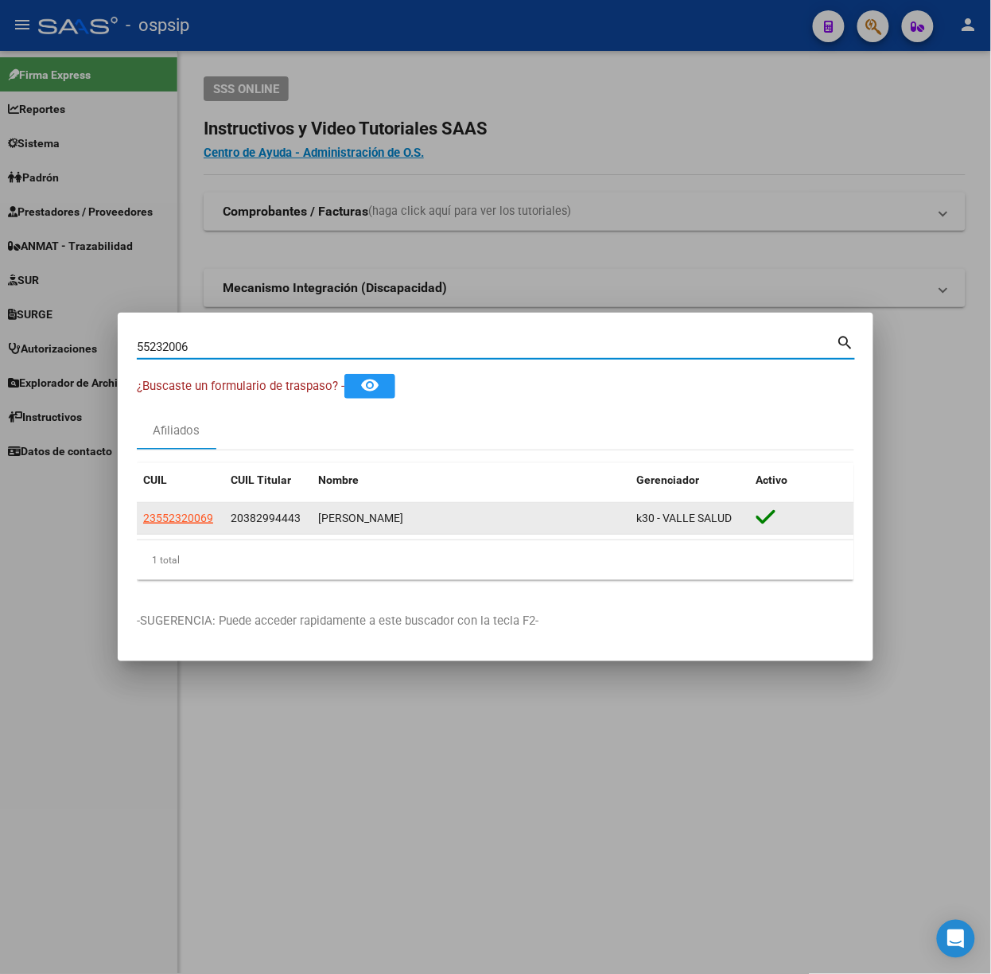
click at [166, 507] on datatable-body-cell "23552320069" at bounding box center [181, 518] width 88 height 31
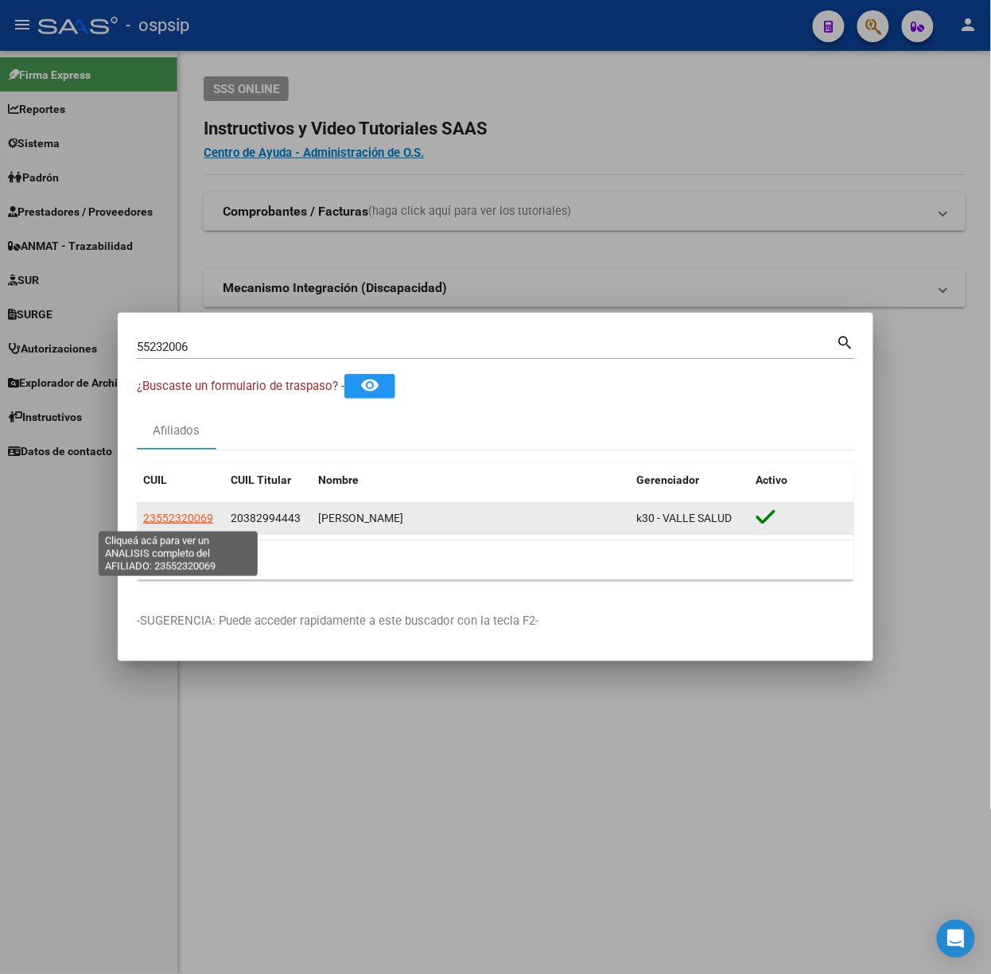
click at [173, 522] on span "23552320069" at bounding box center [178, 518] width 70 height 13
type textarea "23552320069"
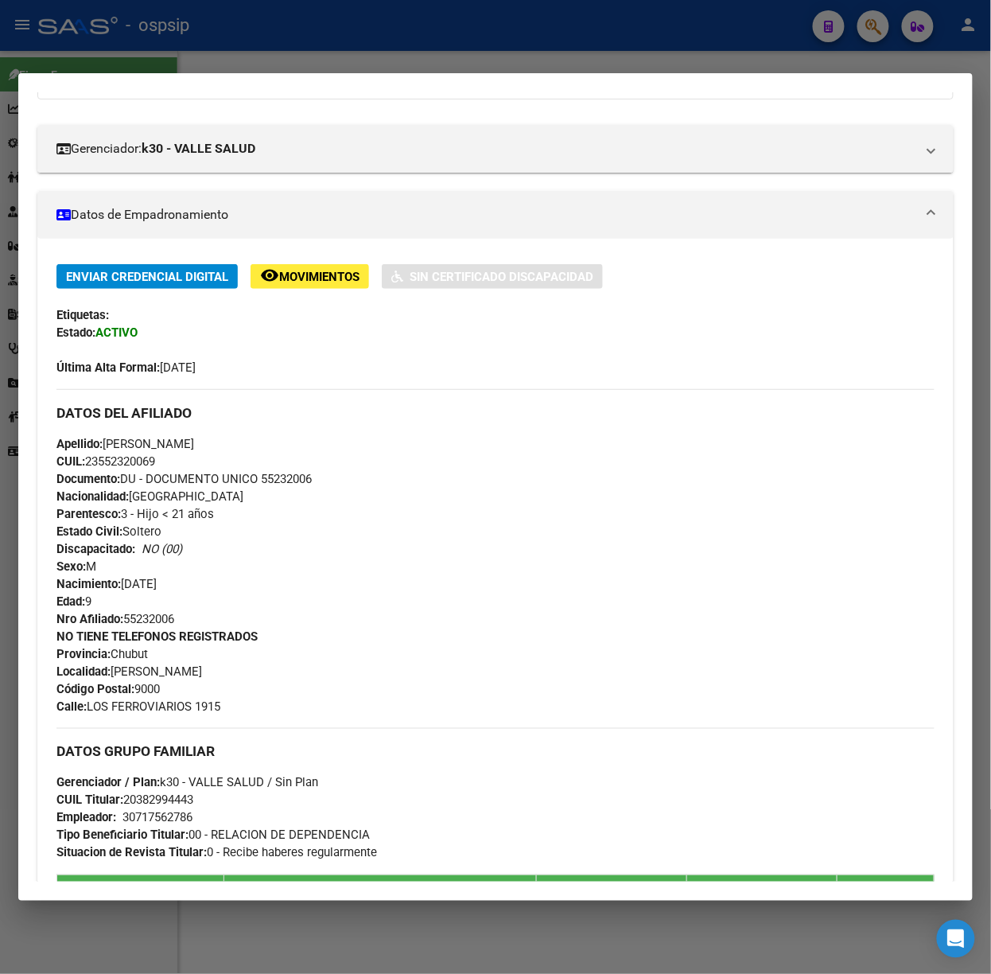
scroll to position [568, 0]
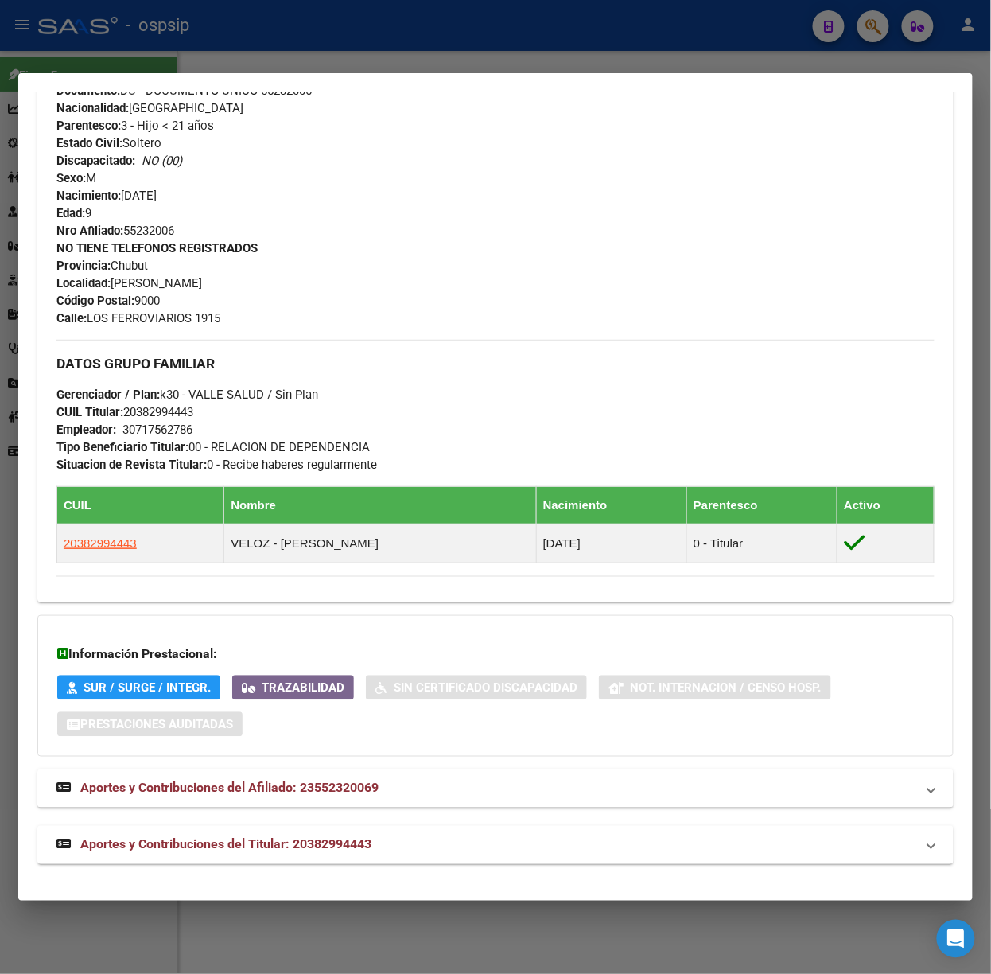
click at [376, 847] on mat-panel-title "Aportes y Contribuciones del Titular: 20382994443" at bounding box center [485, 844] width 859 height 19
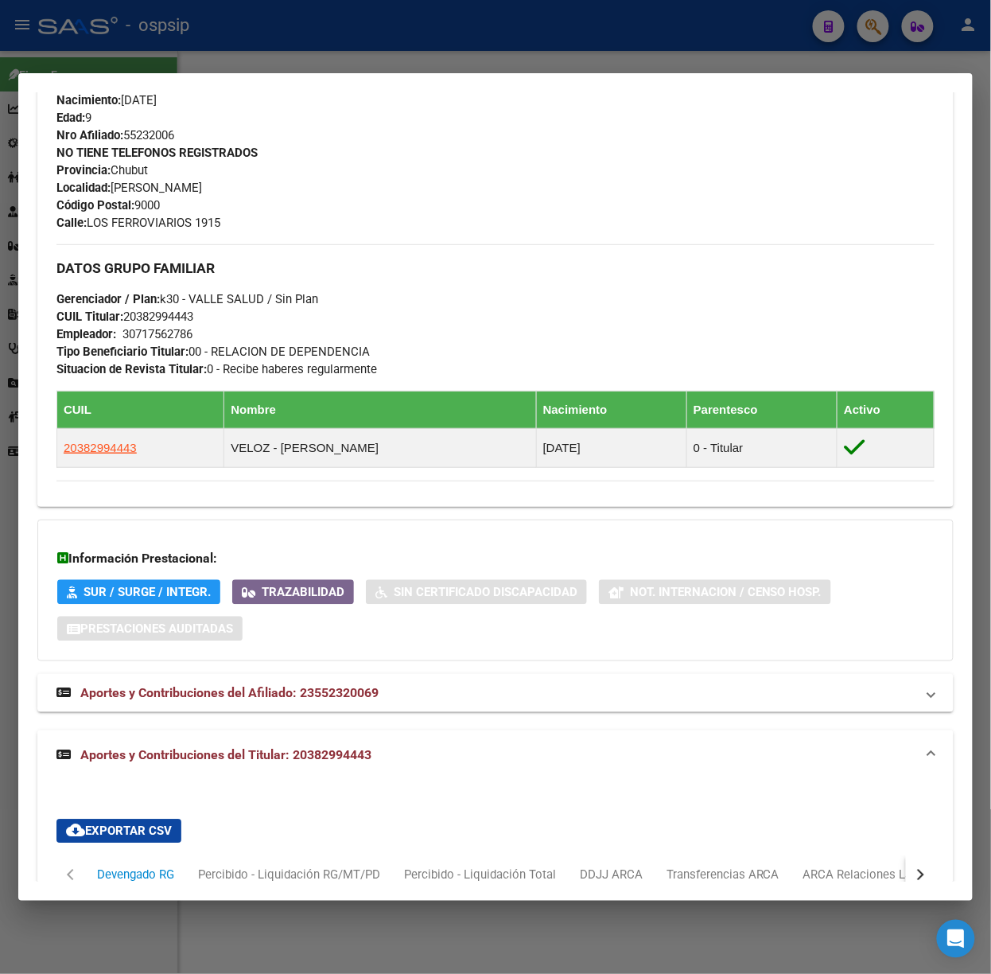
scroll to position [1192, 0]
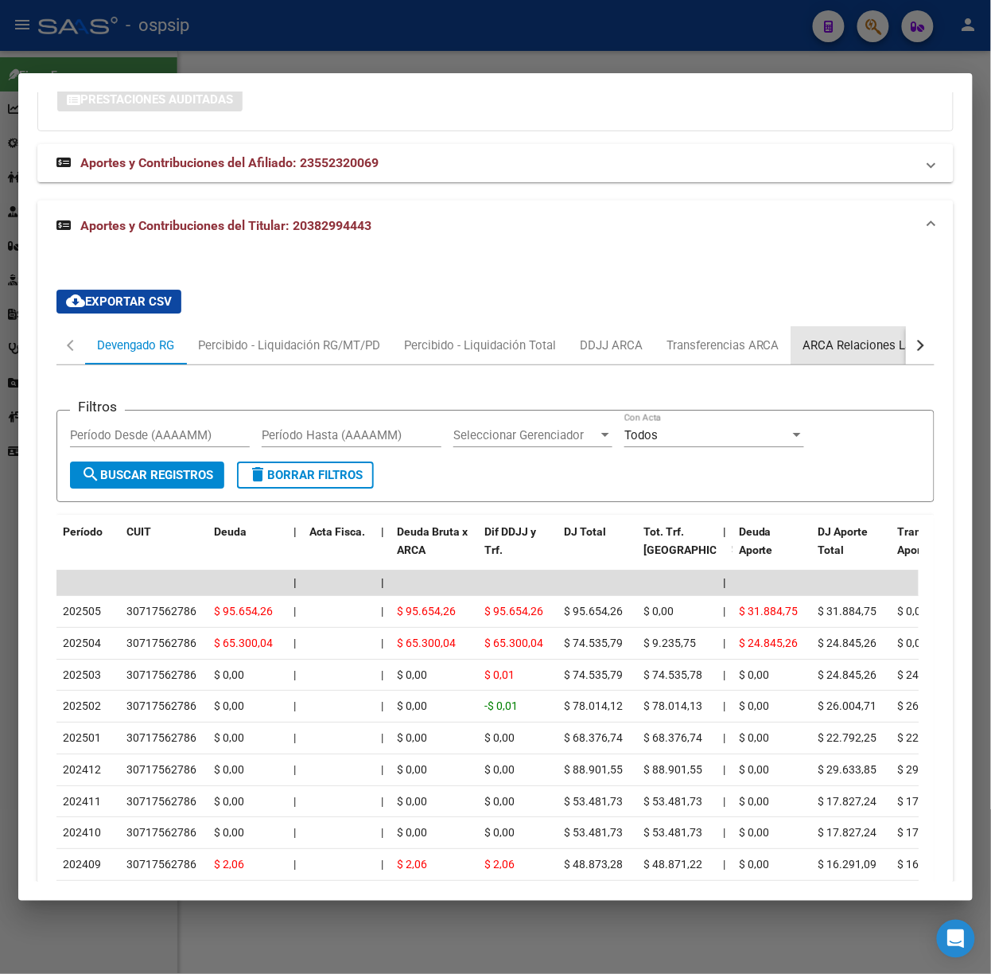
click at [873, 338] on div "ARCA Relaciones Laborales" at bounding box center [878, 346] width 149 height 18
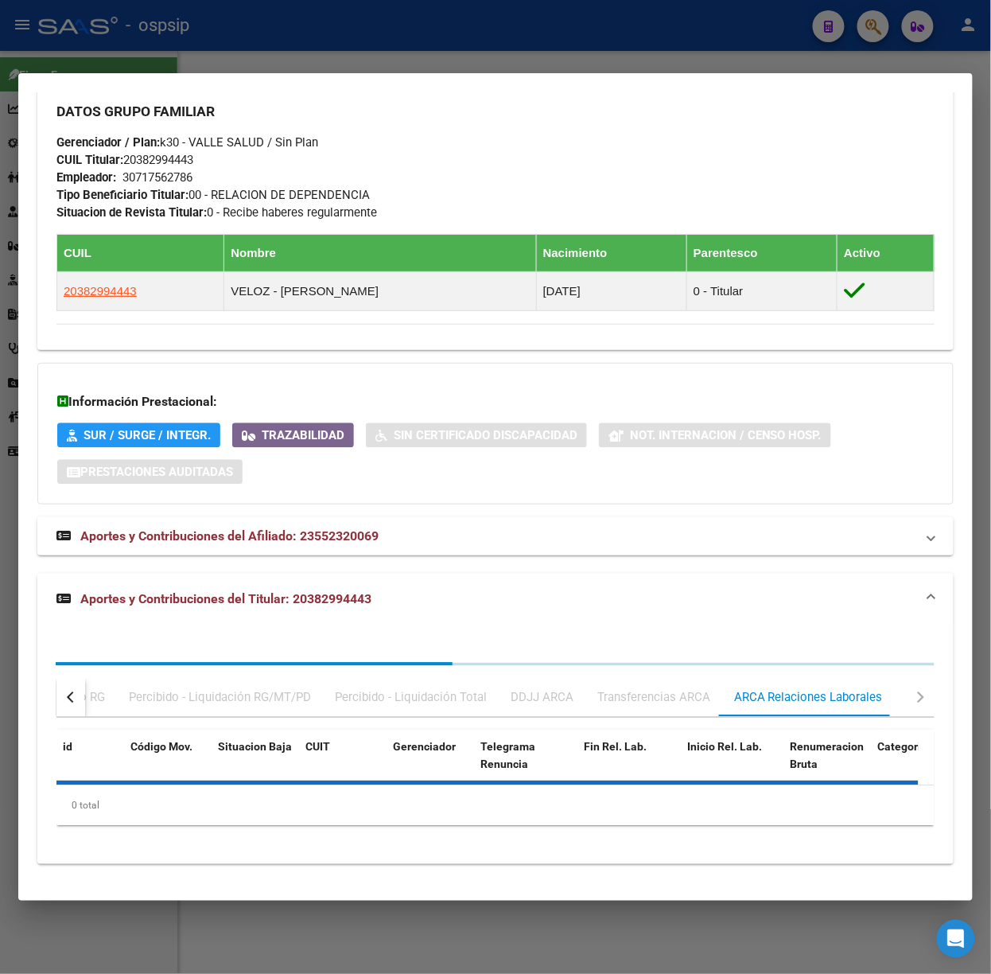
scroll to position [939, 0]
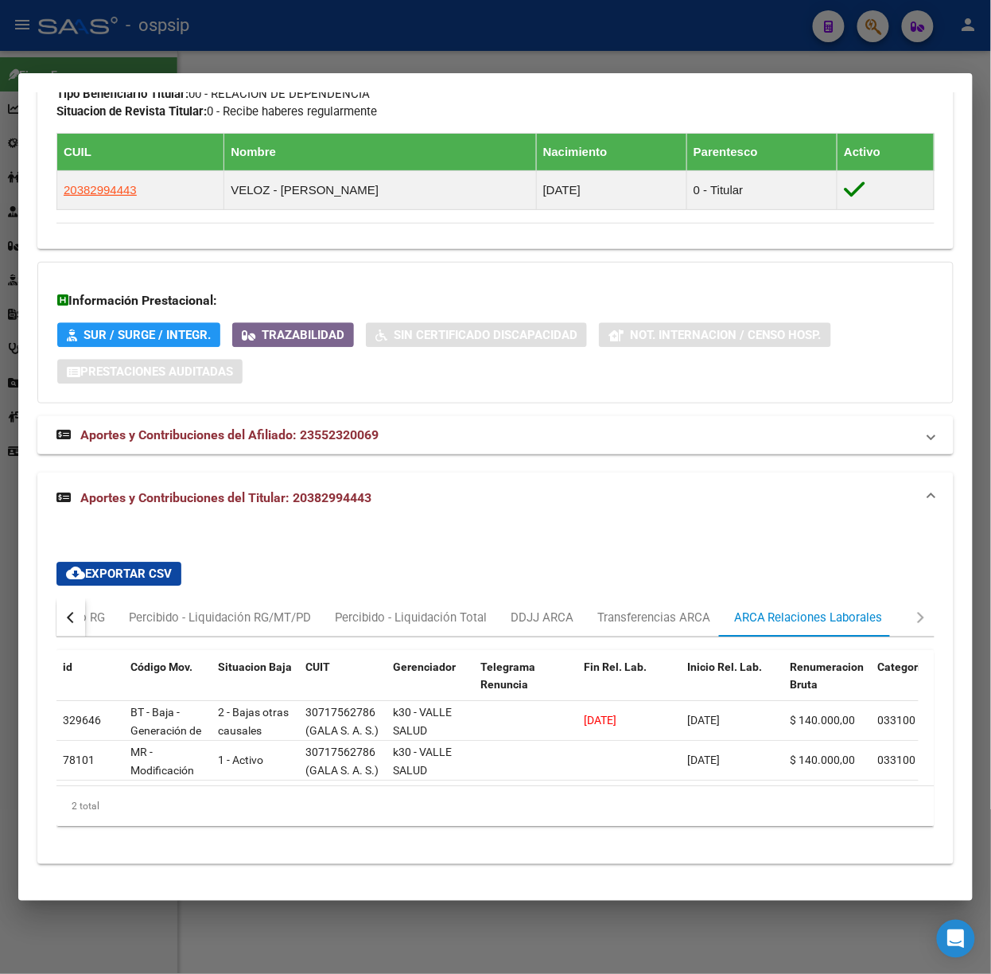
click at [427, 17] on div at bounding box center [495, 487] width 991 height 974
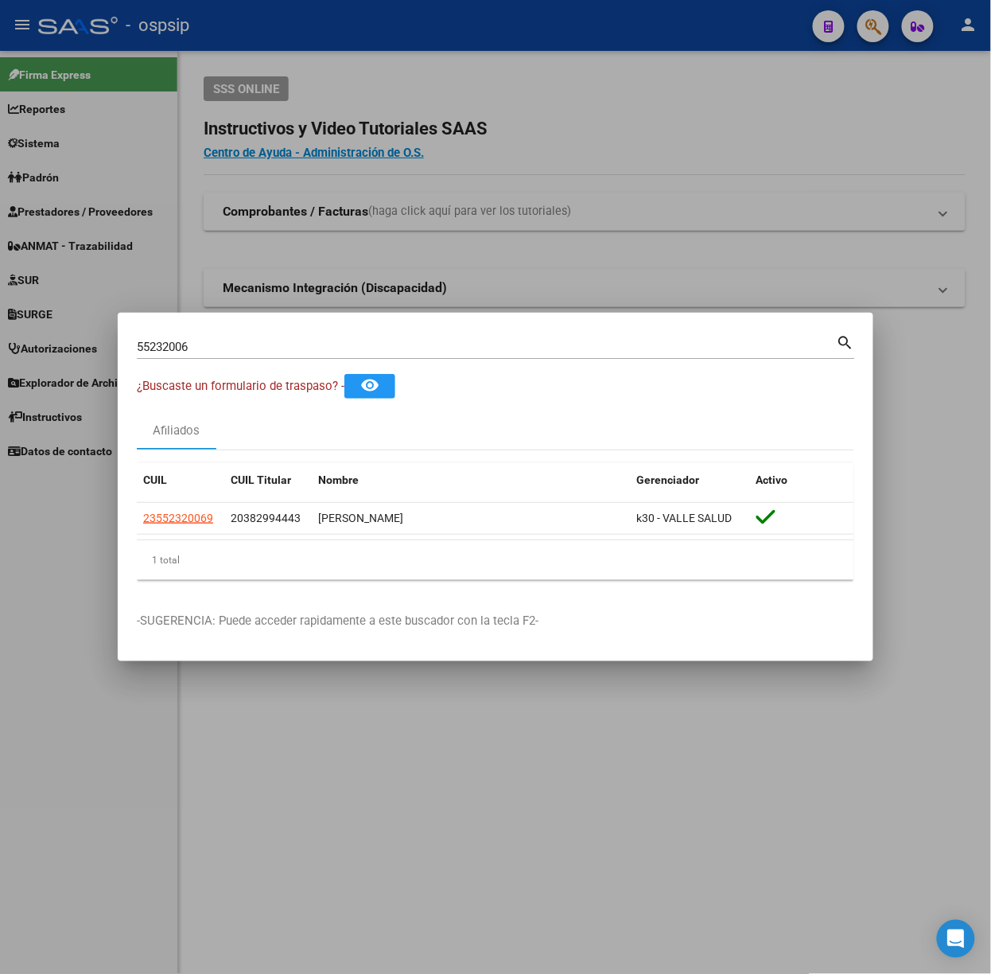
click at [310, 349] on input "55232006" at bounding box center [487, 347] width 700 height 14
type input "56654765"
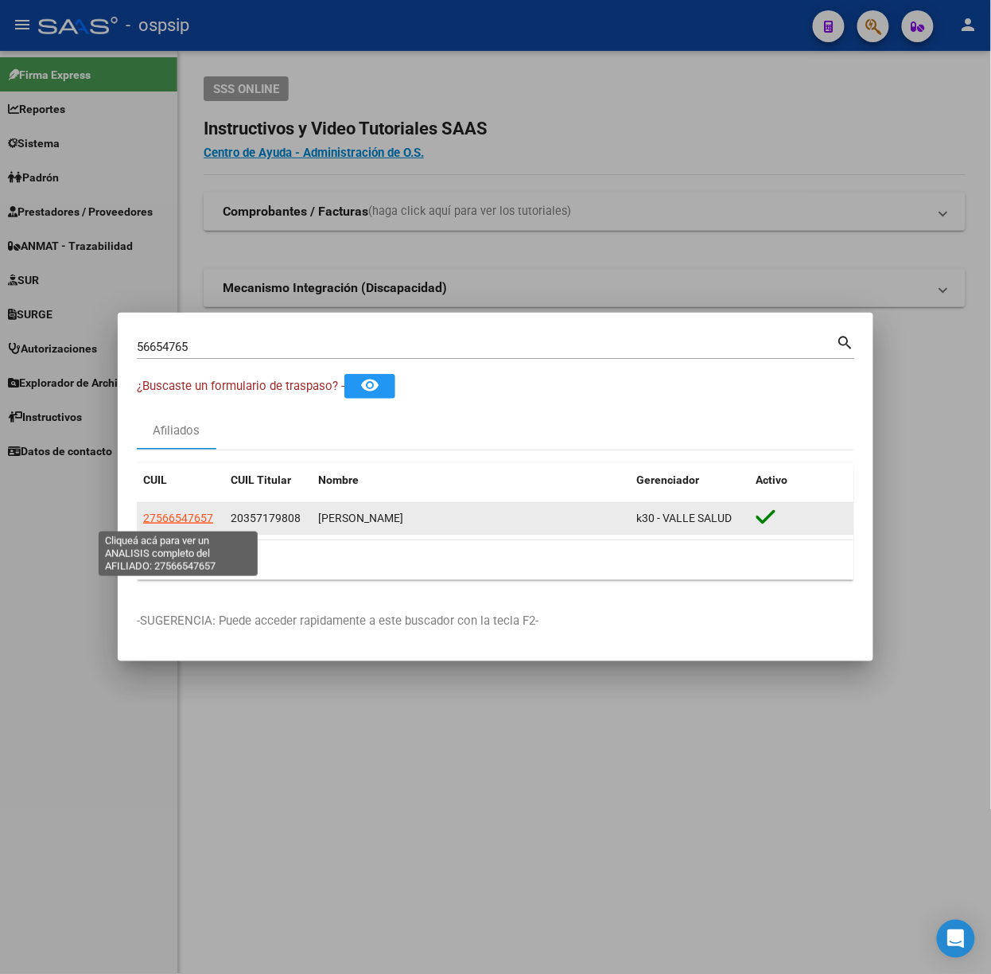
click at [185, 512] on span "27566547657" at bounding box center [178, 518] width 70 height 13
type textarea "27566547657"
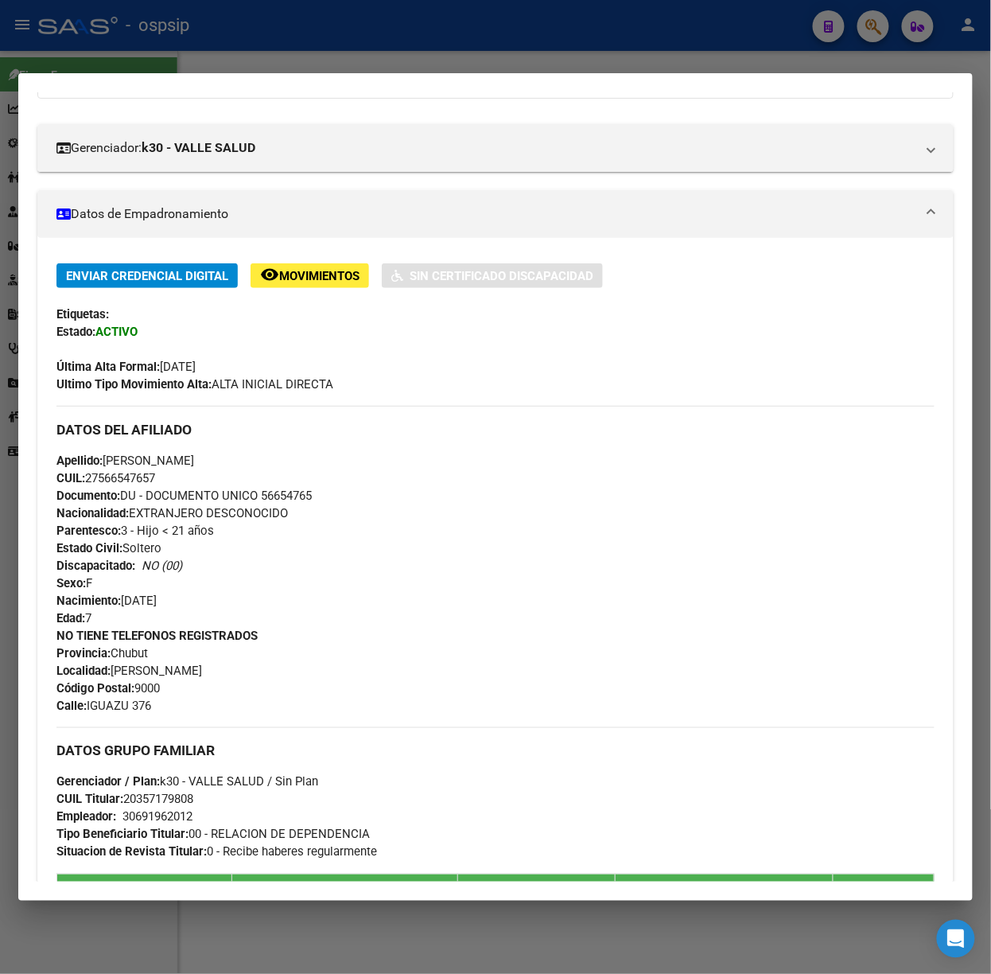
scroll to position [608, 0]
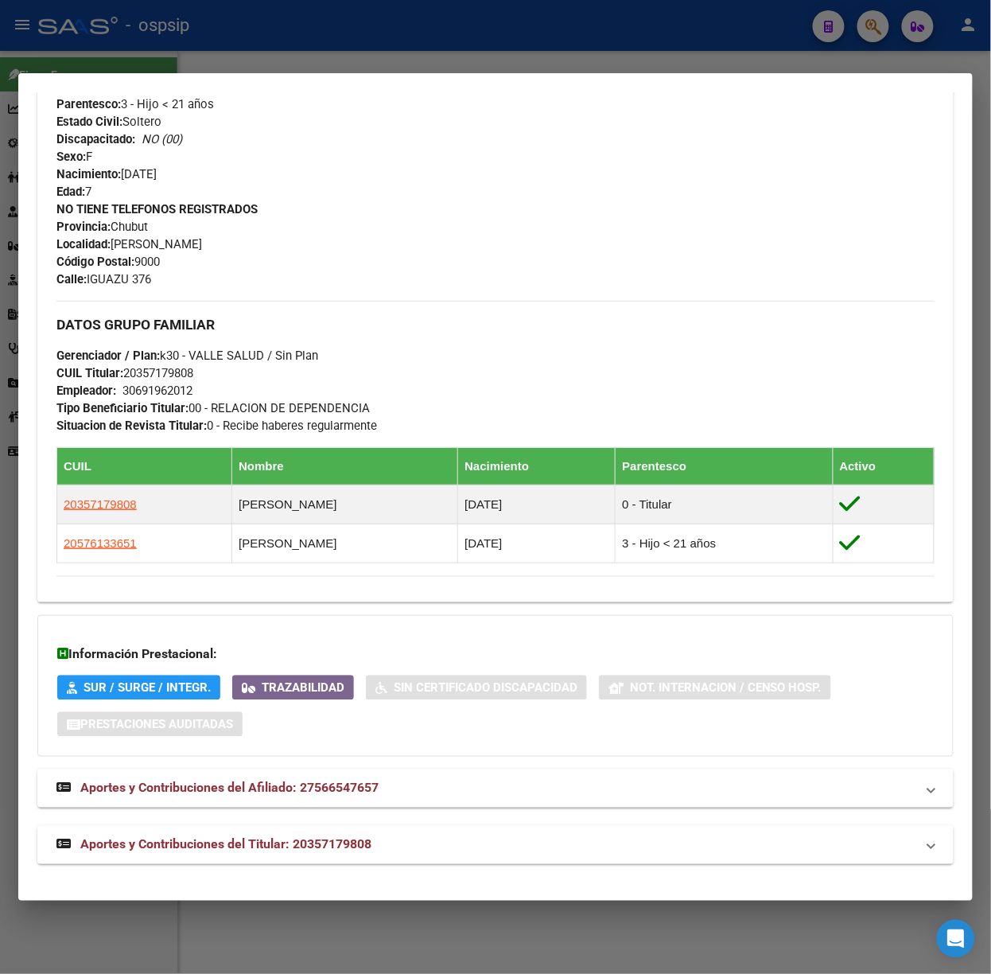
click at [419, 847] on mat-panel-title "Aportes y Contribuciones del Titular: 20357179808" at bounding box center [485, 844] width 859 height 19
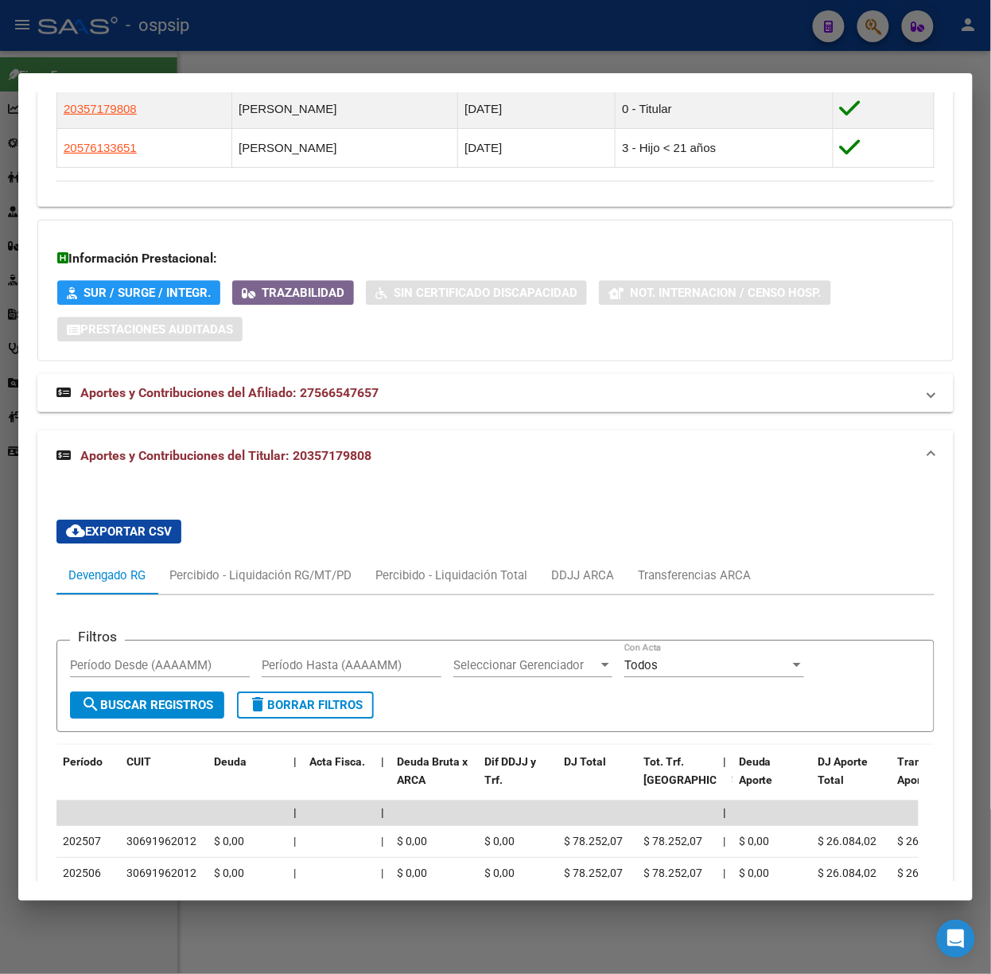
scroll to position [1213, 0]
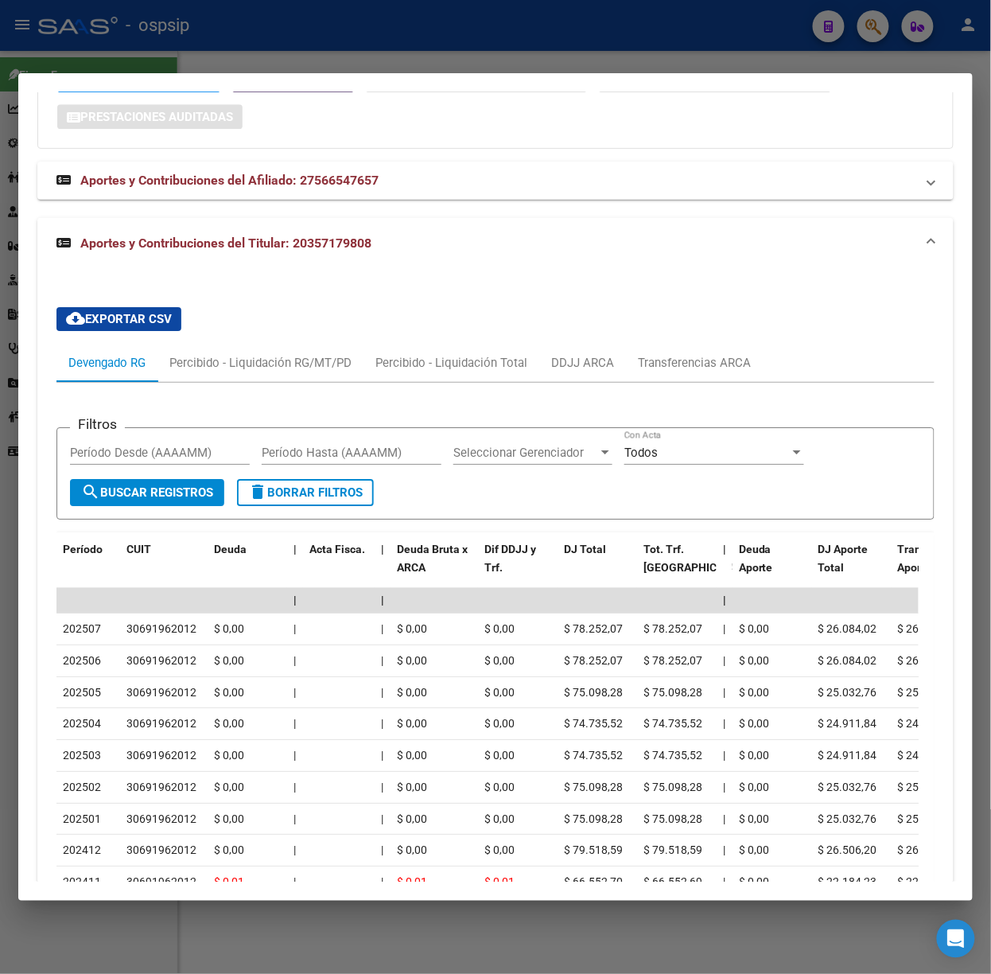
click at [205, 41] on div at bounding box center [495, 487] width 991 height 974
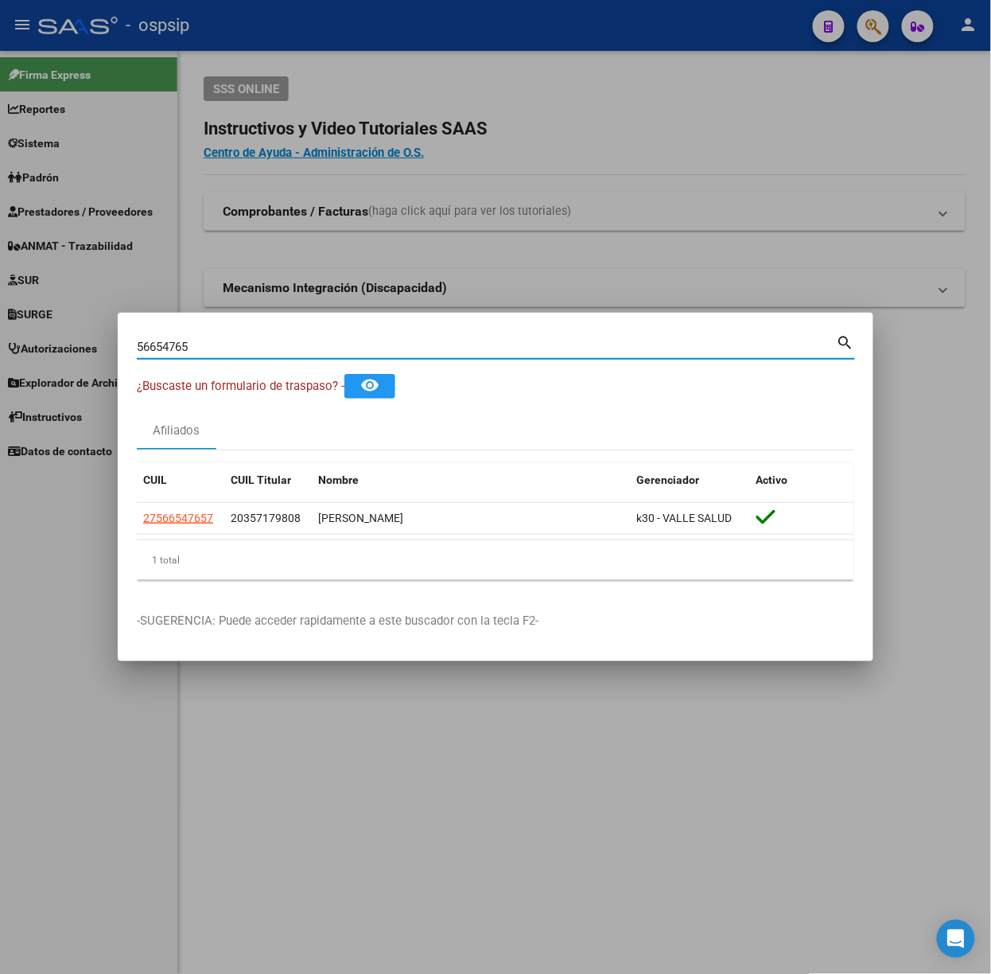
click at [234, 352] on input "56654765" at bounding box center [487, 347] width 700 height 14
type input "20237627"
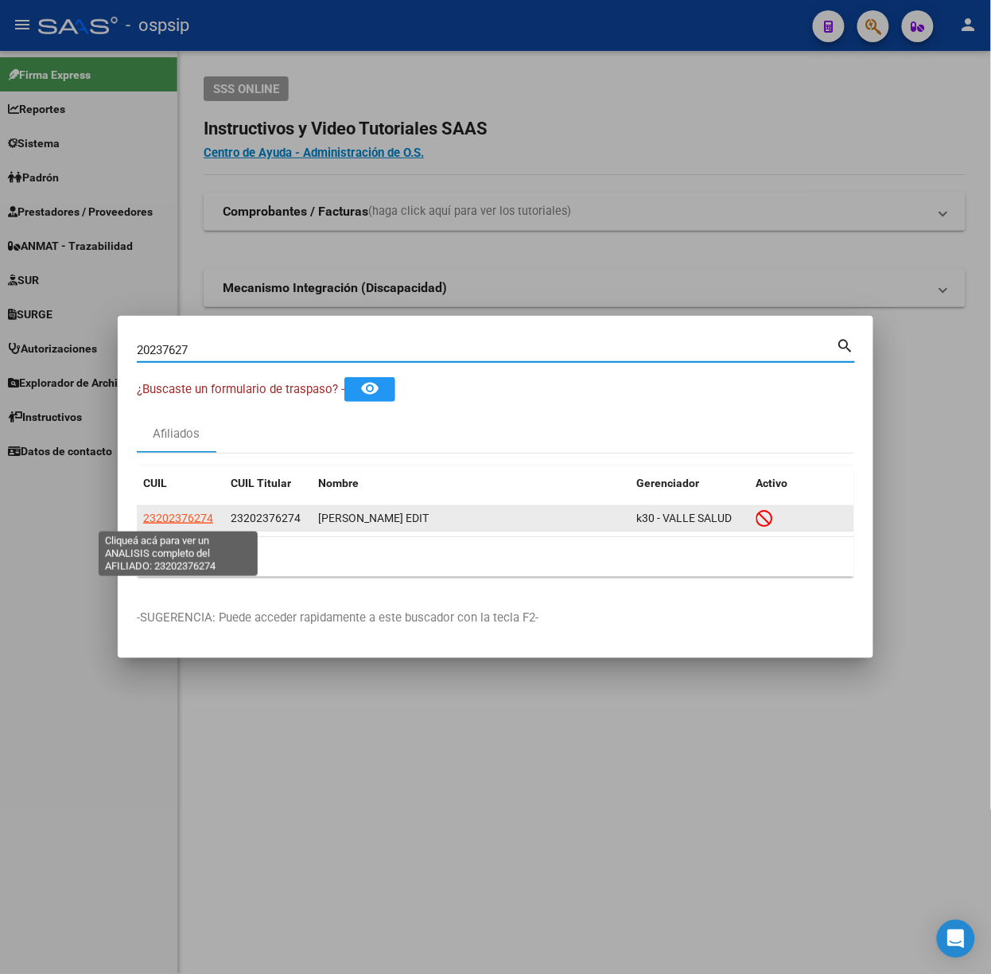
click at [192, 524] on span "23202376274" at bounding box center [178, 518] width 70 height 13
type textarea "23202376274"
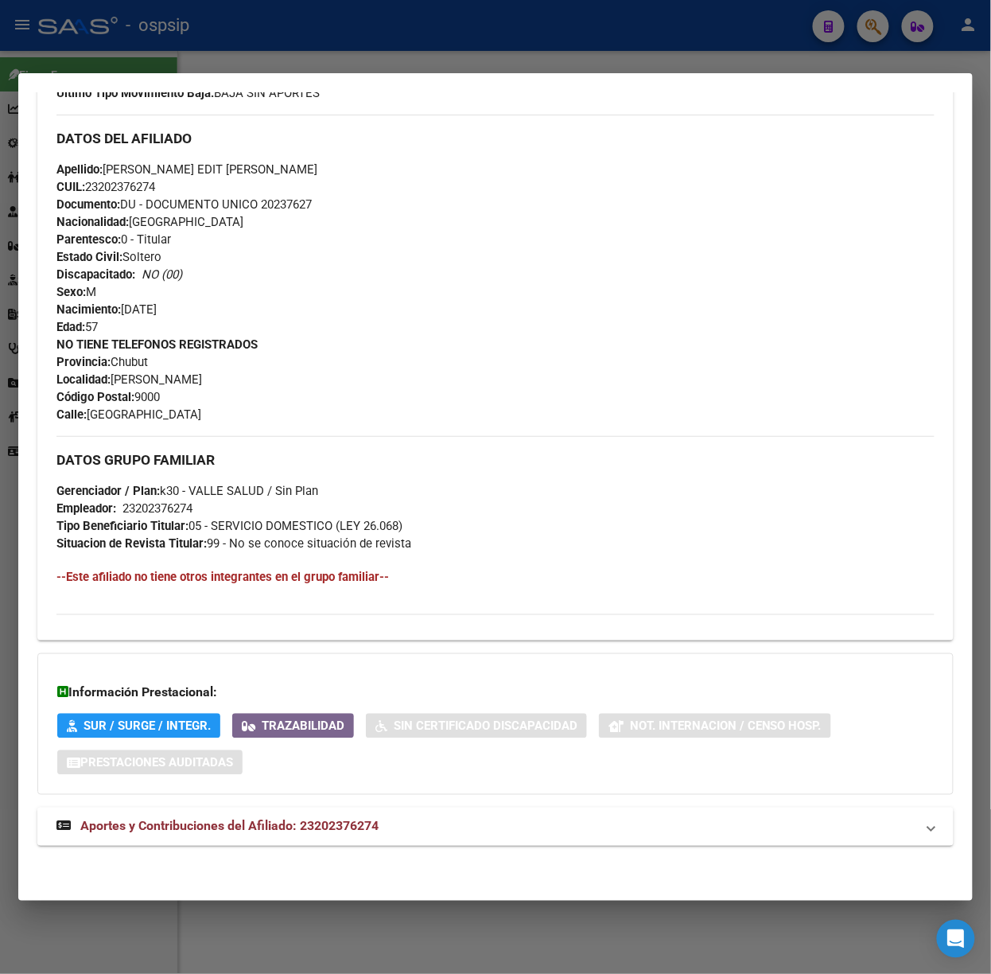
click at [322, 821] on span "Aportes y Contribuciones del Afiliado: 23202376274" at bounding box center [229, 826] width 298 height 15
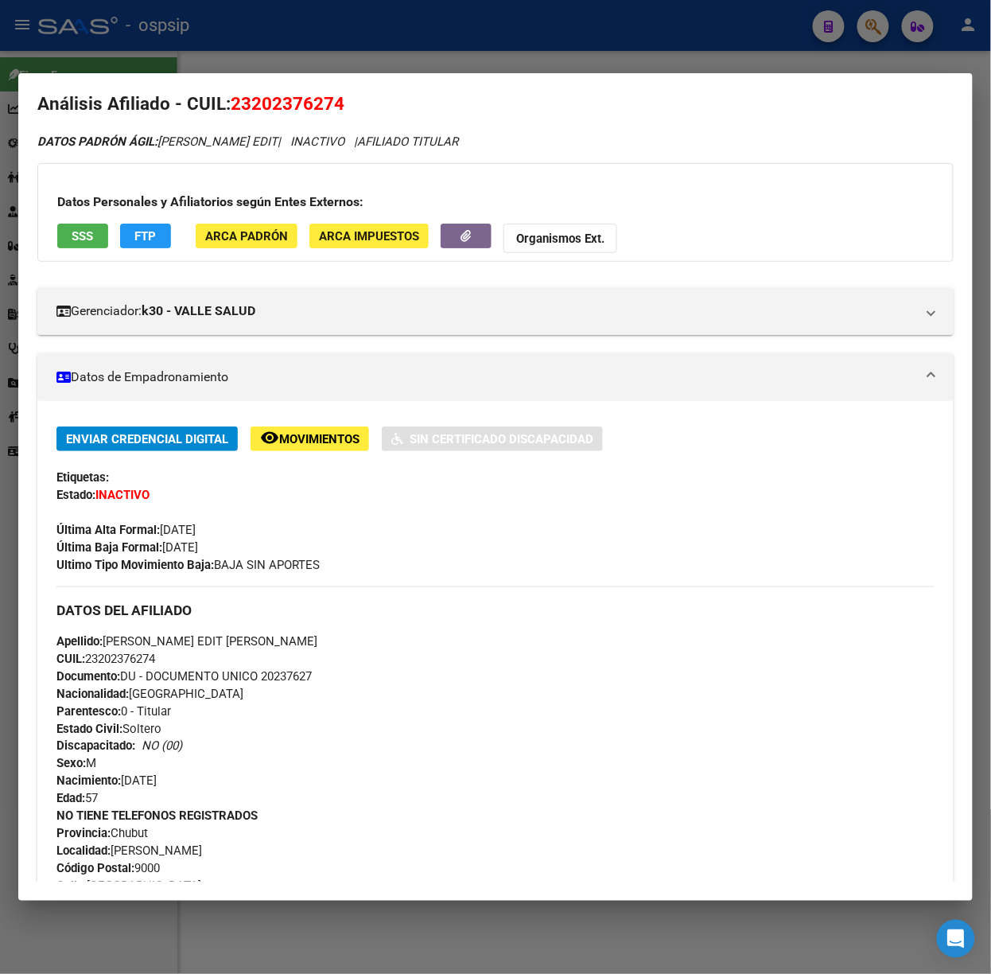
scroll to position [0, 0]
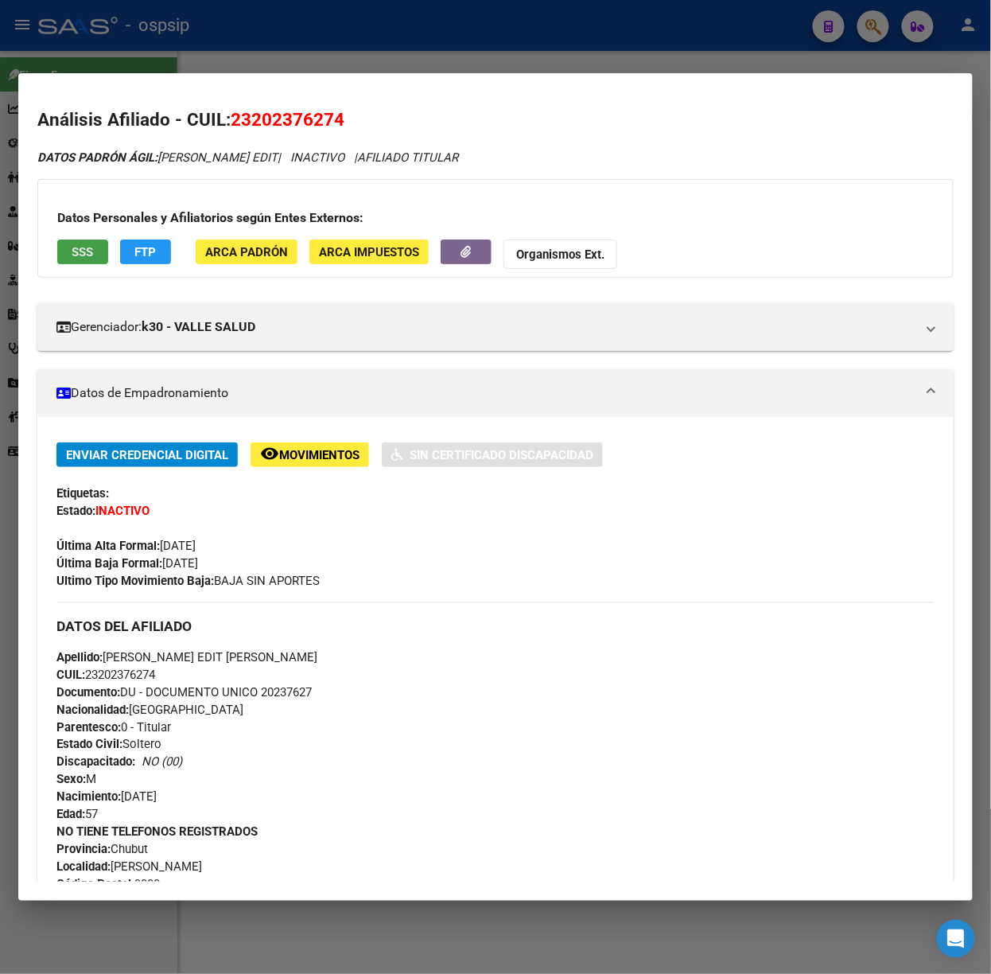
click at [96, 263] on button "SSS" at bounding box center [82, 252] width 51 height 25
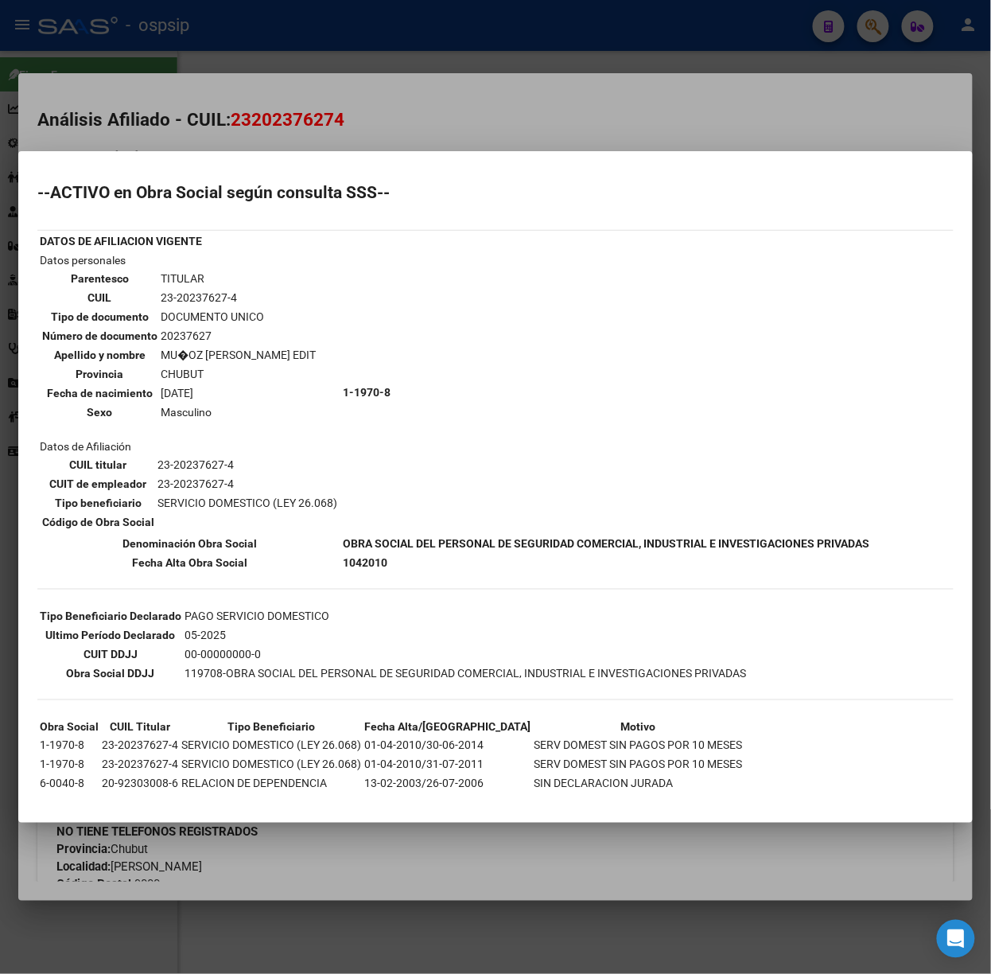
click at [239, 118] on div at bounding box center [495, 487] width 991 height 974
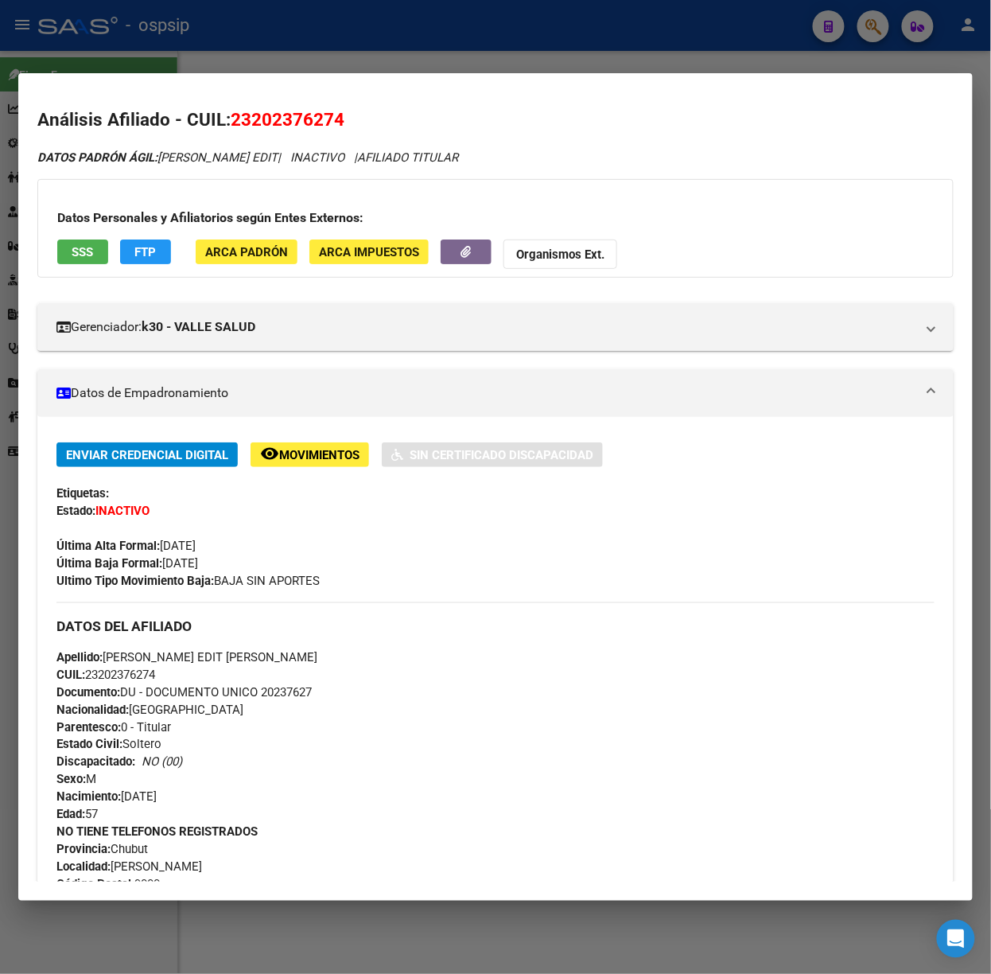
click at [258, 27] on div at bounding box center [495, 487] width 991 height 974
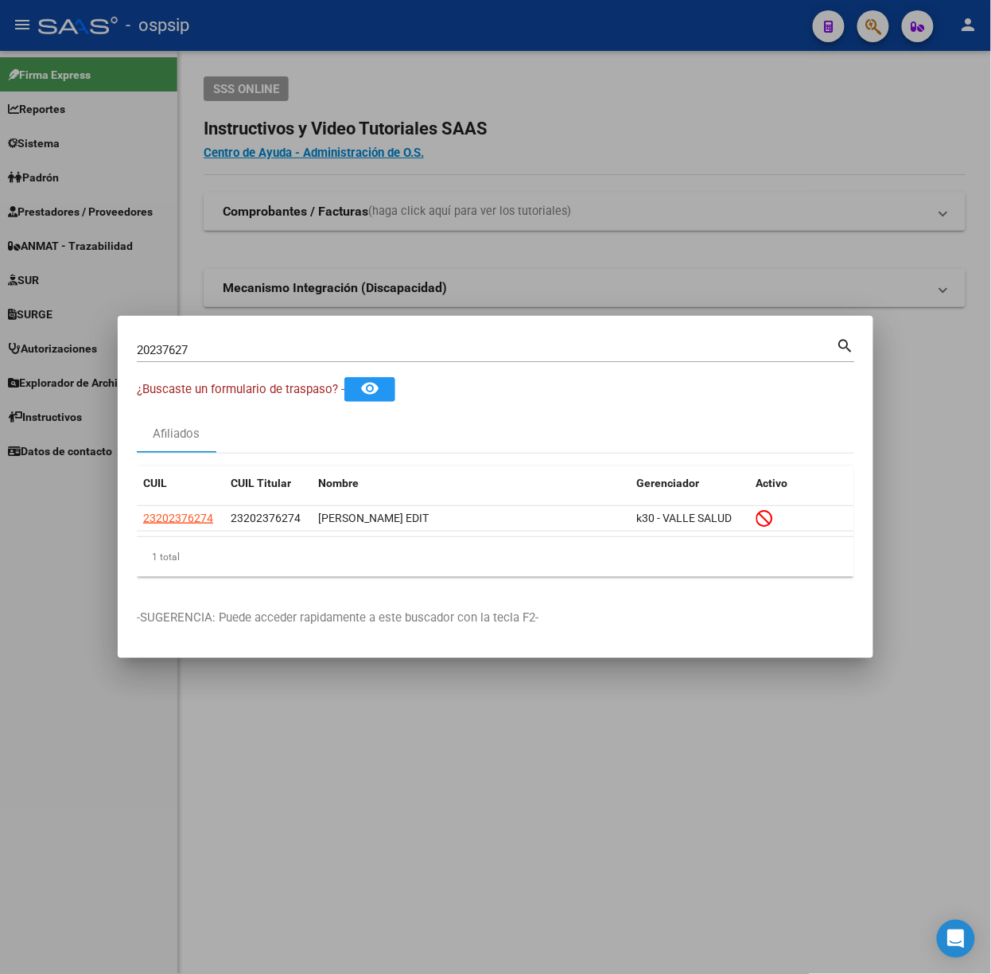
click at [278, 355] on input "20237627" at bounding box center [487, 350] width 700 height 14
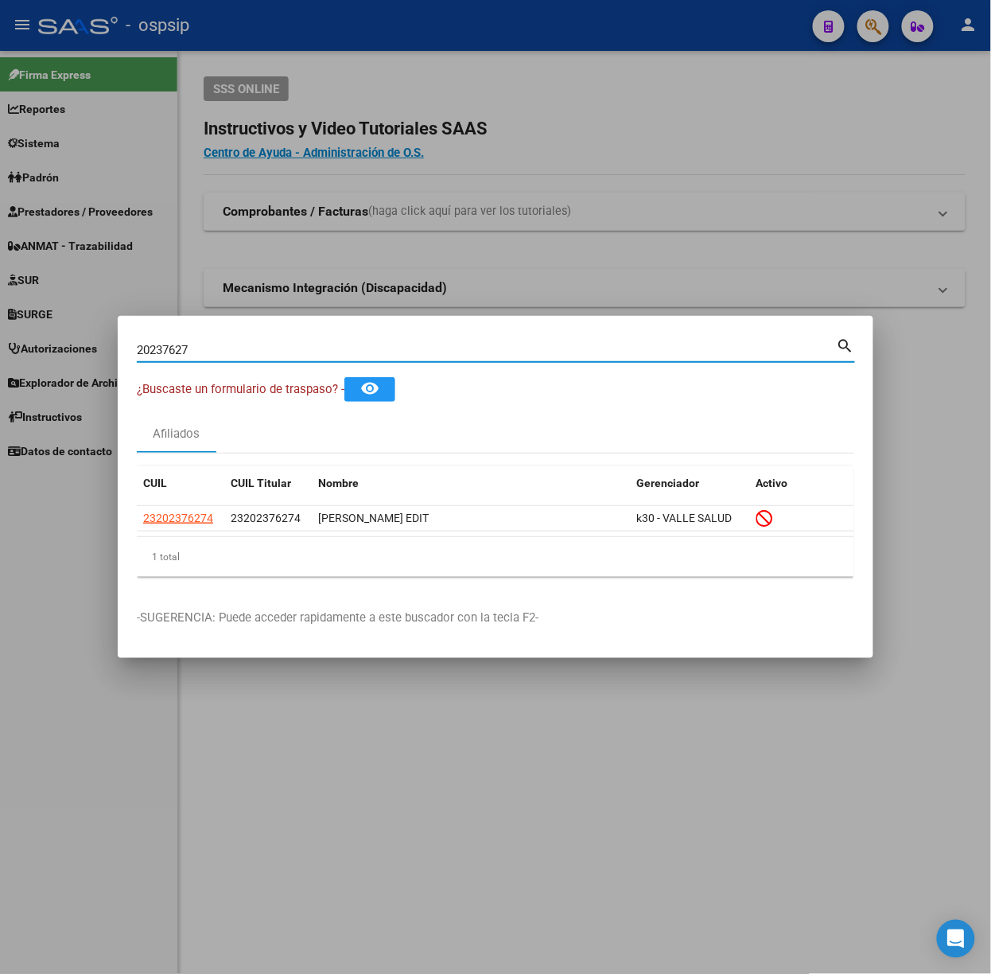
click at [278, 355] on input "20237627" at bounding box center [487, 350] width 700 height 14
type input "56654765"
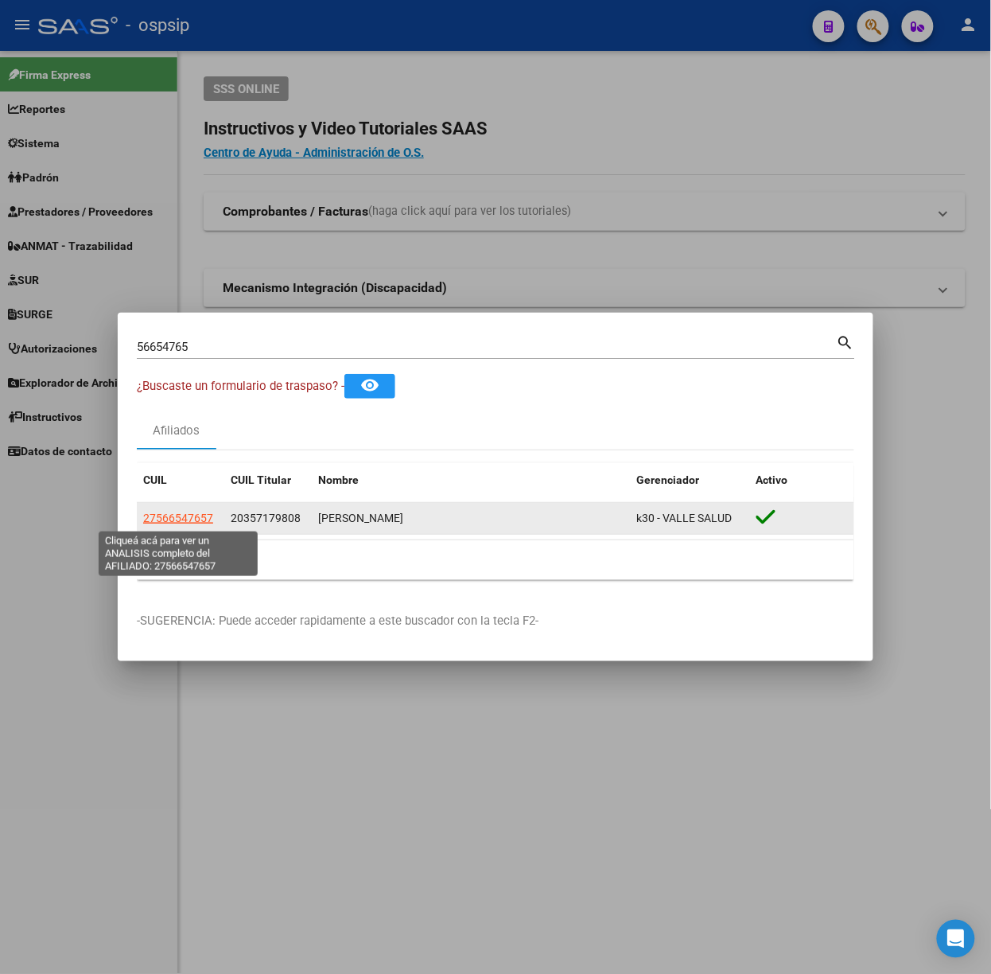
click at [198, 513] on span "27566547657" at bounding box center [178, 518] width 70 height 13
type textarea "27566547657"
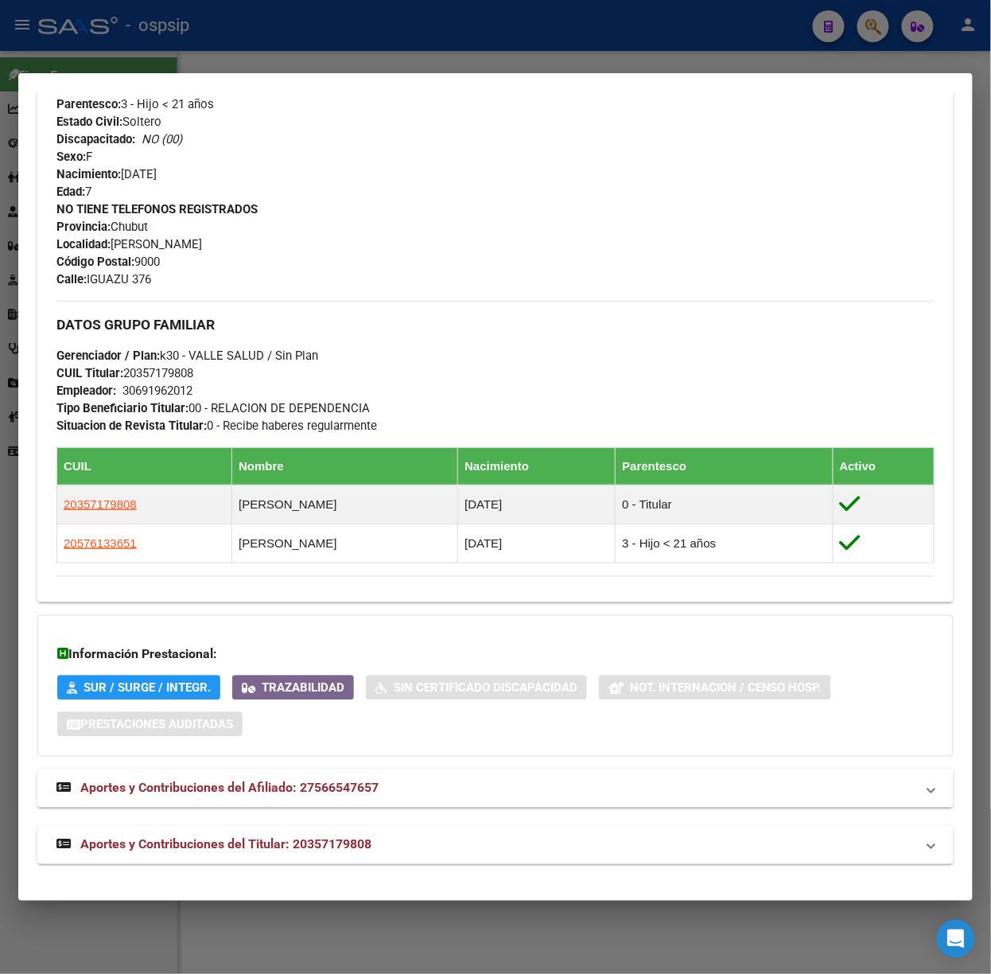
click at [349, 850] on span "Aportes y Contribuciones del Titular: 20357179808" at bounding box center [225, 844] width 291 height 15
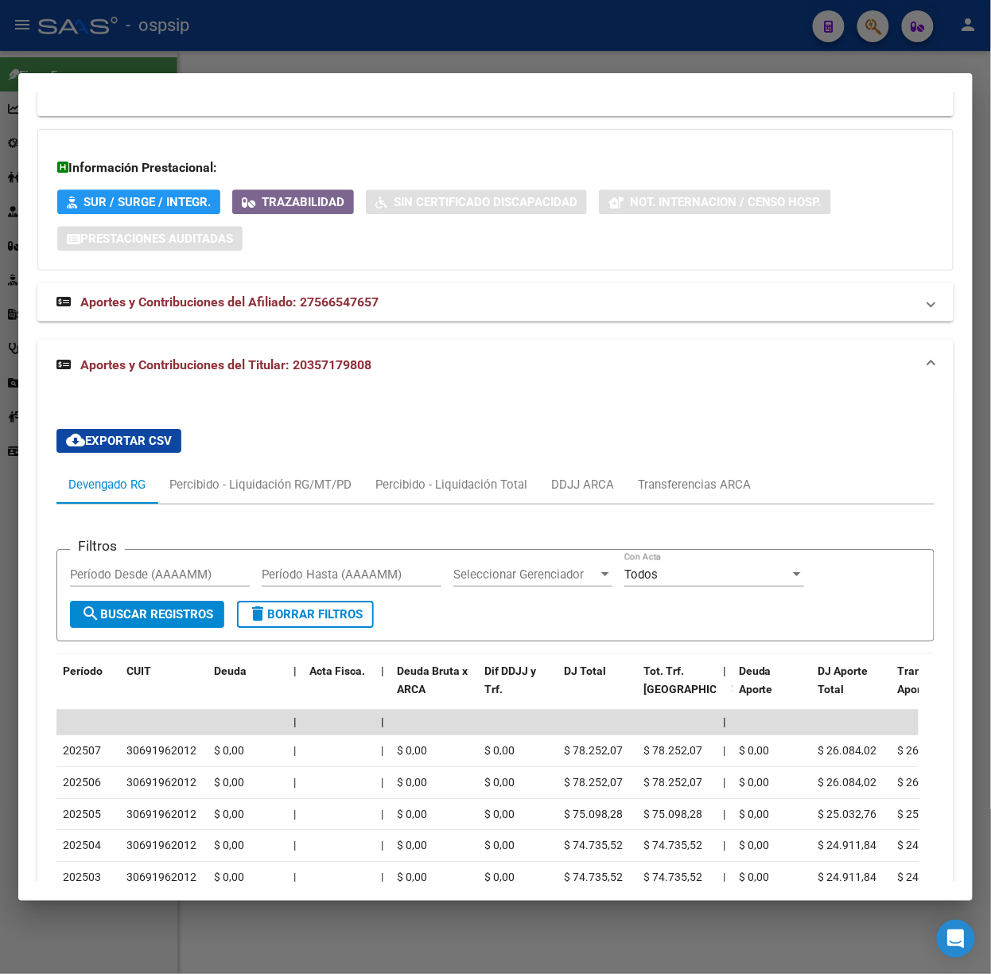
scroll to position [1213, 0]
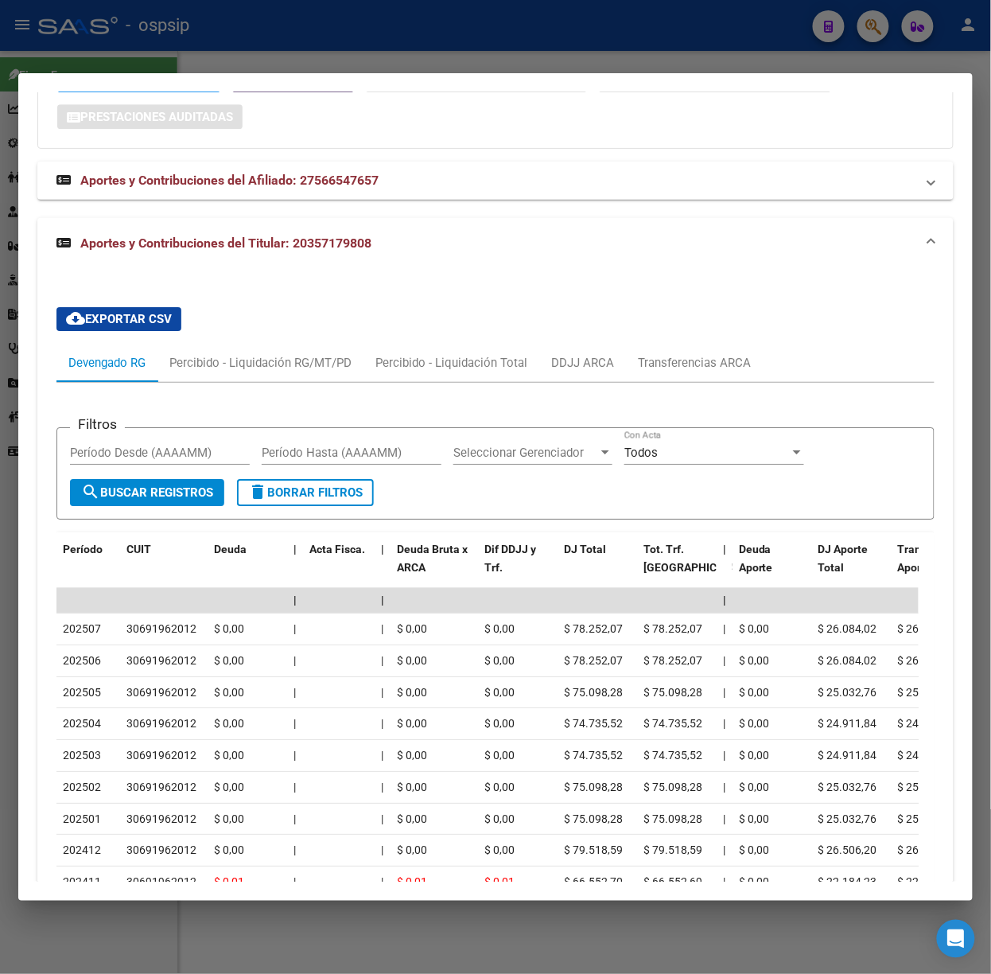
click at [121, 52] on div at bounding box center [495, 487] width 991 height 974
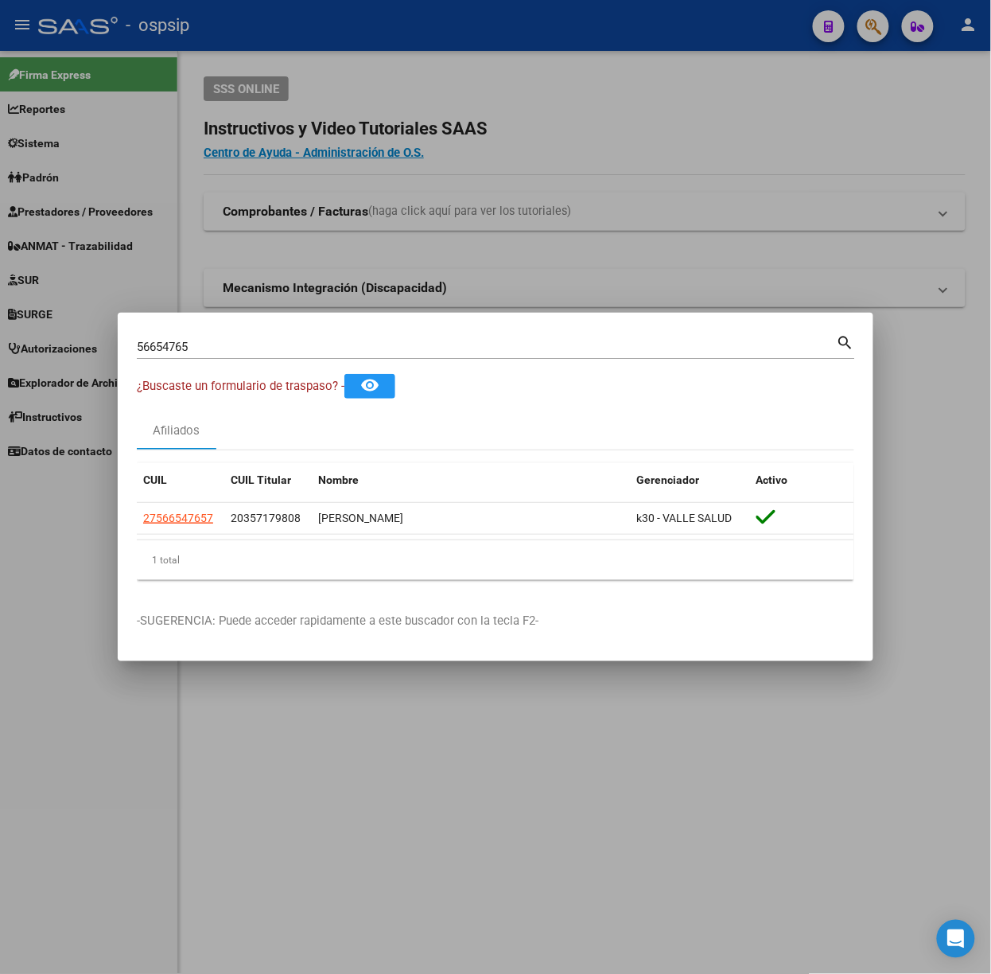
click at [306, 338] on div "56654765 Buscar (apellido, dni, [PERSON_NAME], [PERSON_NAME], cuit, obra social)" at bounding box center [487, 347] width 700 height 24
click at [306, 354] on div "56654765 Buscar (apellido, dni, [PERSON_NAME], [PERSON_NAME], cuit, obra social)" at bounding box center [487, 347] width 700 height 24
click at [303, 336] on div "56654765 Buscar (apellido, dni, [PERSON_NAME], [PERSON_NAME], cuit, obra social)" at bounding box center [487, 347] width 700 height 24
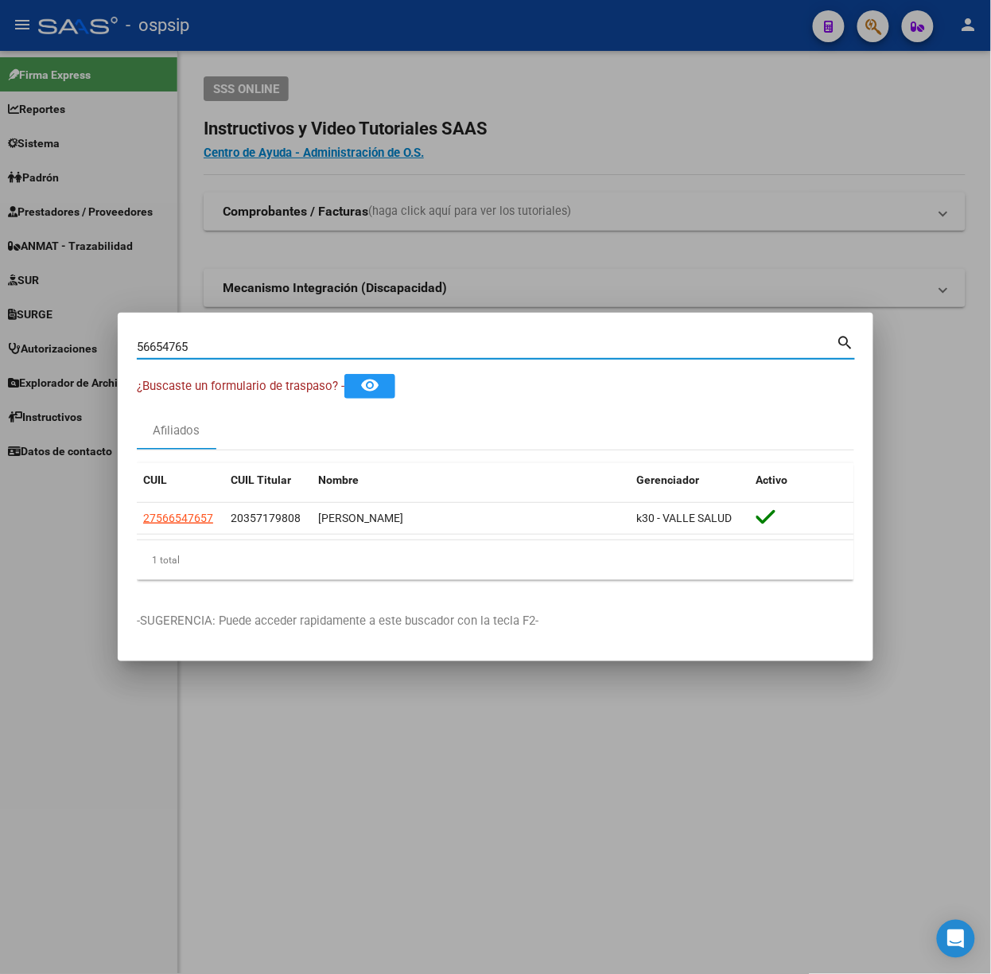
click at [291, 345] on input "56654765" at bounding box center [487, 347] width 700 height 14
type input "17219992"
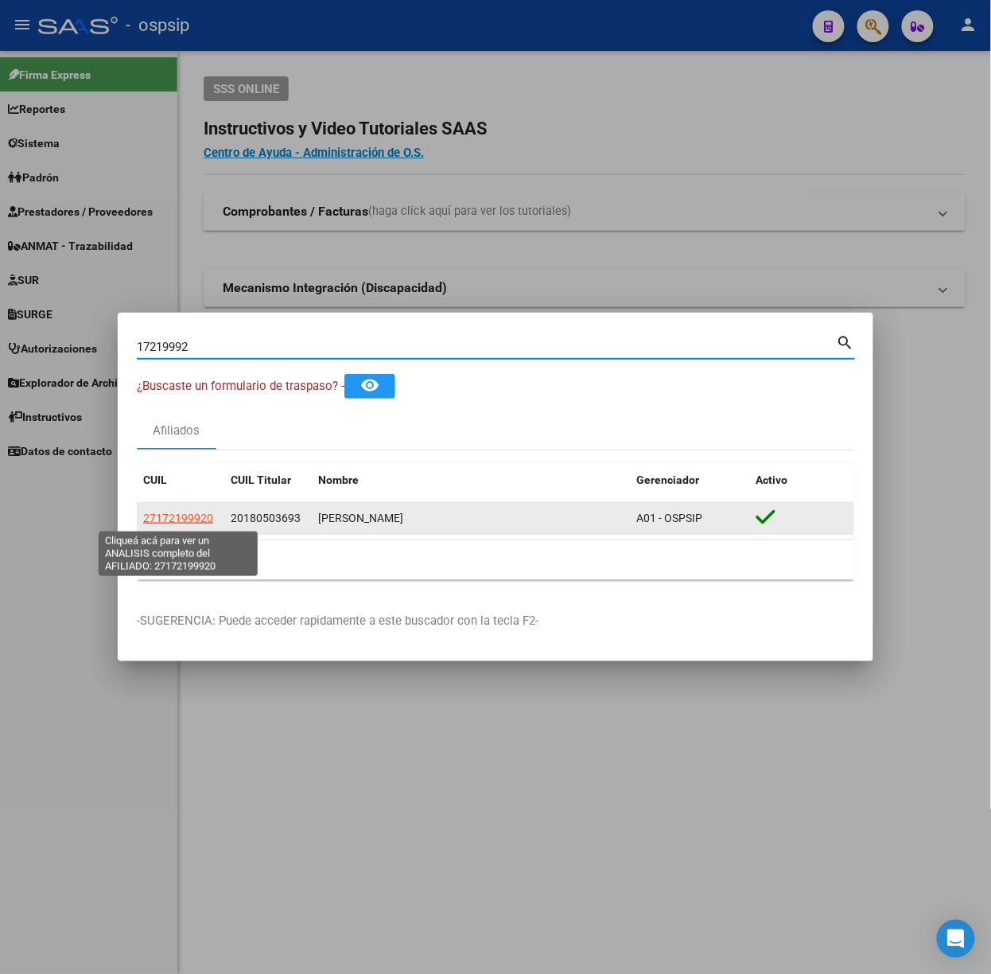
click at [176, 520] on span "27172199920" at bounding box center [178, 518] width 70 height 13
type textarea "27172199920"
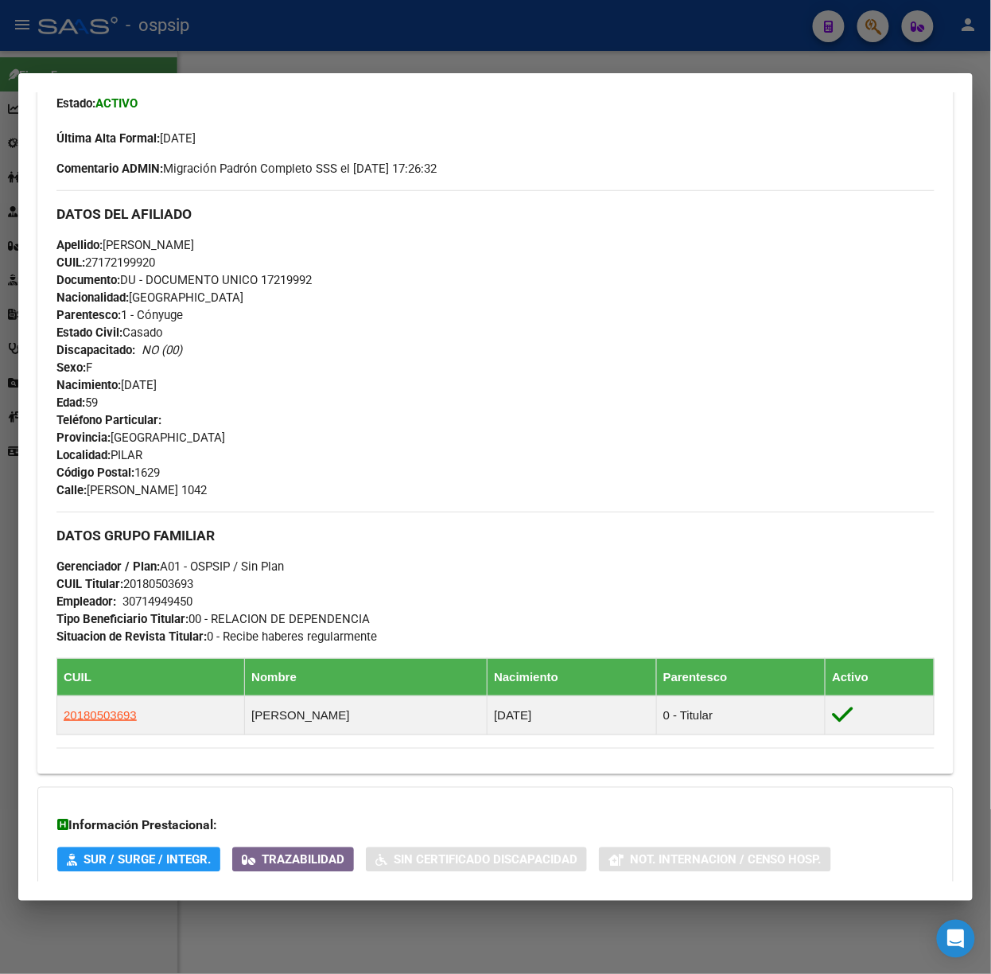
scroll to position [581, 0]
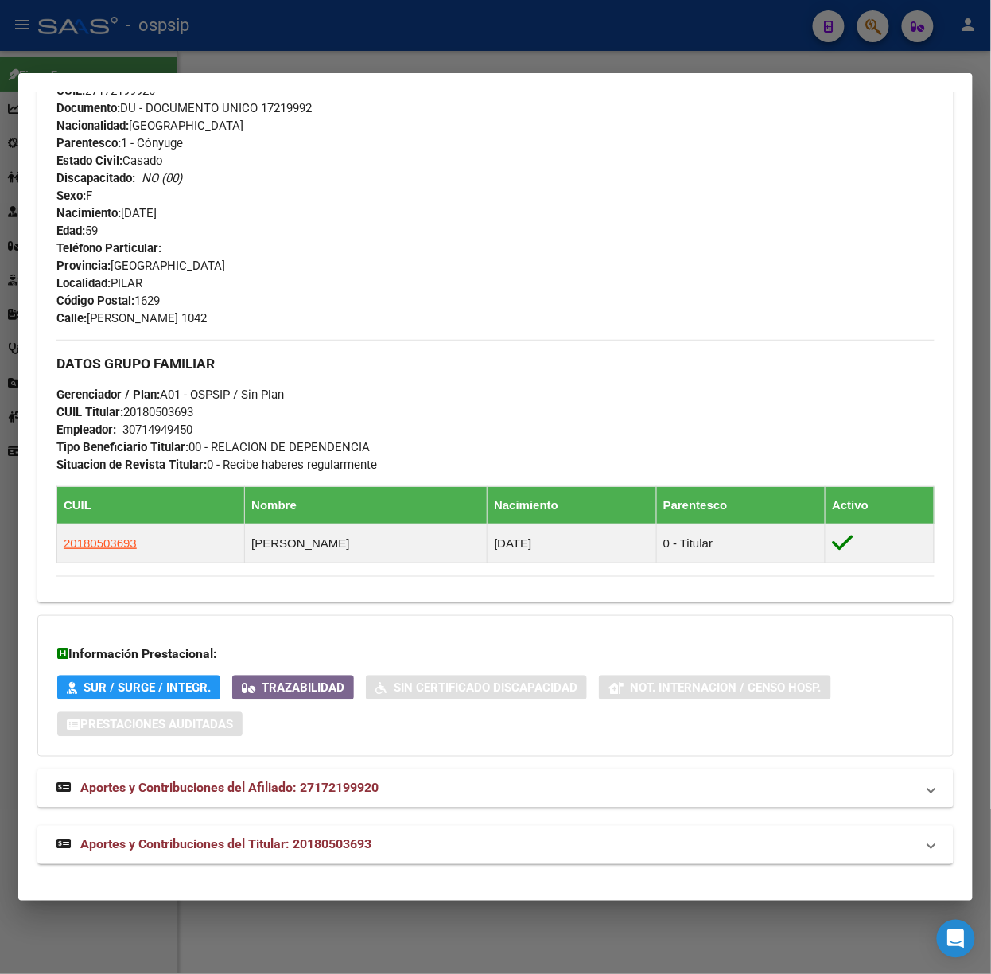
click at [384, 858] on mat-expansion-panel-header "Aportes y Contribuciones del Titular: 20180503693" at bounding box center [495, 845] width 917 height 38
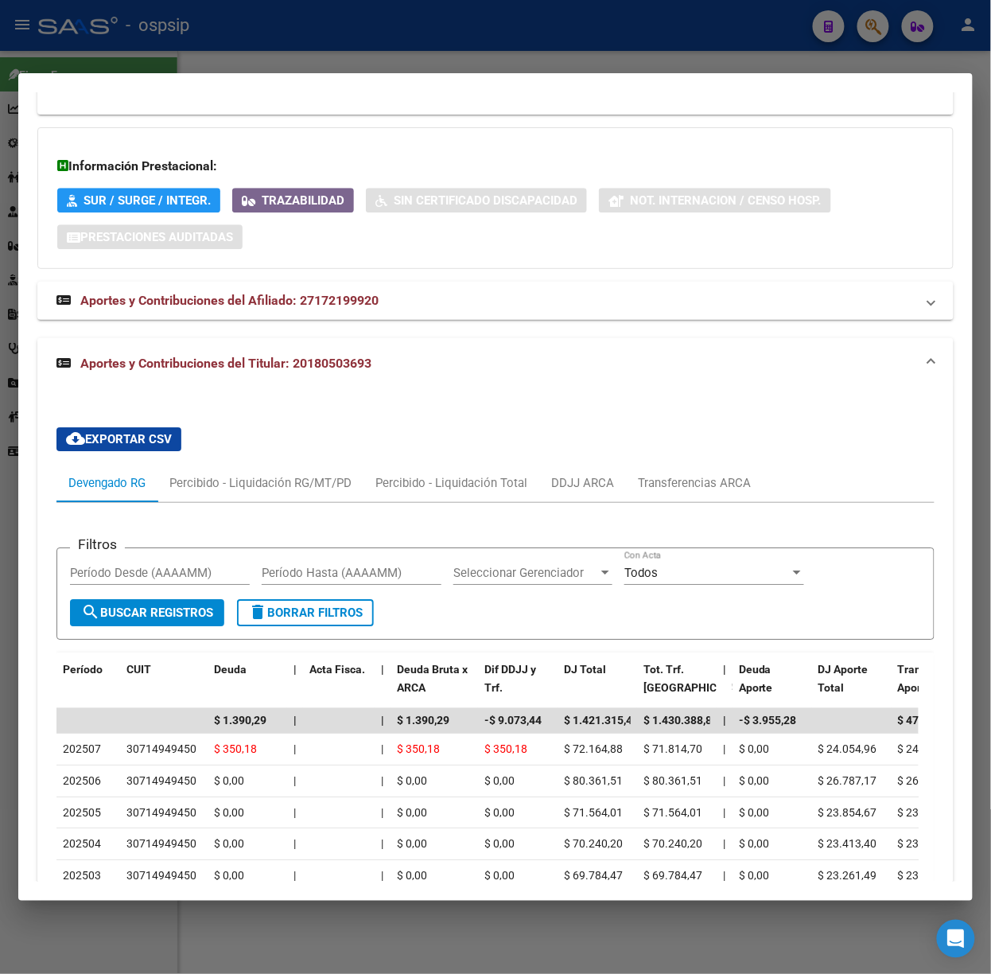
scroll to position [1188, 0]
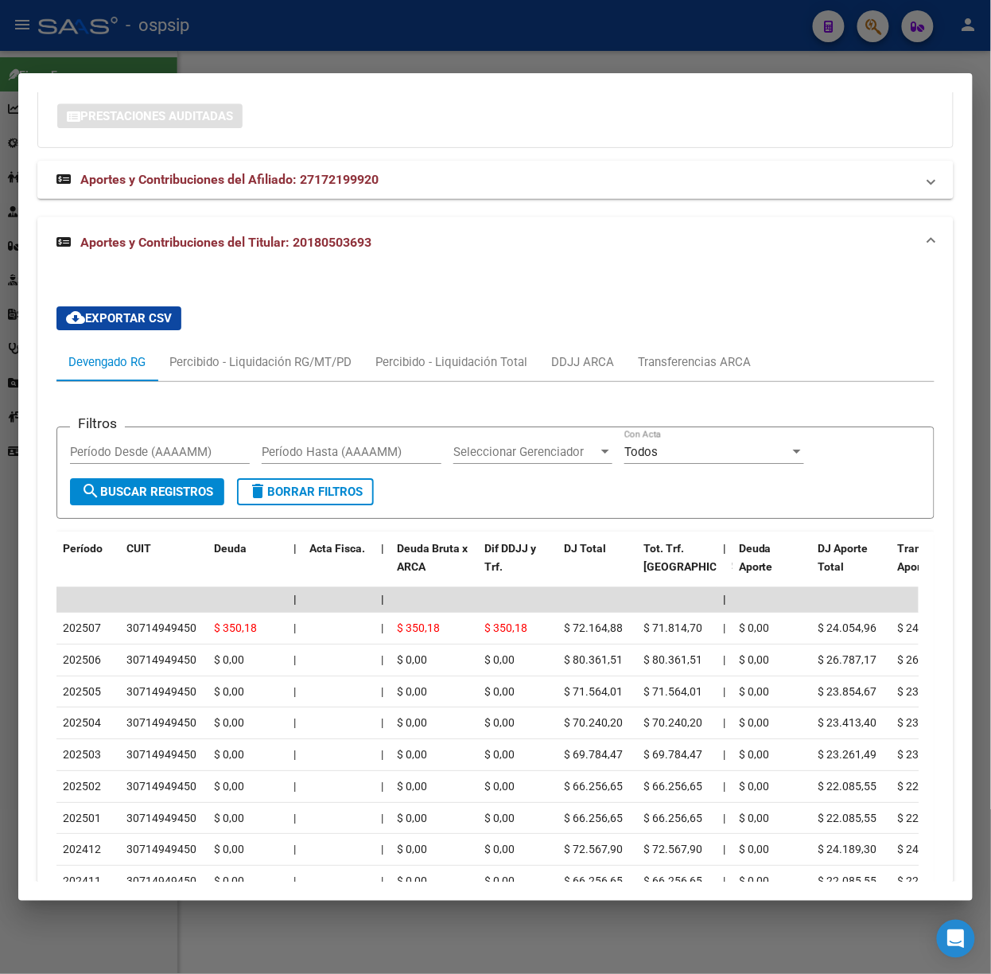
click at [392, 59] on div at bounding box center [495, 487] width 991 height 974
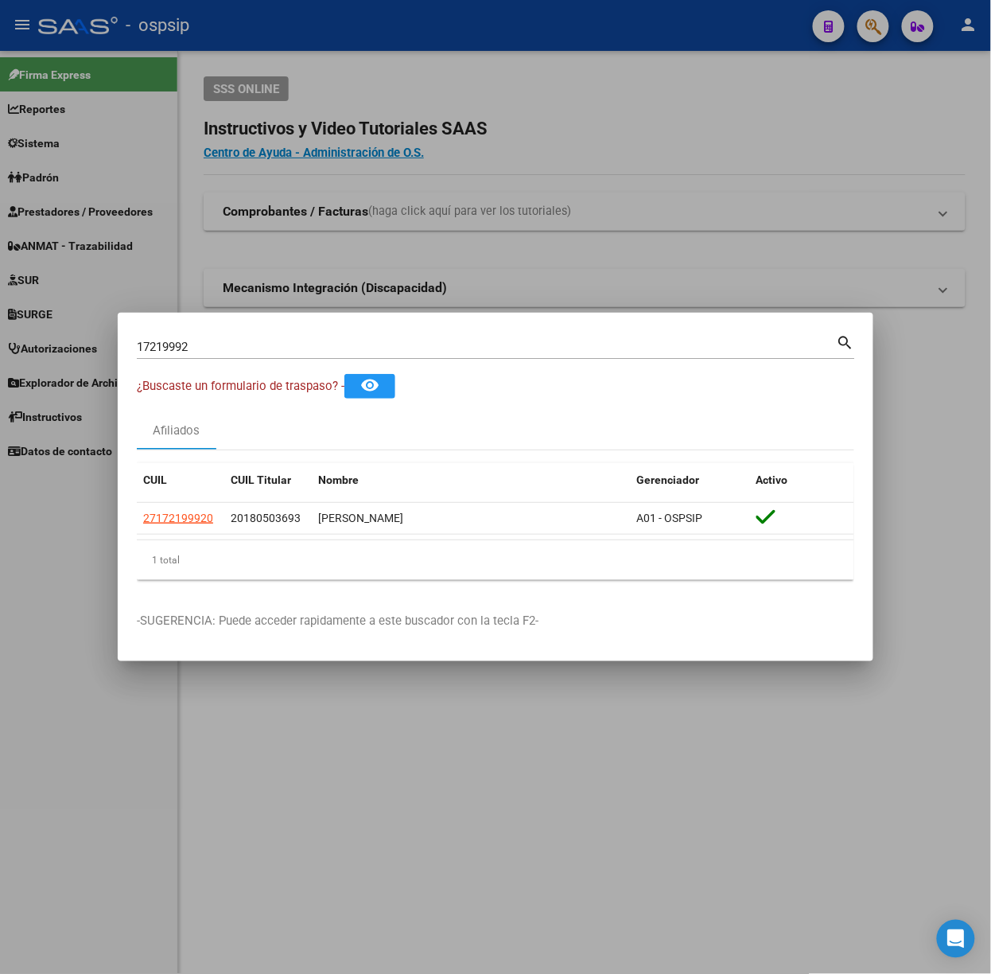
click at [350, 336] on div "17219992 Buscar (apellido, dni, cuil, [PERSON_NAME], cuit, obra social)" at bounding box center [487, 347] width 700 height 24
click at [355, 350] on input "17219992" at bounding box center [487, 347] width 700 height 14
type input "37768791"
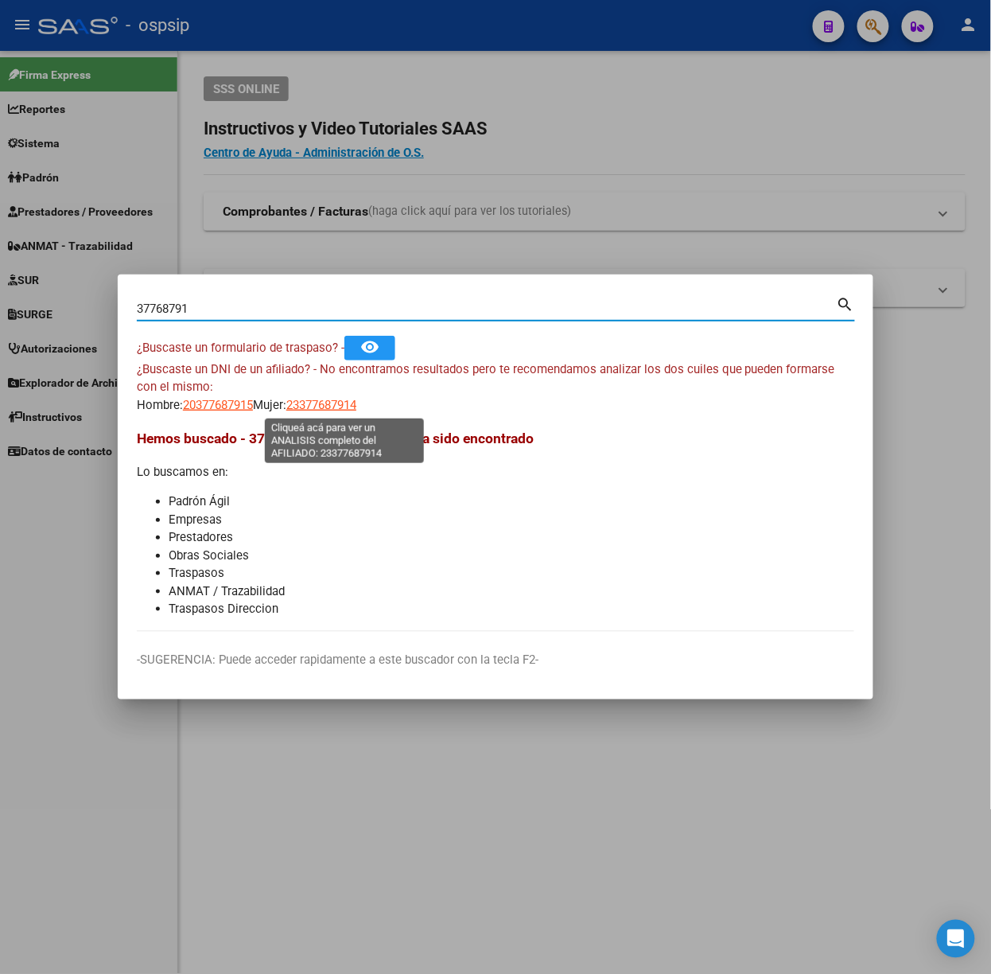
click at [321, 399] on span "23377687914" at bounding box center [321, 405] width 70 height 14
type textarea "23377687914"
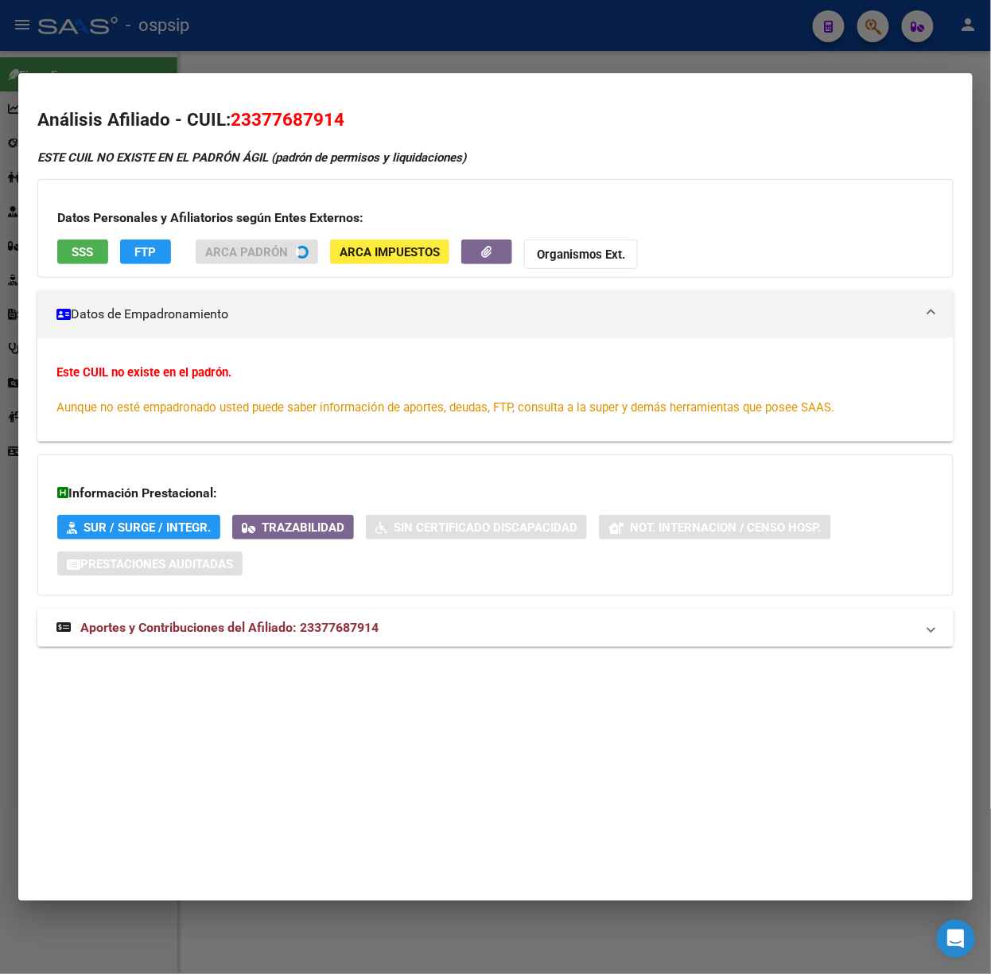
click at [300, 644] on mat-expansion-panel-header "Aportes y Contribuciones del Afiliado: 23377687914" at bounding box center [495, 628] width 917 height 38
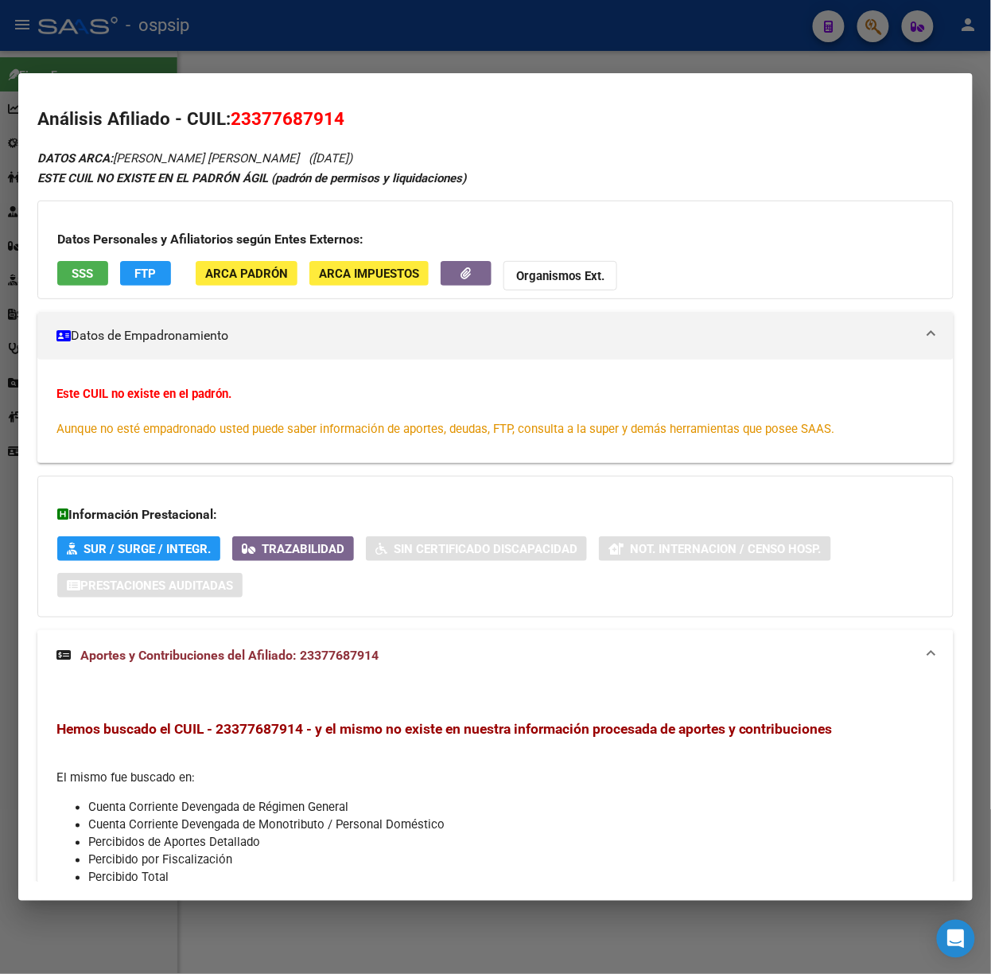
scroll to position [0, 0]
click at [107, 267] on button "SSS" at bounding box center [82, 274] width 51 height 25
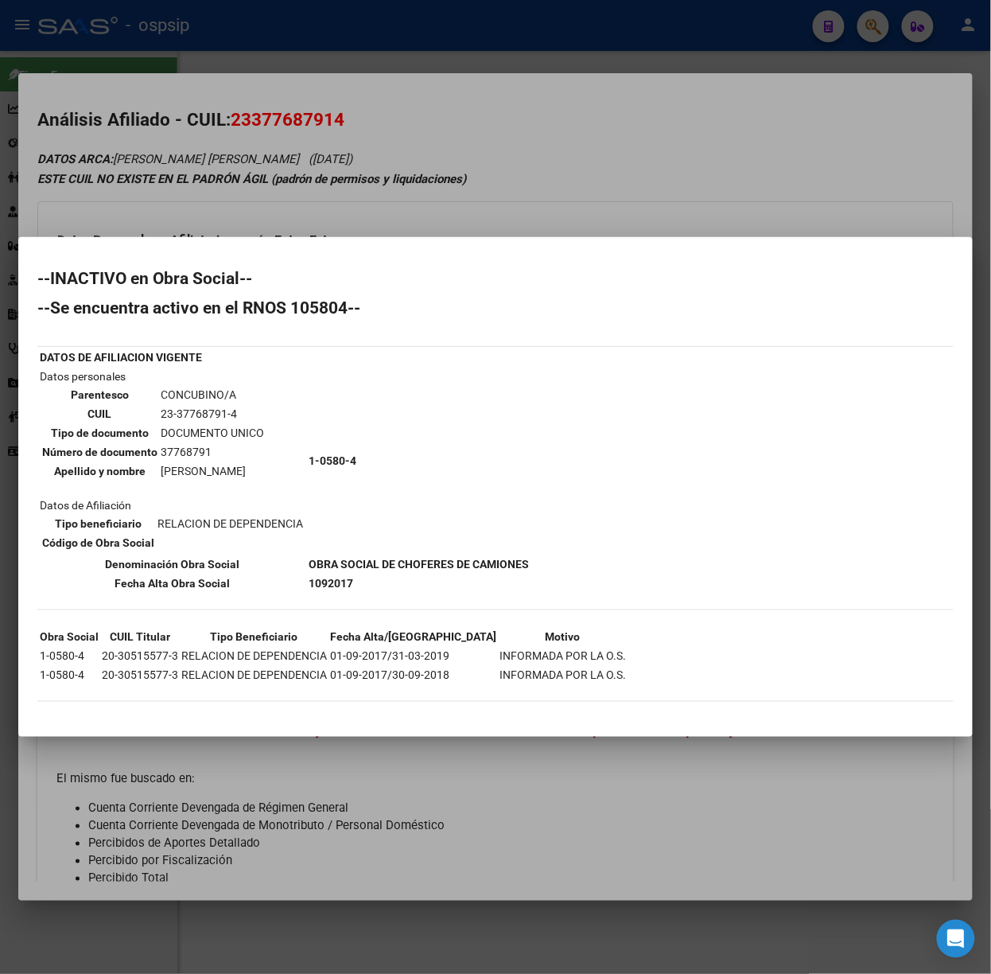
drag, startPoint x: 153, startPoint y: 118, endPoint x: 158, endPoint y: 87, distance: 31.4
click at [153, 113] on div at bounding box center [495, 487] width 991 height 974
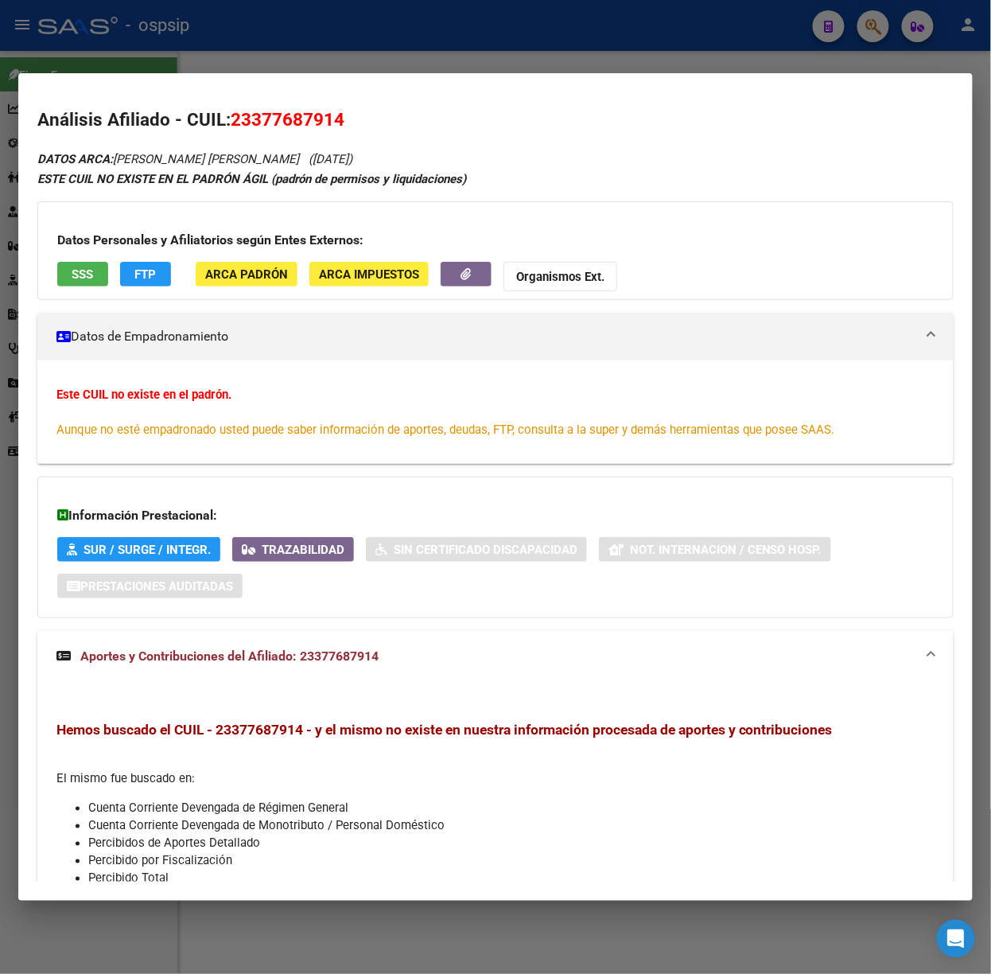
click at [161, 38] on div at bounding box center [495, 487] width 991 height 974
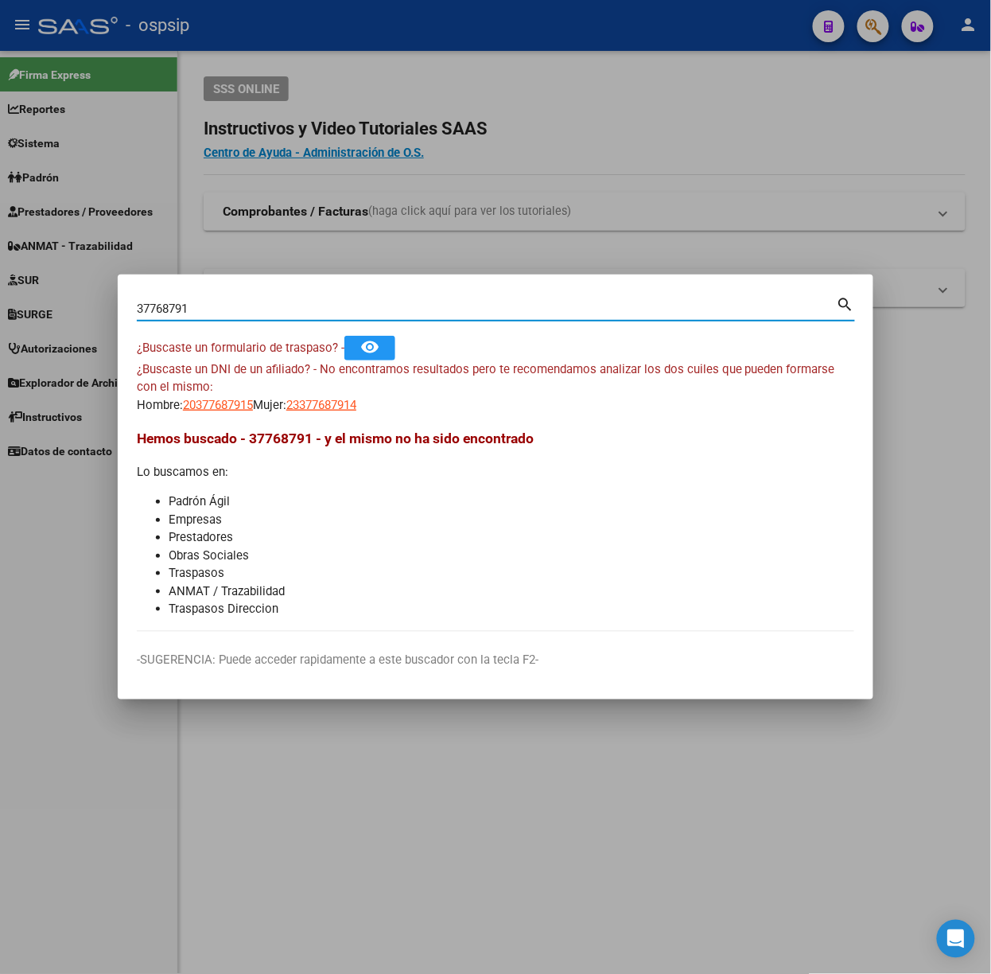
click at [233, 312] on input "37768791" at bounding box center [487, 309] width 700 height 14
type input "59596154"
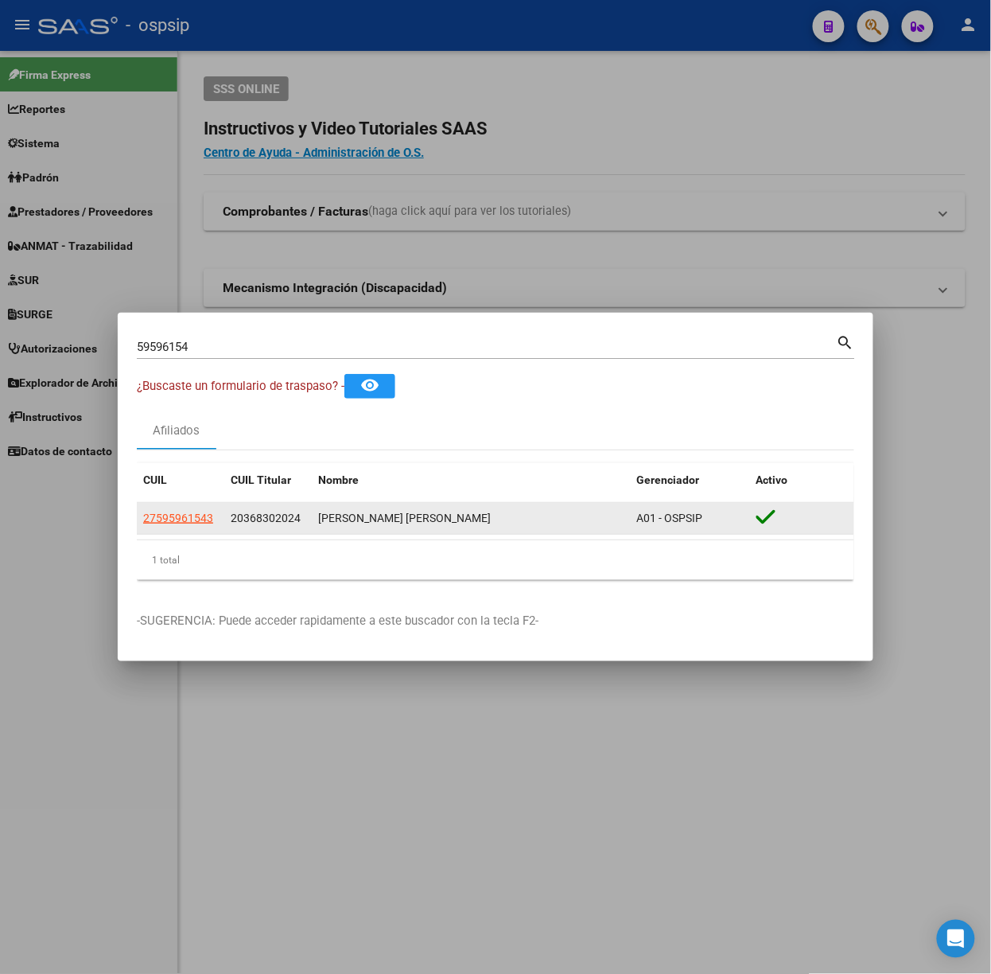
click at [162, 508] on datatable-body-cell "27595961543" at bounding box center [181, 518] width 88 height 31
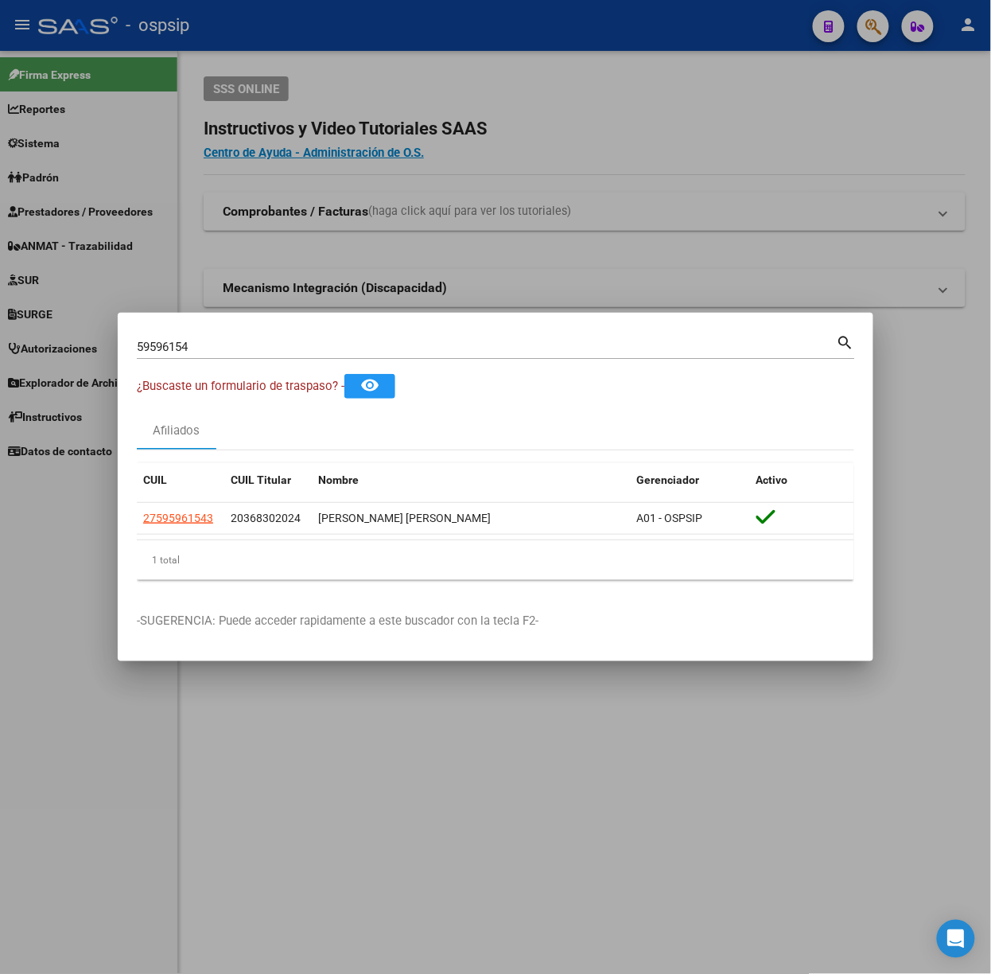
click at [173, 501] on datatable-header "CUIL CUIL Titular Nombre Gerenciador Activo" at bounding box center [496, 483] width 718 height 40
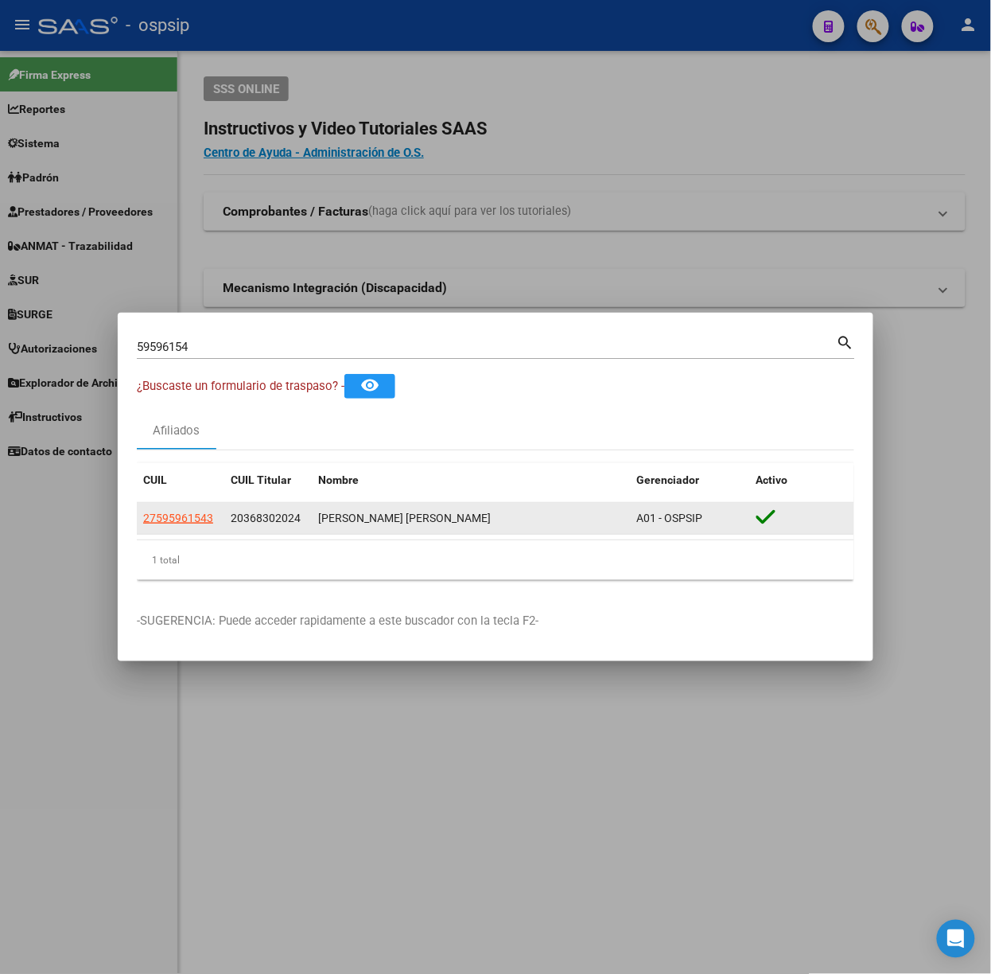
click at [177, 504] on datatable-body-cell "27595961543" at bounding box center [181, 518] width 88 height 31
click at [179, 516] on span "27595961543" at bounding box center [178, 518] width 70 height 13
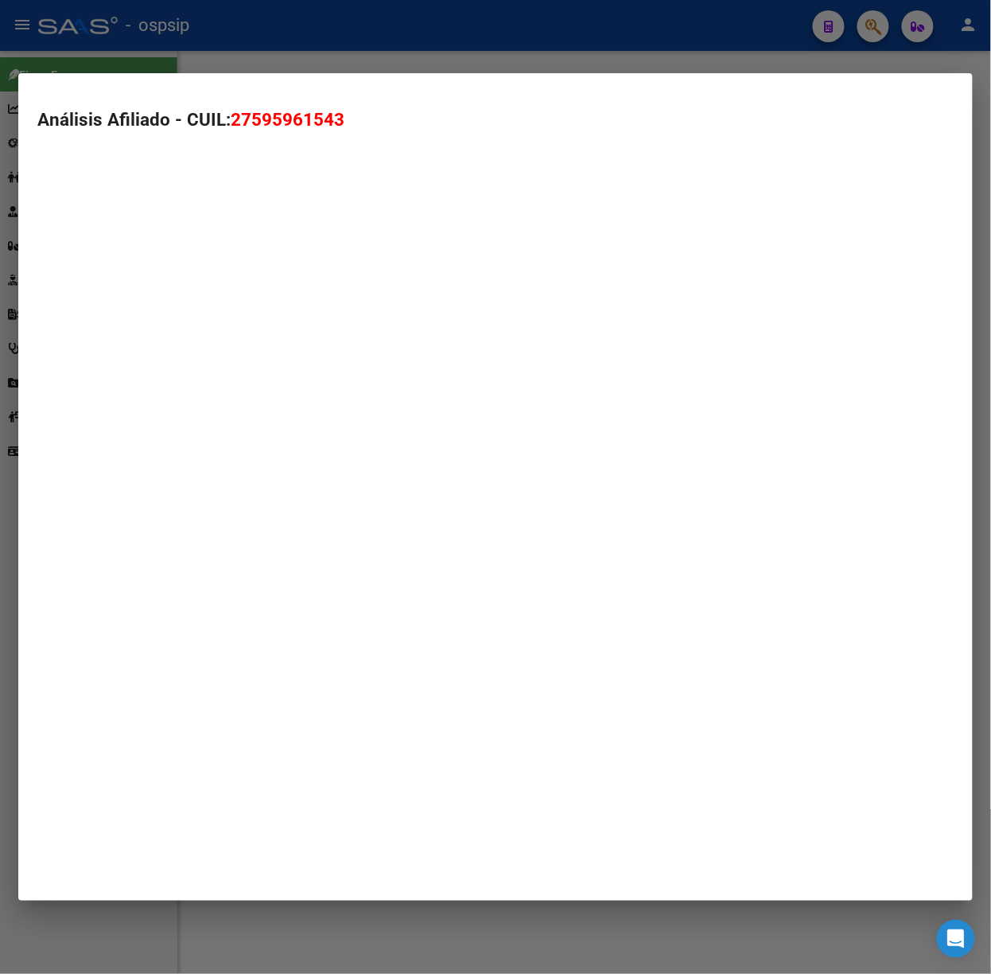
type textarea "27595961543"
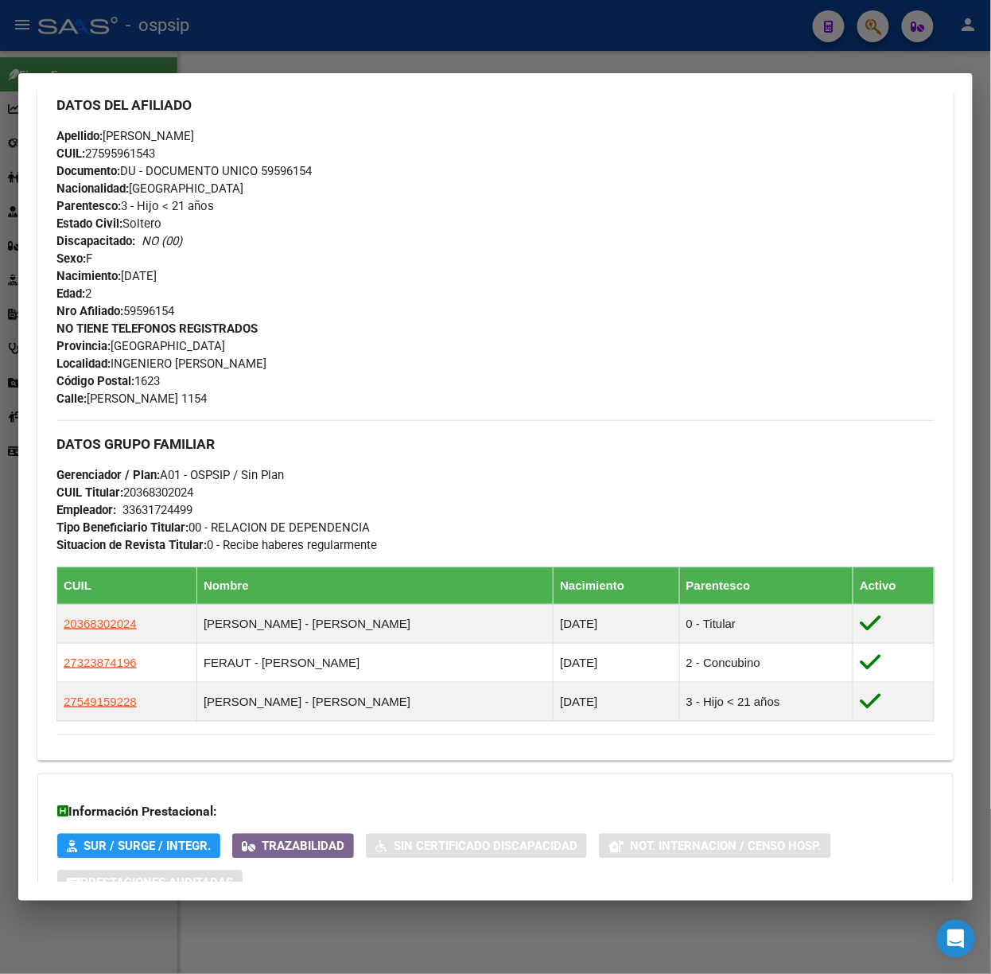
scroll to position [664, 0]
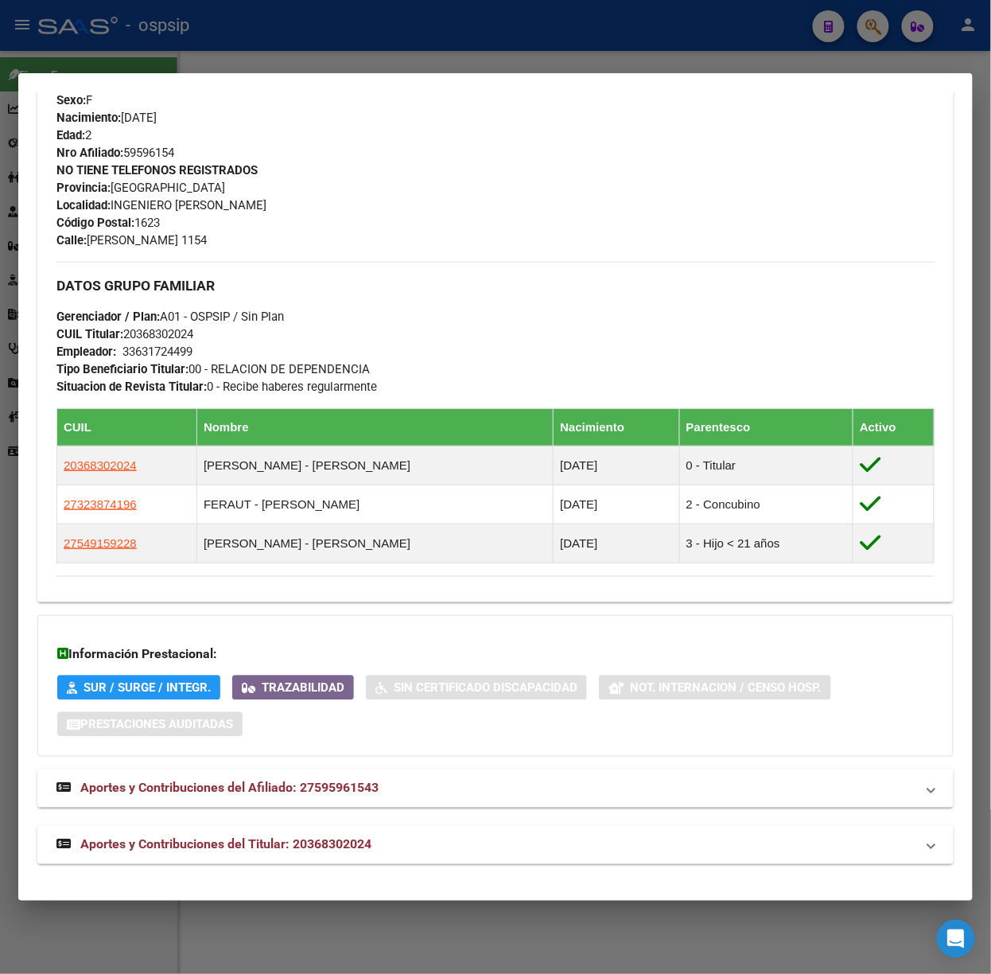
click at [287, 844] on span "Aportes y Contribuciones del Titular: 20368302024" at bounding box center [225, 844] width 291 height 15
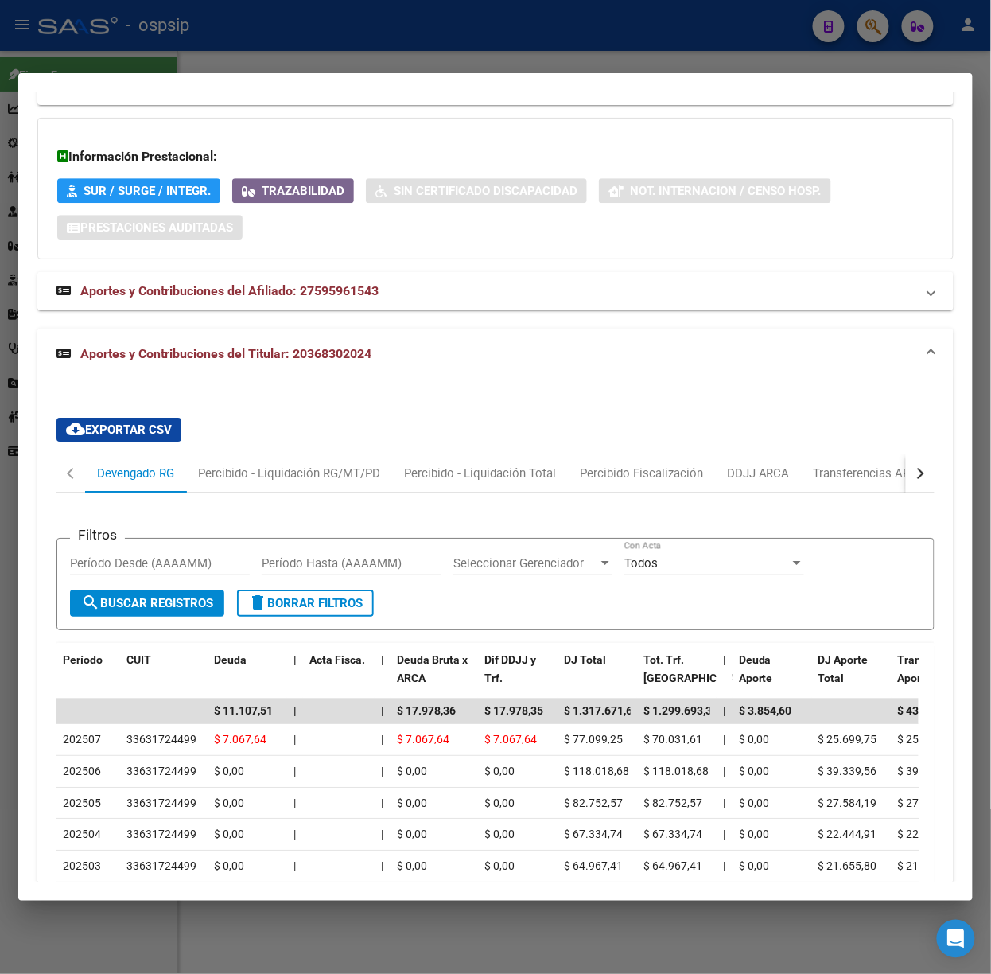
scroll to position [1270, 0]
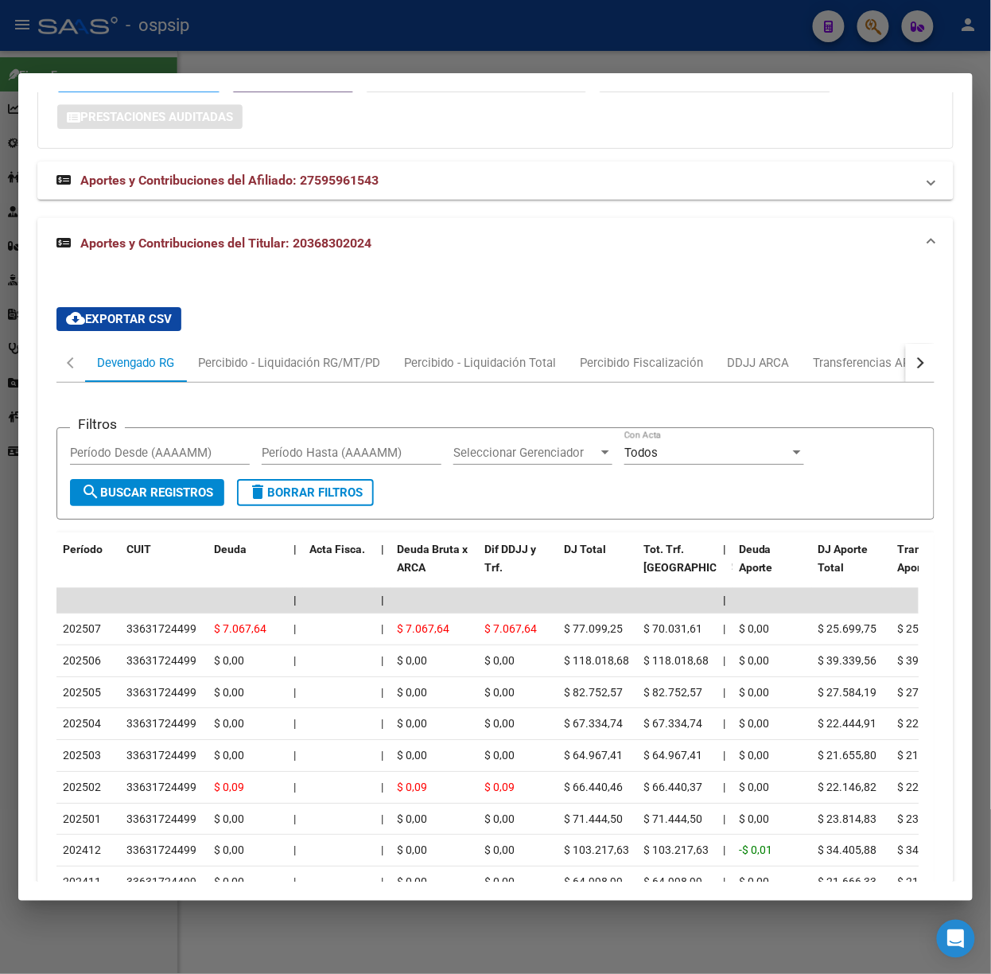
click at [107, 24] on div at bounding box center [495, 487] width 991 height 974
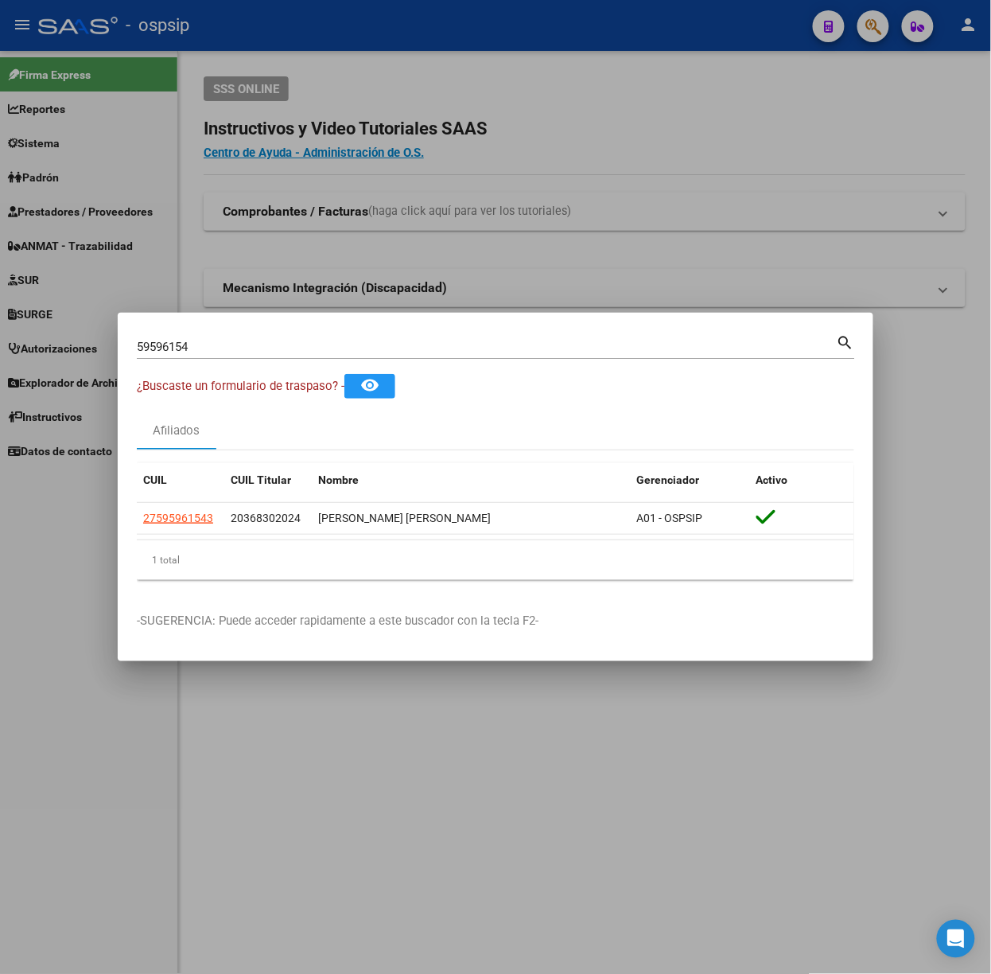
click at [201, 337] on div "59596154 Buscar (apellido, dni, [PERSON_NAME], [PERSON_NAME], cuit, obra social)" at bounding box center [487, 347] width 700 height 24
click at [192, 352] on input "59596154" at bounding box center [487, 347] width 700 height 14
type input "43908457"
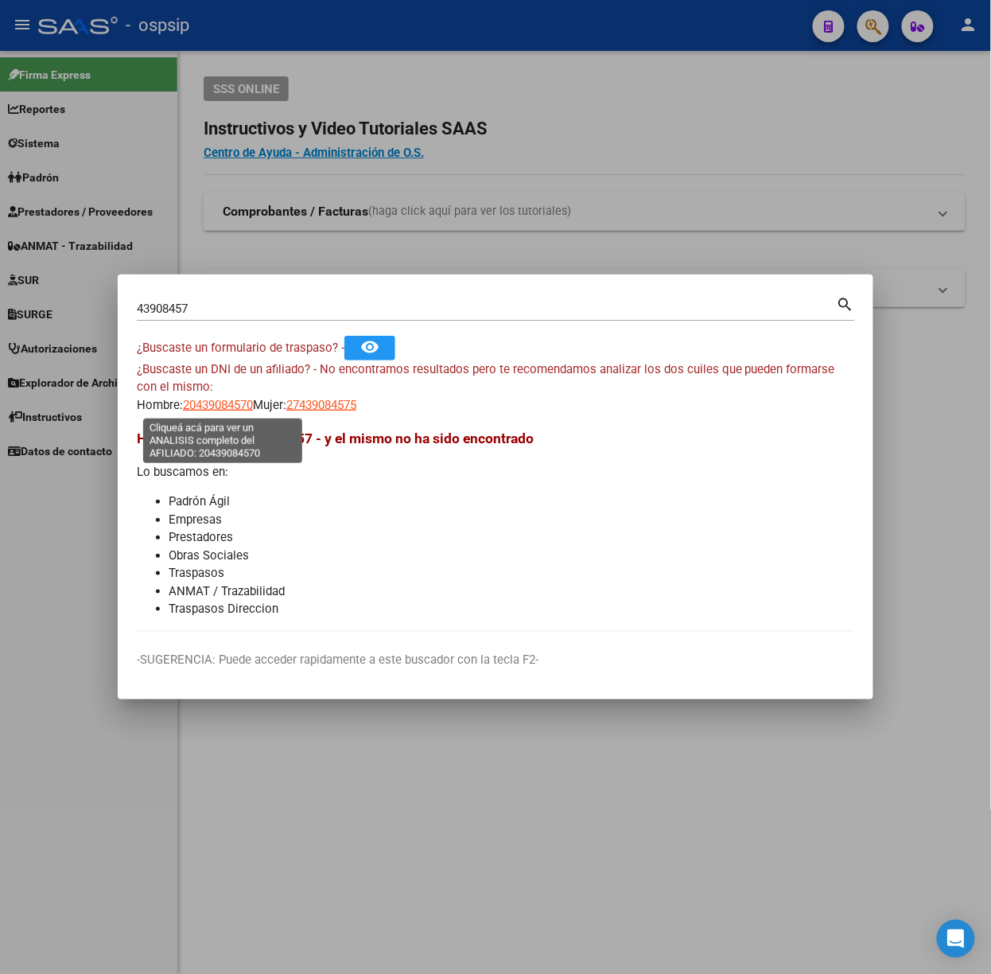
click at [208, 401] on span "20439084570" at bounding box center [218, 405] width 70 height 14
type textarea "20439084570"
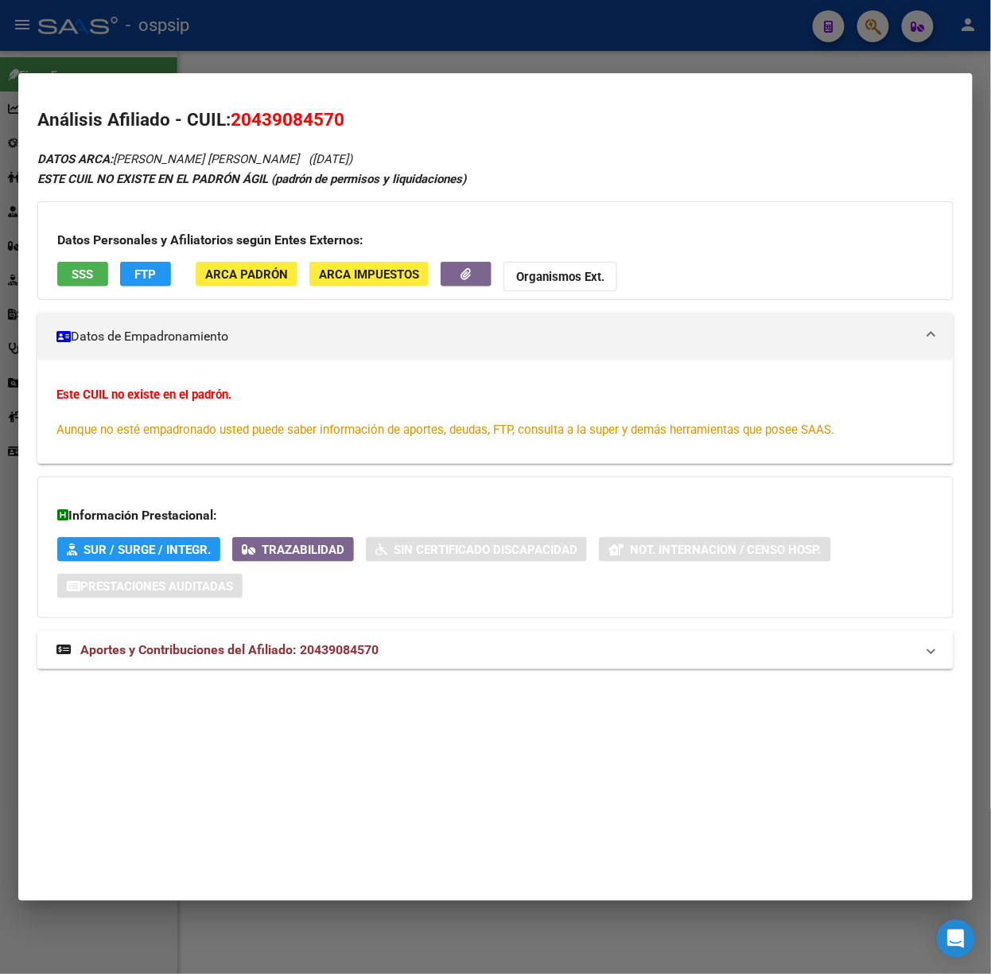
click at [261, 664] on mat-expansion-panel-header "Aportes y Contribuciones del Afiliado: 20439084570" at bounding box center [495, 650] width 917 height 38
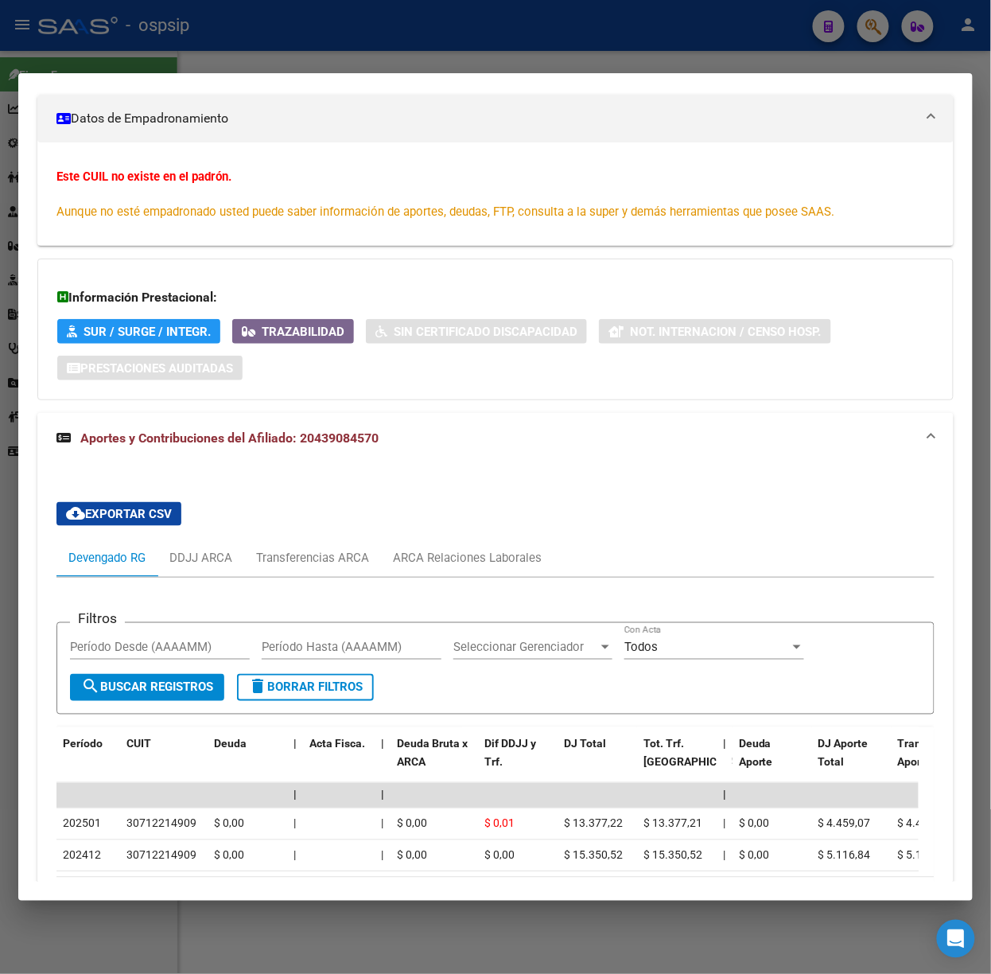
scroll to position [345, 0]
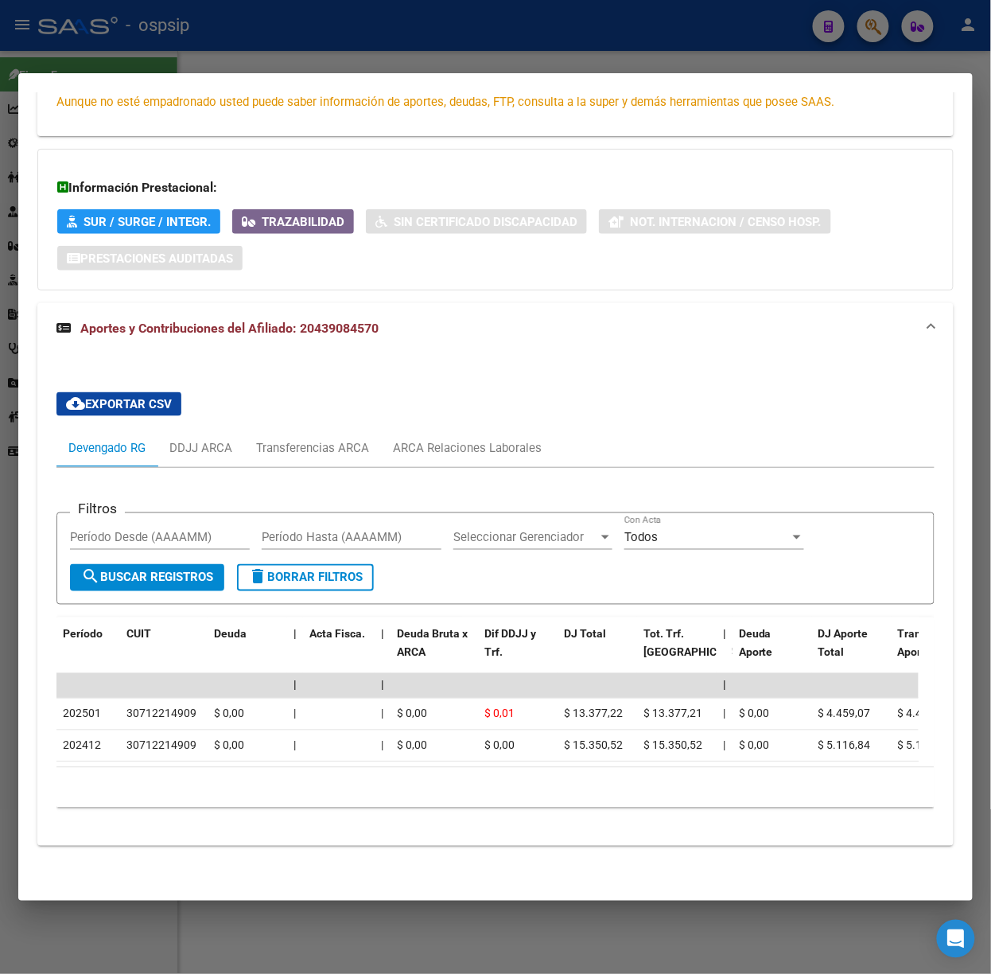
click at [176, 45] on div at bounding box center [495, 487] width 991 height 974
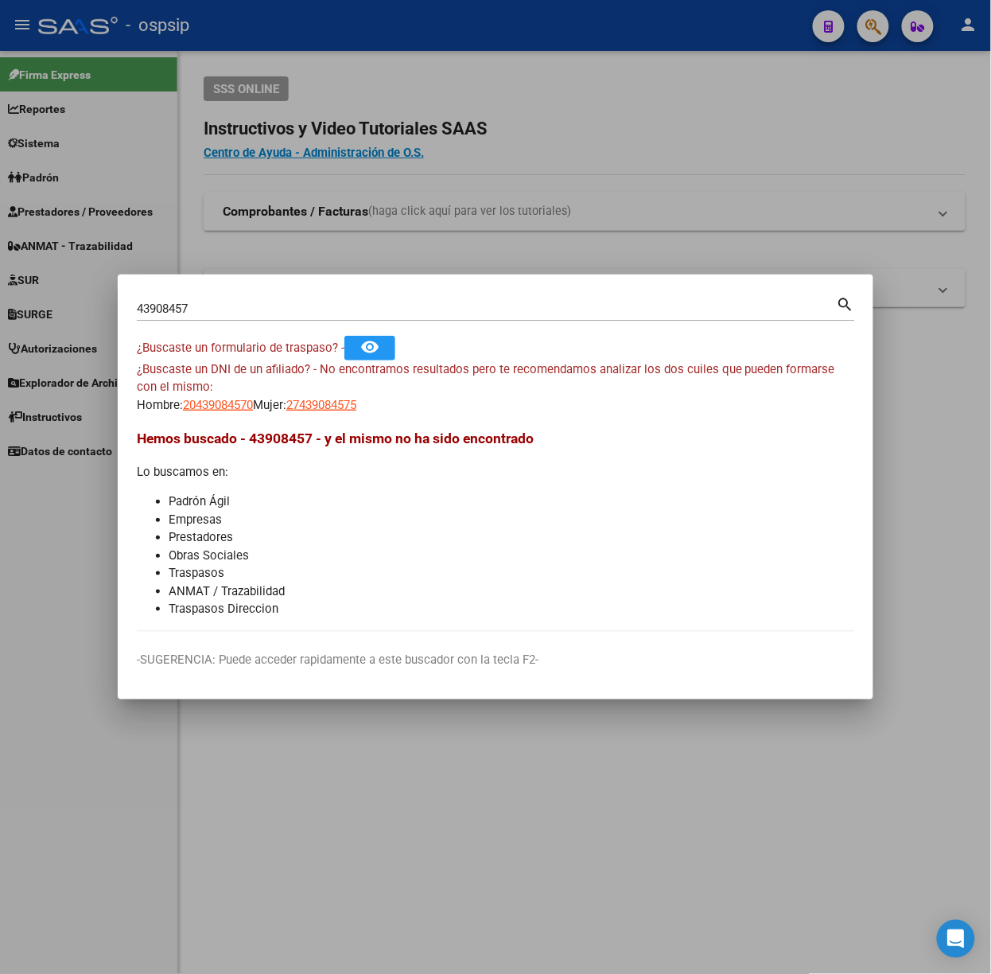
click at [211, 302] on input "43908457" at bounding box center [487, 309] width 700 height 14
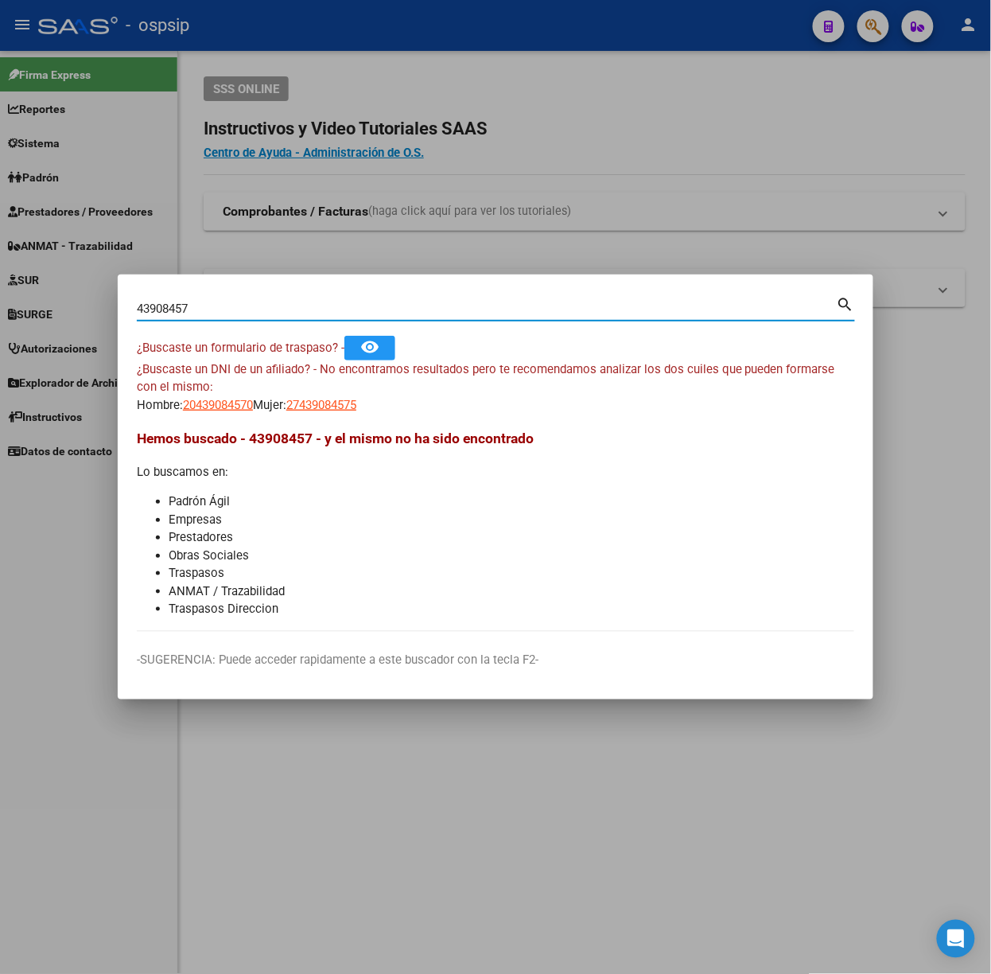
click at [211, 302] on input "43908457" at bounding box center [487, 309] width 700 height 14
type input "41676764"
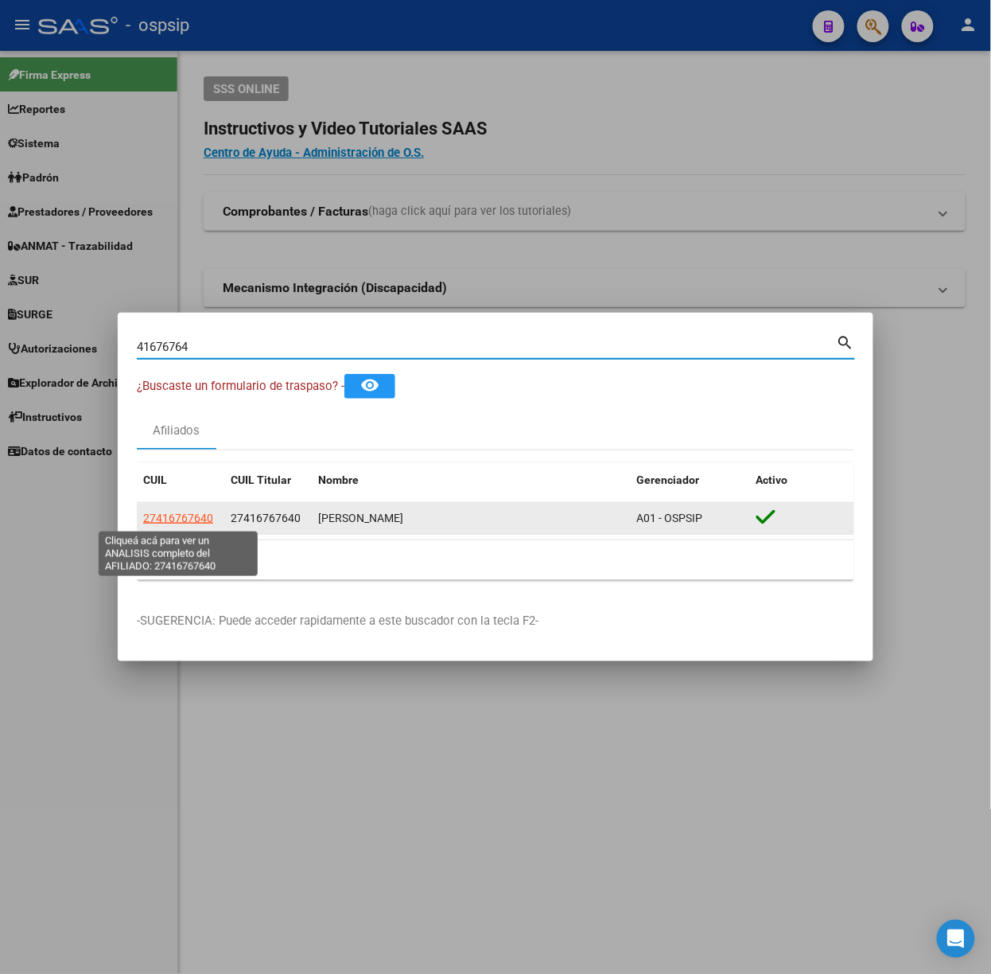
click at [170, 519] on span "27416767640" at bounding box center [178, 518] width 70 height 13
type textarea "27416767640"
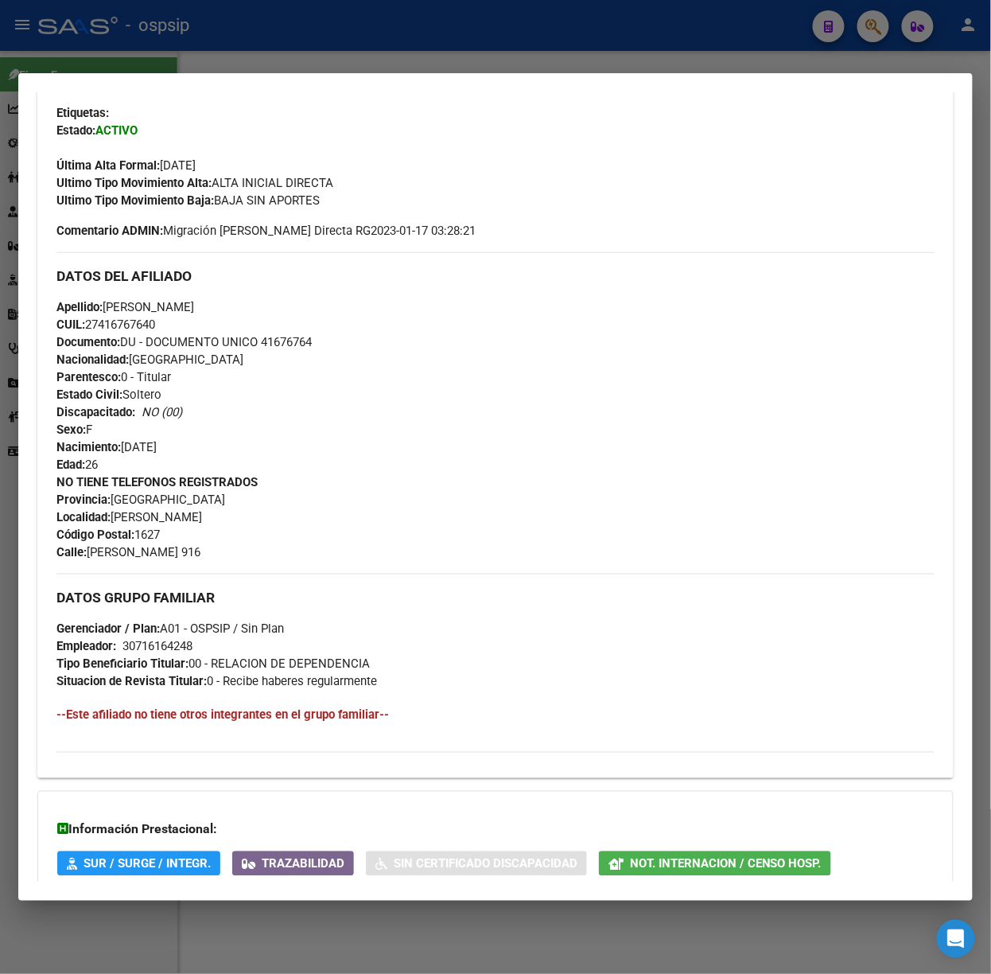
scroll to position [520, 0]
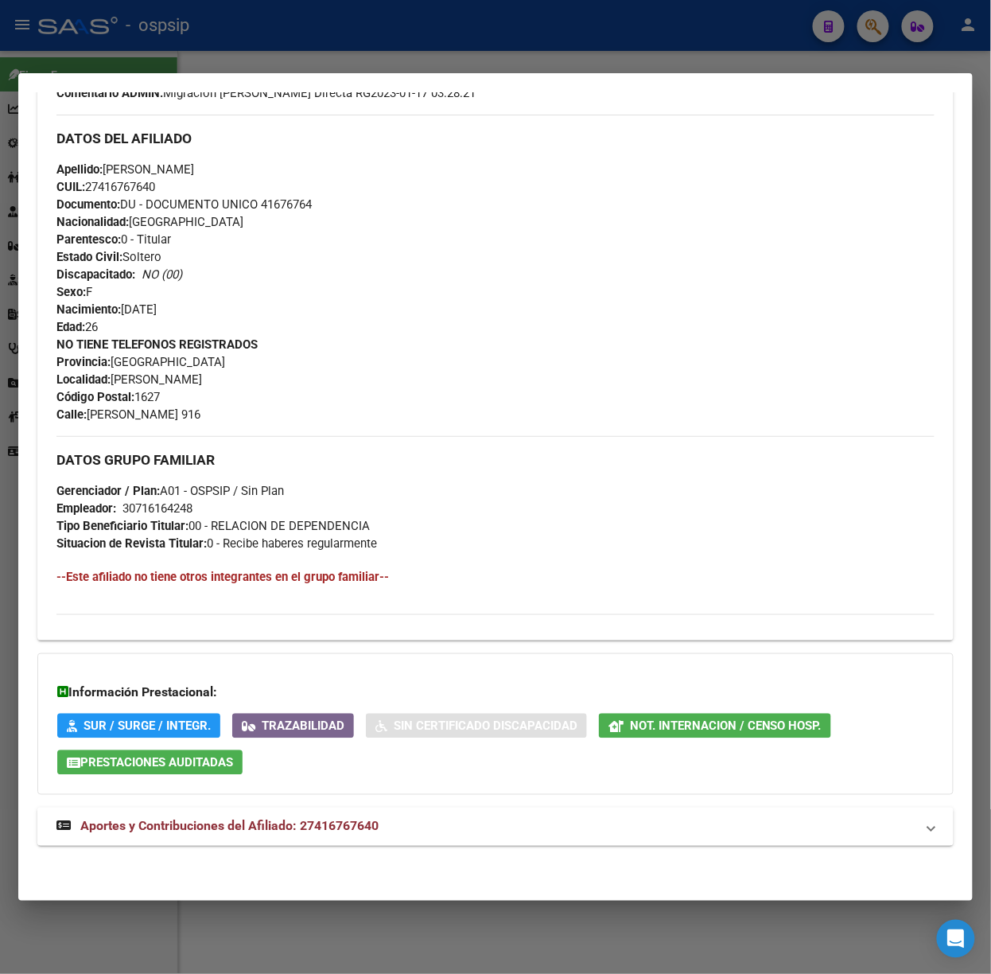
click at [341, 841] on mat-expansion-panel-header "Aportes y Contribuciones del Afiliado: 27416767640" at bounding box center [495, 827] width 917 height 38
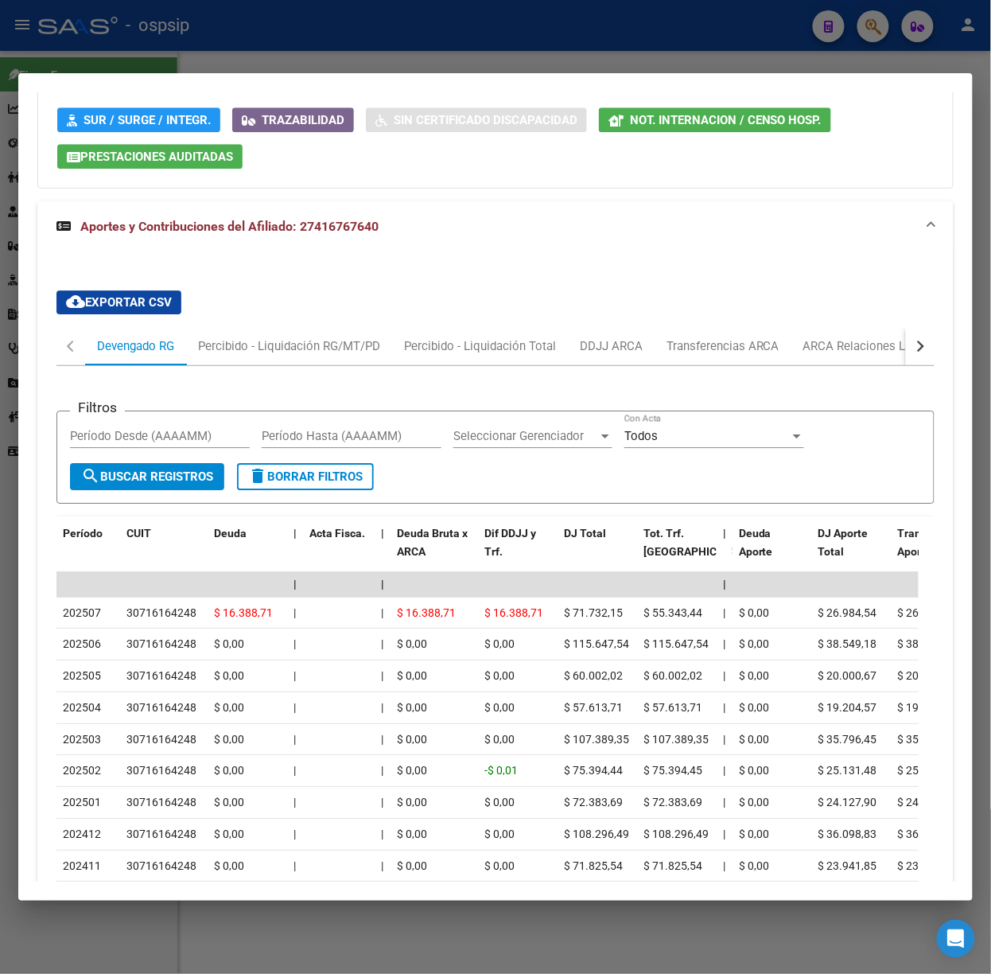
scroll to position [1127, 0]
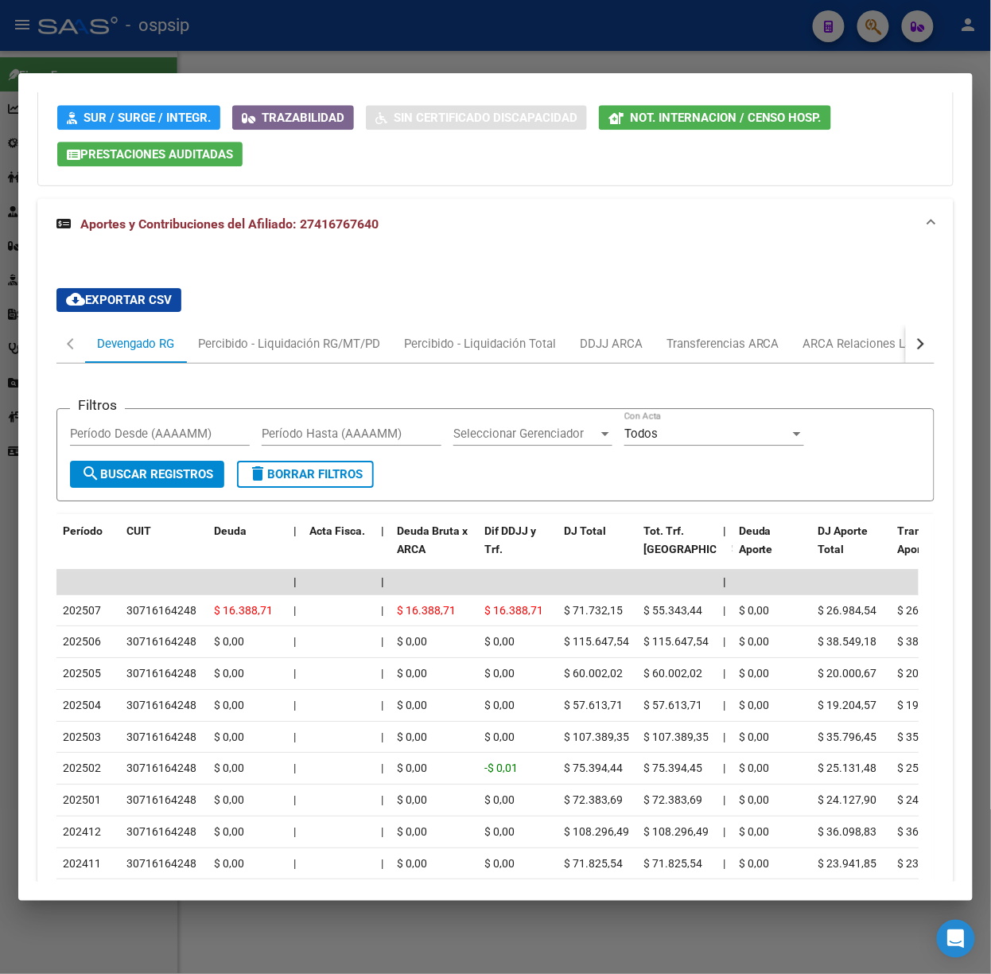
click at [484, 278] on div "cloud_download Exportar CSV Devengado RG Percibido - Liquidación RG/MT/PD Perci…" at bounding box center [495, 622] width 878 height 694
click at [329, 22] on div at bounding box center [495, 487] width 991 height 974
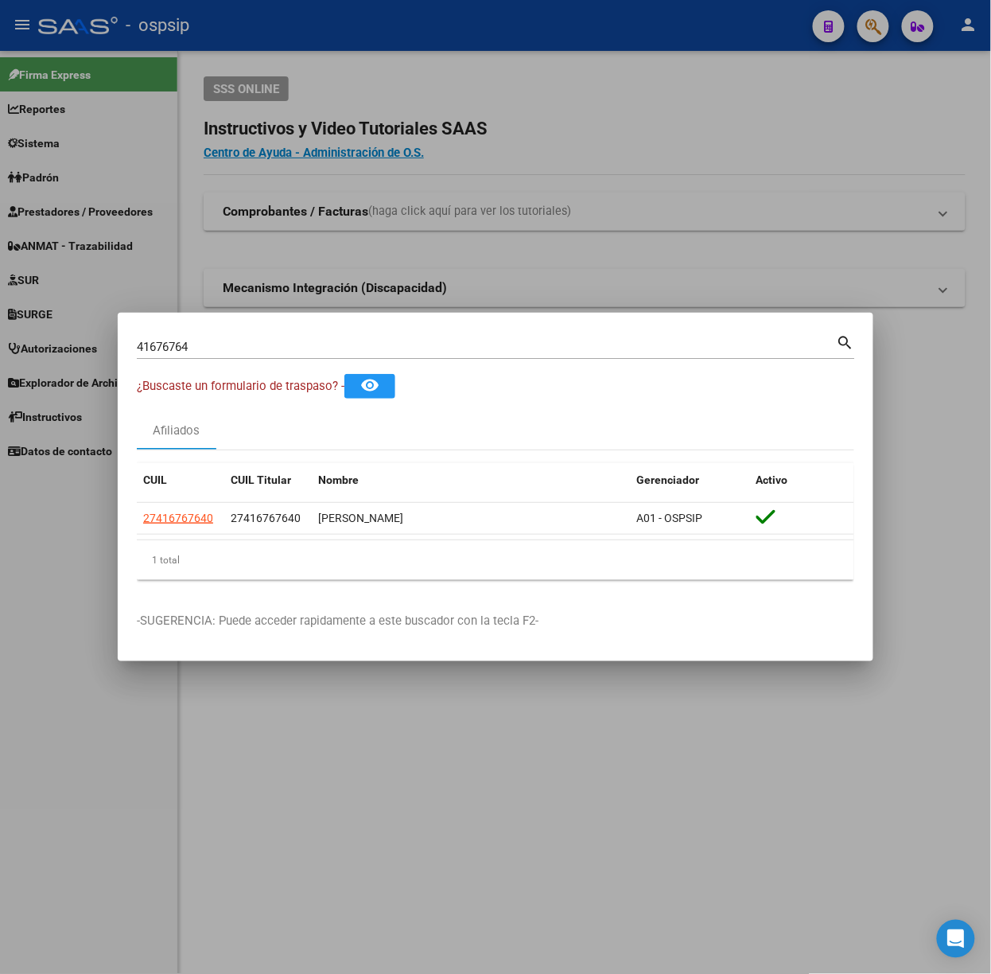
click at [195, 352] on input "41676764" at bounding box center [487, 347] width 700 height 14
type input "54915922"
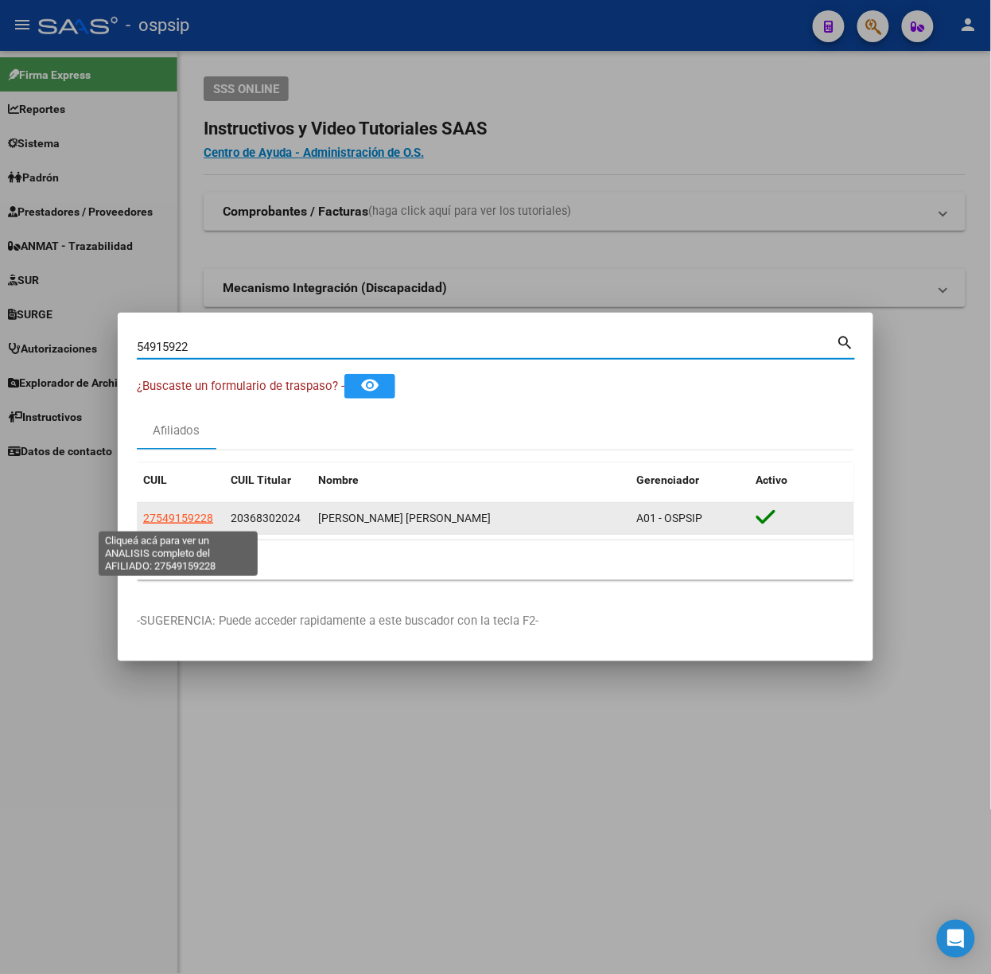
click at [176, 522] on span "27549159228" at bounding box center [178, 518] width 70 height 13
type textarea "27549159228"
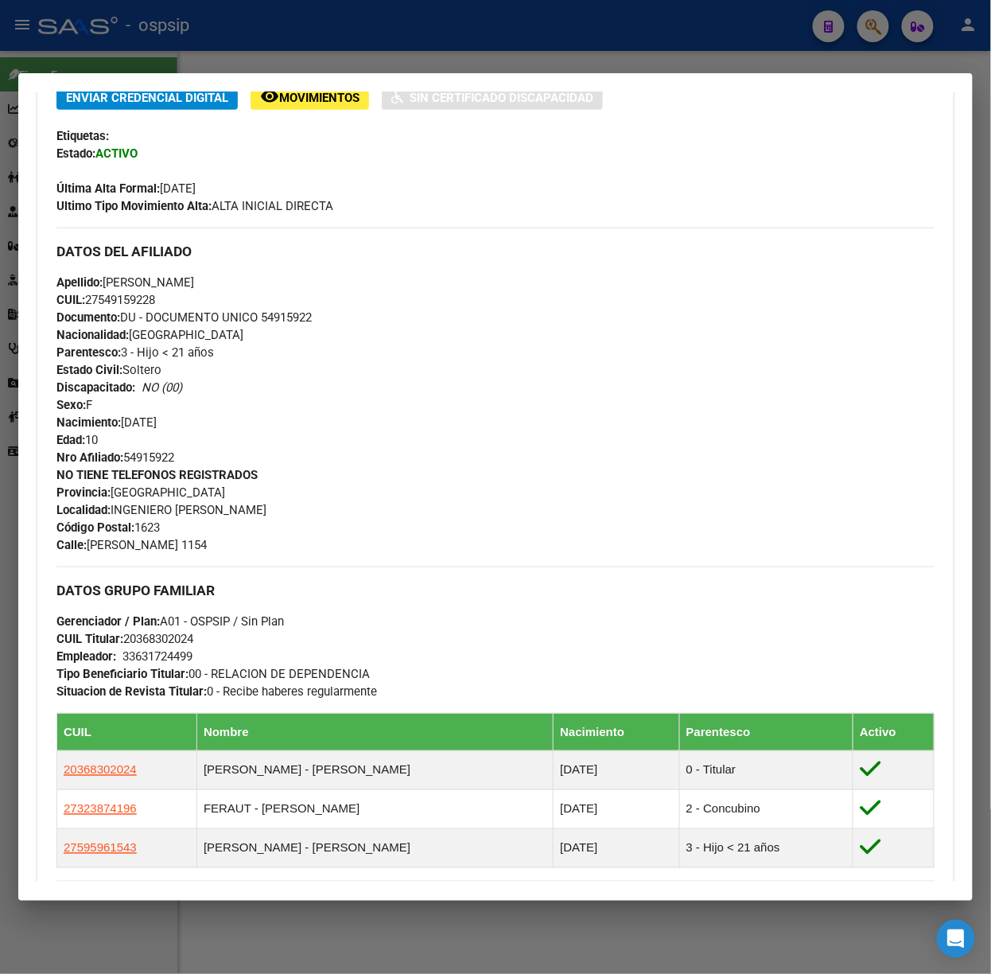
scroll to position [664, 0]
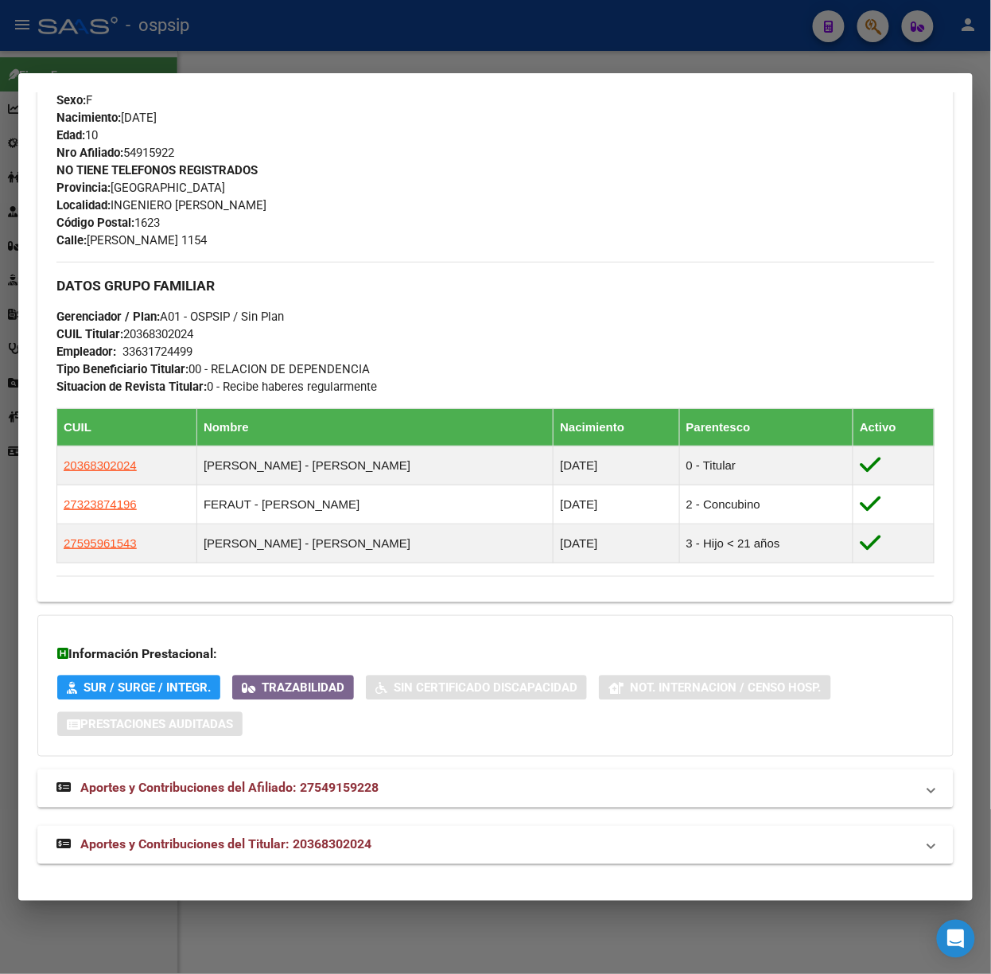
click at [383, 816] on div "DATOS PADRÓN ÁGIL: [PERSON_NAME] [PERSON_NAME] | ACTIVO | FAMILIAR DE: 20368302…" at bounding box center [495, 175] width 917 height 1377
click at [383, 823] on div "DATOS PADRÓN ÁGIL: [PERSON_NAME] [PERSON_NAME] | ACTIVO | FAMILIAR DE: 20368302…" at bounding box center [495, 175] width 917 height 1377
click at [388, 826] on mat-expansion-panel-header "Aportes y Contribuciones del Titular: 20368302024" at bounding box center [495, 845] width 917 height 38
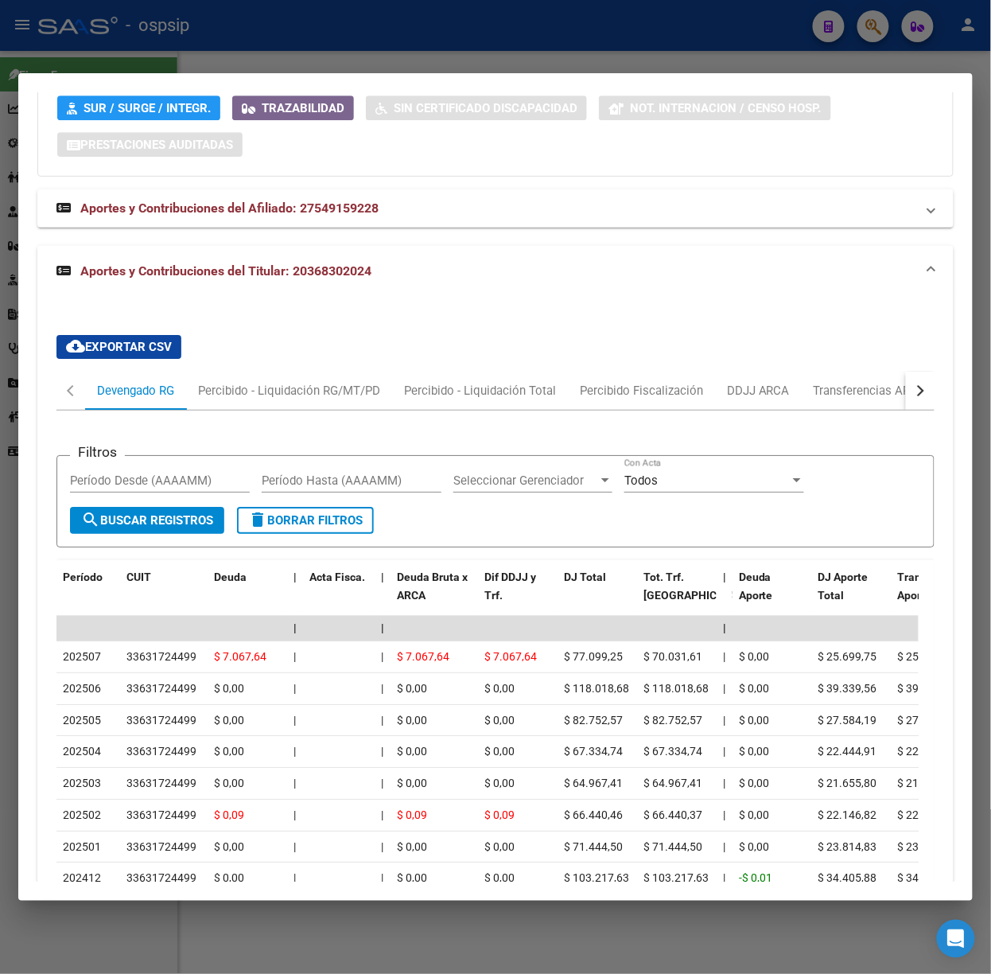
scroll to position [1376, 0]
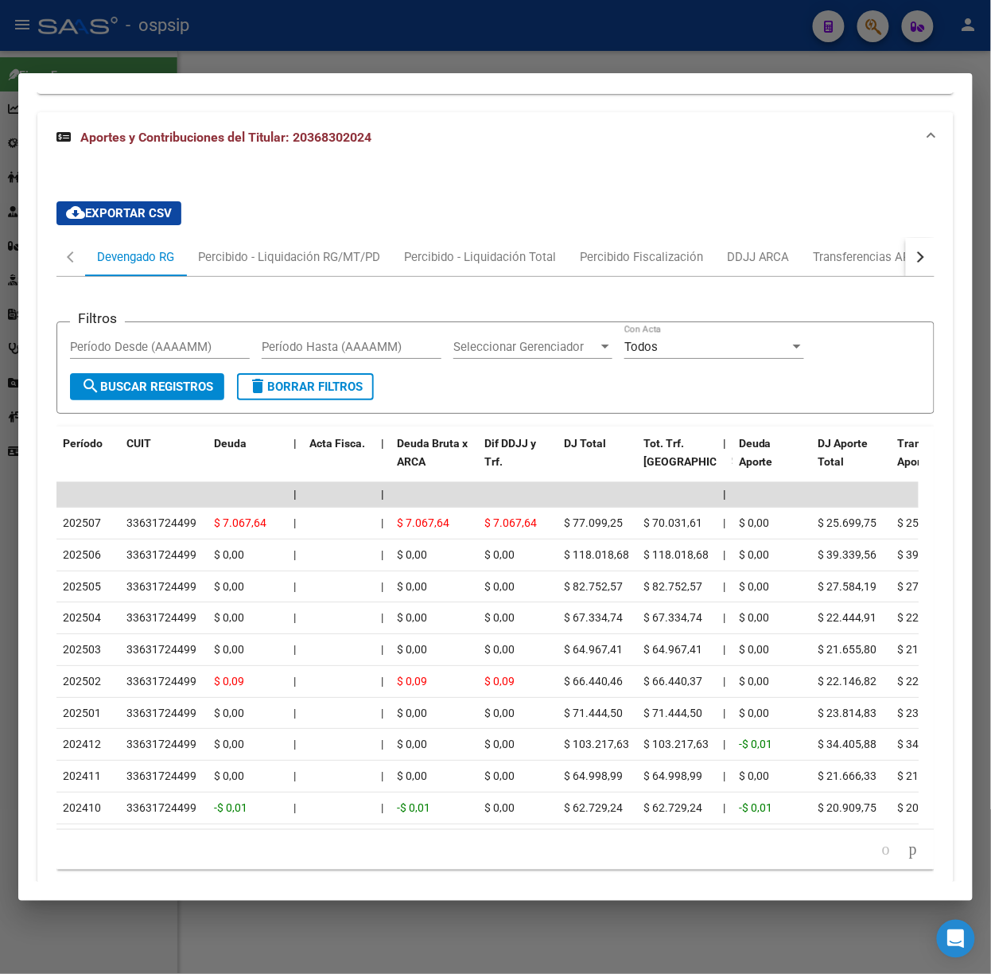
click at [291, 43] on div at bounding box center [495, 487] width 991 height 974
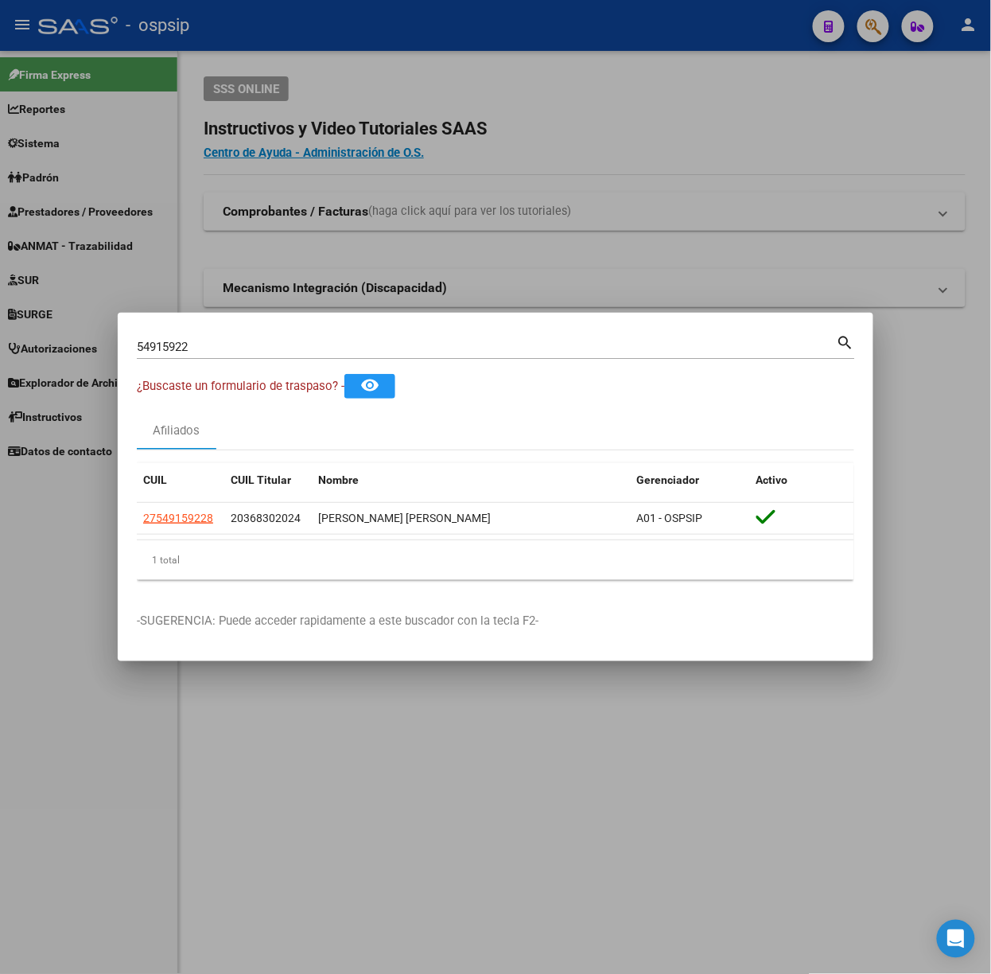
click at [243, 341] on input "54915922" at bounding box center [487, 347] width 700 height 14
type input "57471380"
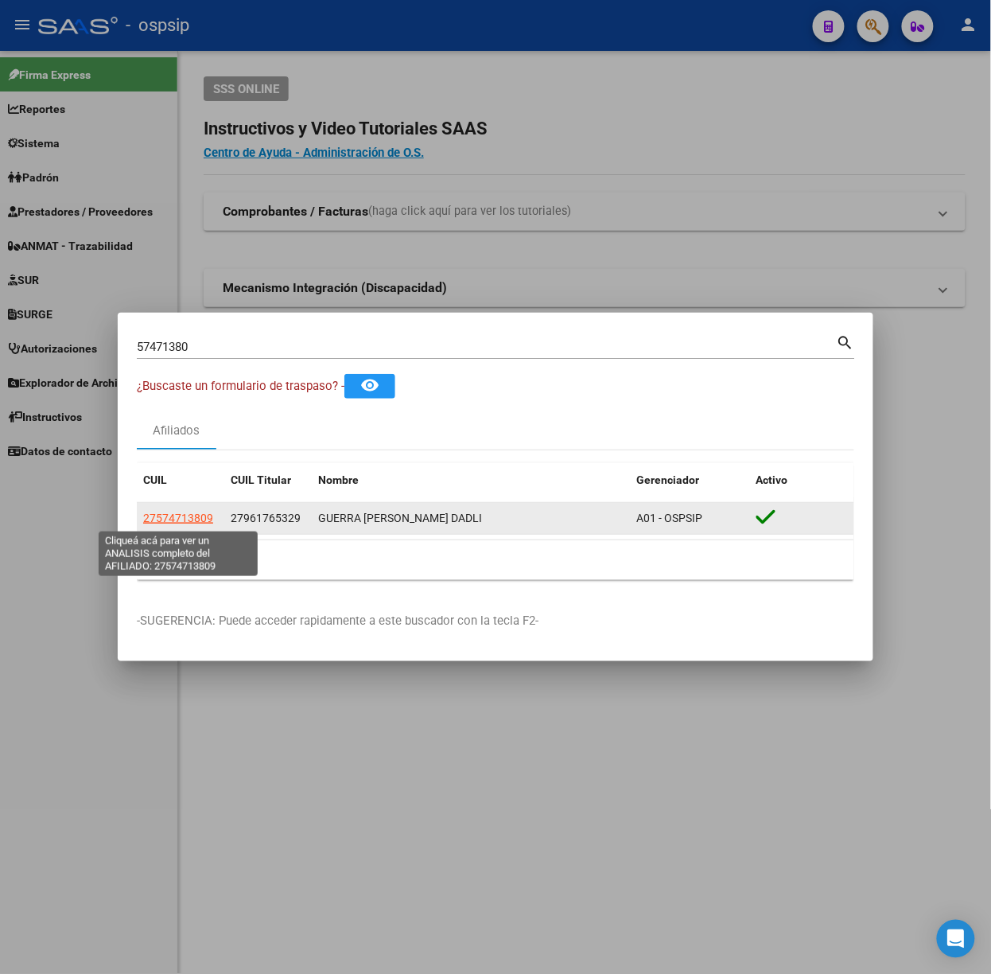
click at [182, 522] on span "27574713809" at bounding box center [178, 518] width 70 height 13
type textarea "27574713809"
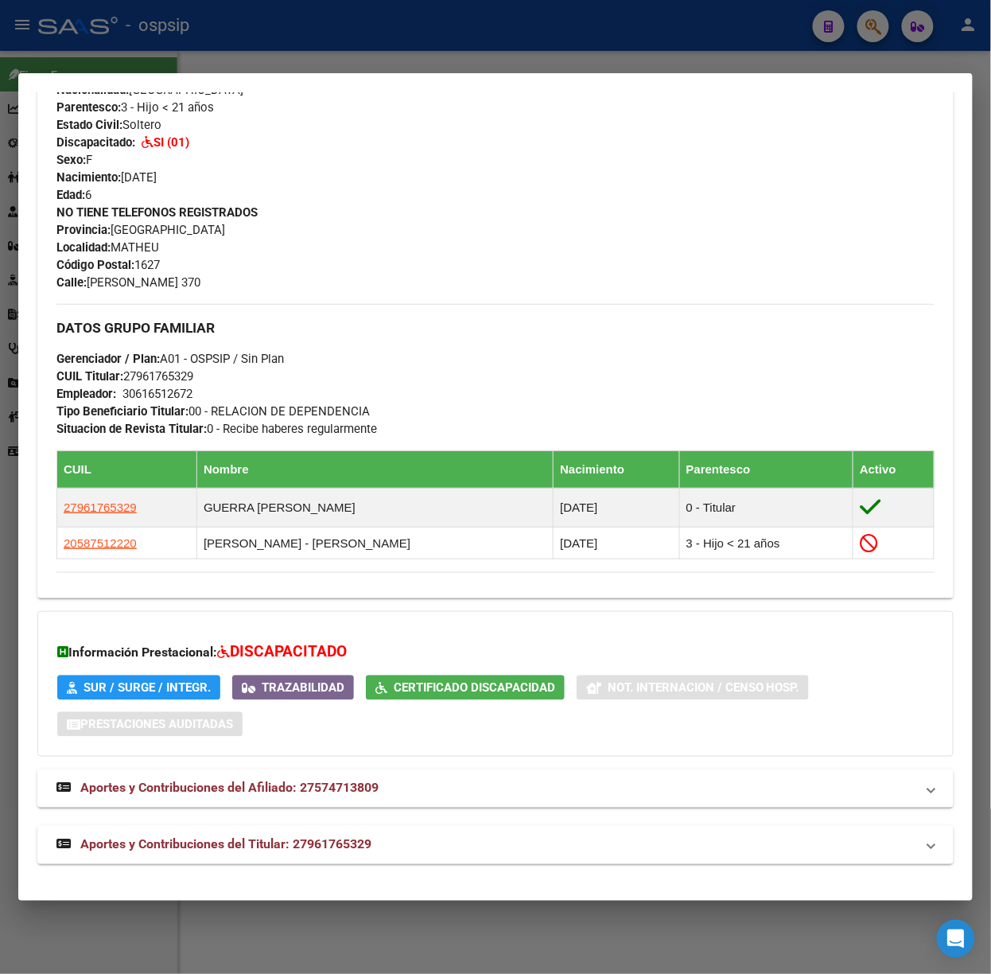
click at [298, 847] on span "Aportes y Contribuciones del Titular: 27961765329" at bounding box center [225, 844] width 291 height 15
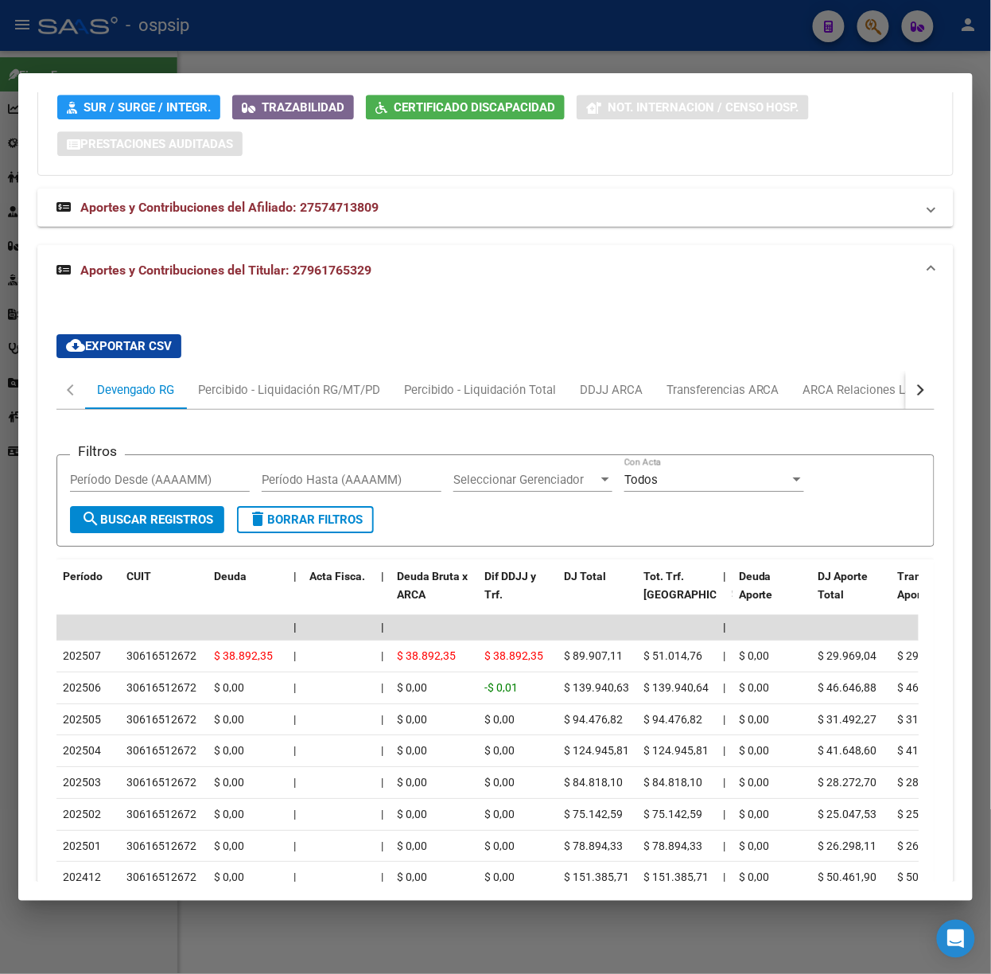
scroll to position [1334, 0]
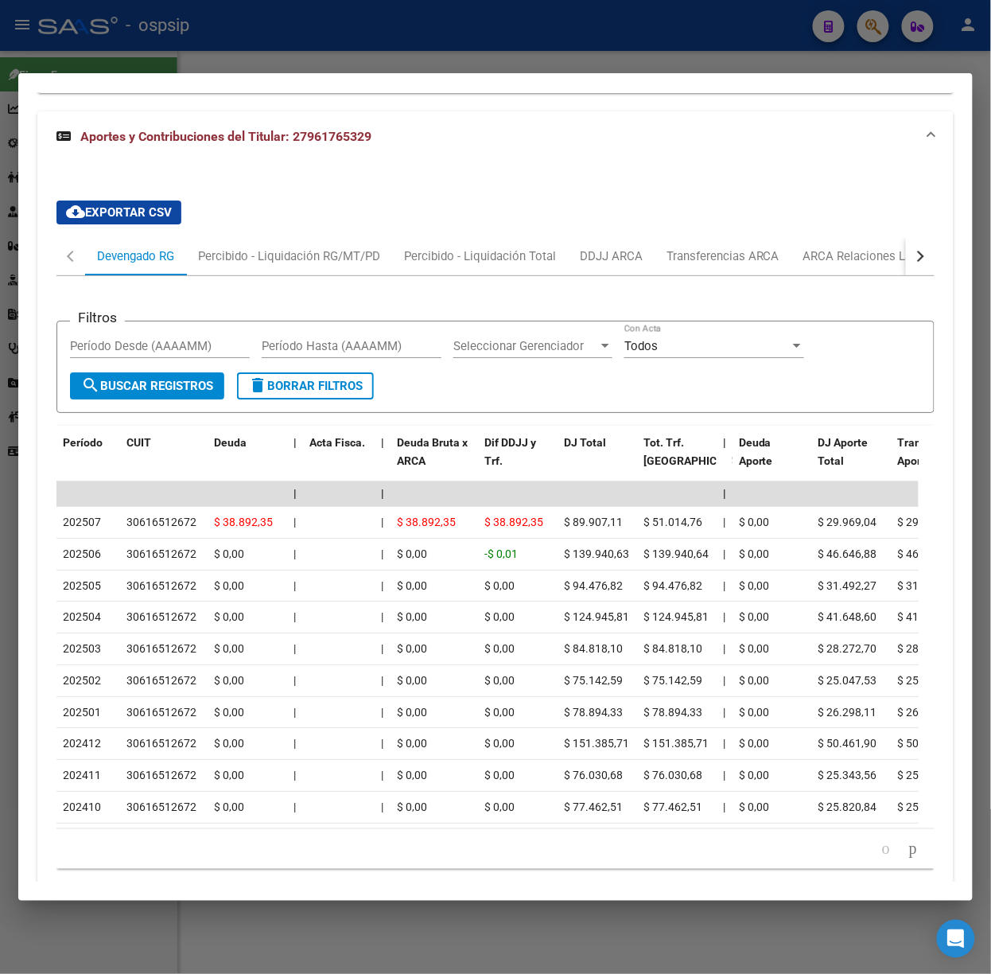
drag, startPoint x: 263, startPoint y: 75, endPoint x: 263, endPoint y: 60, distance: 14.3
click at [263, 60] on div "57471380 Buscar (apellido, dni, cuil, nro traspaso, cuit, obra social) search ¿…" at bounding box center [495, 487] width 991 height 974
click at [246, 40] on div at bounding box center [495, 487] width 991 height 974
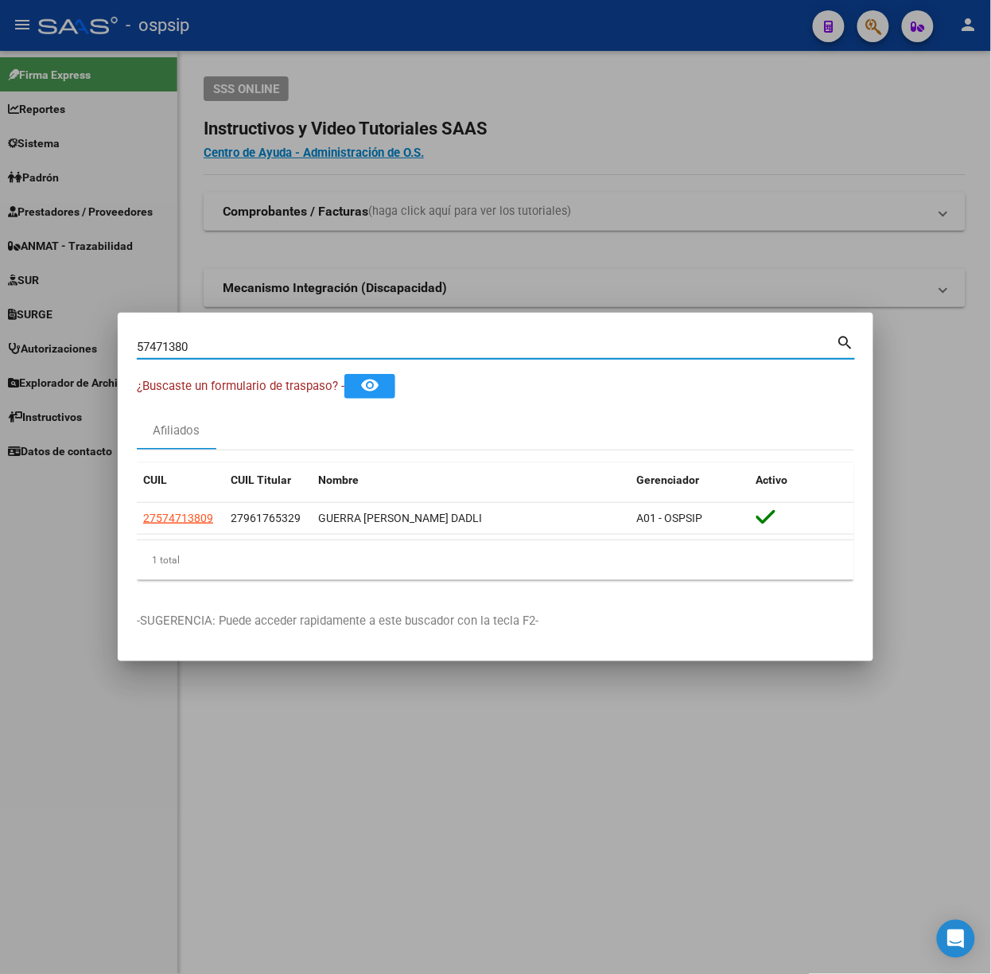
click at [262, 344] on input "57471380" at bounding box center [487, 347] width 700 height 14
type input "41676764"
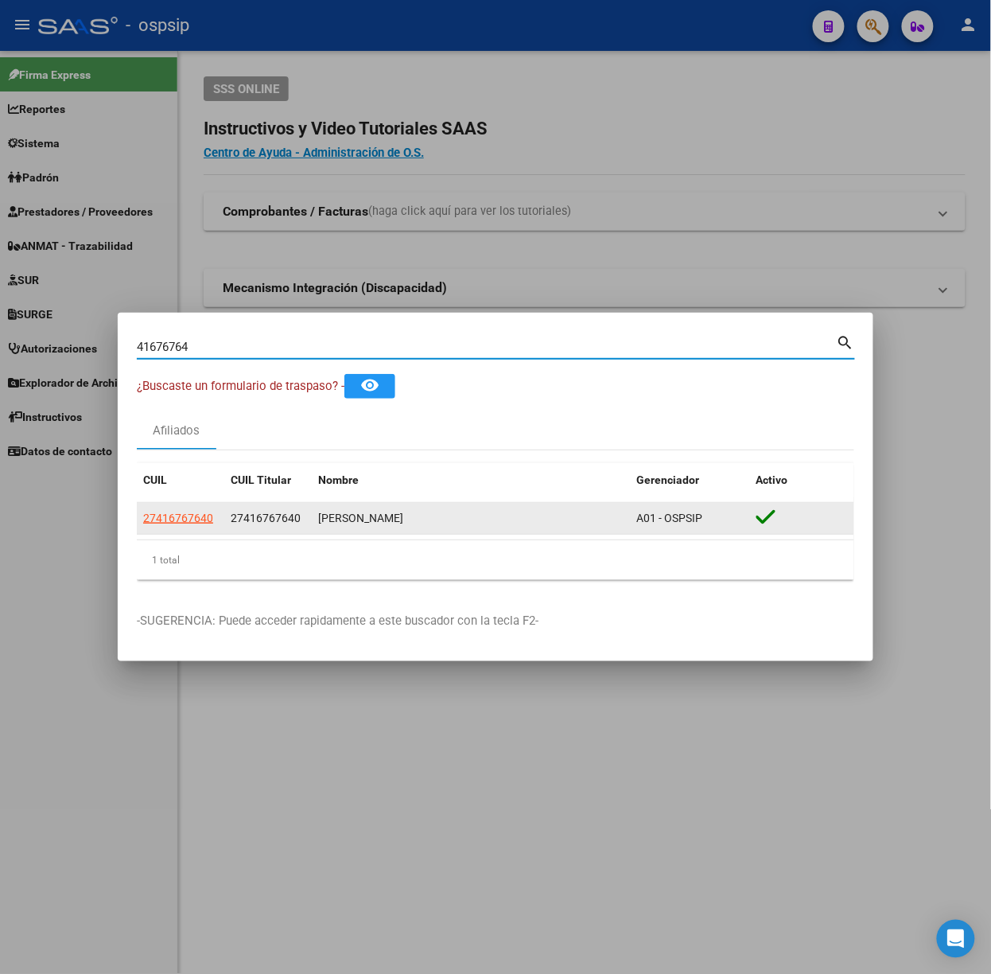
click at [198, 509] on app-link-go-to "27416767640" at bounding box center [178, 518] width 70 height 18
click at [202, 512] on span "27416767640" at bounding box center [178, 518] width 70 height 13
type textarea "27416767640"
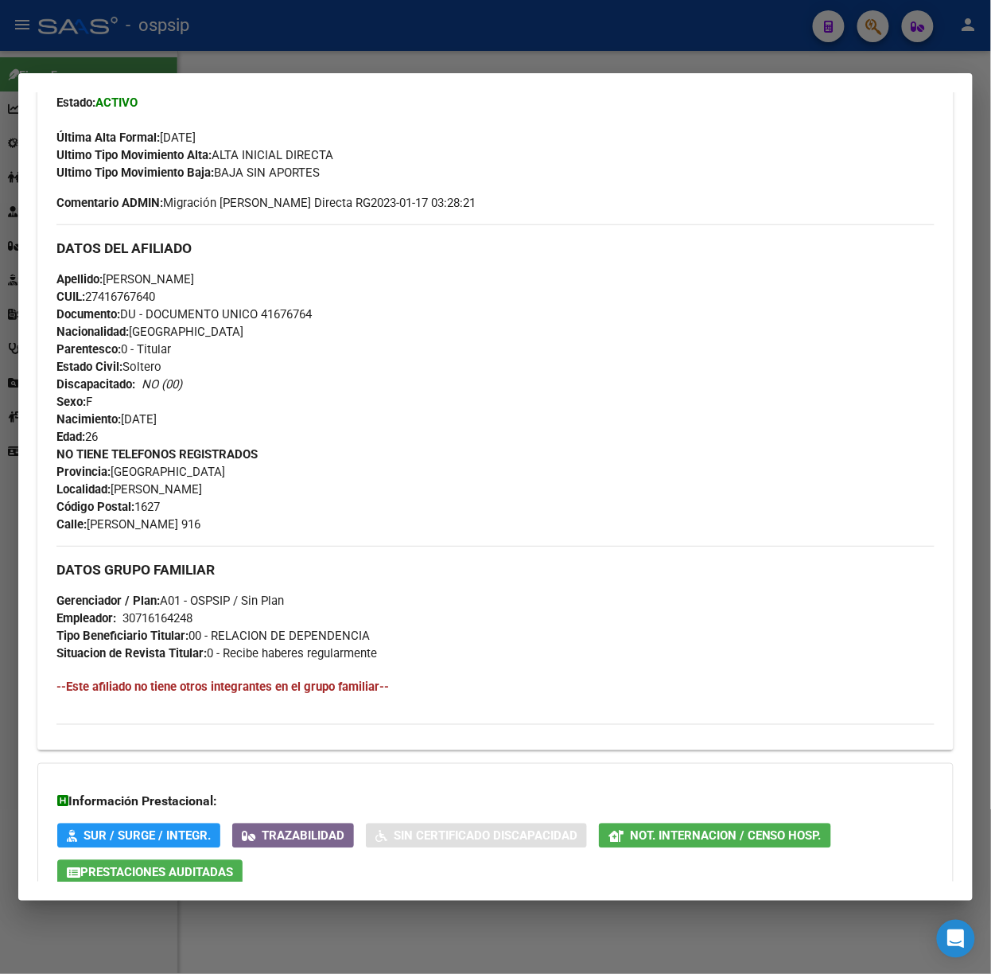
scroll to position [520, 0]
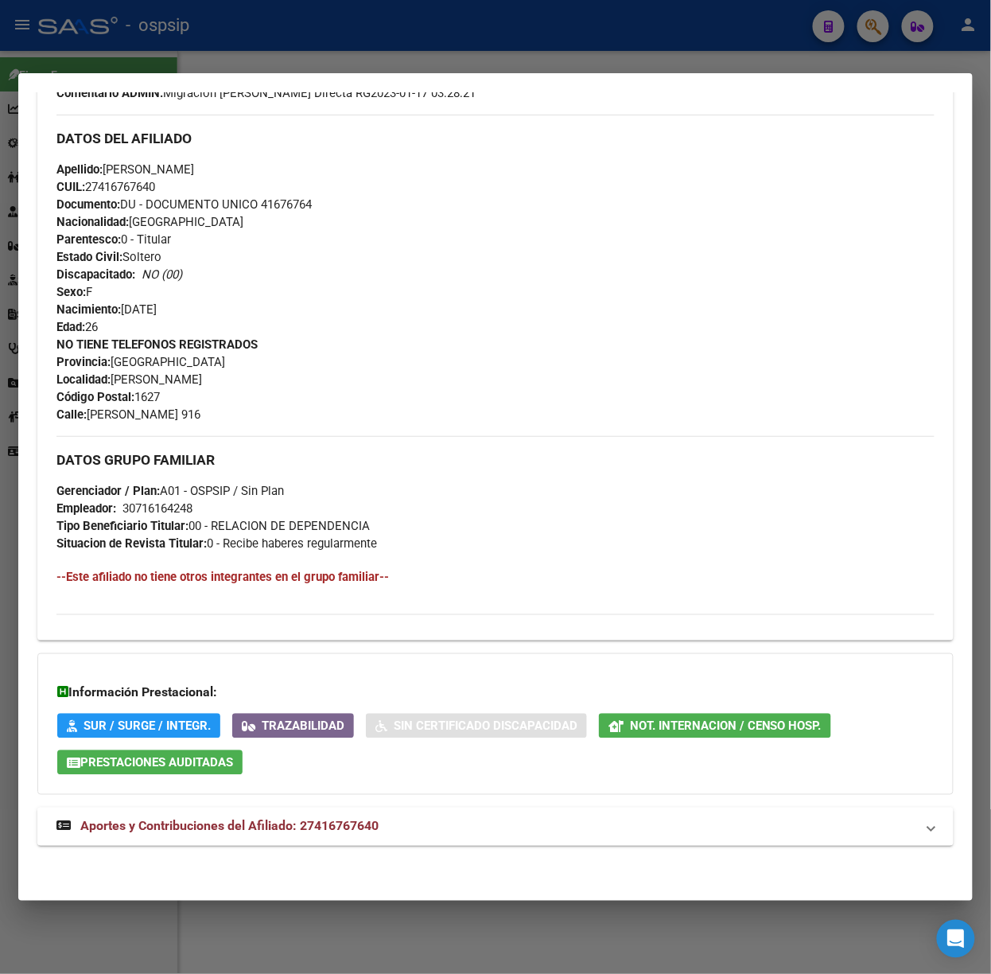
click at [360, 842] on mat-expansion-panel-header "Aportes y Contribuciones del Afiliado: 27416767640" at bounding box center [495, 827] width 917 height 38
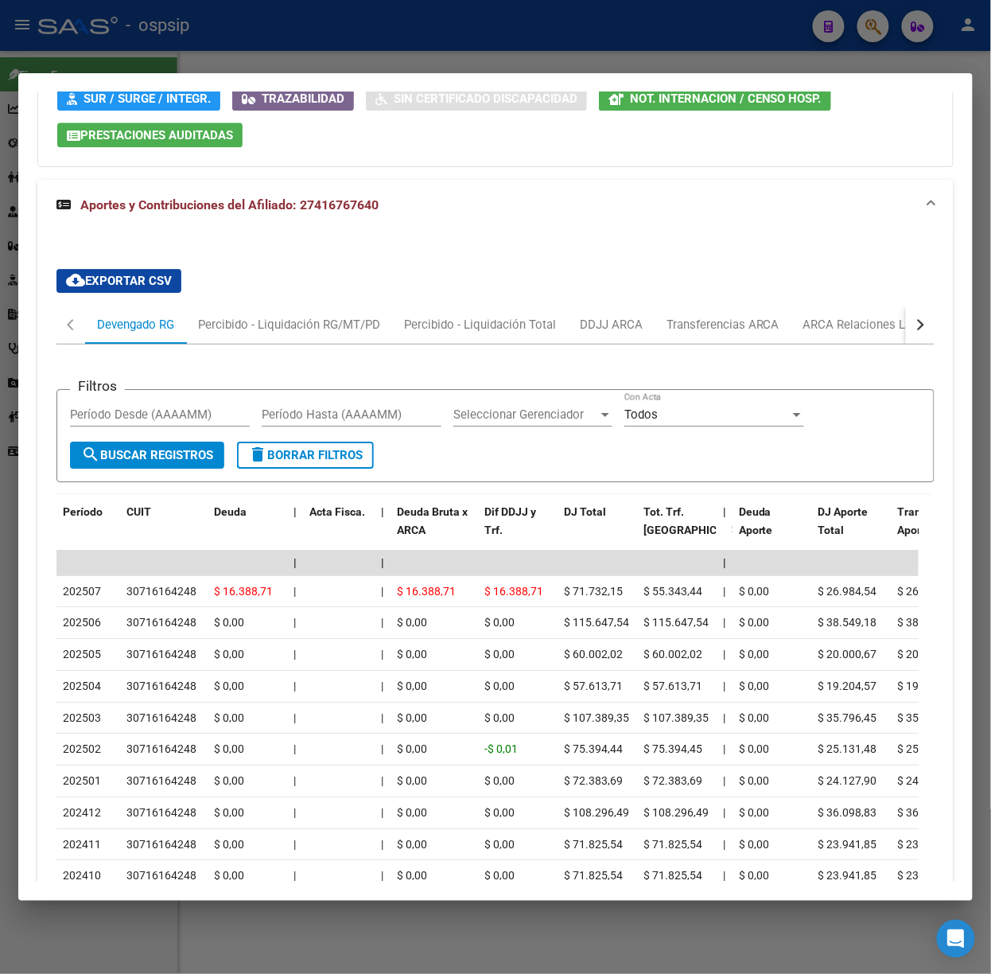
scroll to position [1233, 0]
